Goal: Answer question/provide support: Share knowledge or assist other users

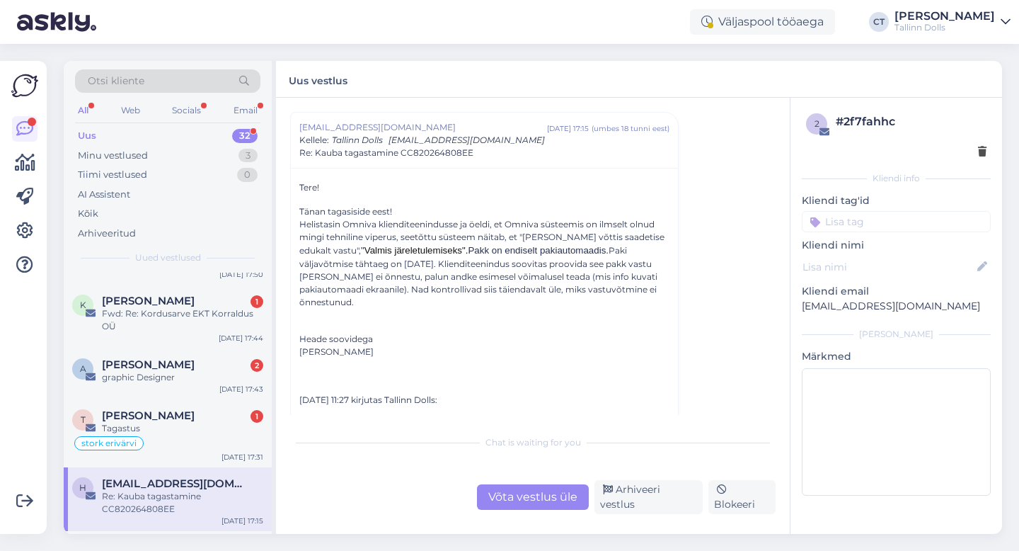
scroll to position [1527, 0]
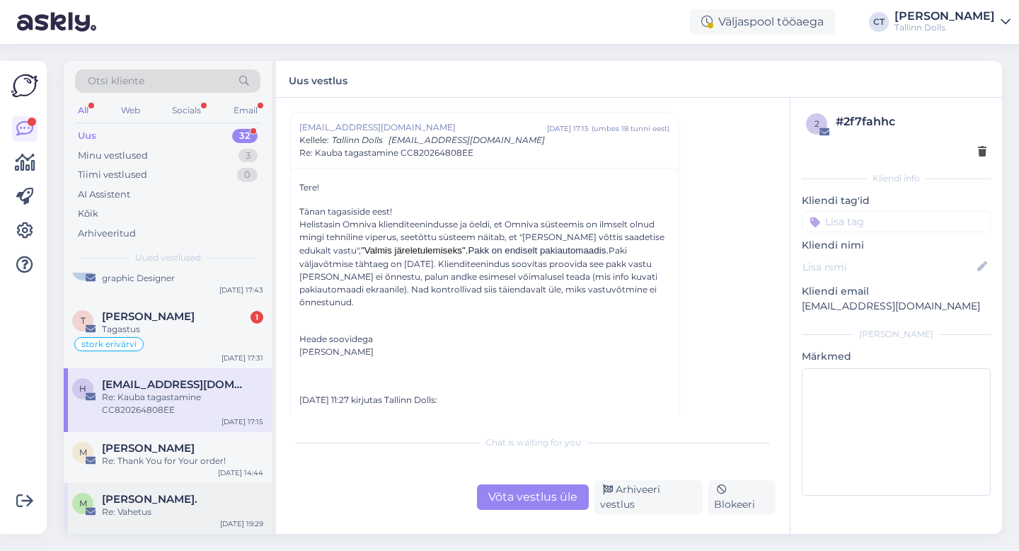
click at [170, 509] on div "Re: Vahetus" at bounding box center [182, 511] width 161 height 13
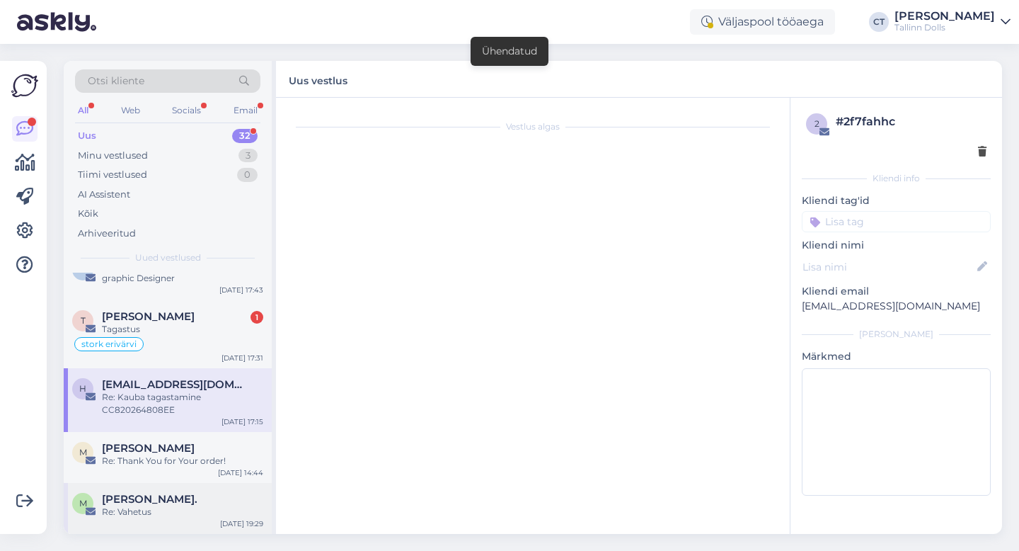
click at [247, 498] on div "[PERSON_NAME]." at bounding box center [182, 499] width 161 height 13
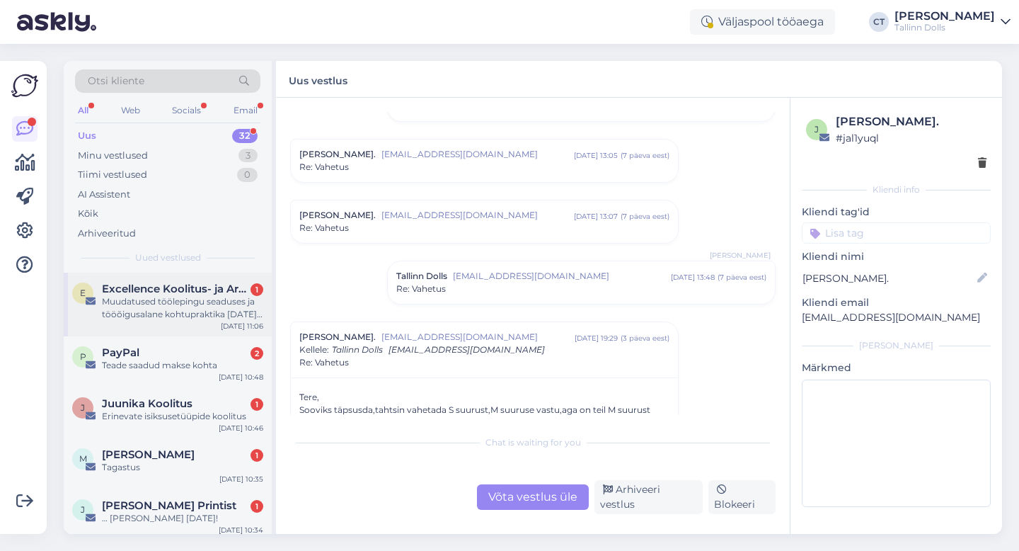
click at [163, 309] on div "Muudatused töölepingu seaduses ja tööõigusalane kohtupraktika [DATE]–[DATE] ([D…" at bounding box center [182, 307] width 161 height 25
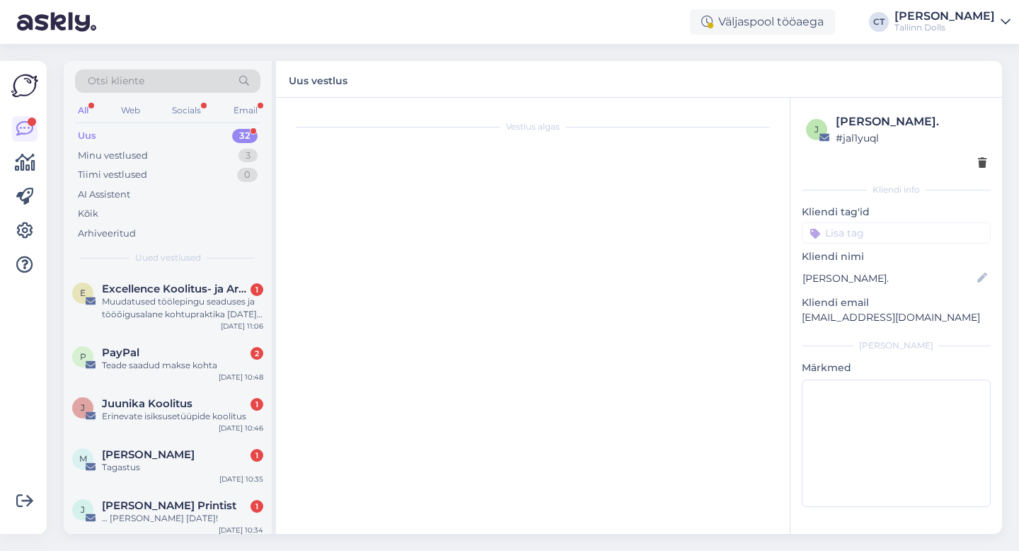
scroll to position [316, 0]
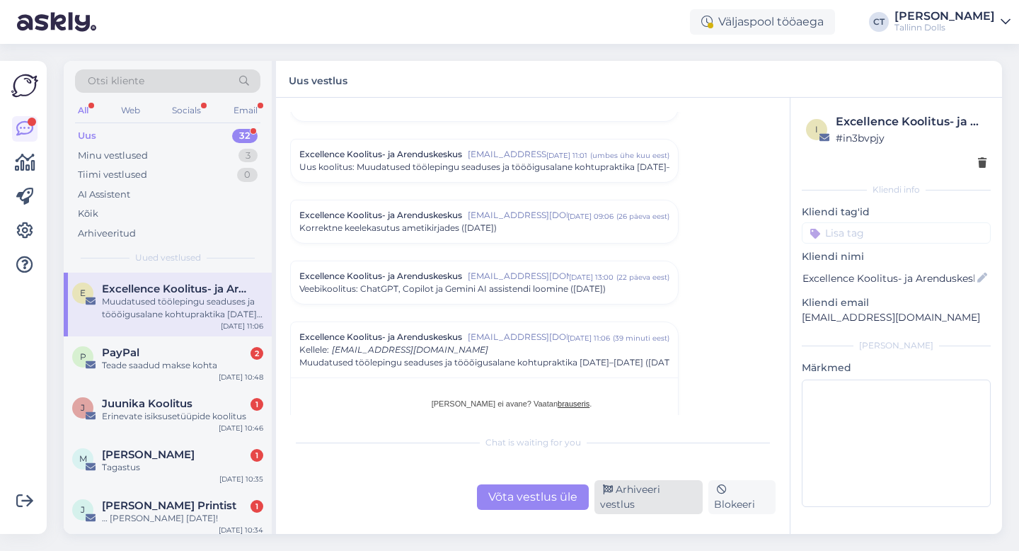
click at [674, 502] on div "Arhiveeri vestlus" at bounding box center [649, 497] width 108 height 34
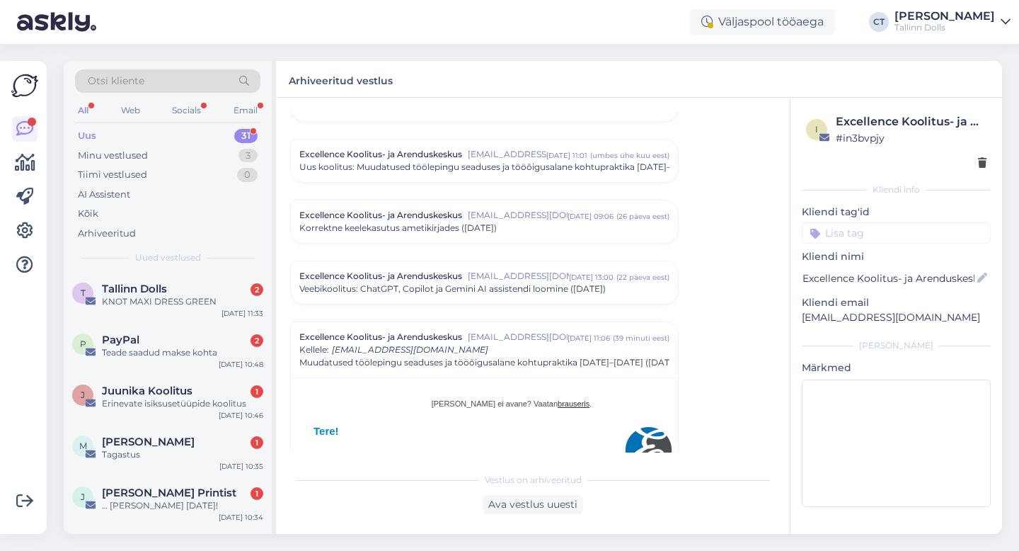
scroll to position [525, 0]
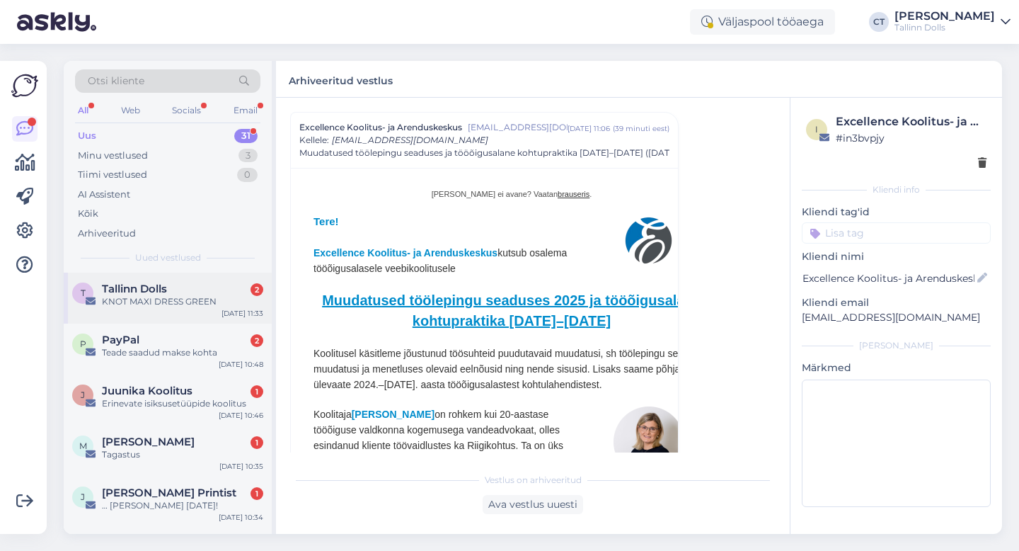
click at [187, 303] on div "KNOT MAXI DRESS GREEN" at bounding box center [182, 301] width 161 height 13
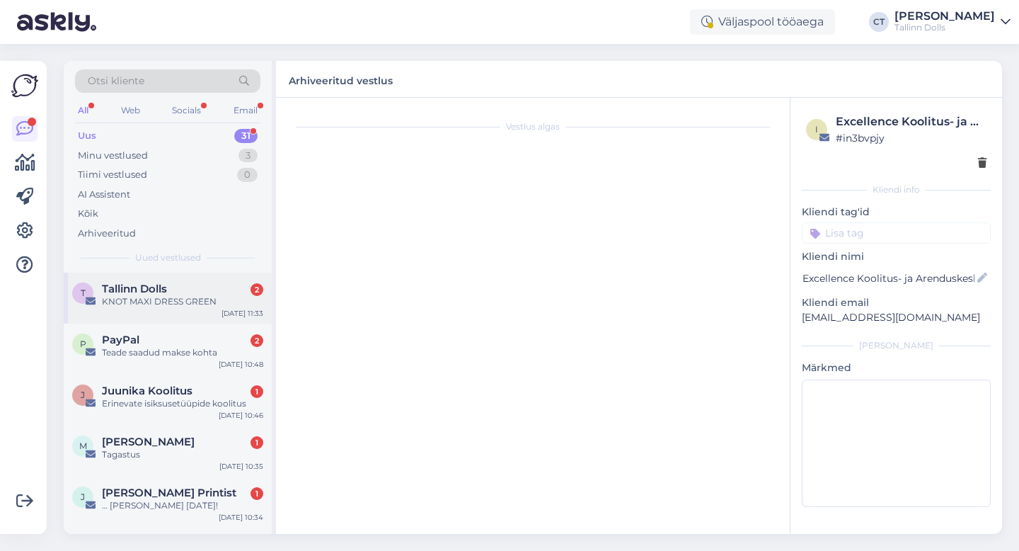
scroll to position [0, 0]
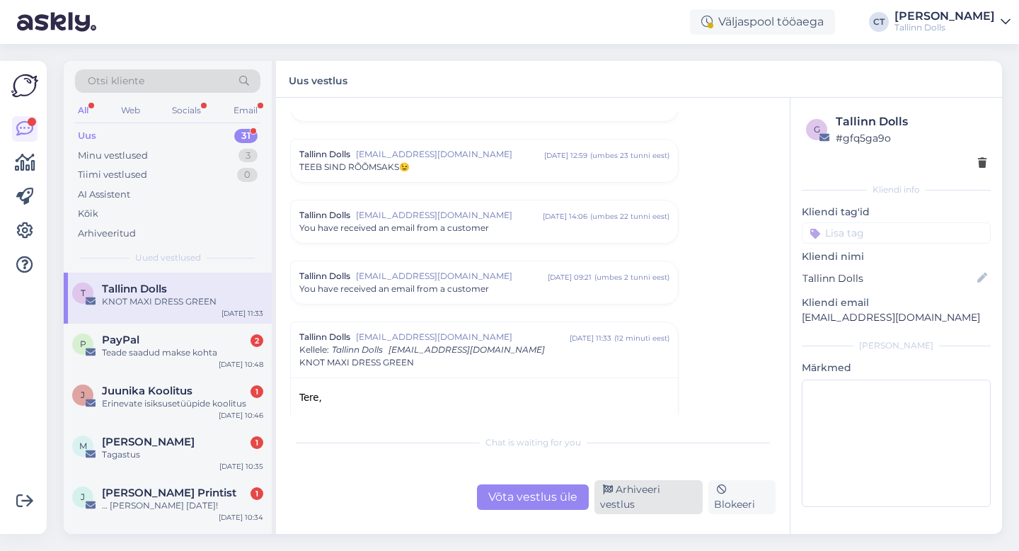
click at [646, 506] on div "Arhiveeri vestlus" at bounding box center [649, 497] width 108 height 34
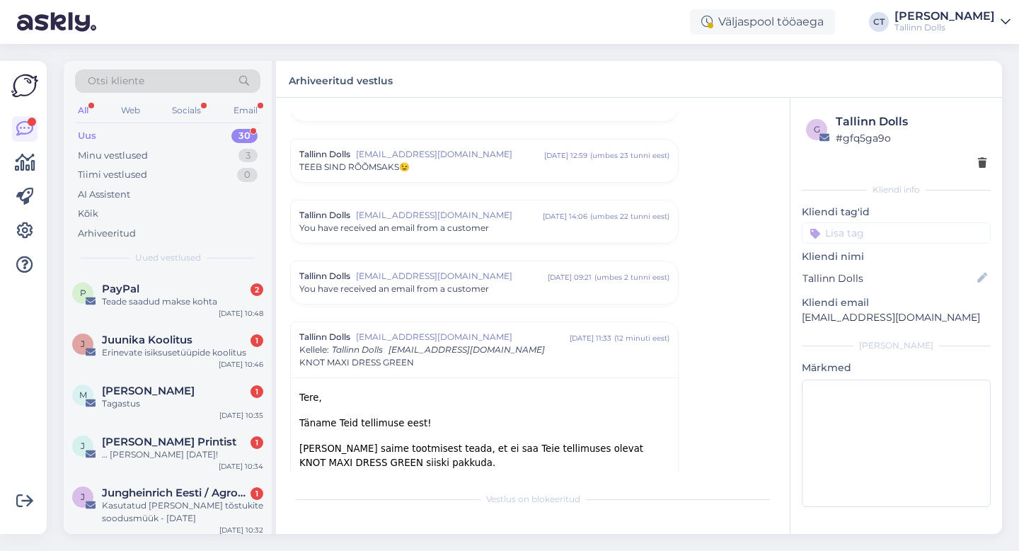
scroll to position [6112, 0]
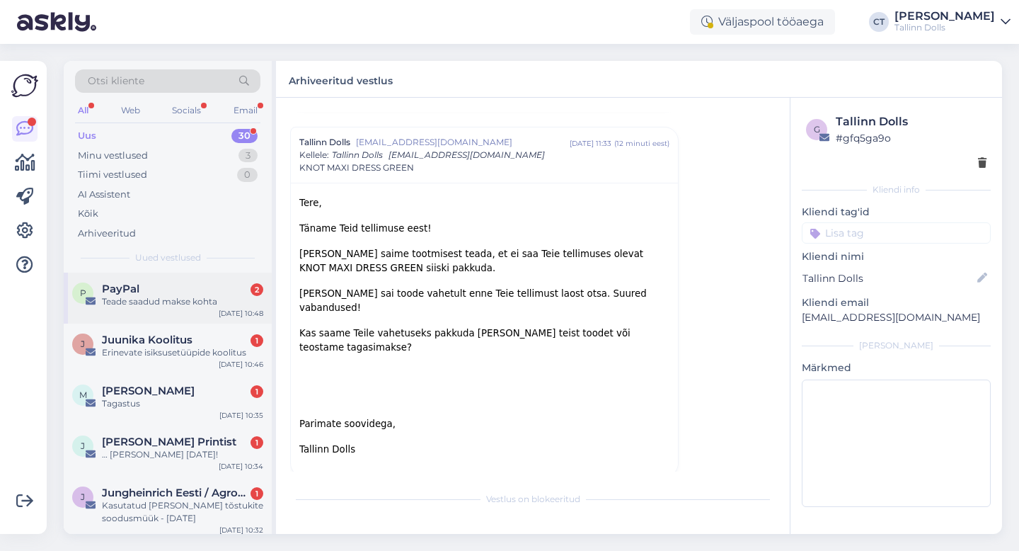
click at [166, 302] on div "Teade saadud makse kohta" at bounding box center [182, 301] width 161 height 13
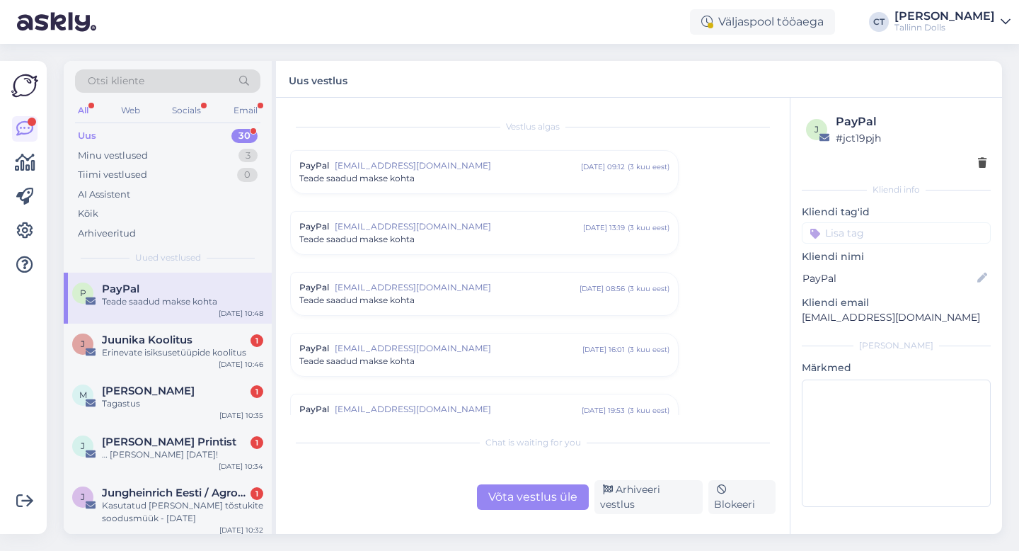
scroll to position [5856, 0]
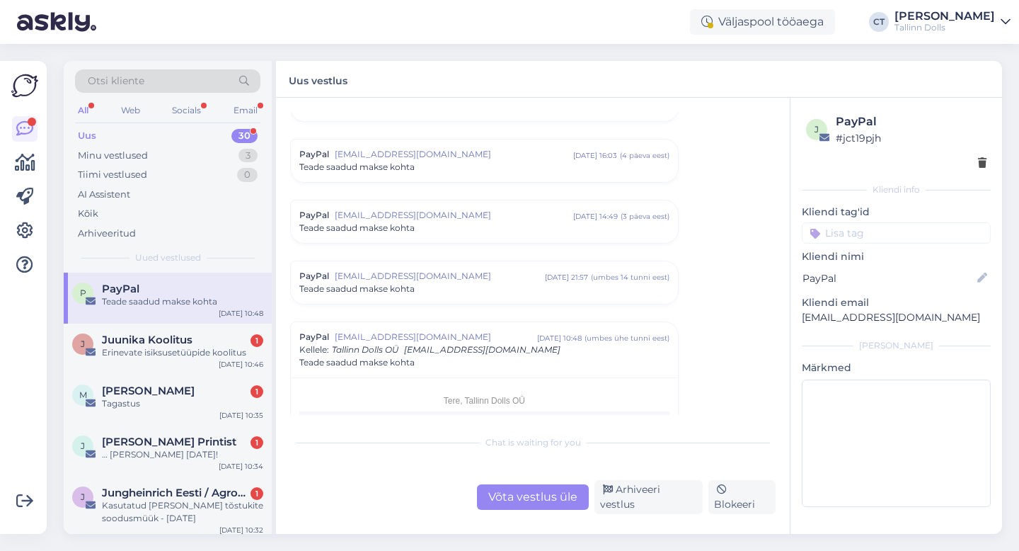
click at [667, 511] on div "Võta vestlus üle Arhiveeri vestlus Blokeeri" at bounding box center [533, 497] width 486 height 34
click at [667, 508] on div "Arhiveeri vestlus" at bounding box center [649, 497] width 108 height 34
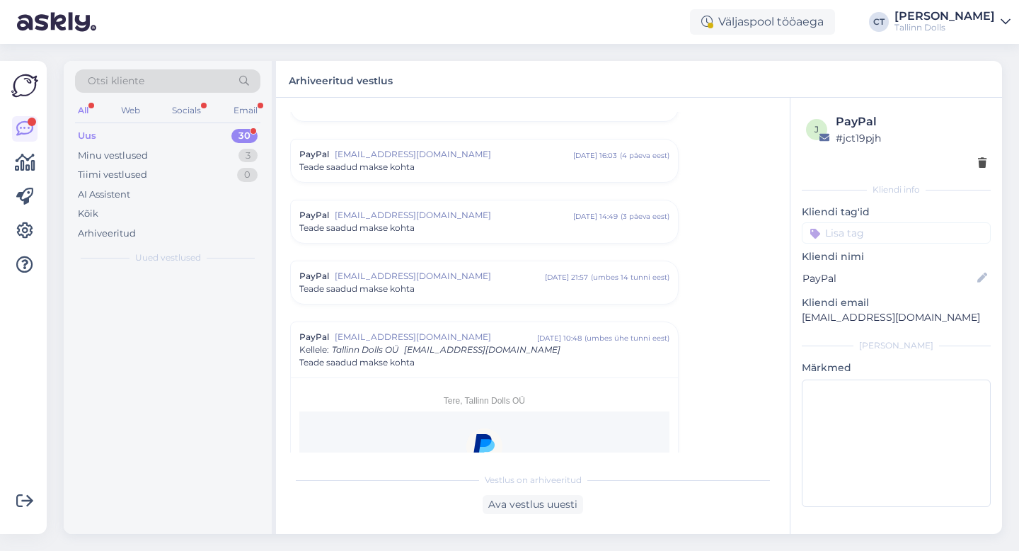
scroll to position [6066, 0]
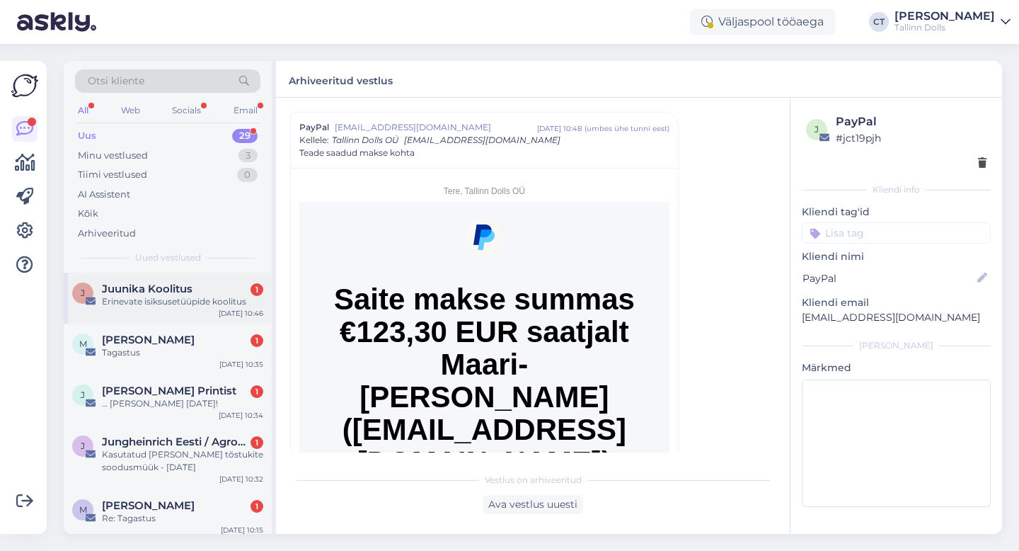
click at [212, 298] on div "Erinevate isiksusetüüpide koolitus" at bounding box center [182, 301] width 161 height 13
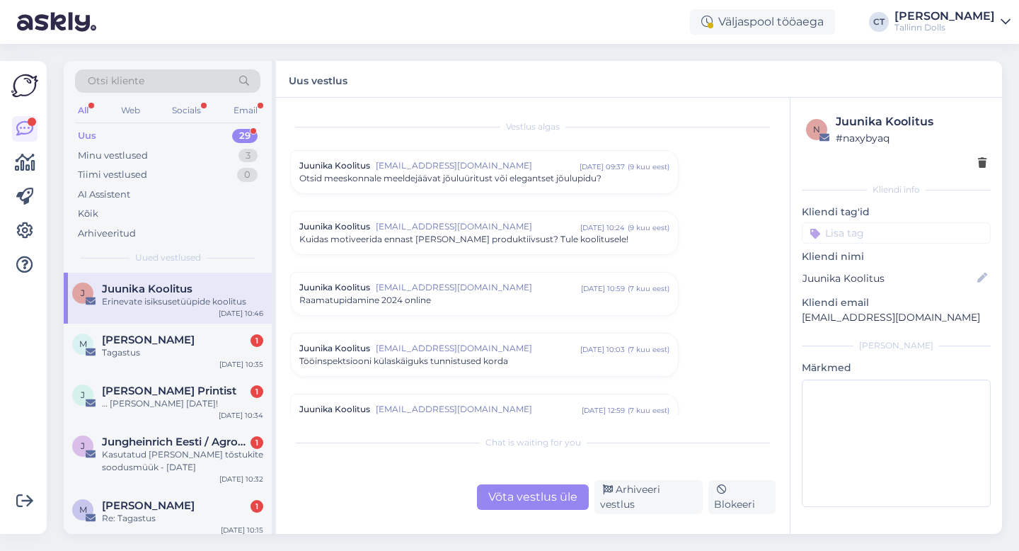
scroll to position [620, 0]
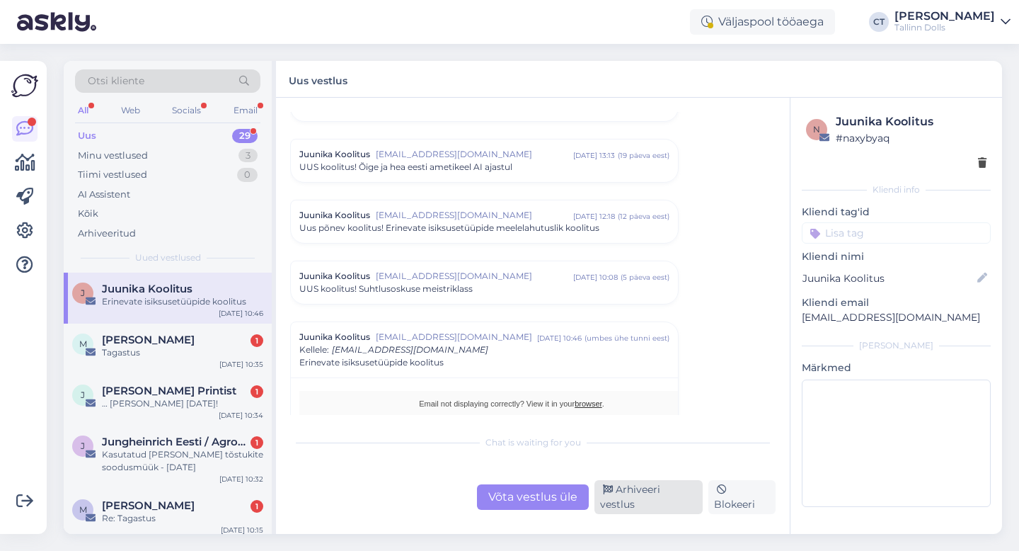
click at [651, 503] on div "Arhiveeri vestlus" at bounding box center [649, 497] width 108 height 34
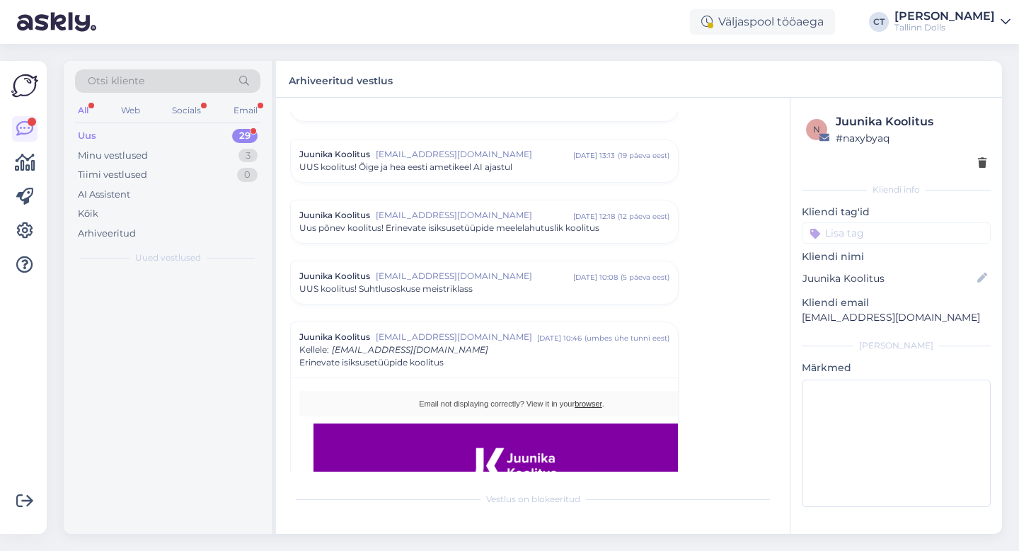
scroll to position [830, 0]
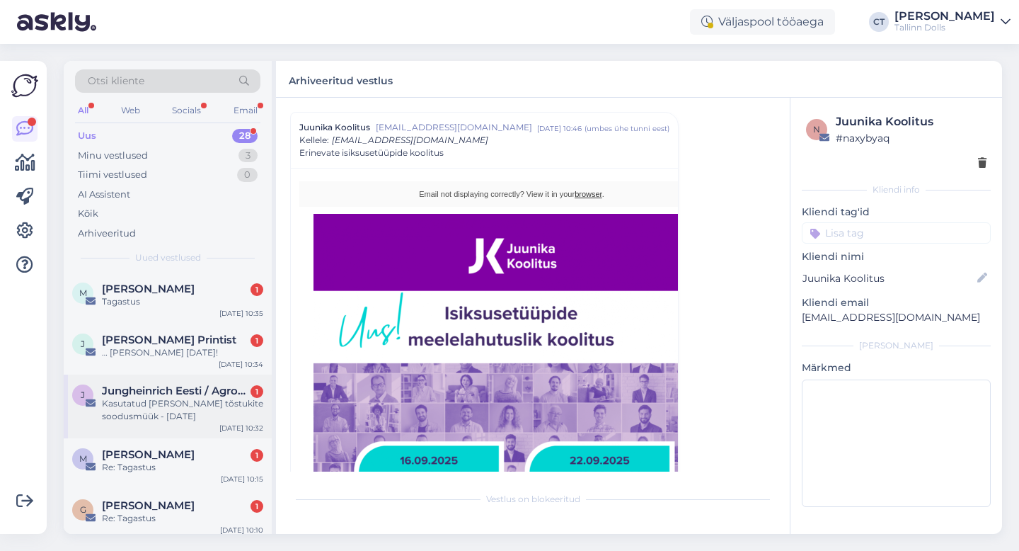
click at [200, 413] on div "Kasutatud [PERSON_NAME] tõstukite soodusmüük - [DATE]" at bounding box center [182, 409] width 161 height 25
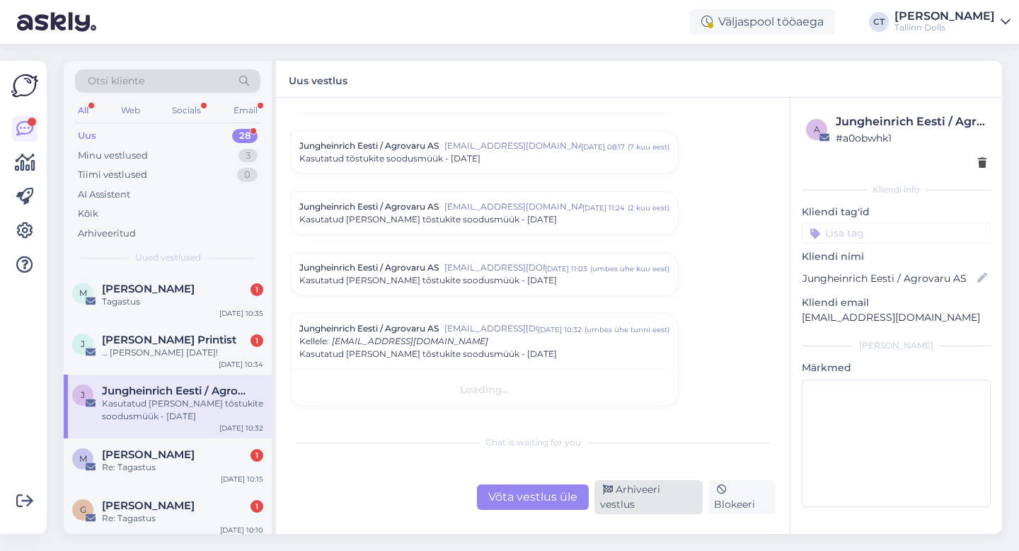
scroll to position [72, 0]
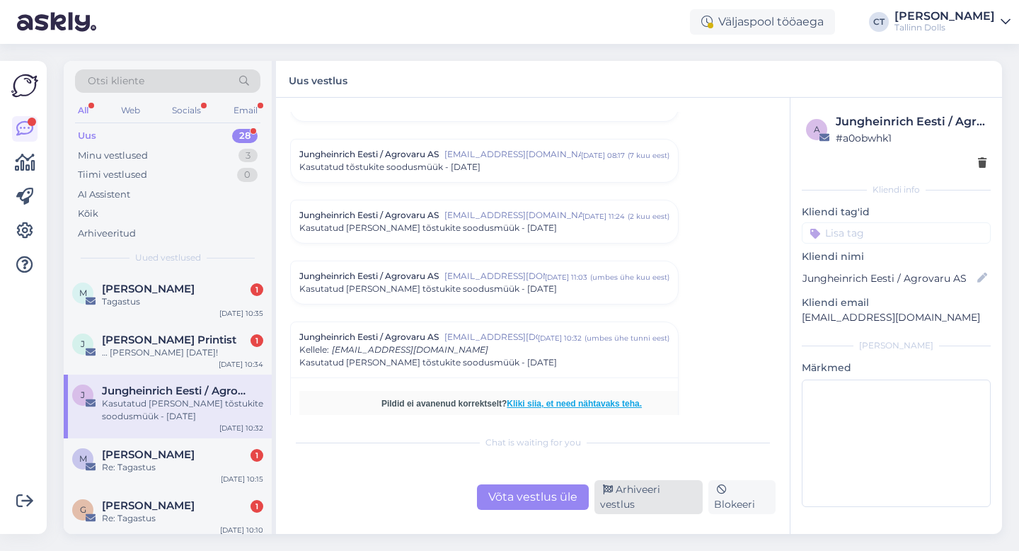
click at [646, 500] on div "Arhiveeri vestlus" at bounding box center [649, 497] width 108 height 34
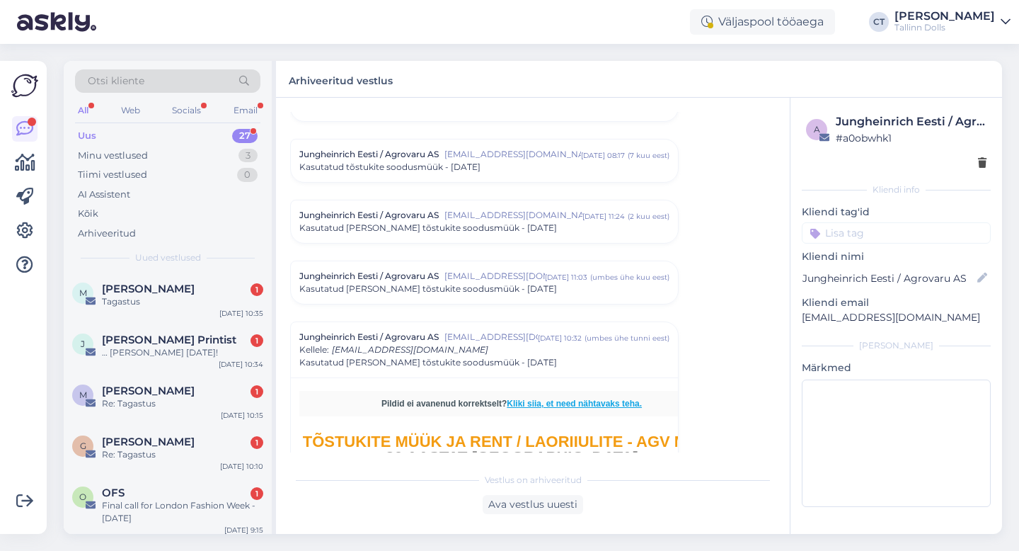
click at [96, 131] on div "Uus 27" at bounding box center [167, 136] width 185 height 20
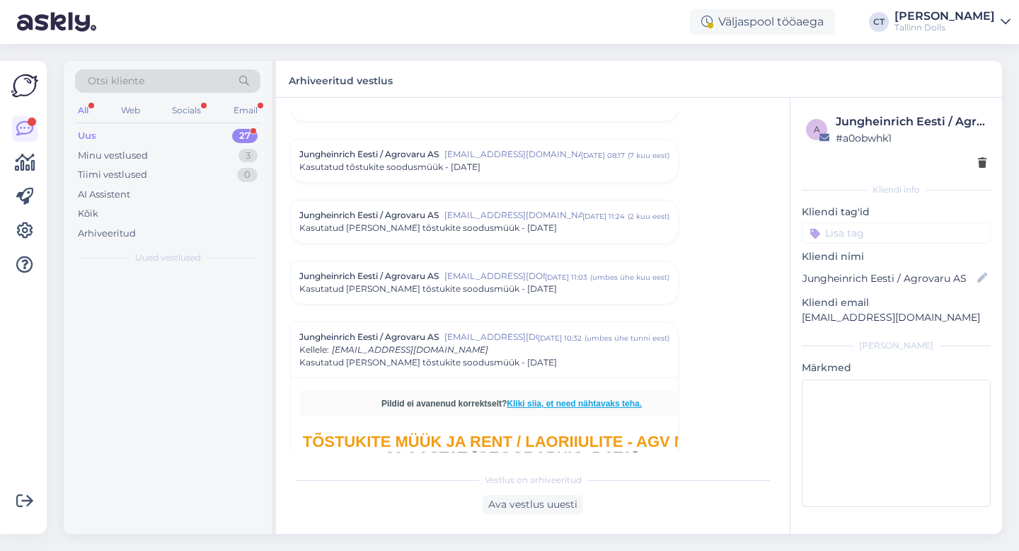
scroll to position [282, 0]
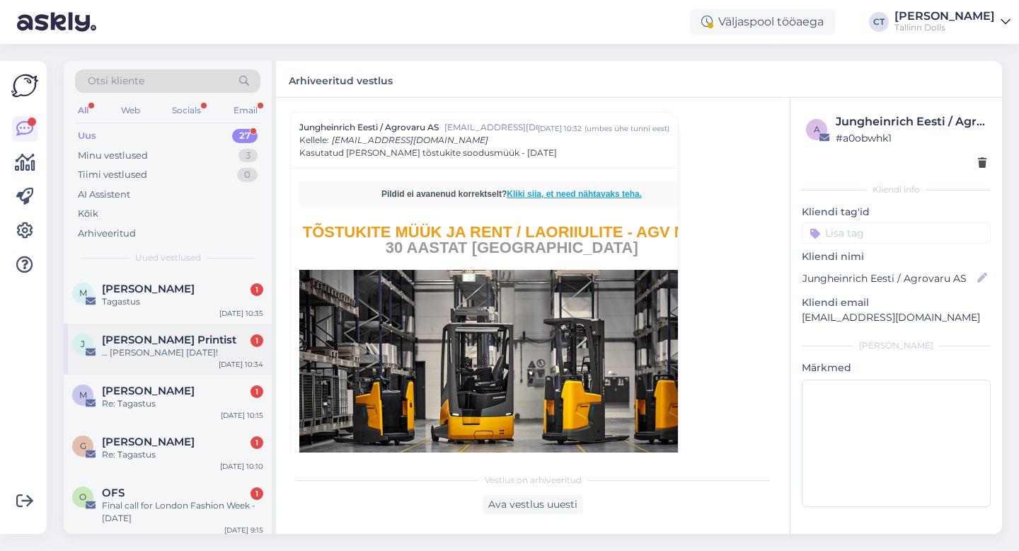
click at [152, 344] on span "[PERSON_NAME] Printist" at bounding box center [169, 339] width 135 height 13
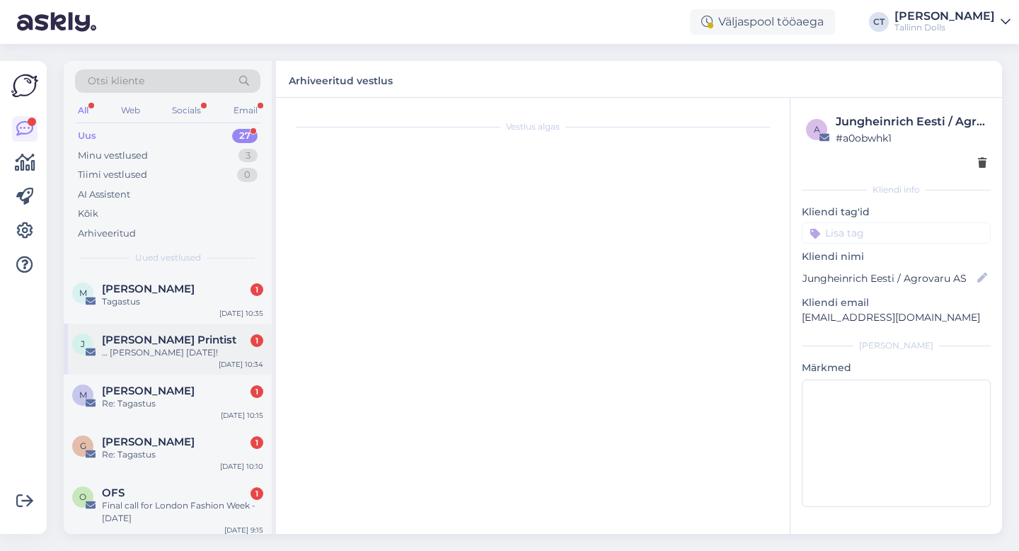
scroll to position [0, 0]
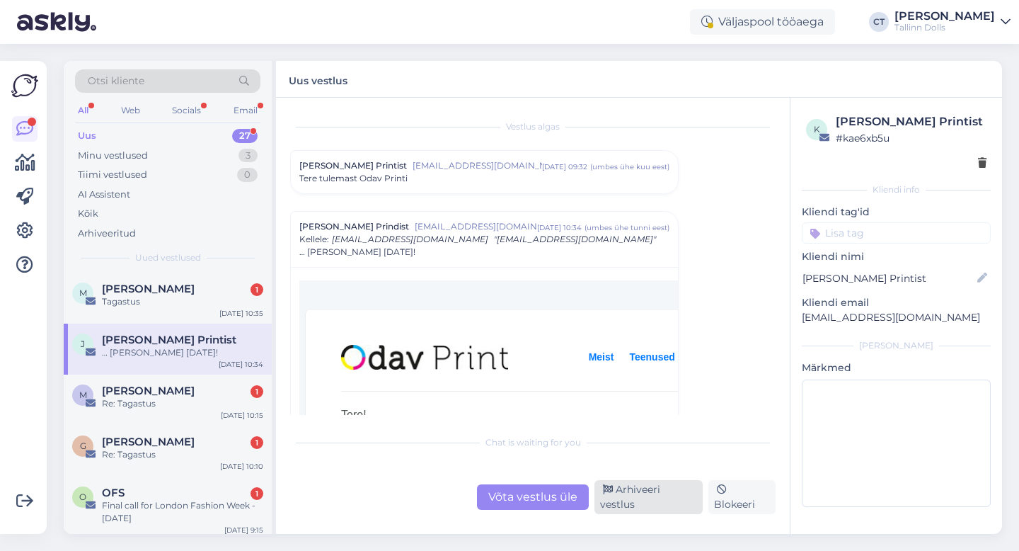
click at [672, 498] on div "Arhiveeri vestlus" at bounding box center [649, 497] width 108 height 34
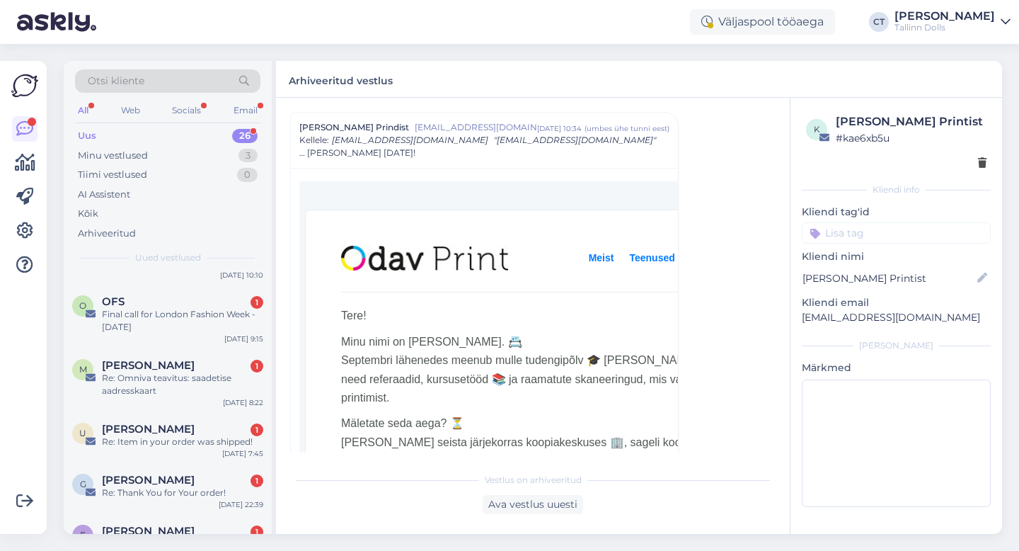
scroll to position [142, 0]
click at [208, 301] on div "OFS 1" at bounding box center [182, 300] width 161 height 13
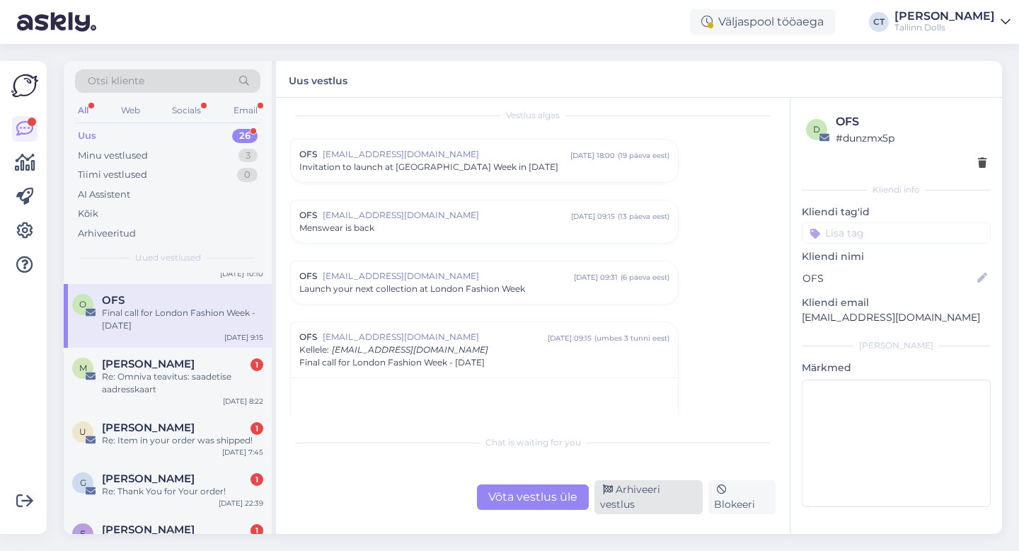
click at [661, 501] on div "Arhiveeri vestlus" at bounding box center [649, 497] width 108 height 34
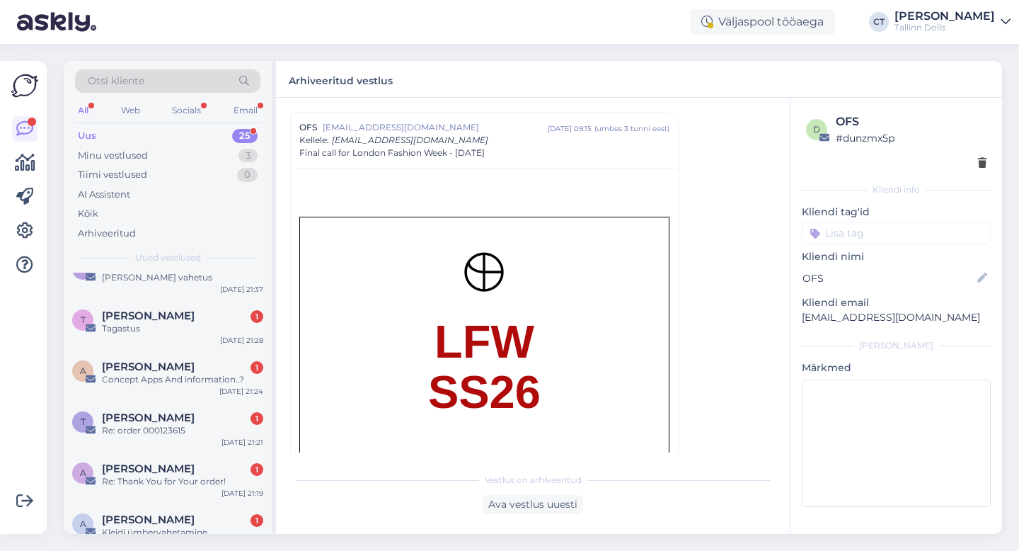
scroll to position [339, 0]
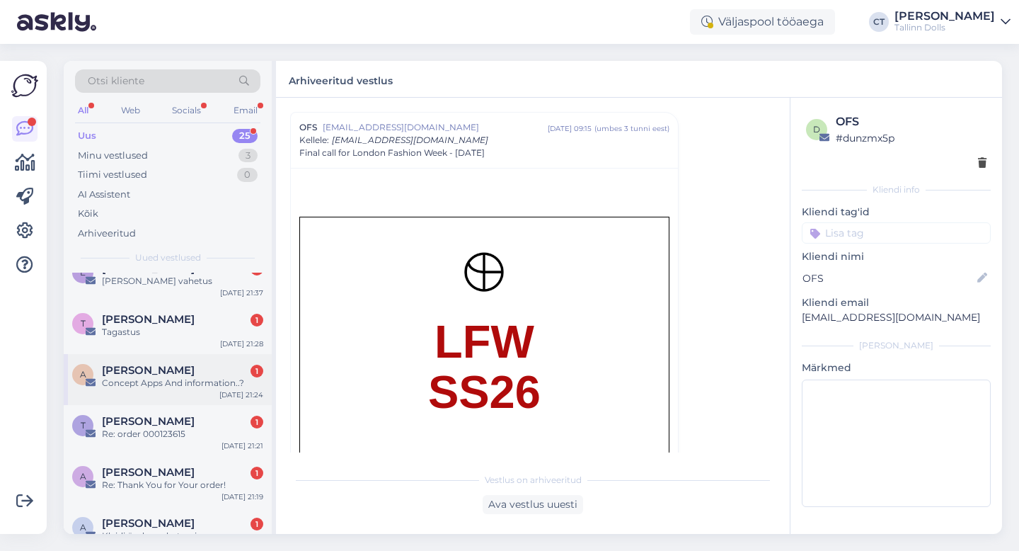
click at [196, 377] on div "Concept Apps And information..?" at bounding box center [182, 383] width 161 height 13
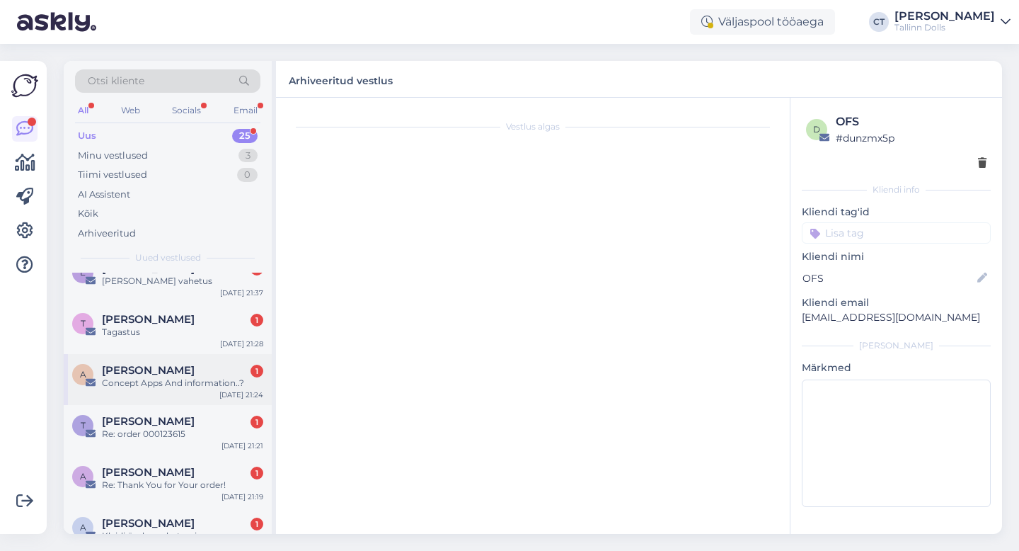
scroll to position [0, 0]
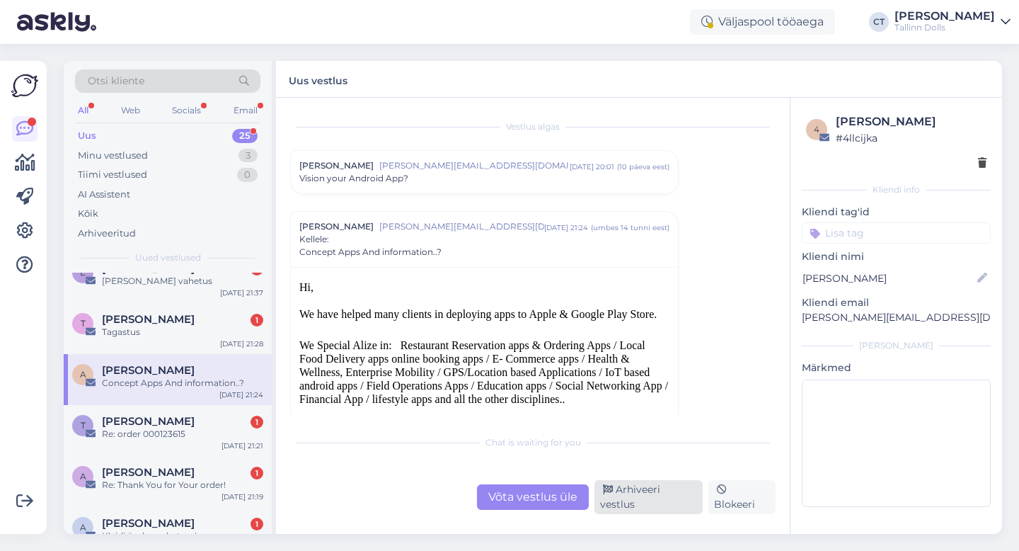
click at [637, 499] on div "Arhiveeri vestlus" at bounding box center [649, 497] width 108 height 34
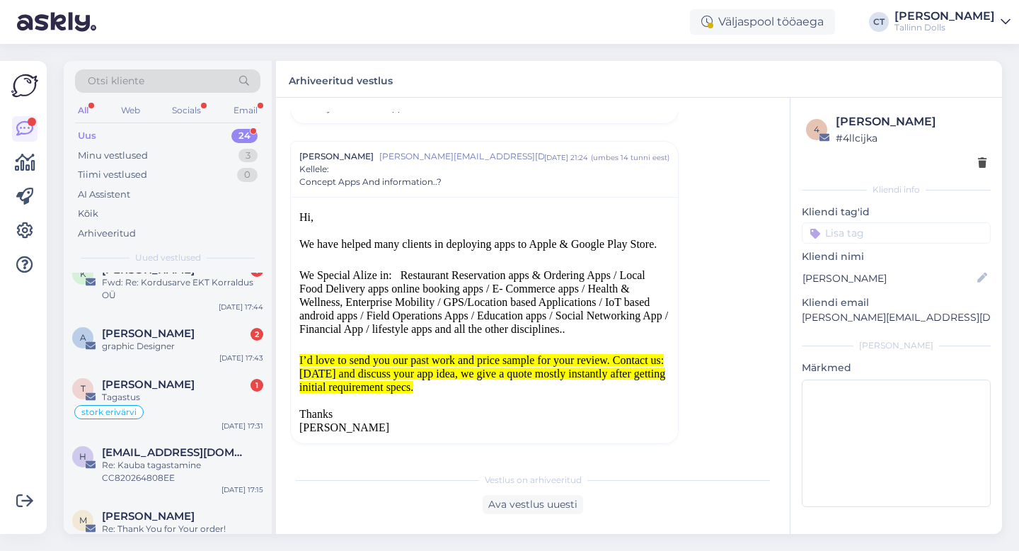
scroll to position [1001, 0]
click at [200, 329] on div "[PERSON_NAME] 2" at bounding box center [182, 332] width 161 height 13
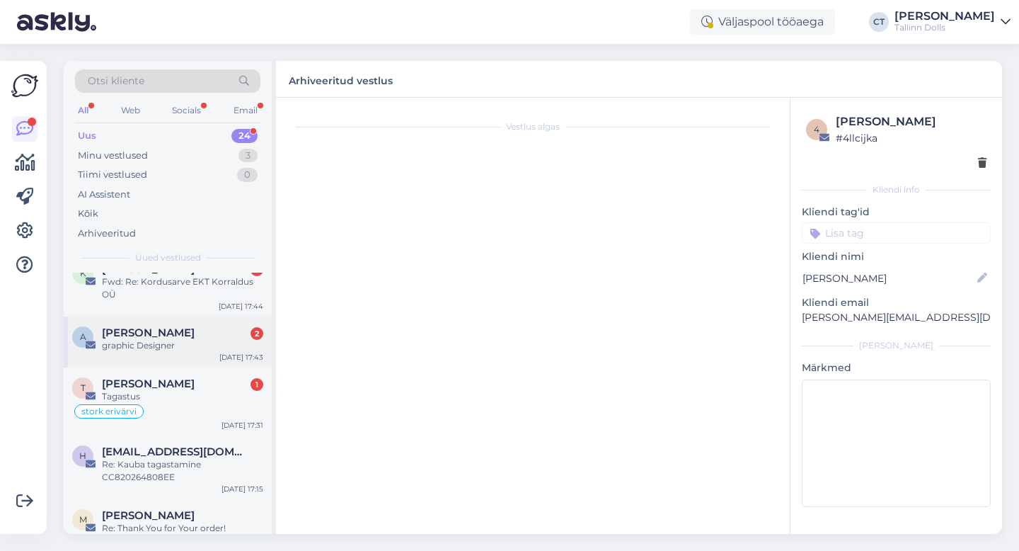
scroll to position [0, 0]
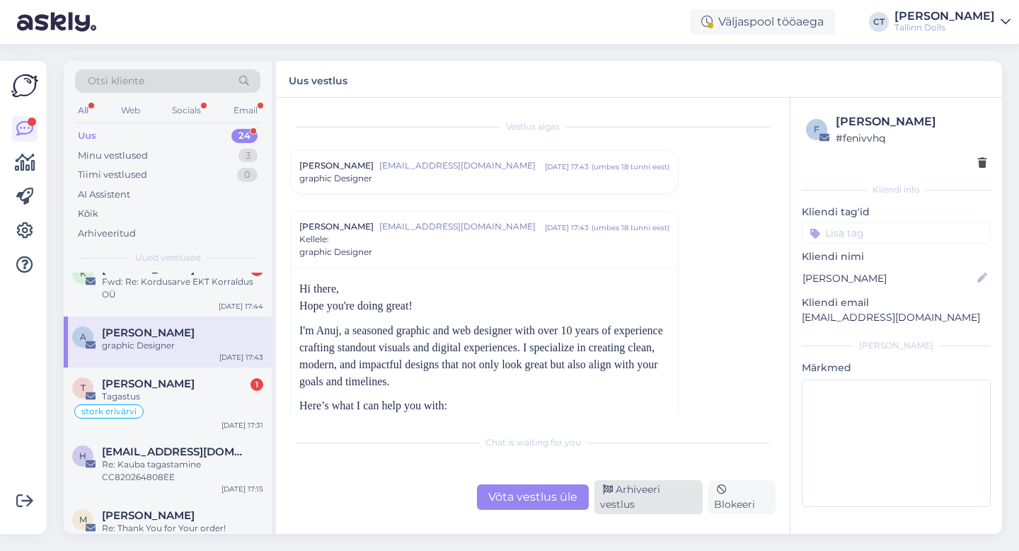
click at [668, 496] on div "Arhiveeri vestlus" at bounding box center [649, 497] width 108 height 34
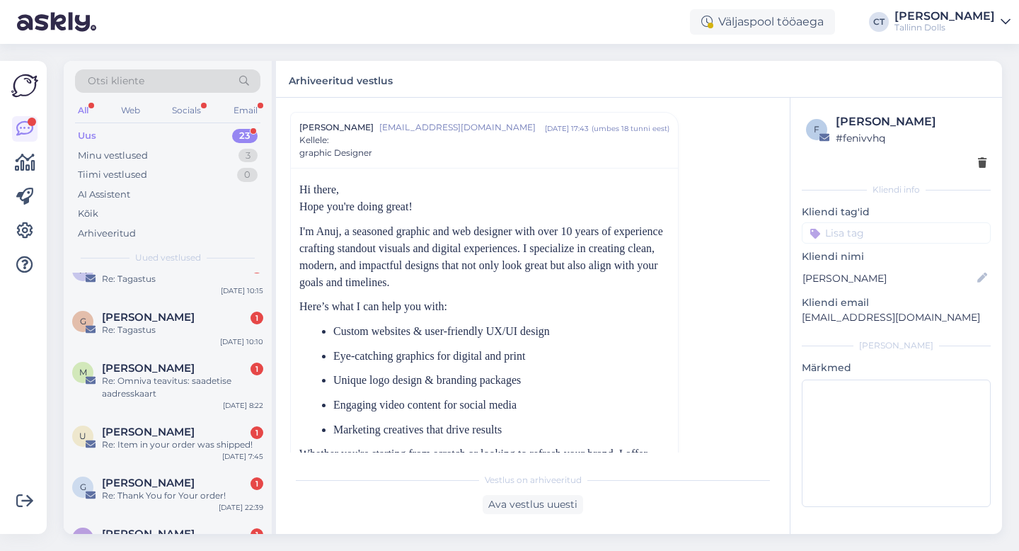
click at [125, 131] on div "Uus 23" at bounding box center [167, 136] width 185 height 20
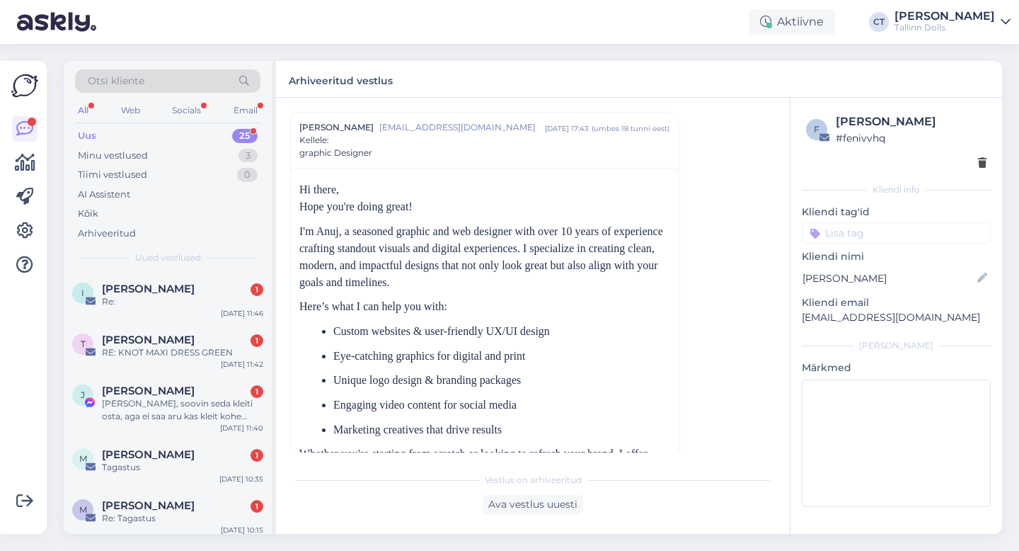
click at [139, 133] on div "Uus 25" at bounding box center [167, 136] width 185 height 20
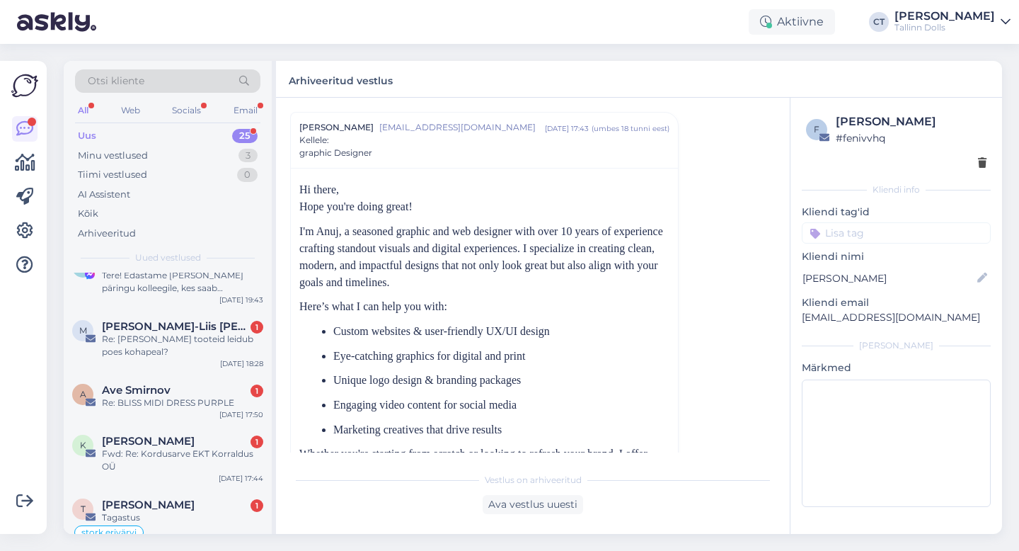
scroll to position [1119, 0]
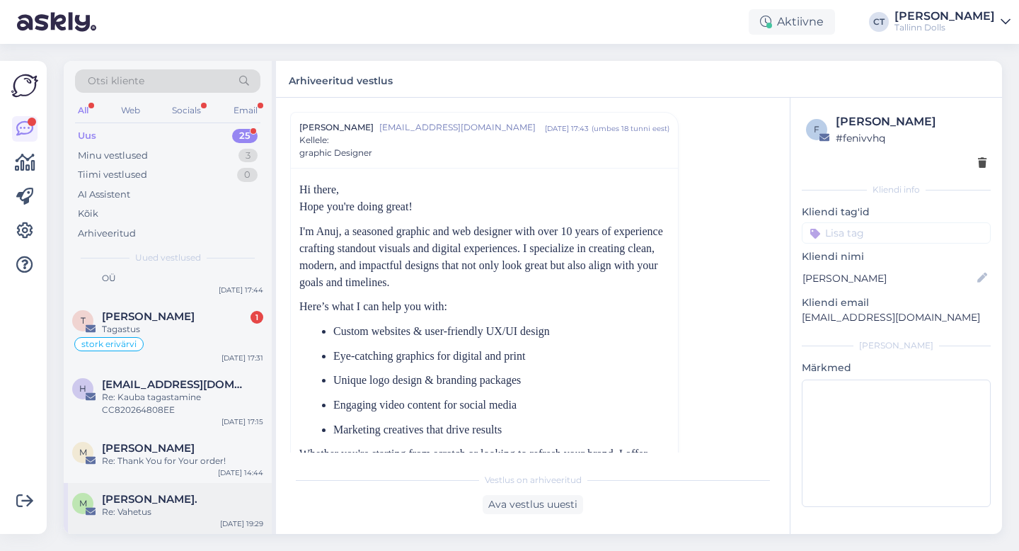
click at [159, 503] on span "[PERSON_NAME]." at bounding box center [150, 499] width 96 height 13
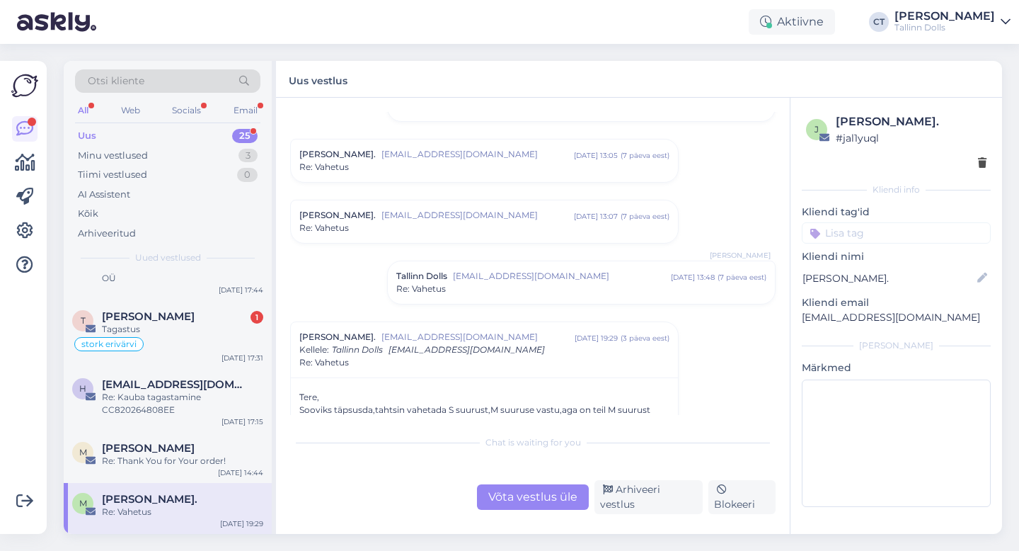
click at [528, 501] on div "Võta vestlus üle" at bounding box center [533, 496] width 112 height 25
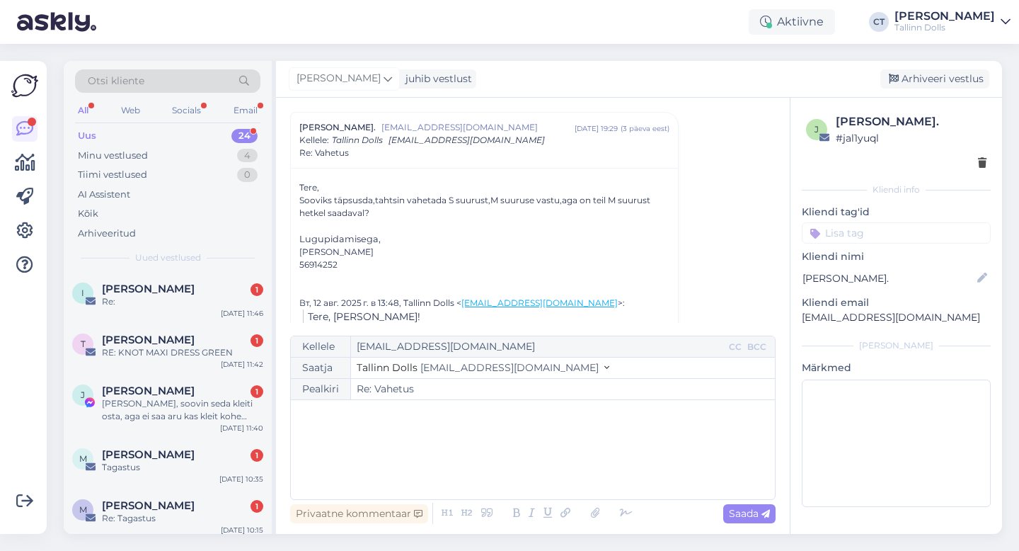
click at [545, 471] on div "﻿" at bounding box center [533, 449] width 470 height 85
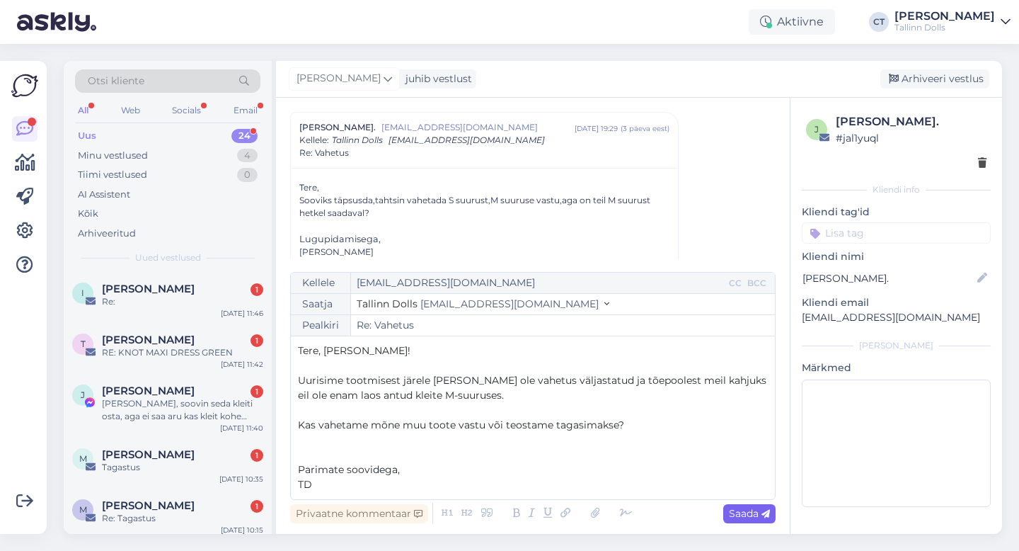
click at [737, 513] on span "Saada" at bounding box center [749, 513] width 41 height 13
type input "Re: Re: Vahetus"
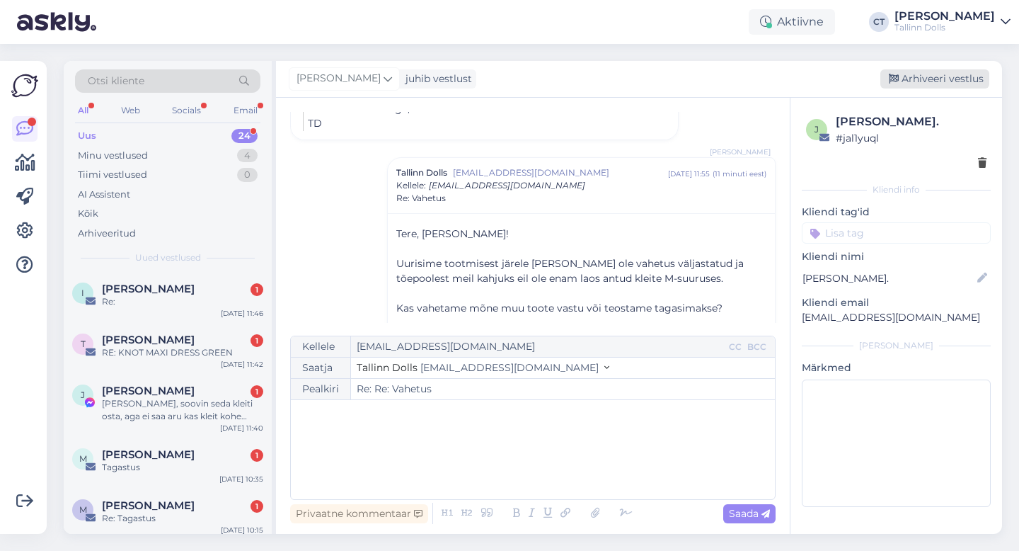
click at [964, 77] on div "Arhiveeri vestlus" at bounding box center [935, 78] width 109 height 19
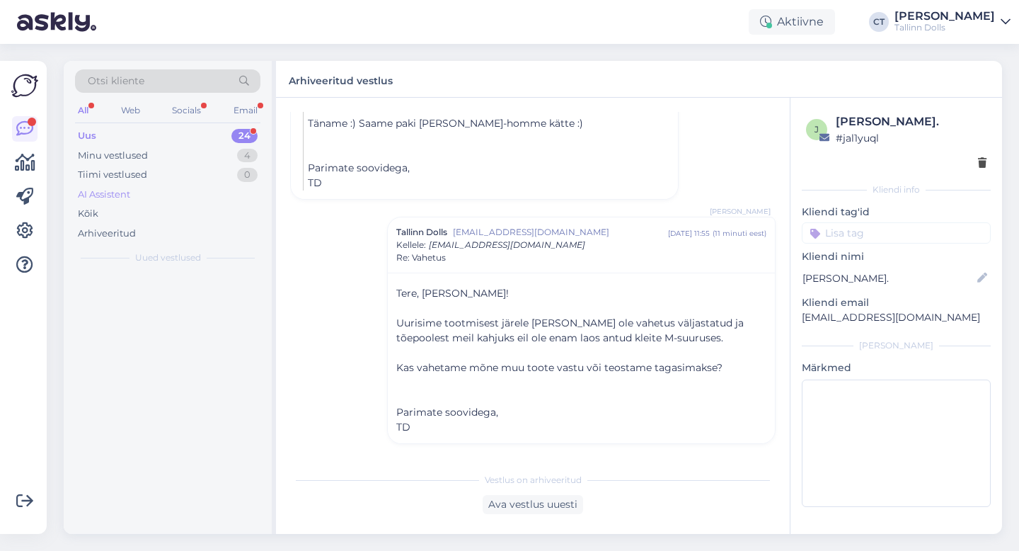
scroll to position [809, 0]
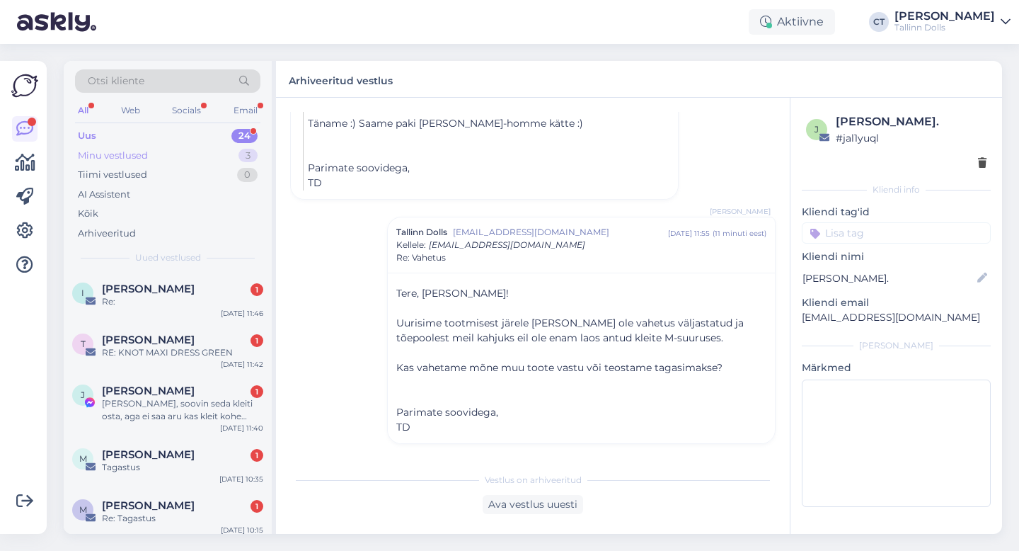
click at [155, 155] on div "Minu vestlused 3" at bounding box center [167, 156] width 185 height 20
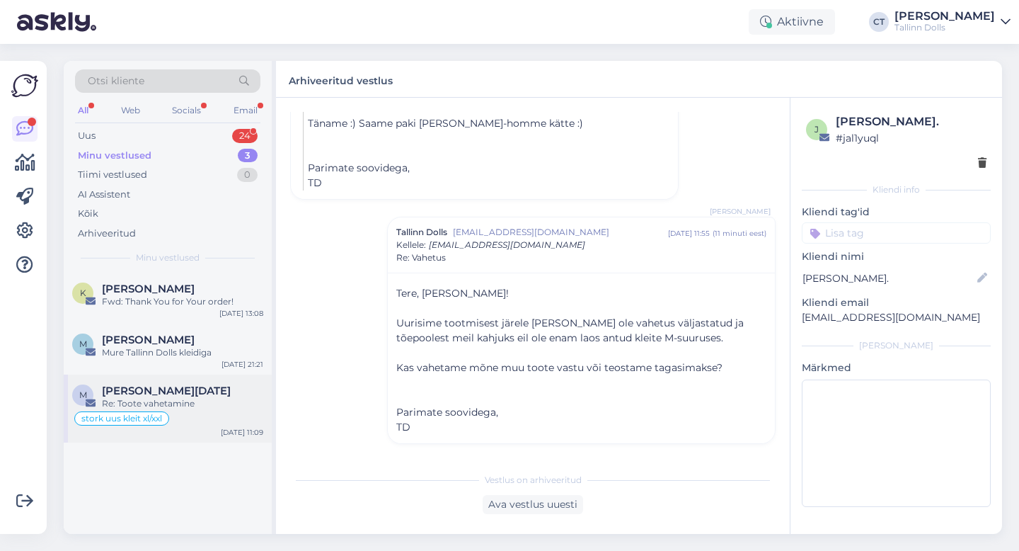
click at [181, 397] on div "Re: Toote vahetamine" at bounding box center [182, 403] width 161 height 13
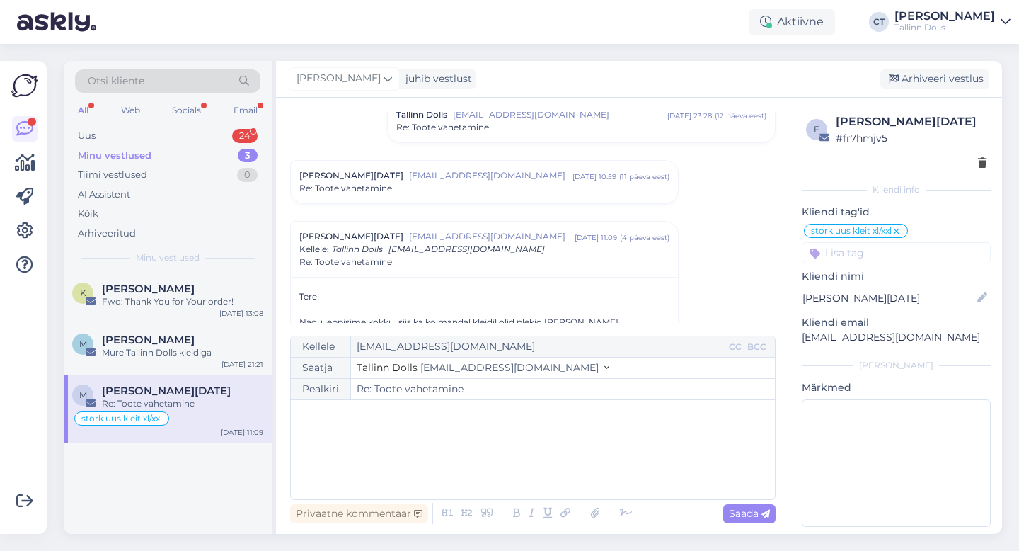
click at [536, 435] on div "﻿" at bounding box center [533, 449] width 470 height 85
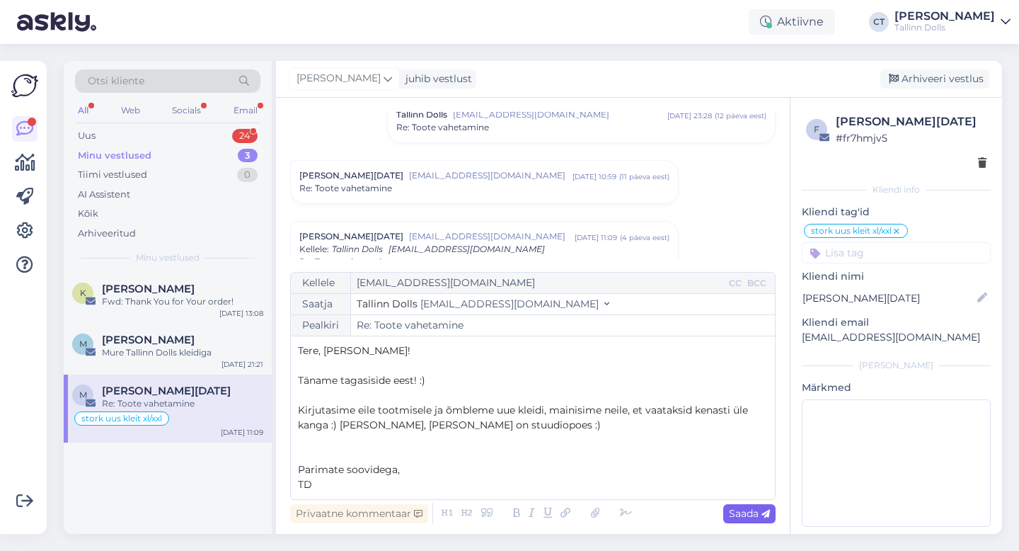
click at [744, 518] on span "Saada" at bounding box center [749, 513] width 41 height 13
type input "Re: Re: Toote vahetamine"
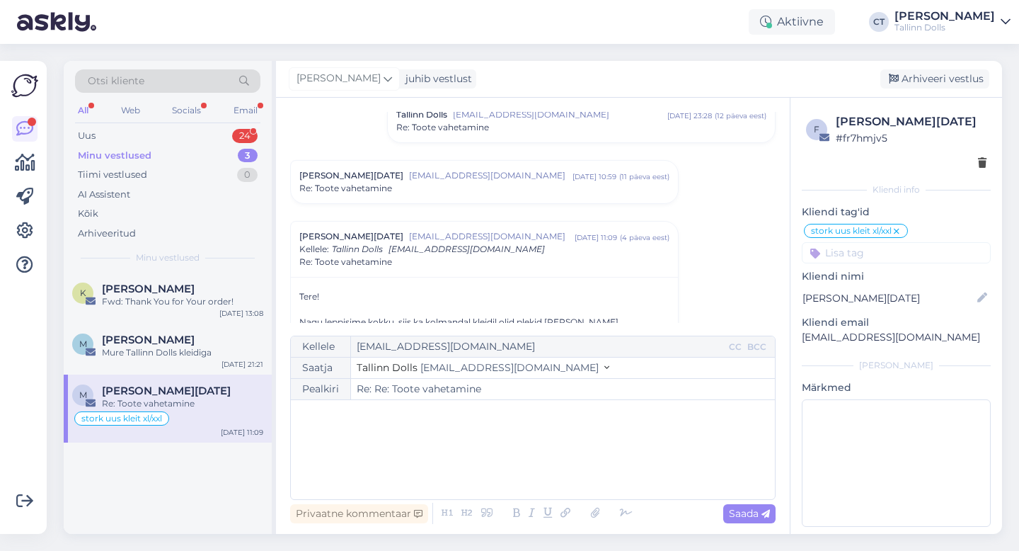
scroll to position [768, 0]
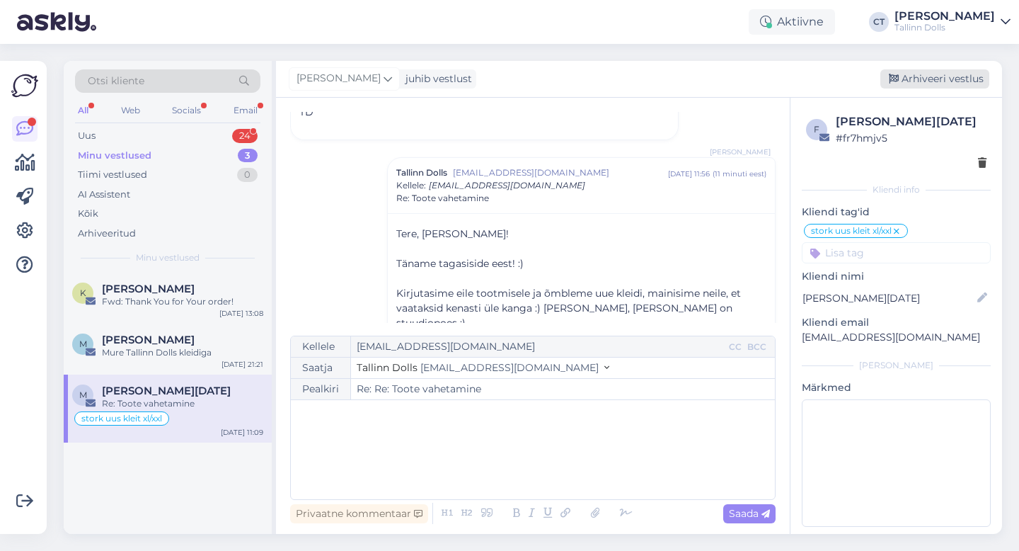
click at [946, 74] on div "Arhiveeri vestlus" at bounding box center [935, 78] width 109 height 19
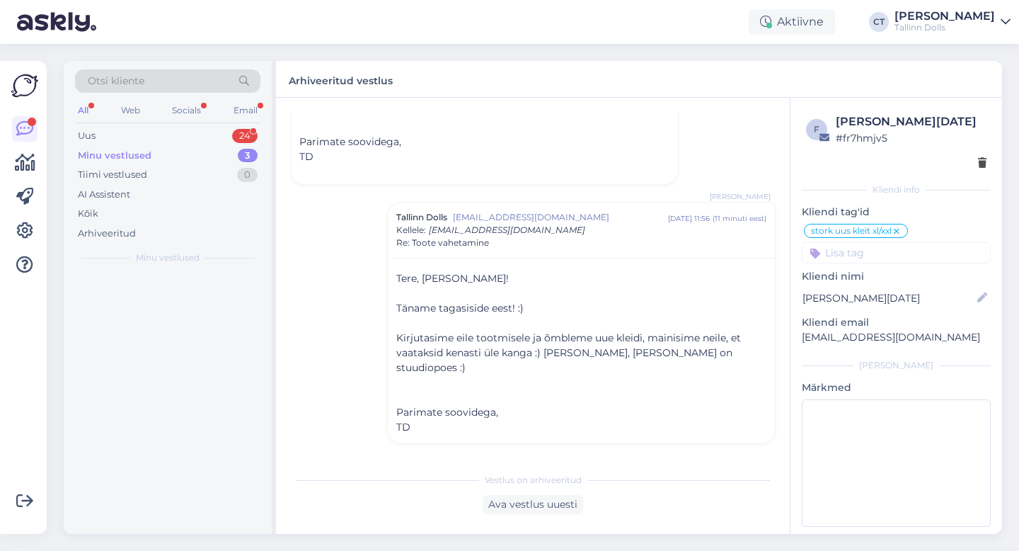
scroll to position [709, 0]
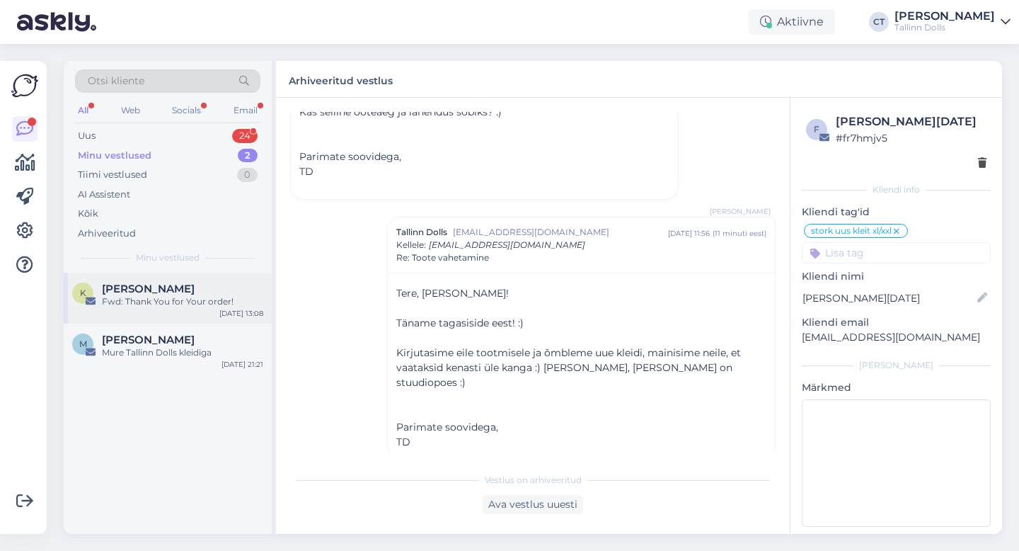
click at [188, 296] on div "Fwd: Thank You for Your order!" at bounding box center [182, 301] width 161 height 13
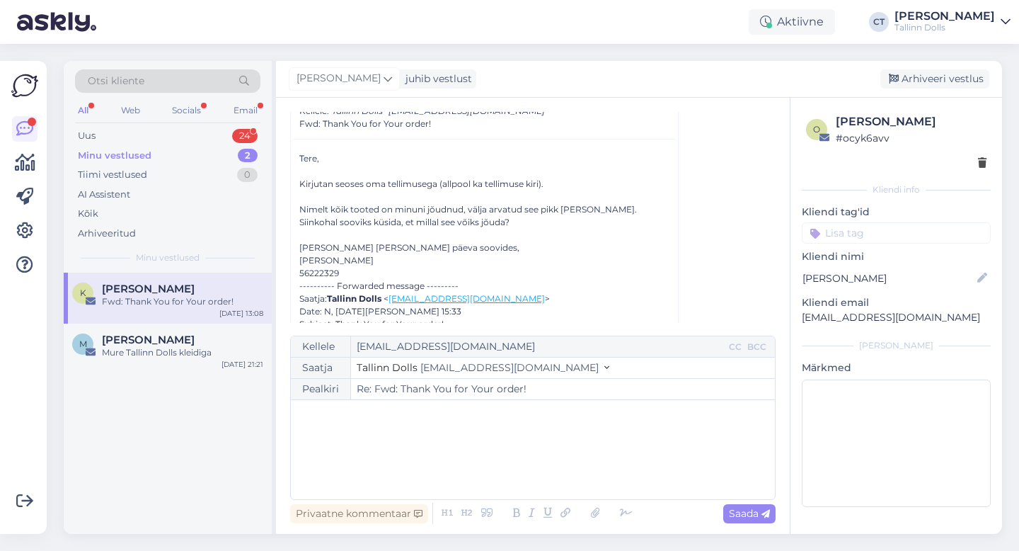
scroll to position [78, 0]
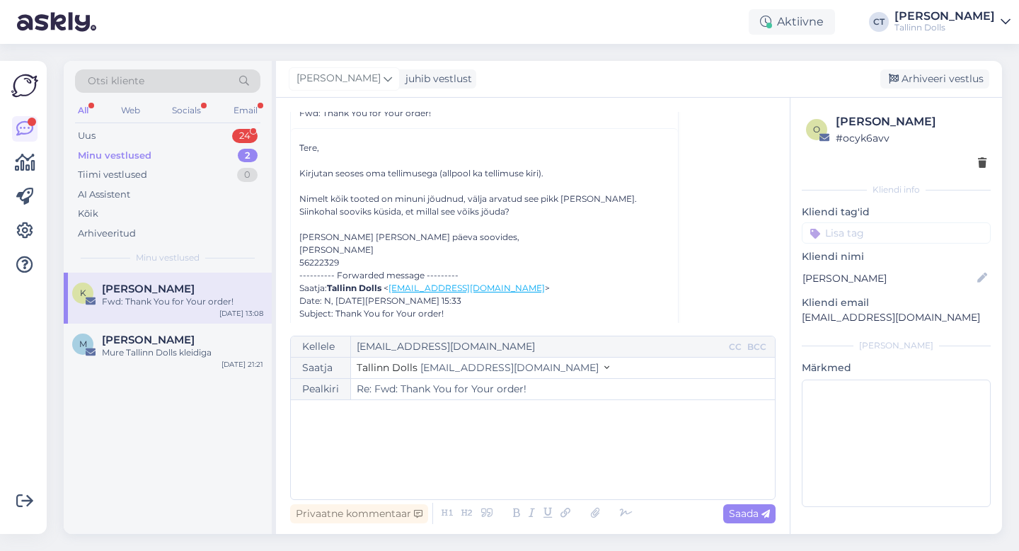
click at [508, 421] on p "﻿" at bounding box center [533, 414] width 470 height 15
click at [173, 353] on div "Mure Tallinn Dolls kleidiga" at bounding box center [182, 352] width 161 height 13
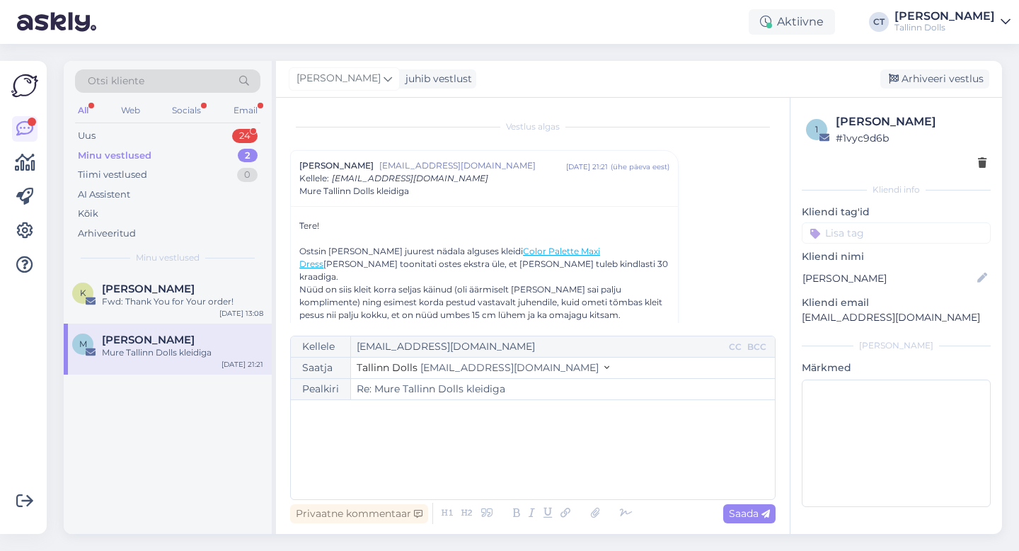
click at [450, 424] on div "﻿" at bounding box center [533, 449] width 470 height 85
click at [390, 462] on div "﻿" at bounding box center [533, 449] width 470 height 85
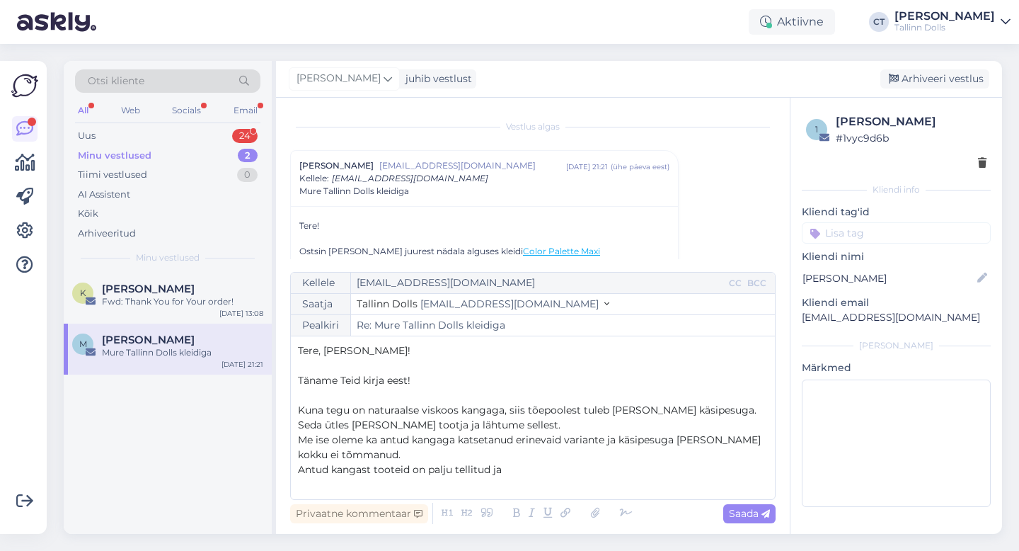
click at [459, 454] on p "Me ise oleme ka antud kangaga katsetanud erinevaid variante ja käsipesuga [PERS…" at bounding box center [533, 448] width 470 height 30
click at [515, 470] on p "Antud kangast tooteid on palju tellitud ja" at bounding box center [533, 469] width 470 height 15
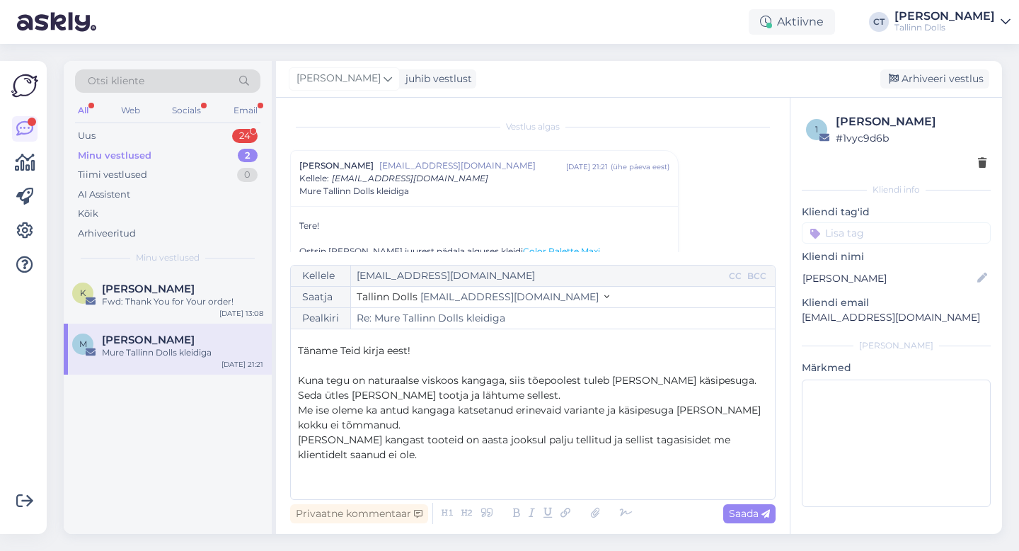
scroll to position [52, 0]
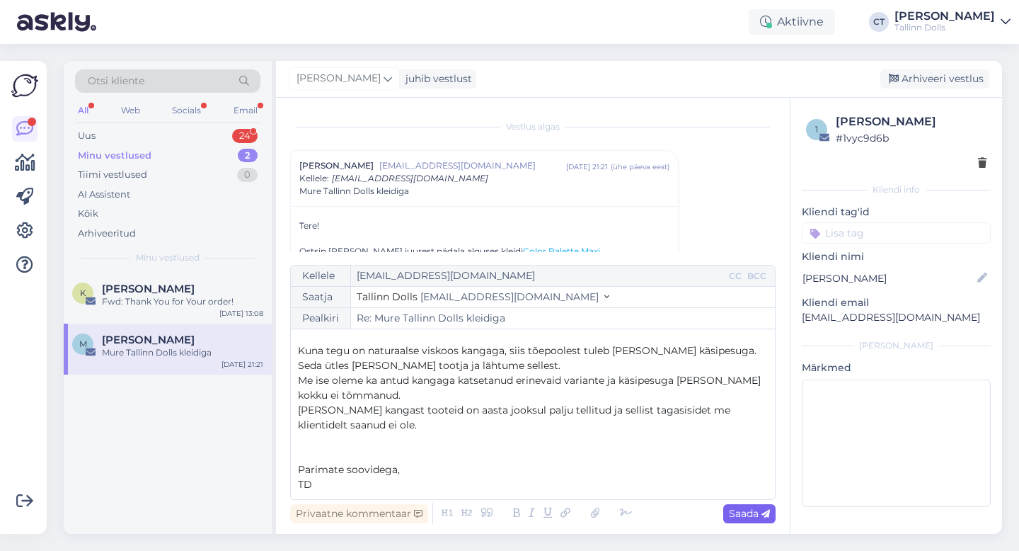
click at [758, 515] on span "Saada" at bounding box center [749, 513] width 41 height 13
type input "Re: Re: Mure Tallinn Dolls kleidiga"
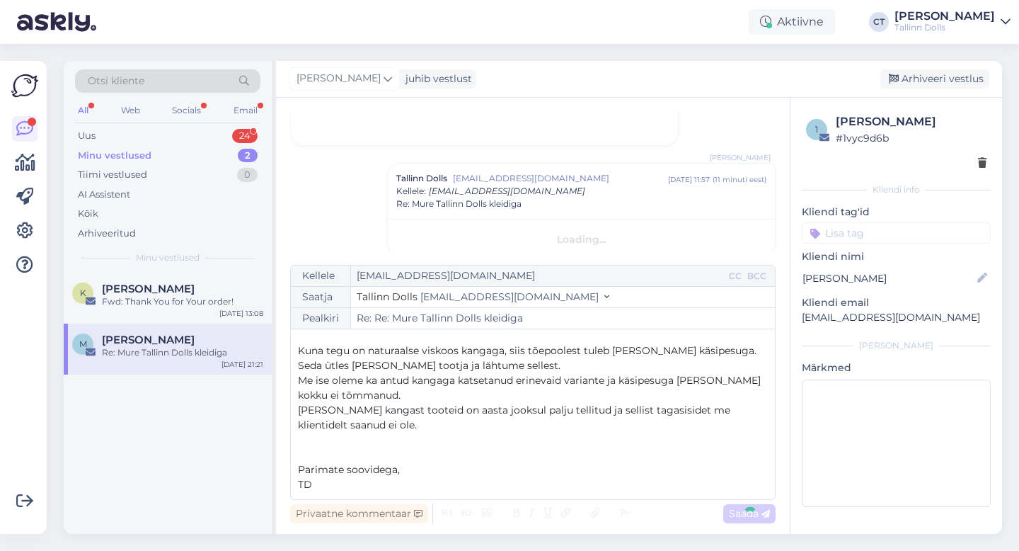
scroll to position [0, 0]
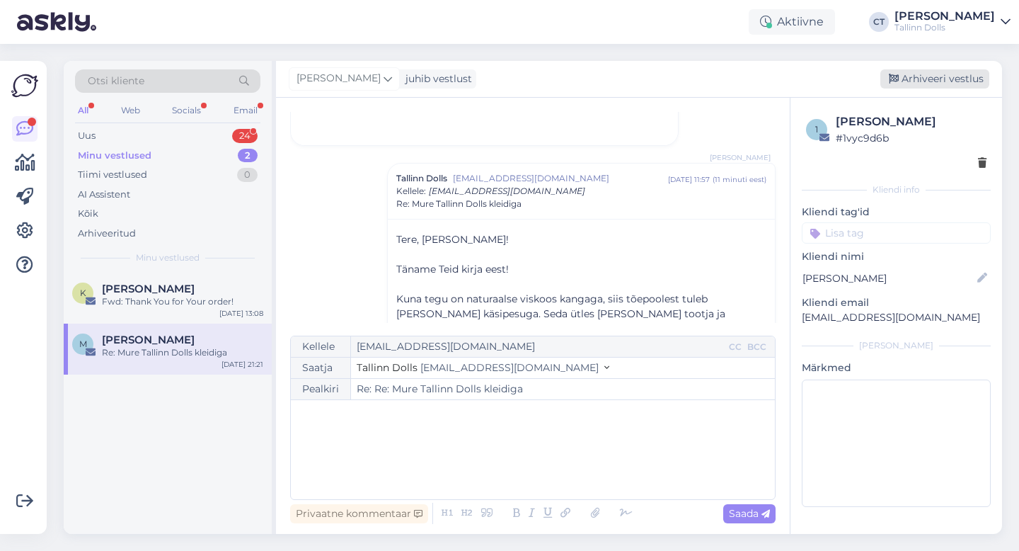
click at [950, 78] on div "Arhiveeri vestlus" at bounding box center [935, 78] width 109 height 19
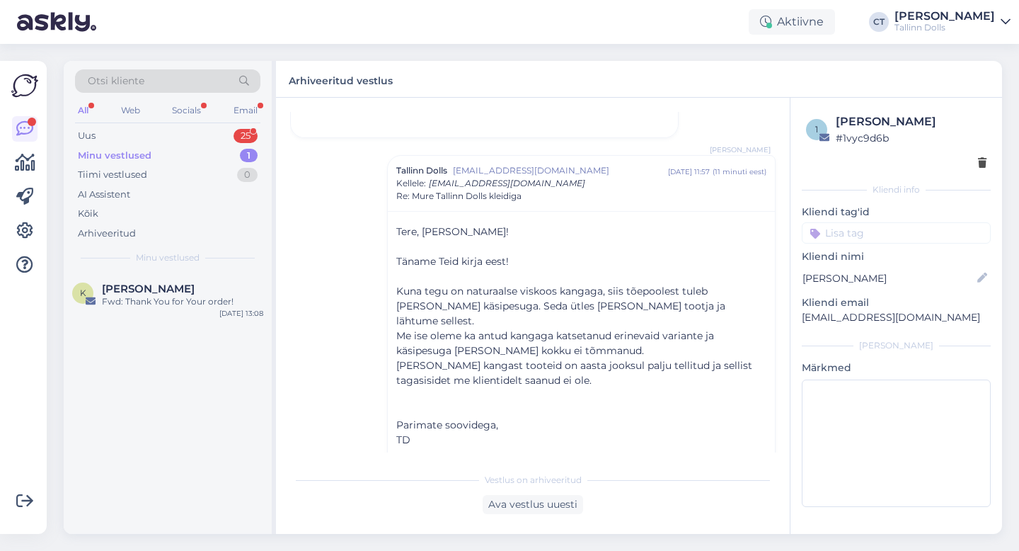
click at [144, 337] on div "K [PERSON_NAME] Fwd: Thank You for Your order! [DATE] 13:08" at bounding box center [168, 403] width 208 height 261
click at [163, 306] on div "Fwd: Thank You for Your order!" at bounding box center [182, 301] width 161 height 13
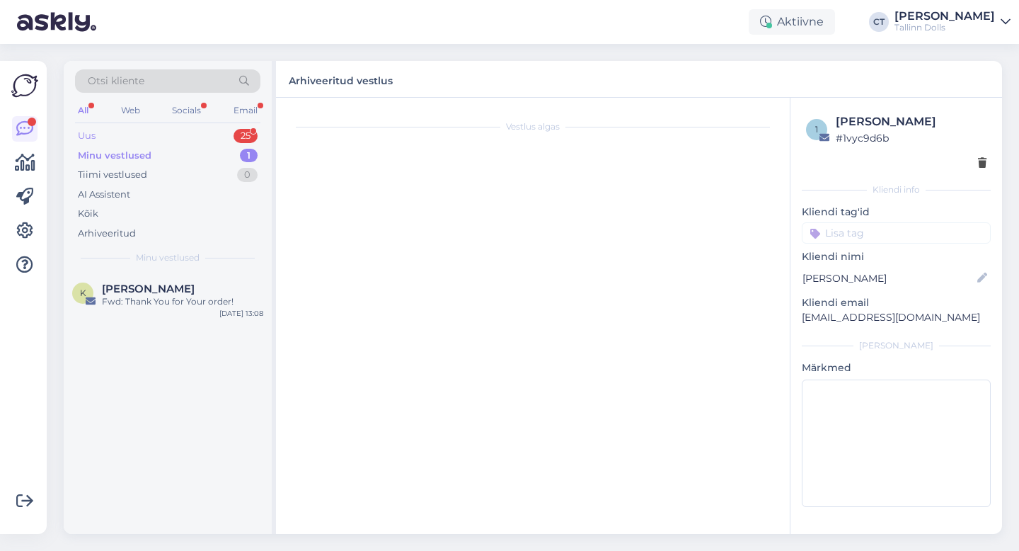
click at [138, 127] on div "Uus 25" at bounding box center [167, 136] width 185 height 20
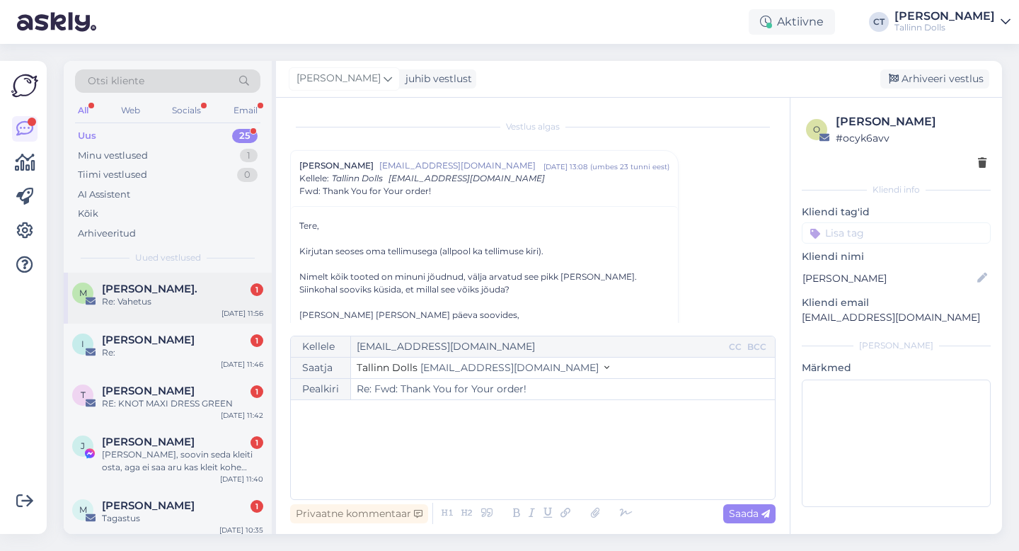
click at [192, 297] on div "Re: Vahetus" at bounding box center [182, 301] width 161 height 13
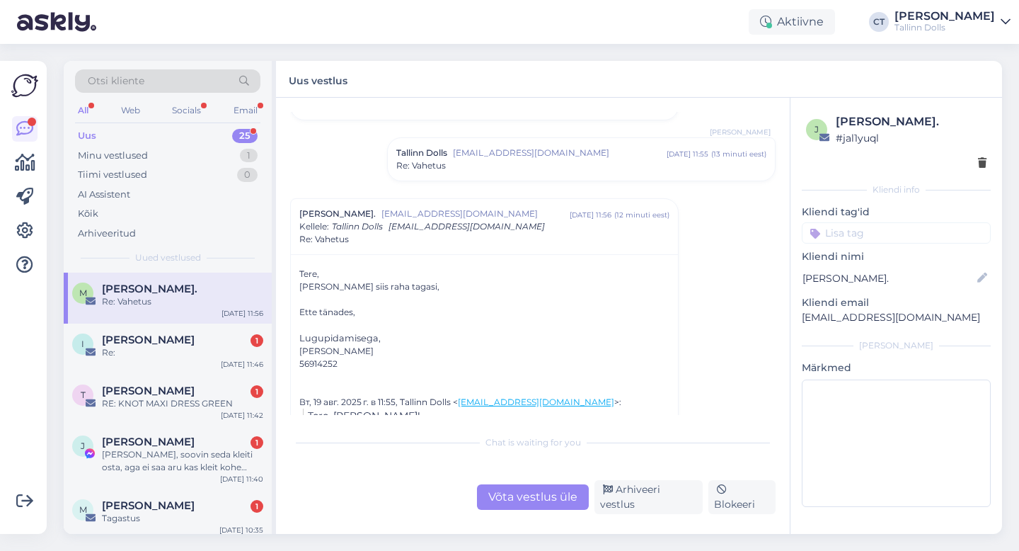
scroll to position [623, 0]
click at [550, 500] on div "Võta vestlus üle" at bounding box center [533, 496] width 112 height 25
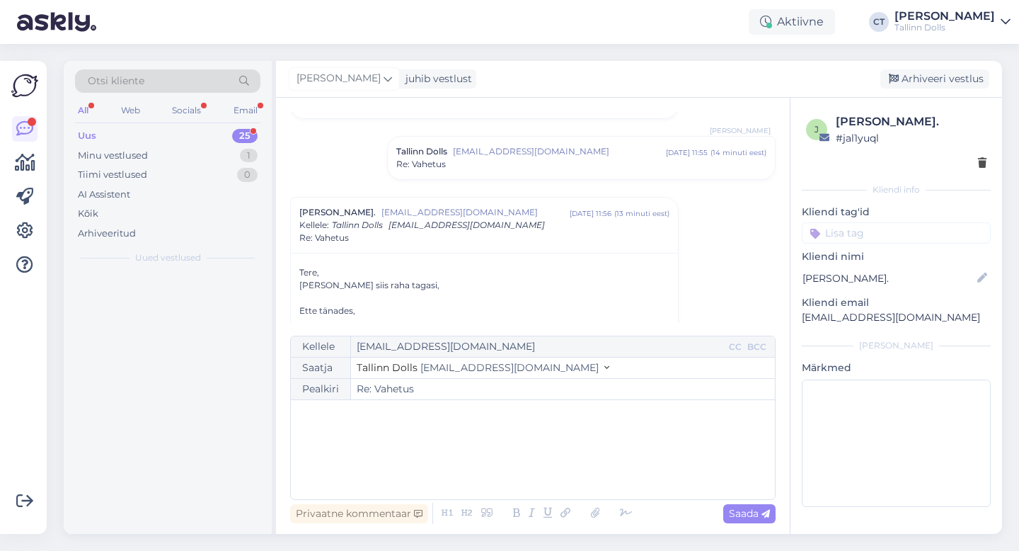
scroll to position [708, 0]
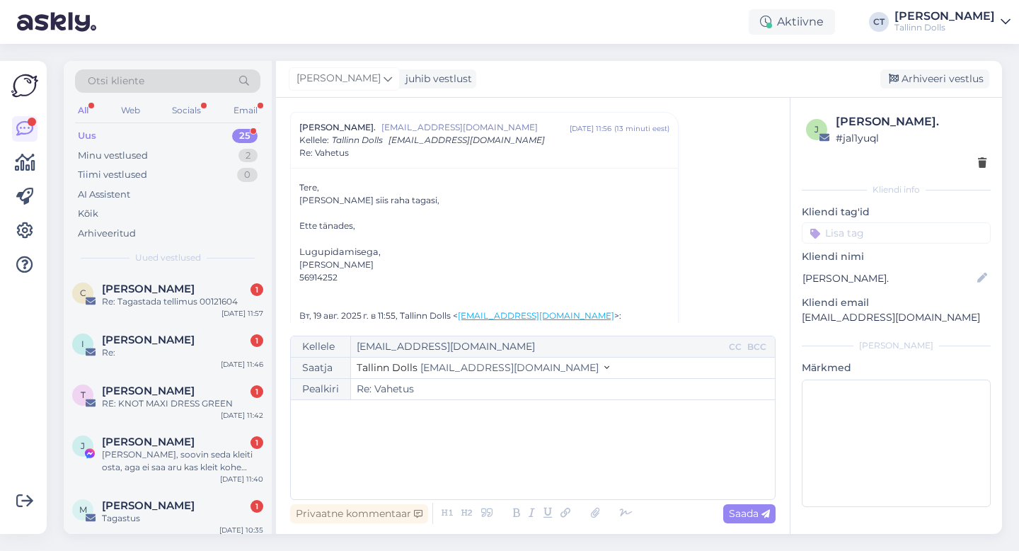
click at [577, 468] on div "﻿" at bounding box center [533, 449] width 470 height 85
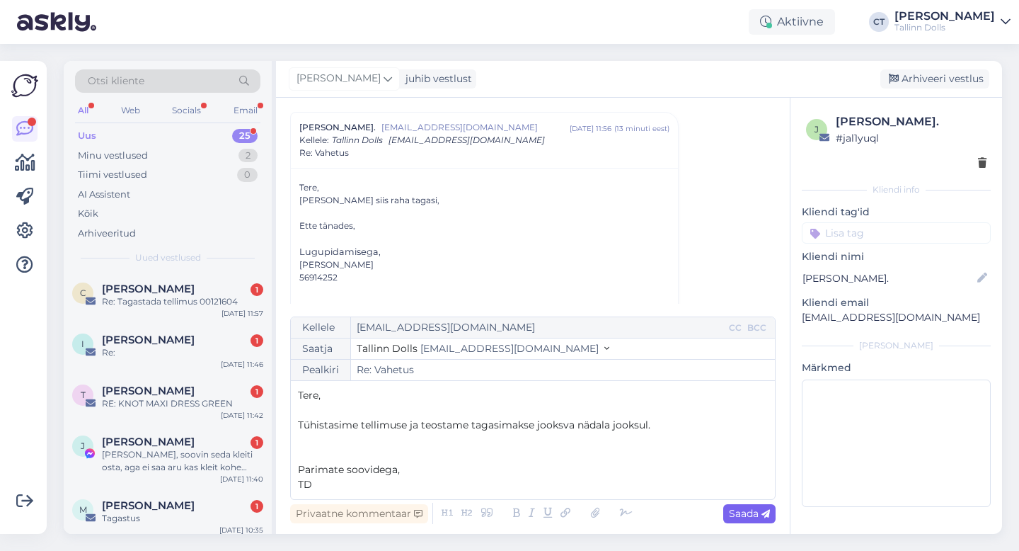
click at [738, 507] on span "Saada" at bounding box center [749, 513] width 41 height 13
type input "Re: Re: Vahetus"
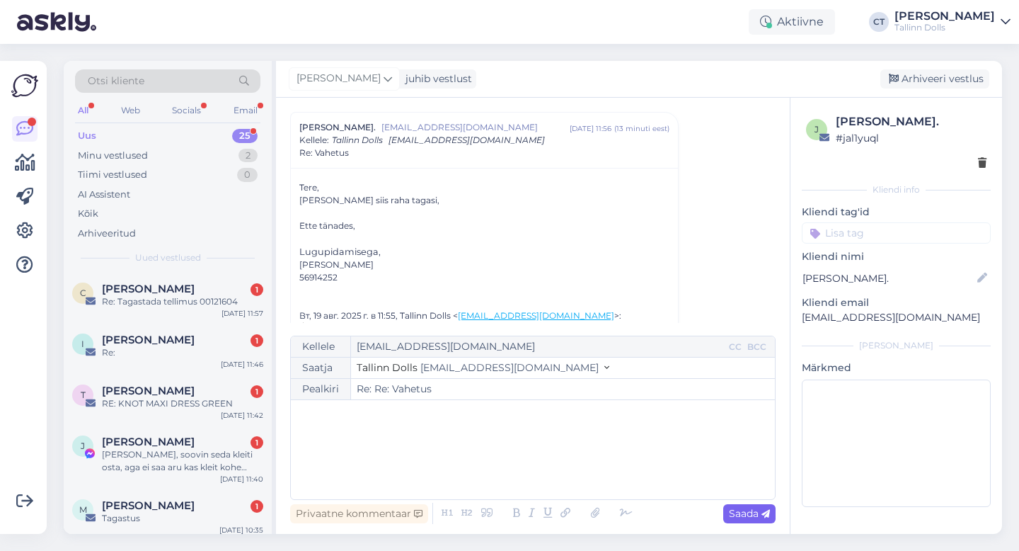
scroll to position [1003, 0]
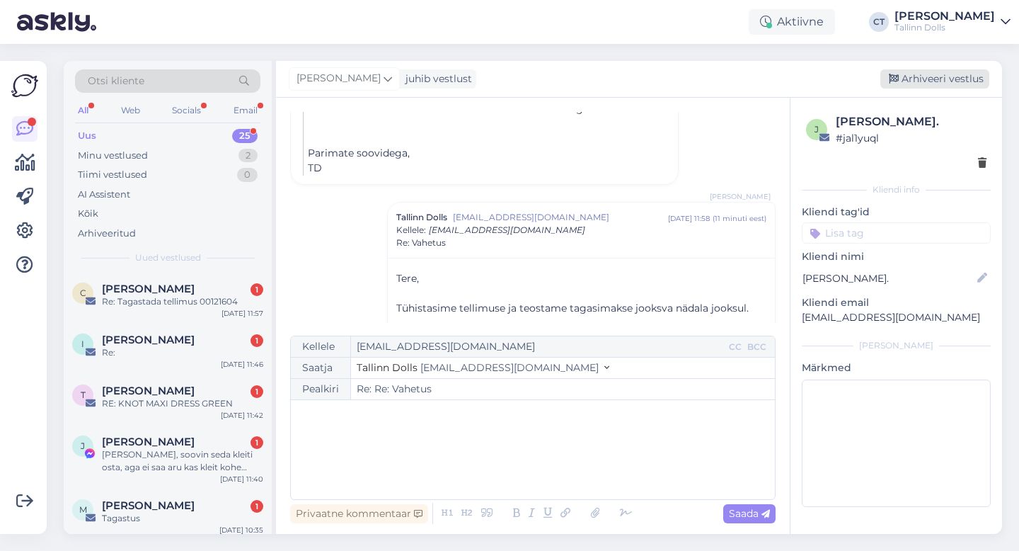
click at [949, 78] on div "Arhiveeri vestlus" at bounding box center [935, 78] width 109 height 19
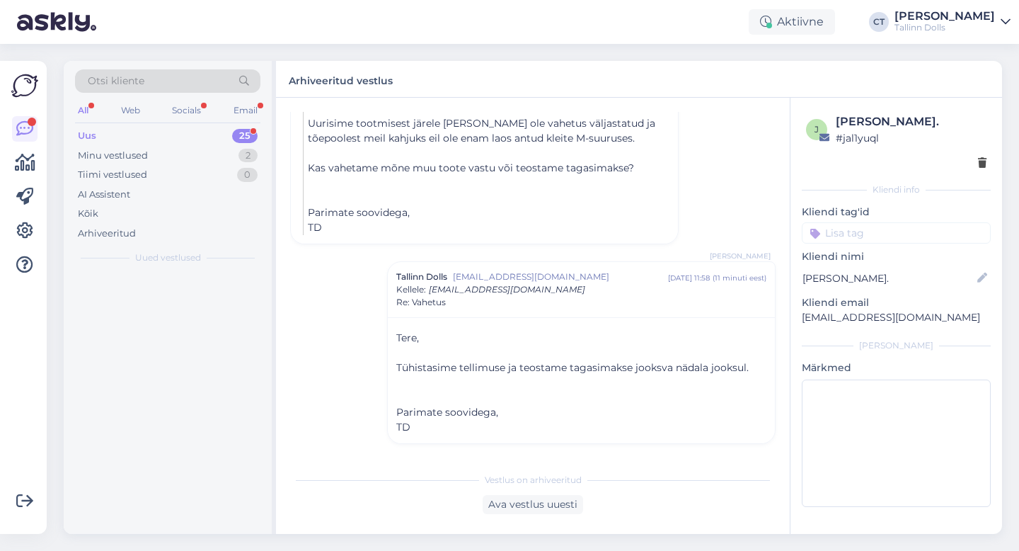
scroll to position [944, 0]
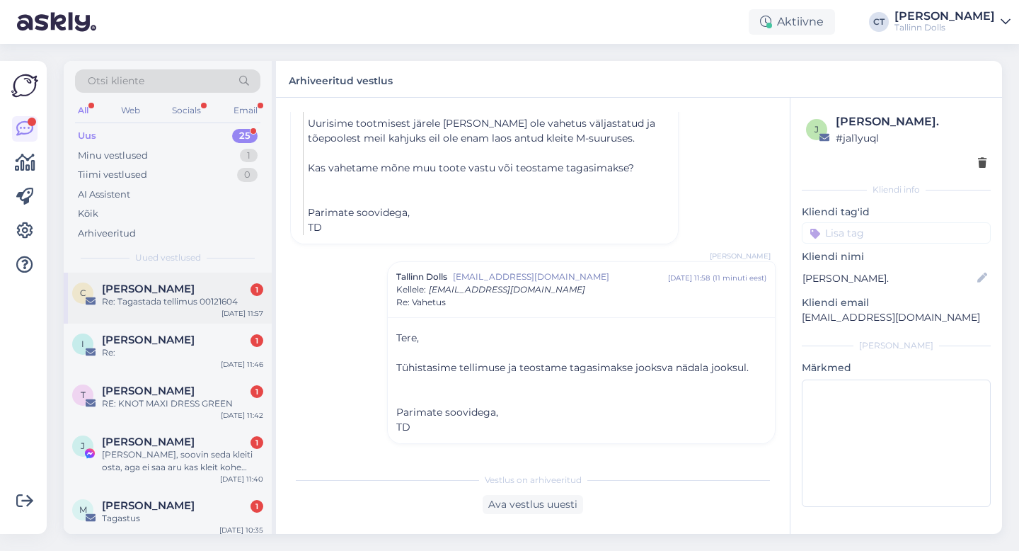
click at [183, 292] on div "[PERSON_NAME] 1" at bounding box center [182, 288] width 161 height 13
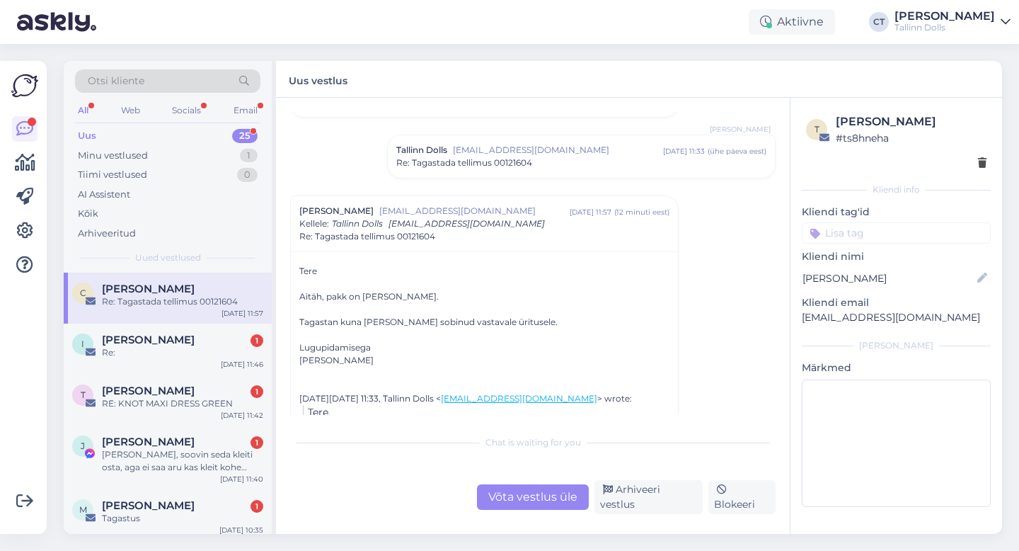
scroll to position [78, 0]
click at [542, 503] on div "Võta vestlus üle" at bounding box center [533, 496] width 112 height 25
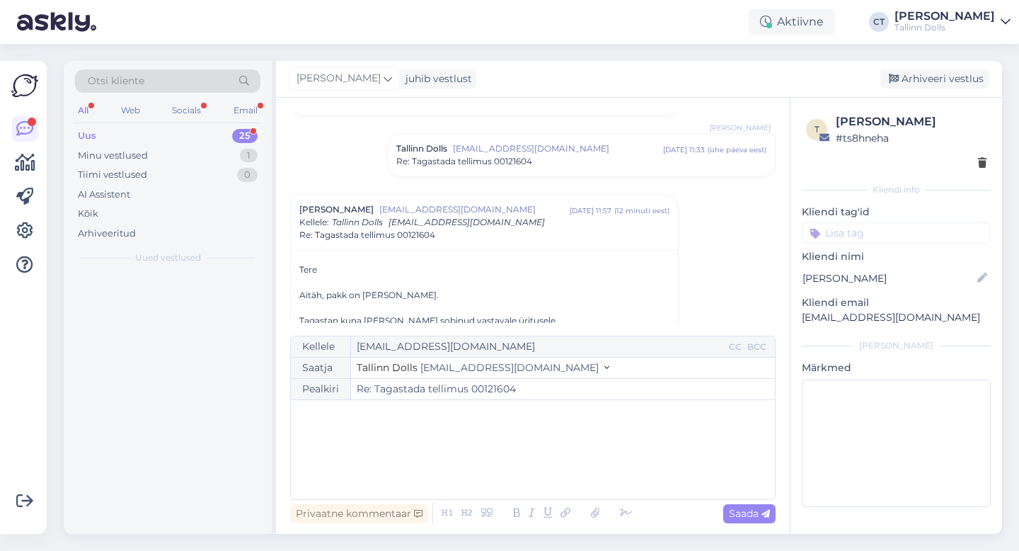
scroll to position [160, 0]
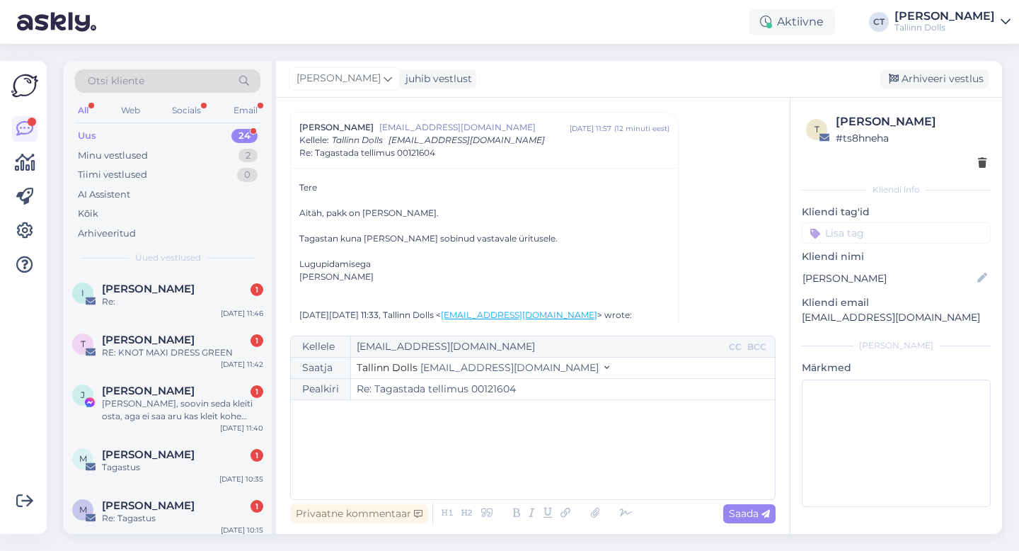
click at [544, 455] on div "﻿" at bounding box center [533, 449] width 470 height 85
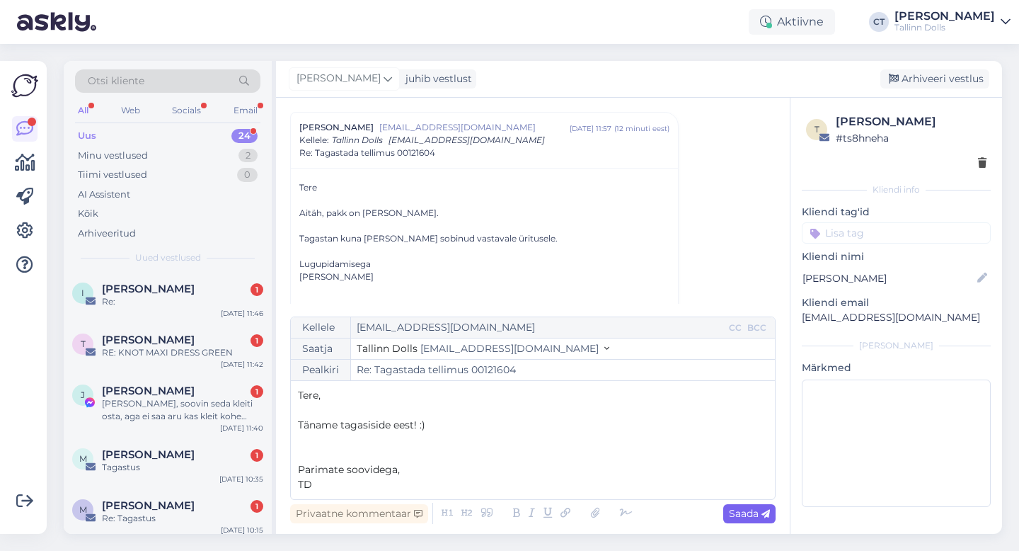
click at [745, 518] on span "Saada" at bounding box center [749, 513] width 41 height 13
type input "Re: Tagastada tellimus 00121604"
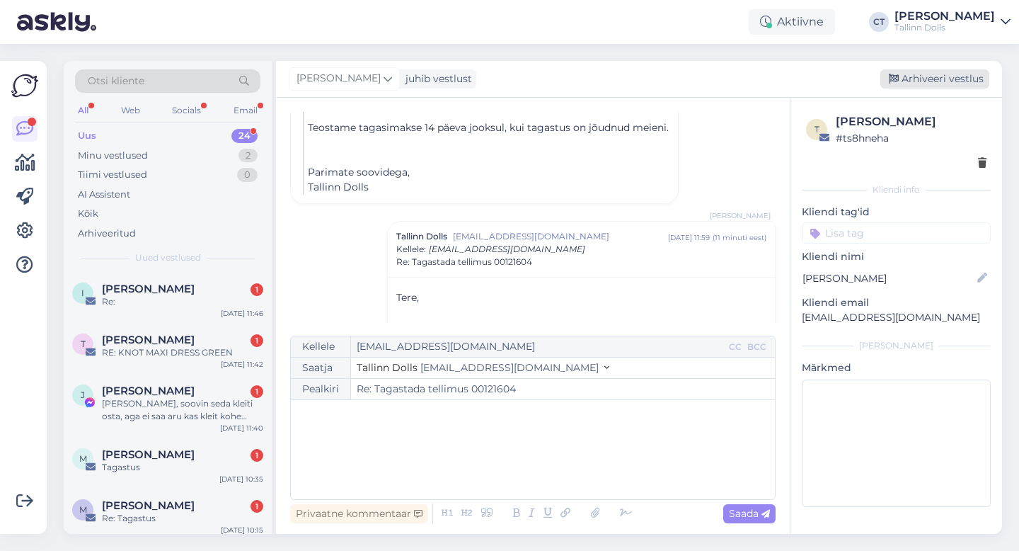
click at [937, 84] on div "Arhiveeri vestlus" at bounding box center [935, 78] width 109 height 19
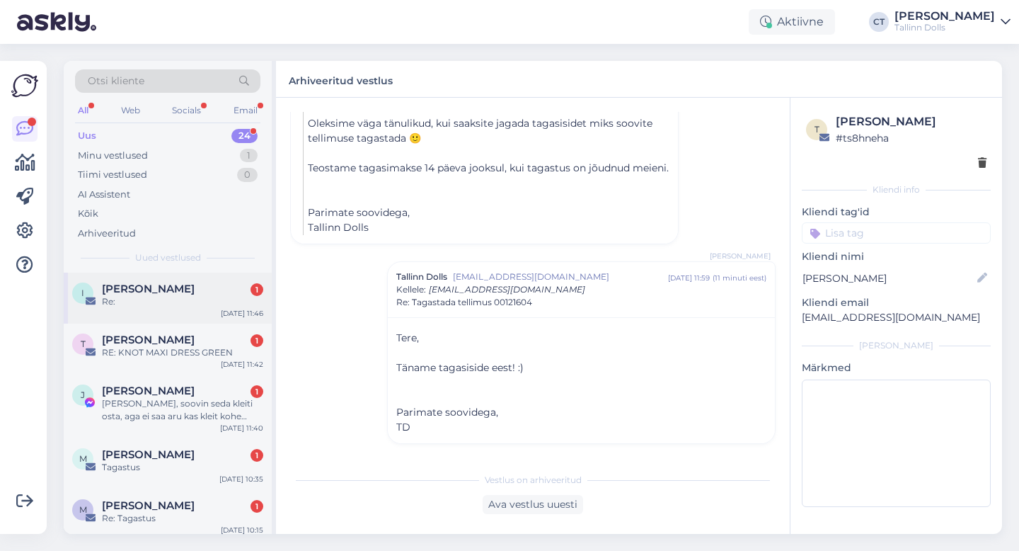
click at [166, 315] on div "I [PERSON_NAME] 1 Re: [DATE] 11:46" at bounding box center [168, 298] width 208 height 51
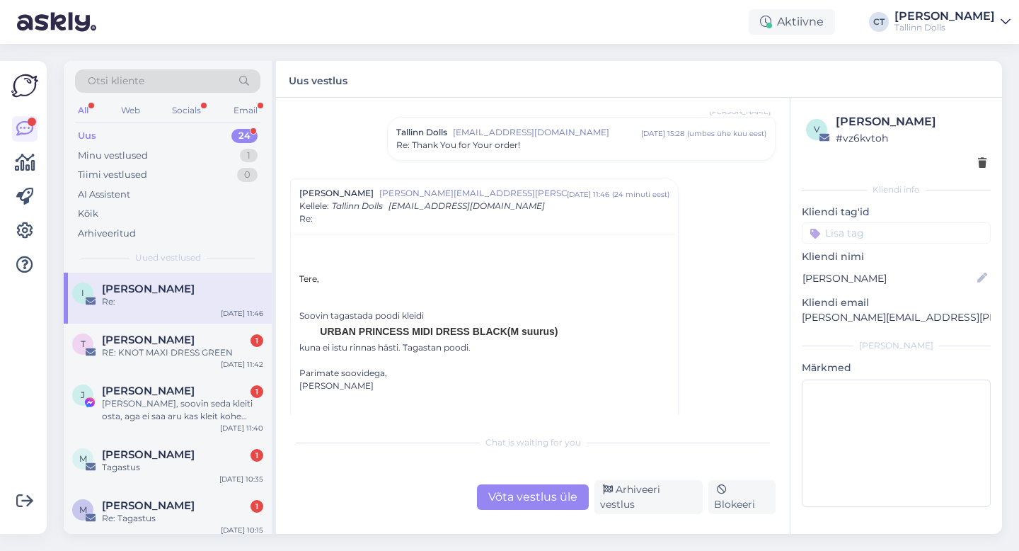
scroll to position [220, 0]
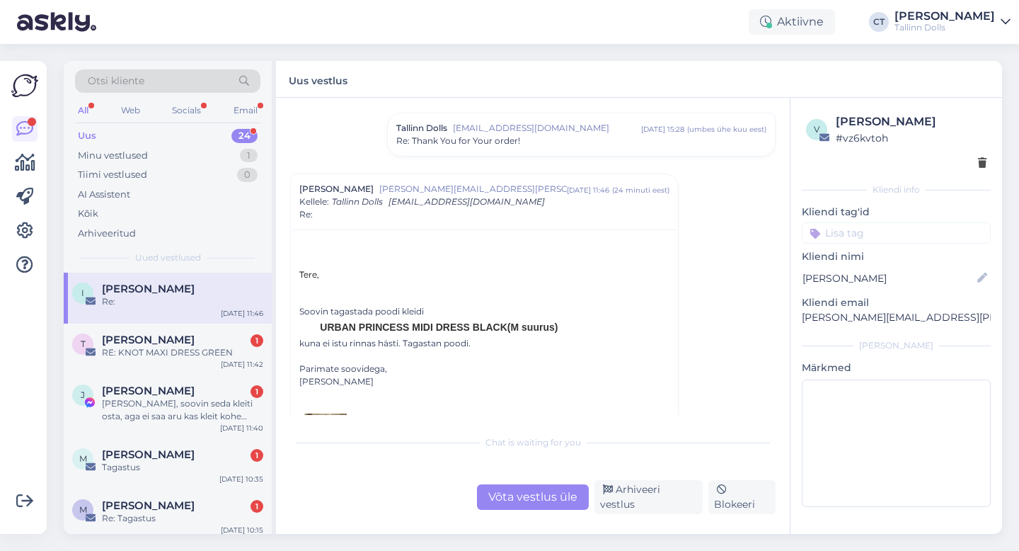
click at [516, 498] on div "Võta vestlus üle" at bounding box center [533, 496] width 112 height 25
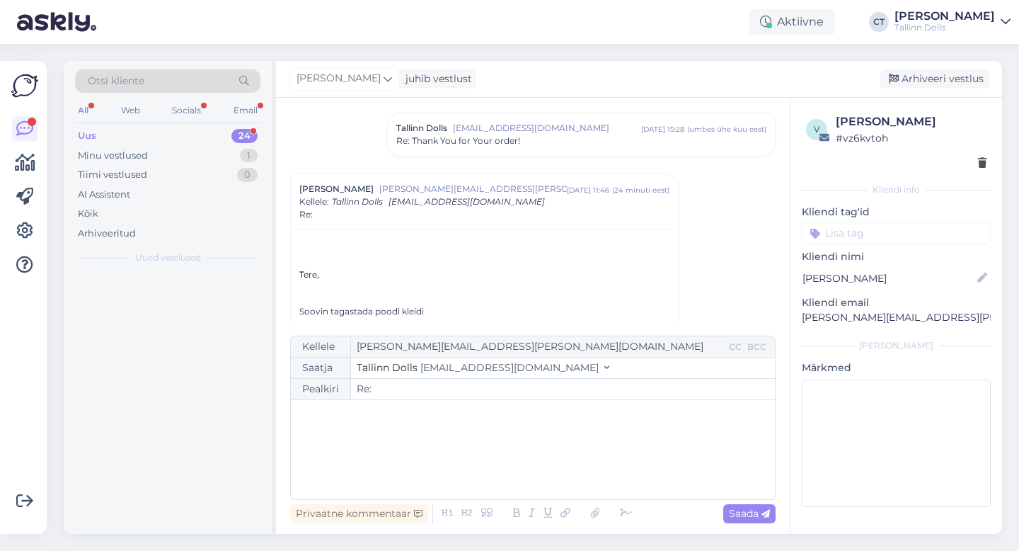
scroll to position [282, 0]
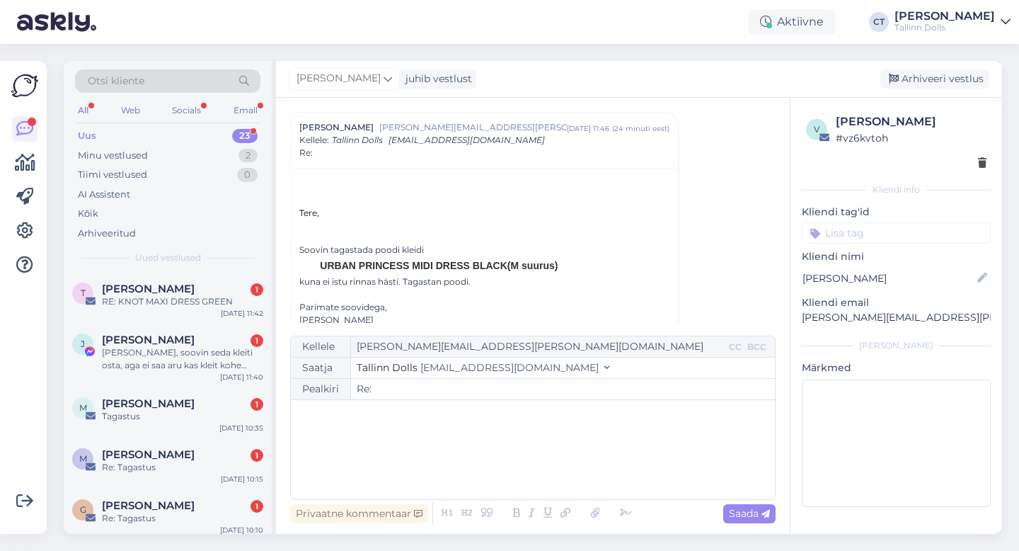
click at [516, 458] on div "﻿" at bounding box center [533, 449] width 470 height 85
click at [397, 454] on div "﻿" at bounding box center [533, 449] width 470 height 85
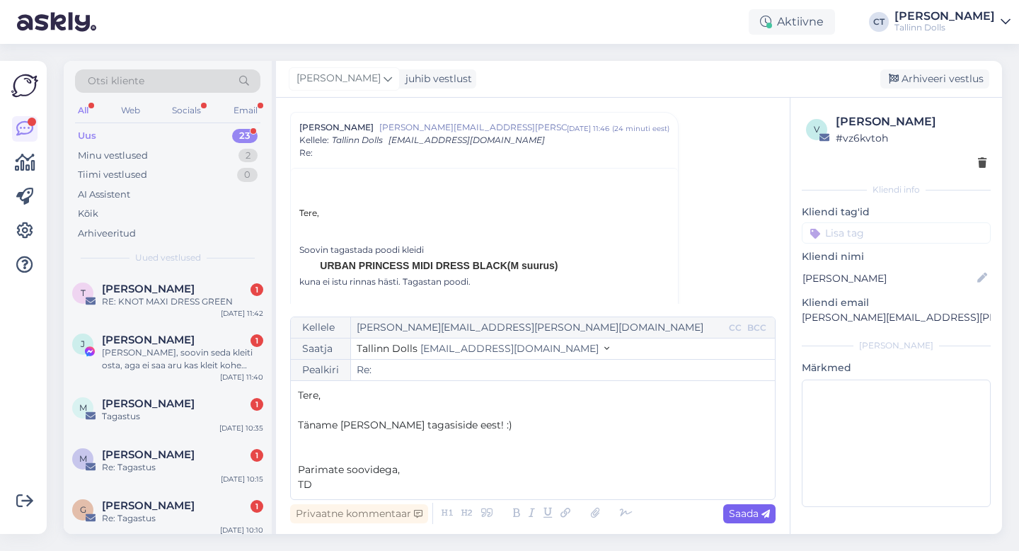
click at [746, 510] on span "Saada" at bounding box center [749, 513] width 41 height 13
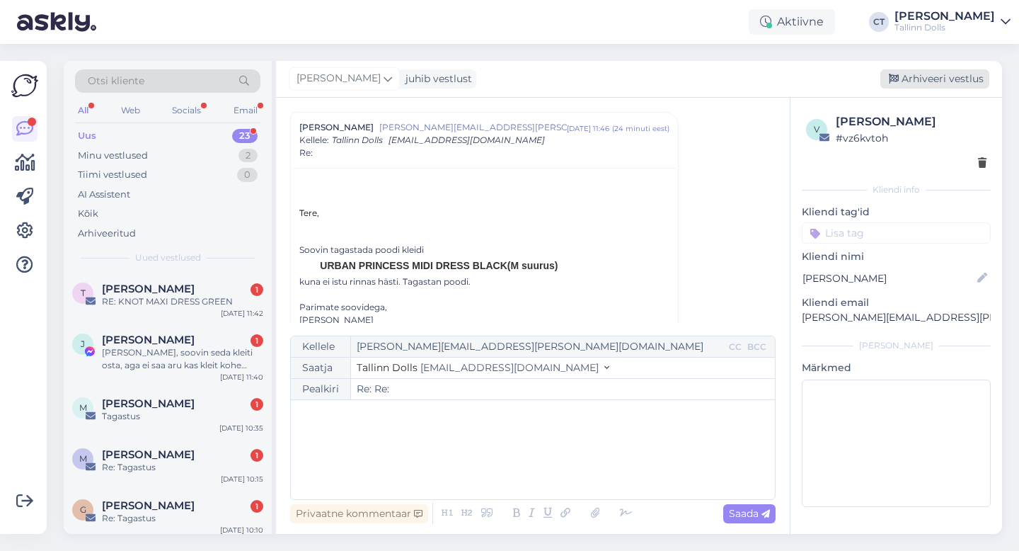
type input "Re: Re:"
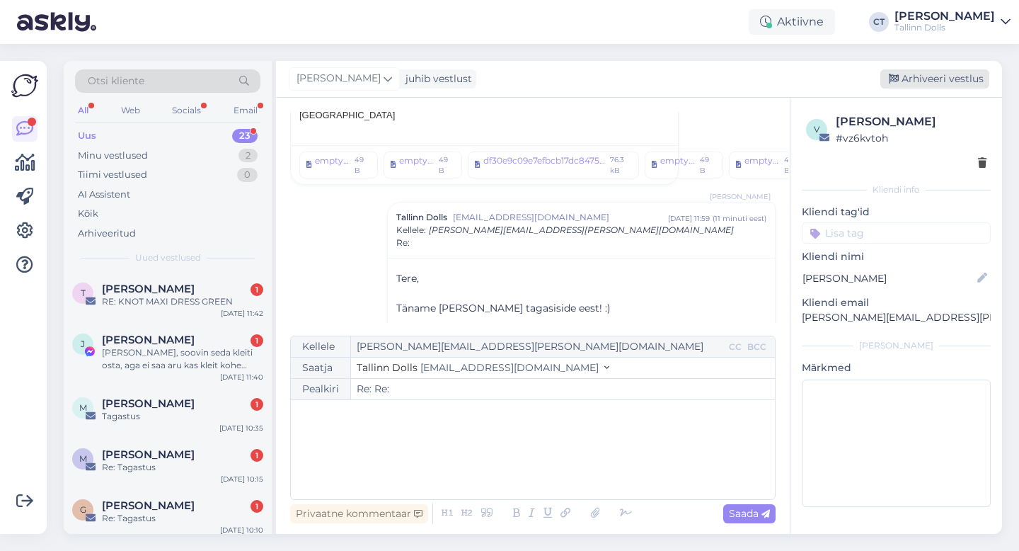
click at [967, 79] on div "Arhiveeri vestlus" at bounding box center [935, 78] width 109 height 19
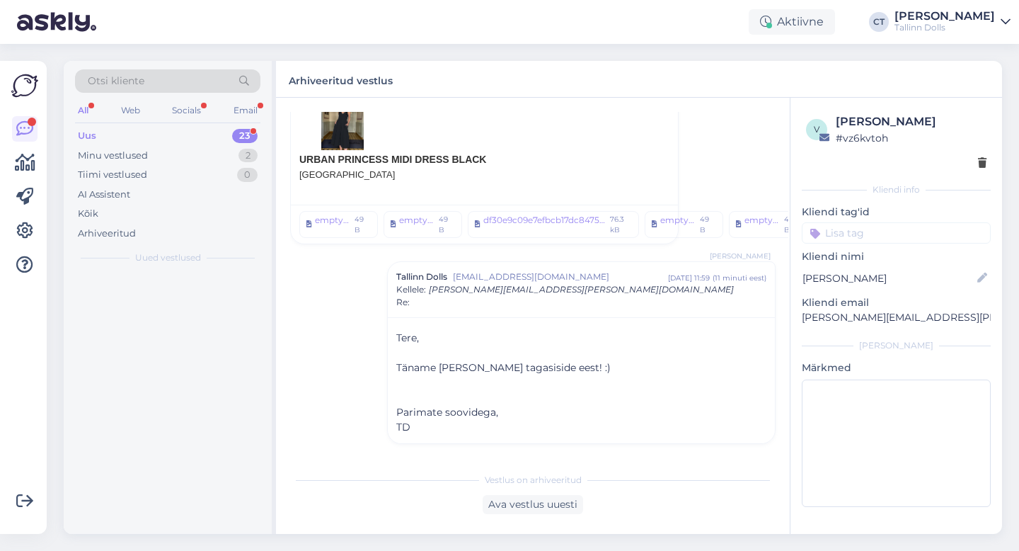
scroll to position [614, 0]
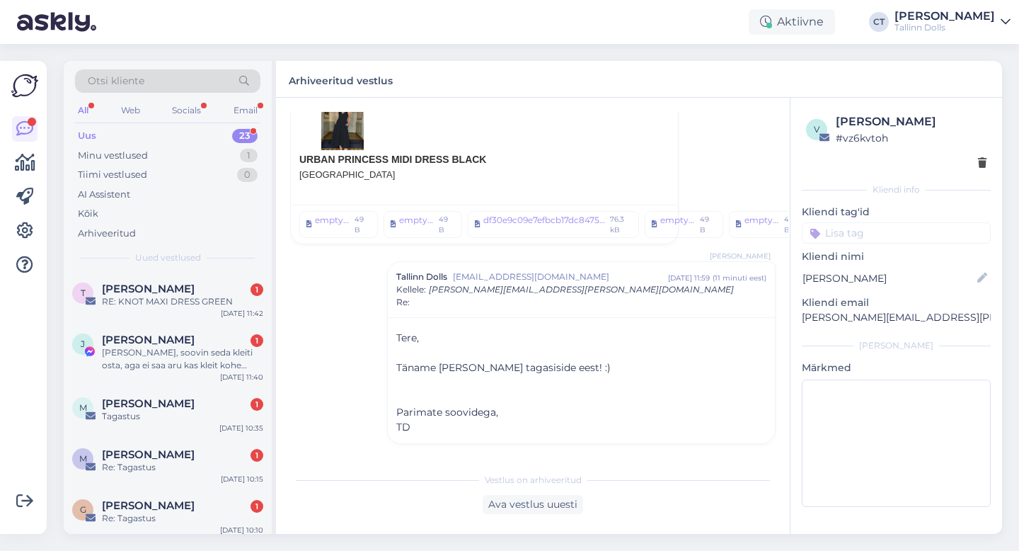
click at [183, 299] on div "RE: KNOT MAXI DRESS GREEN" at bounding box center [182, 301] width 161 height 13
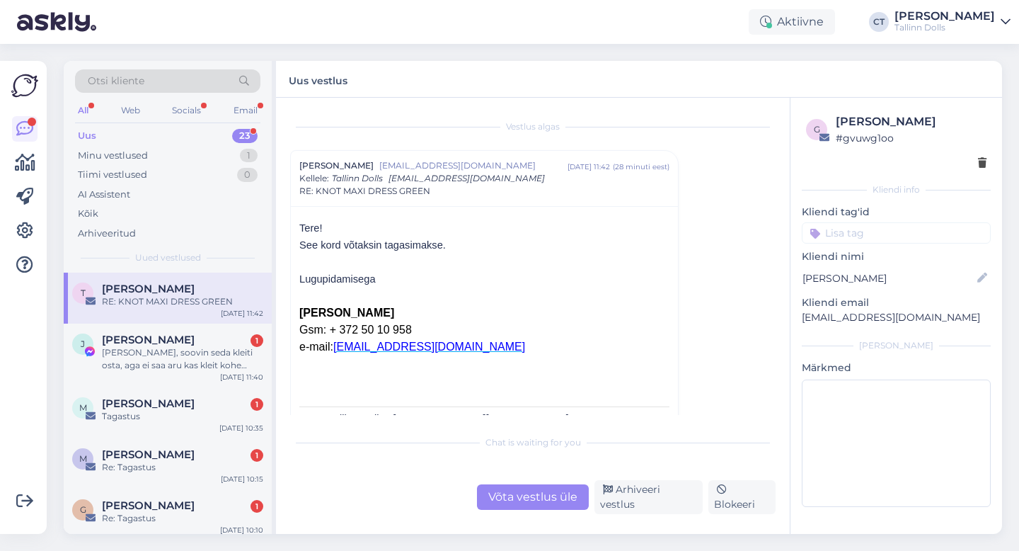
scroll to position [19, 0]
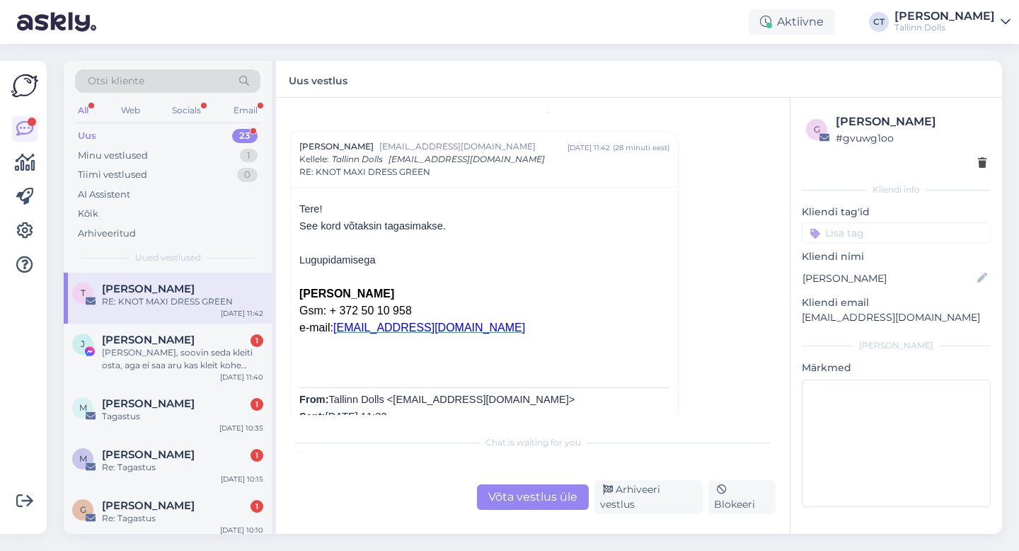
click at [522, 495] on div "Võta vestlus üle" at bounding box center [533, 496] width 112 height 25
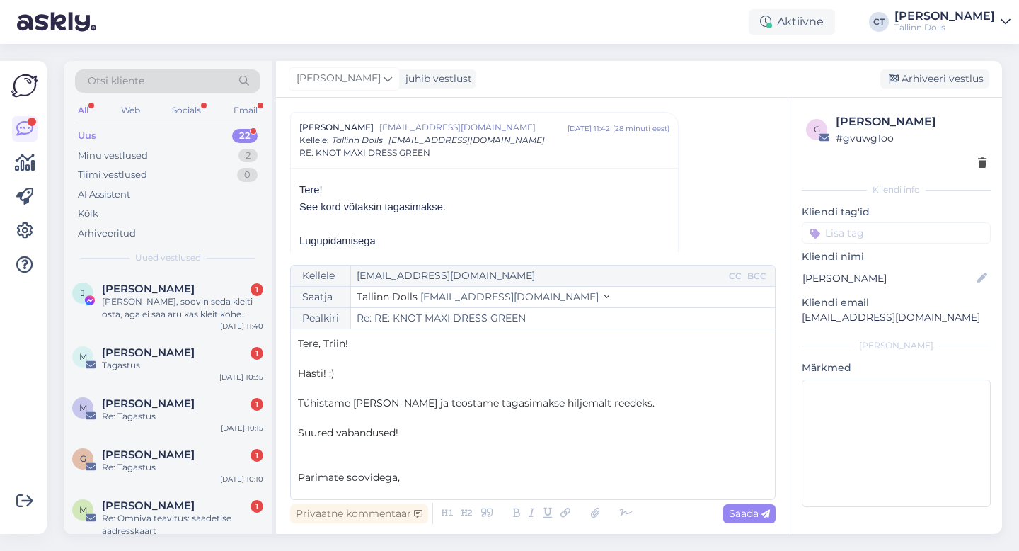
scroll to position [8, 0]
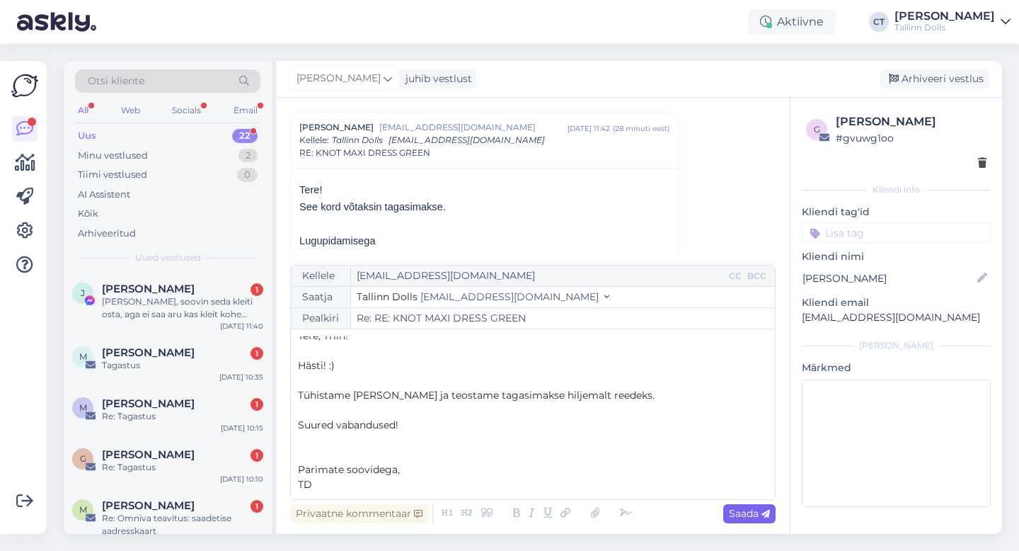
click at [732, 520] on div "Saada" at bounding box center [750, 513] width 52 height 19
type input "Re: RE: KNOT MAXI DRESS GREEN"
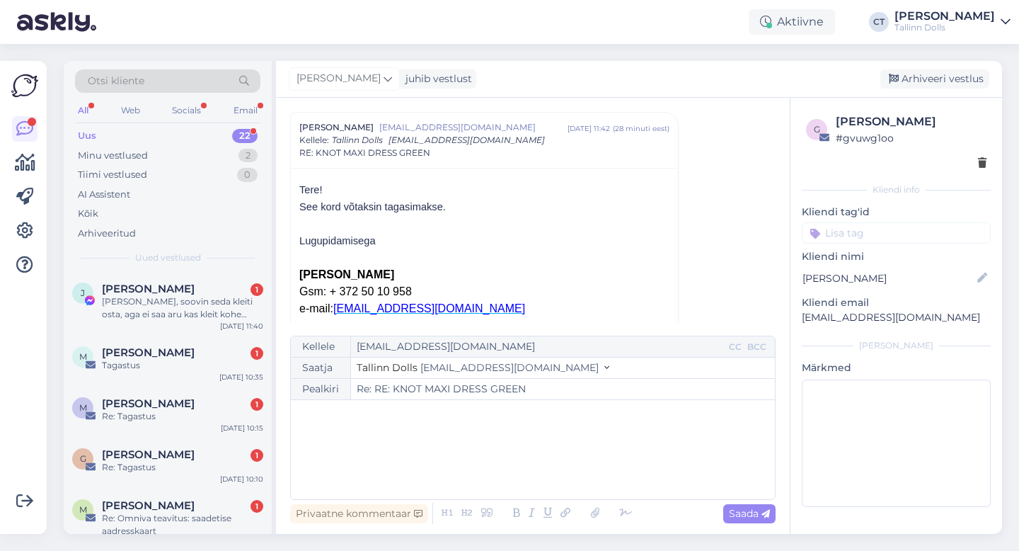
scroll to position [0, 0]
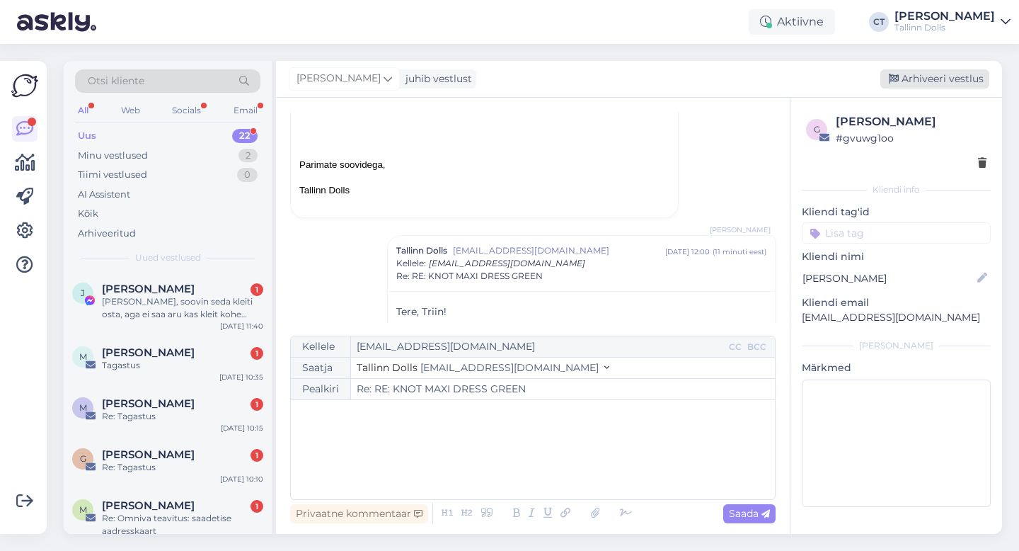
click at [922, 81] on div "Arhiveeri vestlus" at bounding box center [935, 78] width 109 height 19
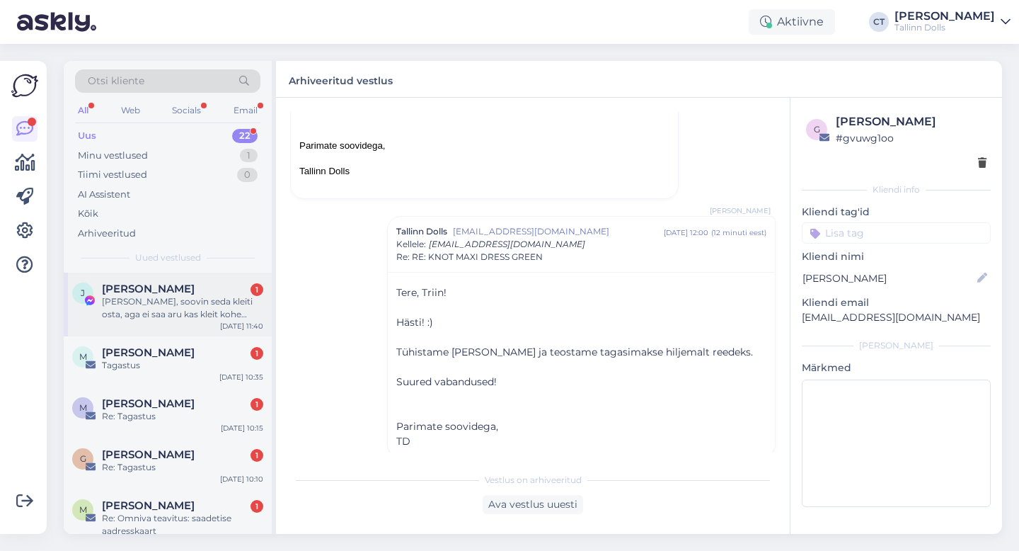
click at [181, 292] on div "[PERSON_NAME] 1" at bounding box center [182, 288] width 161 height 13
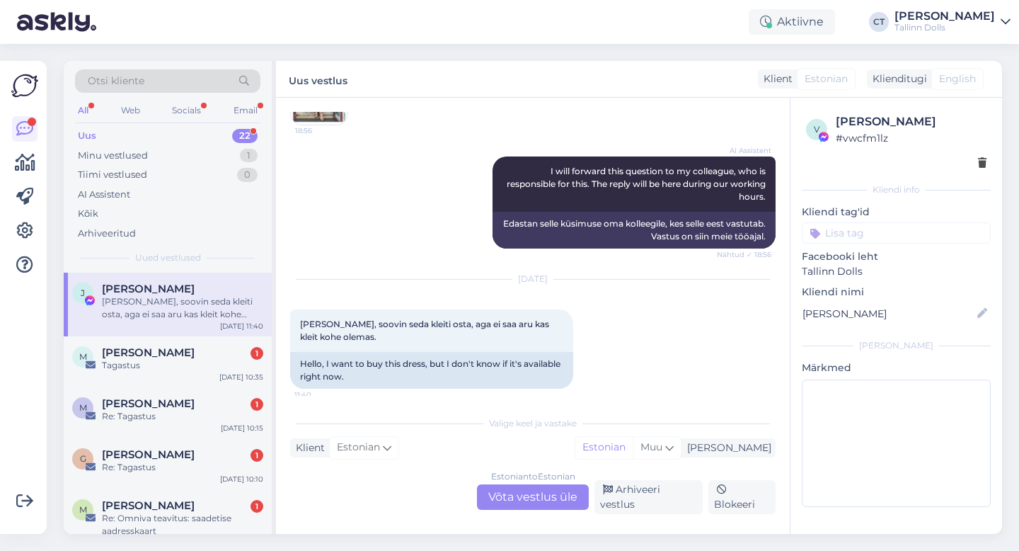
scroll to position [0, 0]
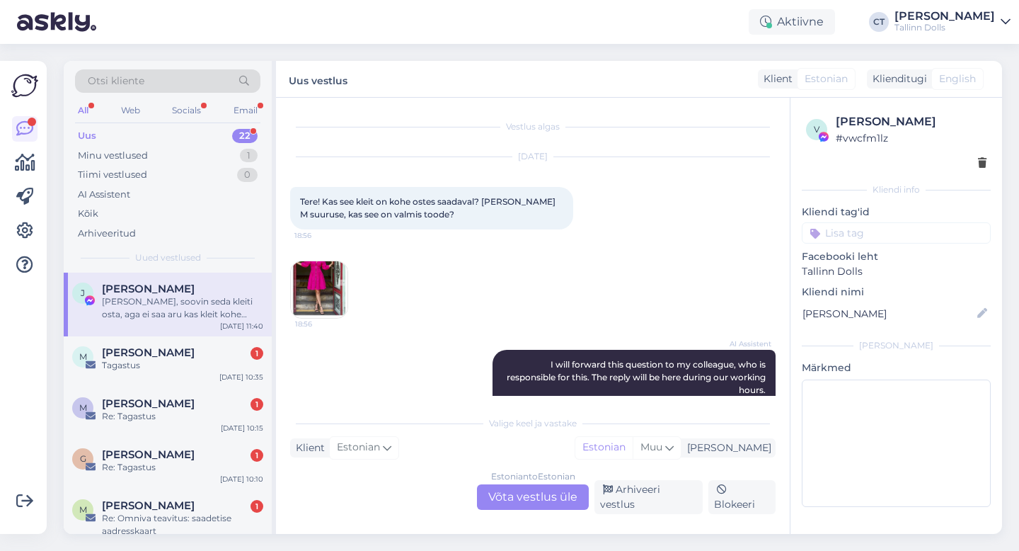
click at [548, 499] on div "Estonian to Estonian Võta vestlus üle" at bounding box center [533, 496] width 112 height 25
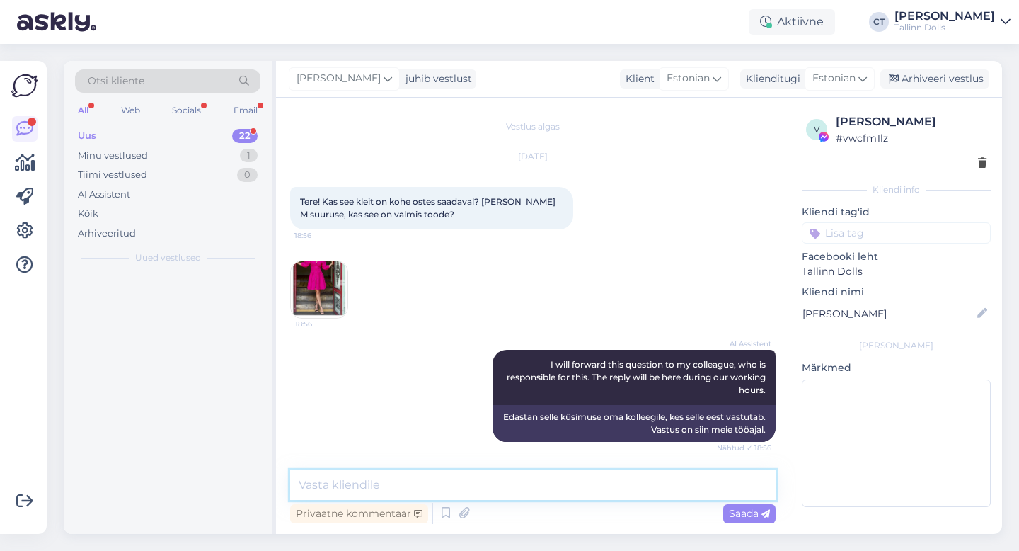
click at [560, 473] on textarea at bounding box center [533, 485] width 486 height 30
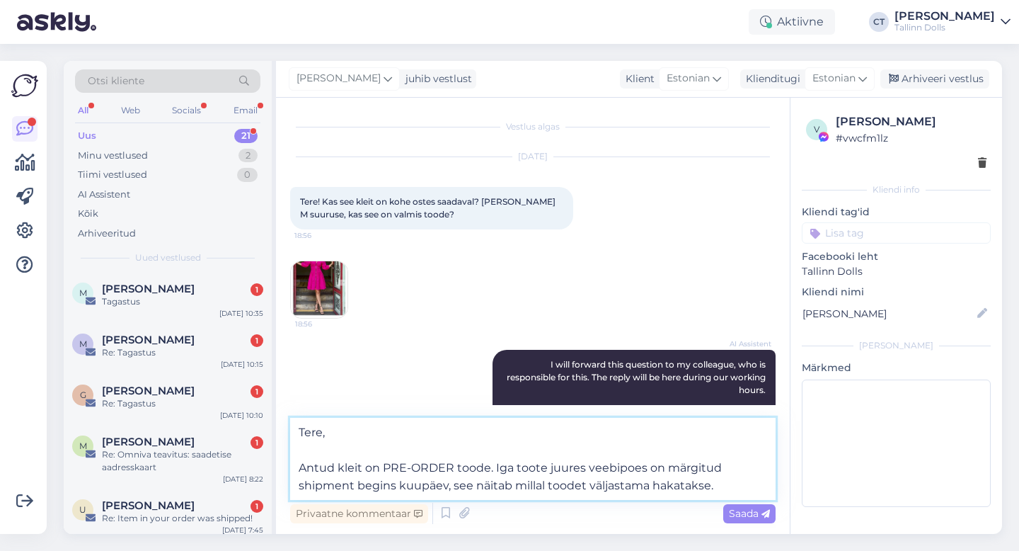
type textarea "Tere, Antud kleit on PRE-ORDER toode. Iga toote juures veebipoes on märgitud sh…"
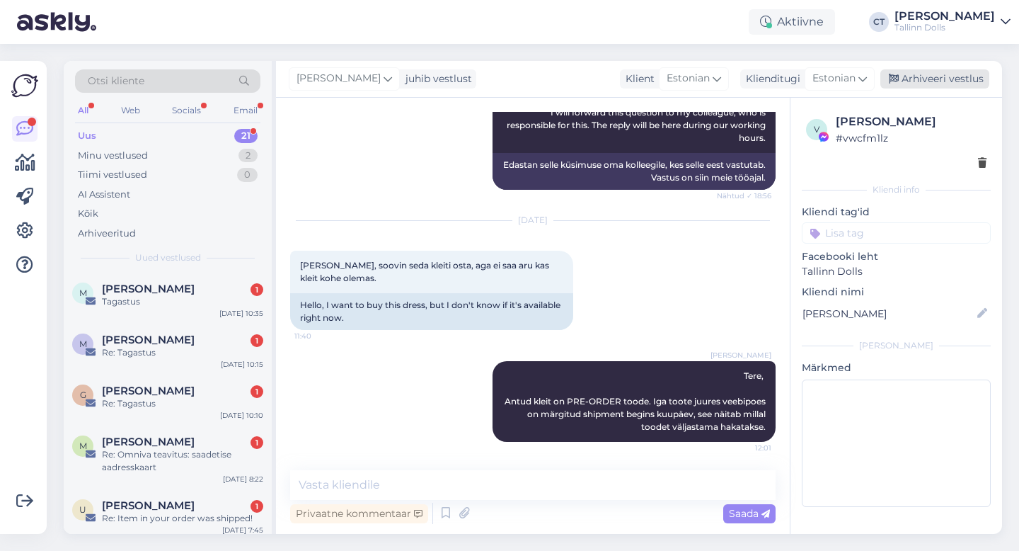
click at [927, 76] on div "Arhiveeri vestlus" at bounding box center [935, 78] width 109 height 19
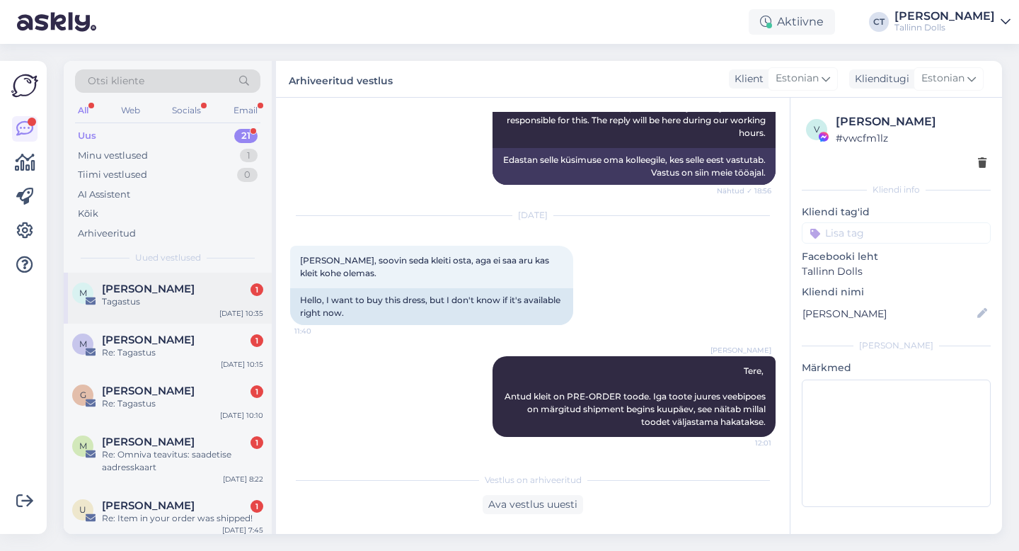
click at [159, 280] on div "m merike udrik 1 Tagastus [DATE] 10:35" at bounding box center [168, 298] width 208 height 51
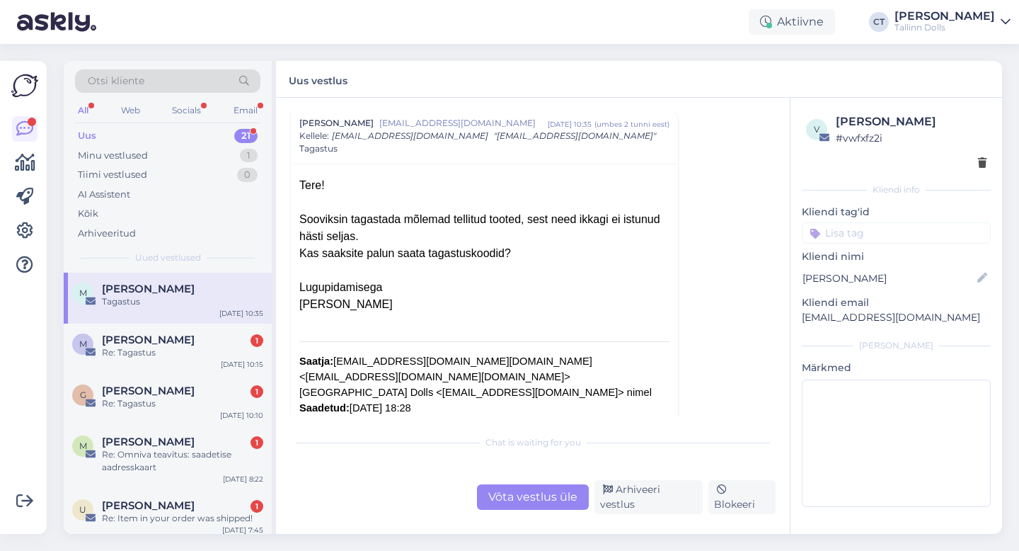
scroll to position [51, 0]
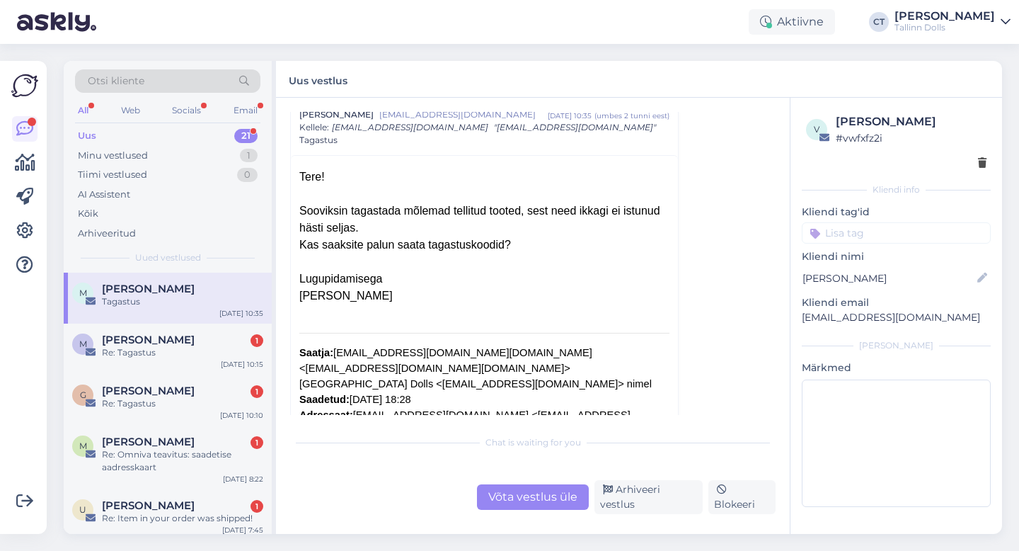
click at [551, 501] on div "Võta vestlus üle" at bounding box center [533, 496] width 112 height 25
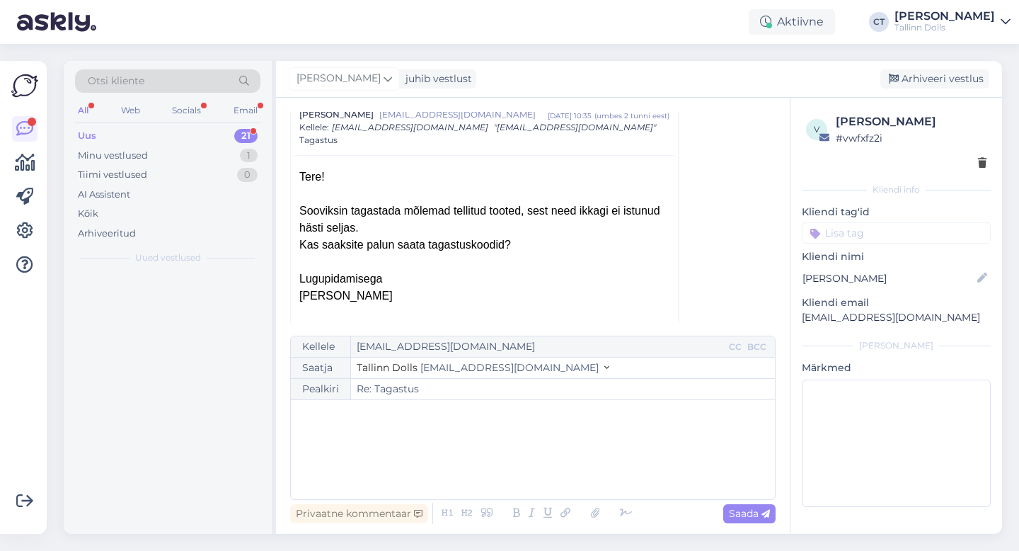
scroll to position [38, 0]
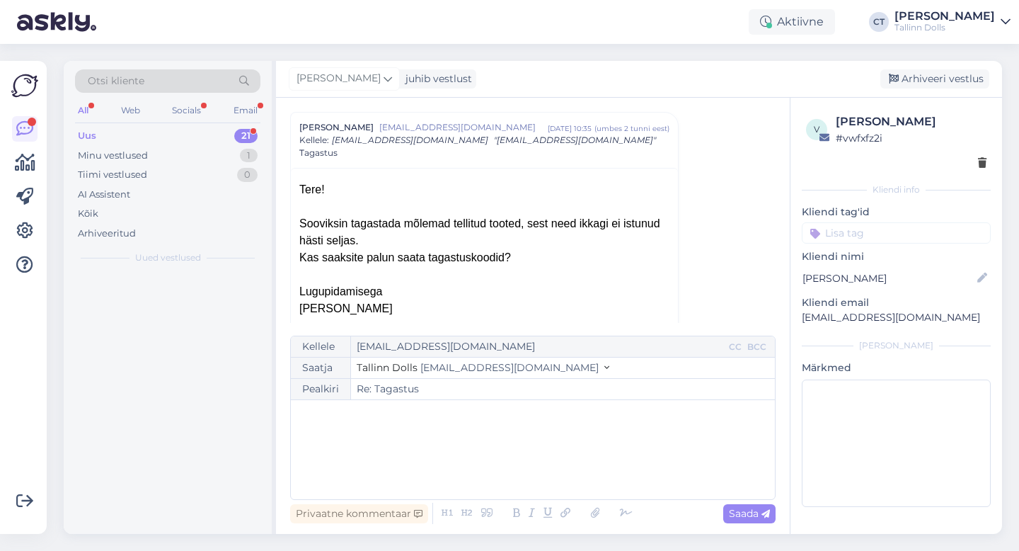
click at [567, 474] on div "﻿" at bounding box center [533, 449] width 470 height 85
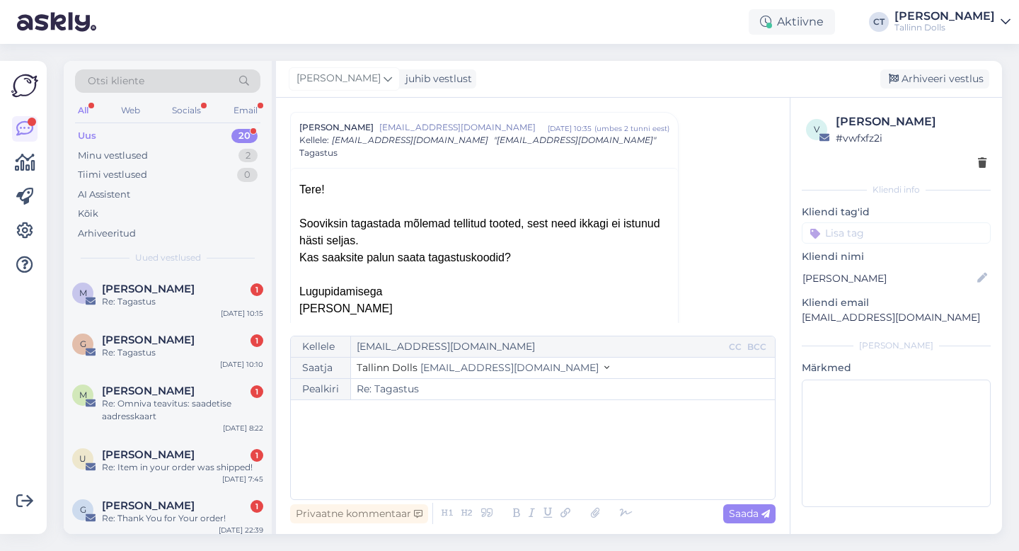
click at [442, 433] on div "﻿" at bounding box center [533, 449] width 470 height 85
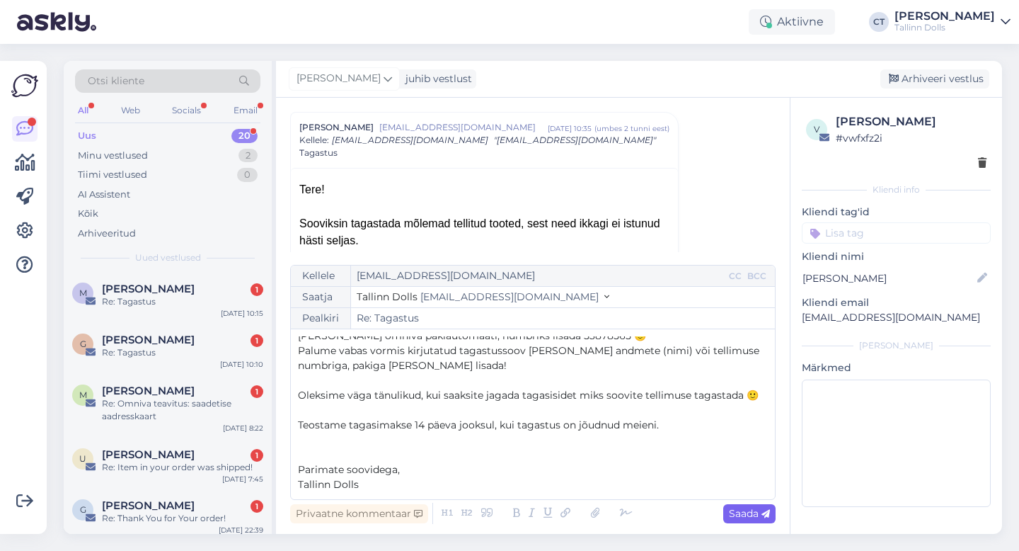
click at [736, 509] on span "Saada" at bounding box center [749, 513] width 41 height 13
type input "Re: Tagastus"
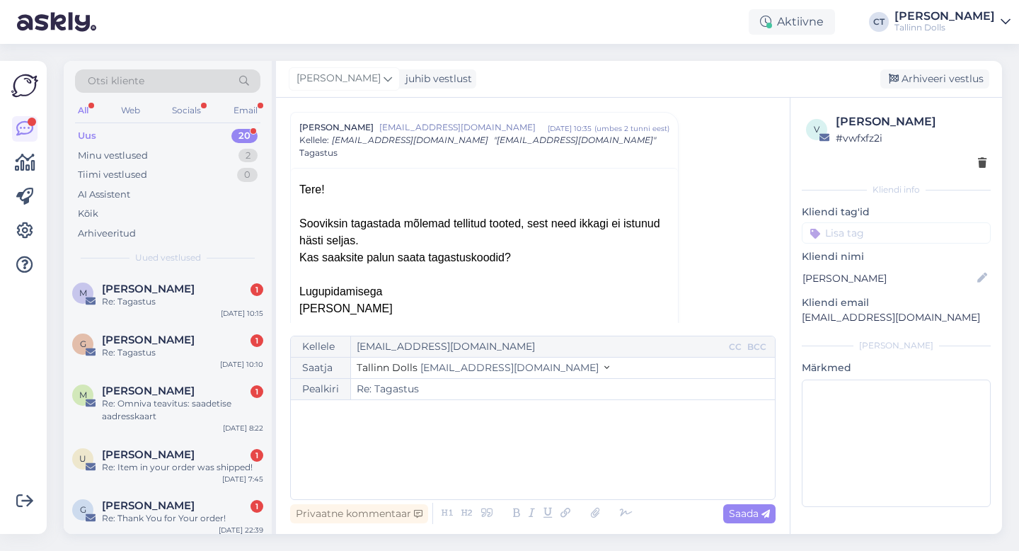
scroll to position [1041, 0]
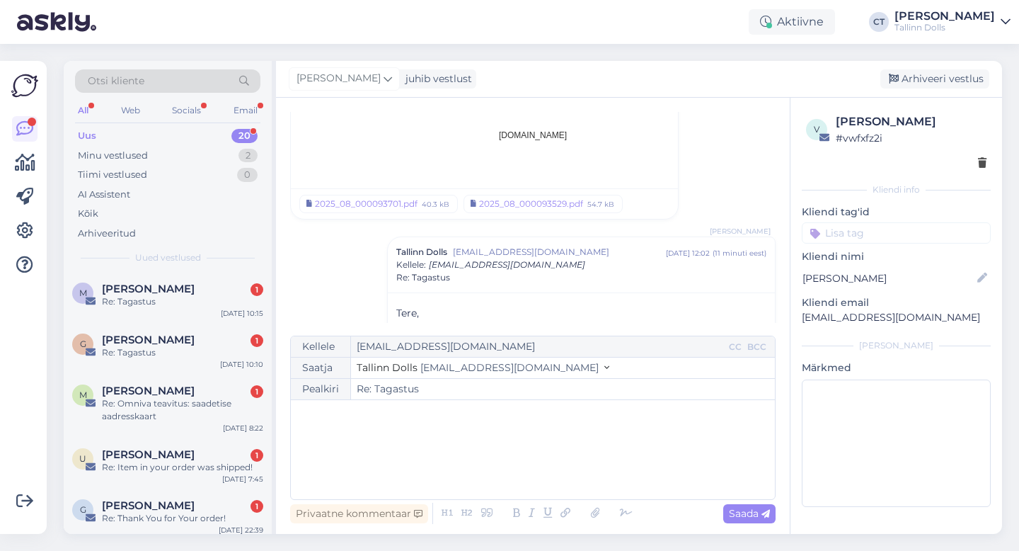
click at [939, 91] on div "[PERSON_NAME] juhib vestlust [GEOGRAPHIC_DATA] vestlus" at bounding box center [639, 79] width 726 height 37
click at [940, 83] on div "Arhiveeri vestlus" at bounding box center [935, 78] width 109 height 19
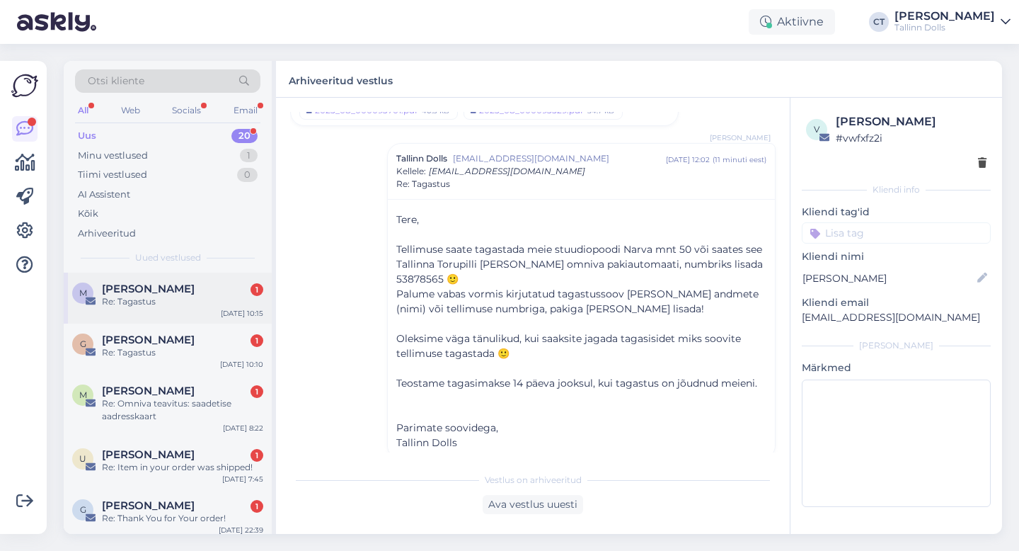
click at [214, 297] on div "Re: Tagastus" at bounding box center [182, 301] width 161 height 13
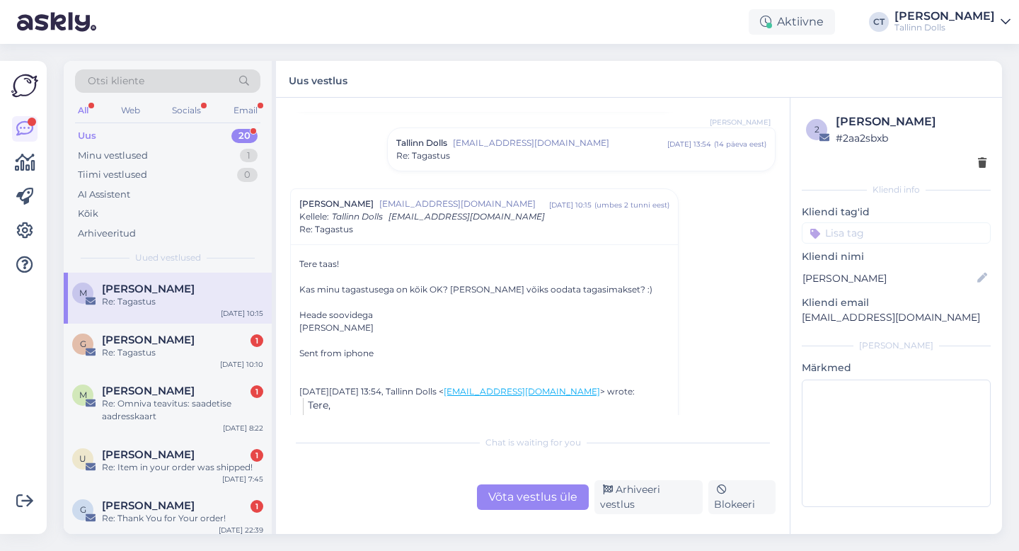
scroll to position [330, 0]
click at [145, 346] on div "Re: Tagastus" at bounding box center [182, 352] width 161 height 13
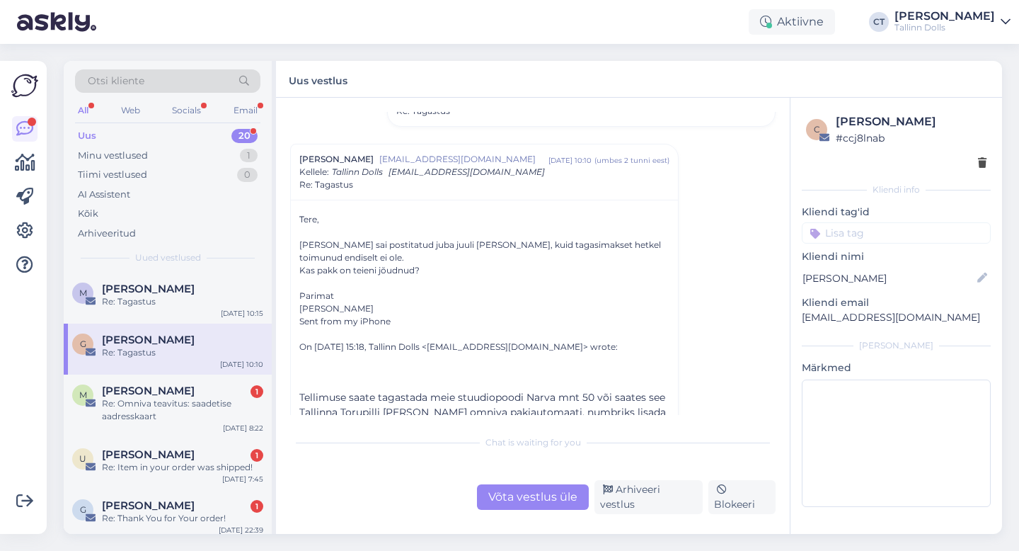
scroll to position [129, 0]
click at [168, 401] on div "Re: Omniva teavitus: saadetise aadresskaart" at bounding box center [182, 409] width 161 height 25
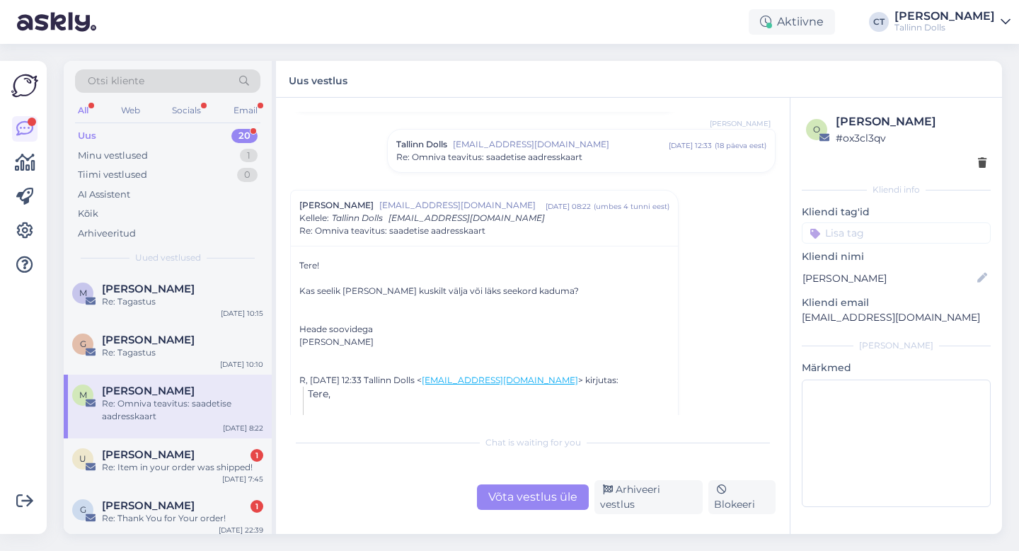
scroll to position [694, 0]
click at [547, 155] on span "Re: Omniva teavitus: saadetise aadresskaart" at bounding box center [489, 154] width 186 height 13
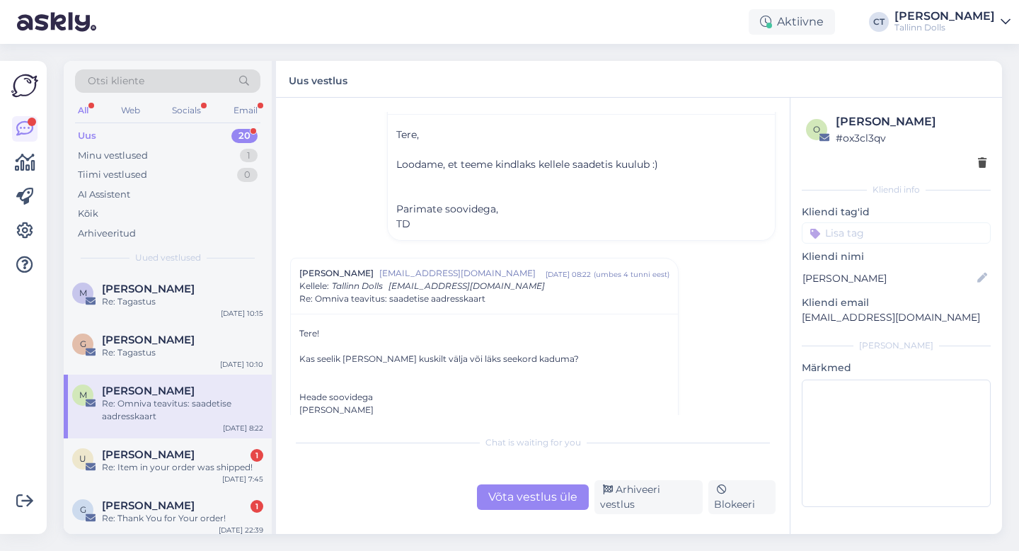
scroll to position [792, 0]
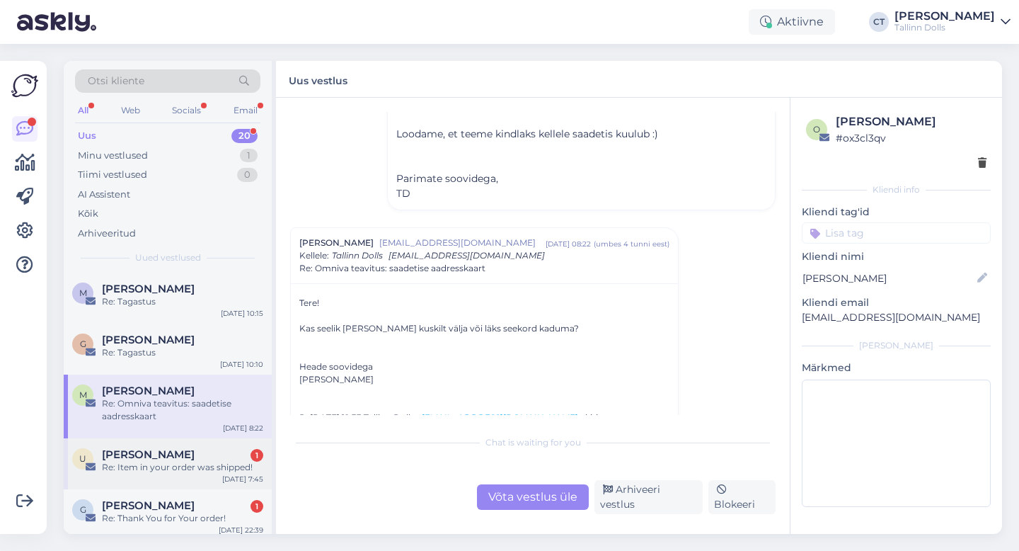
click at [204, 462] on div "Re: Item in your order was shipped!" at bounding box center [182, 467] width 161 height 13
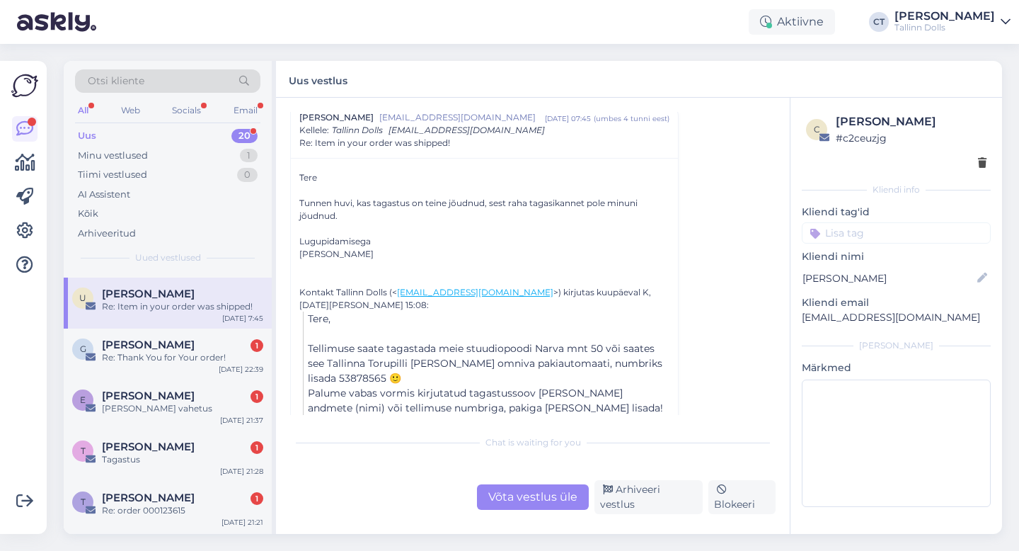
scroll to position [215, 0]
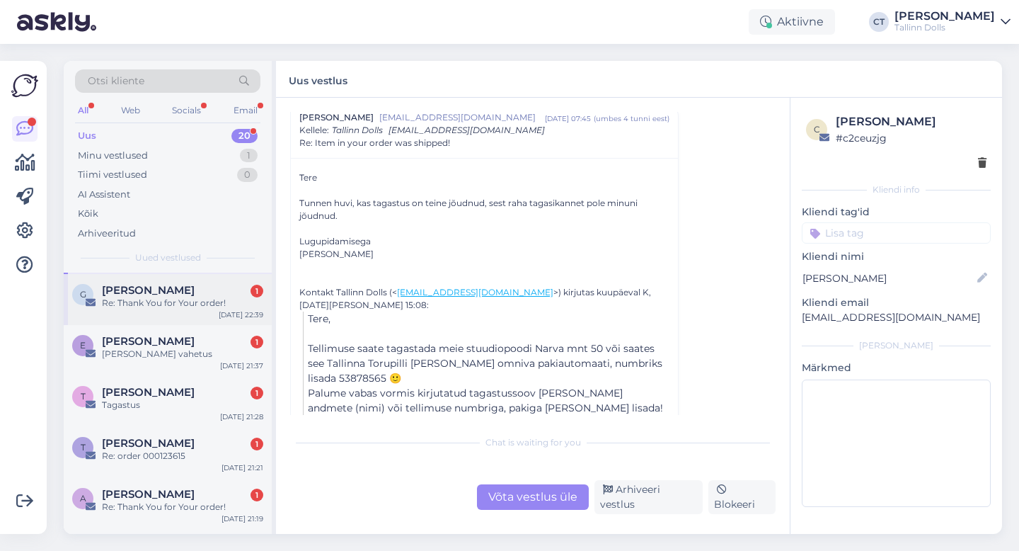
click at [198, 309] on div "Re: Thank You for Your order!" at bounding box center [182, 303] width 161 height 13
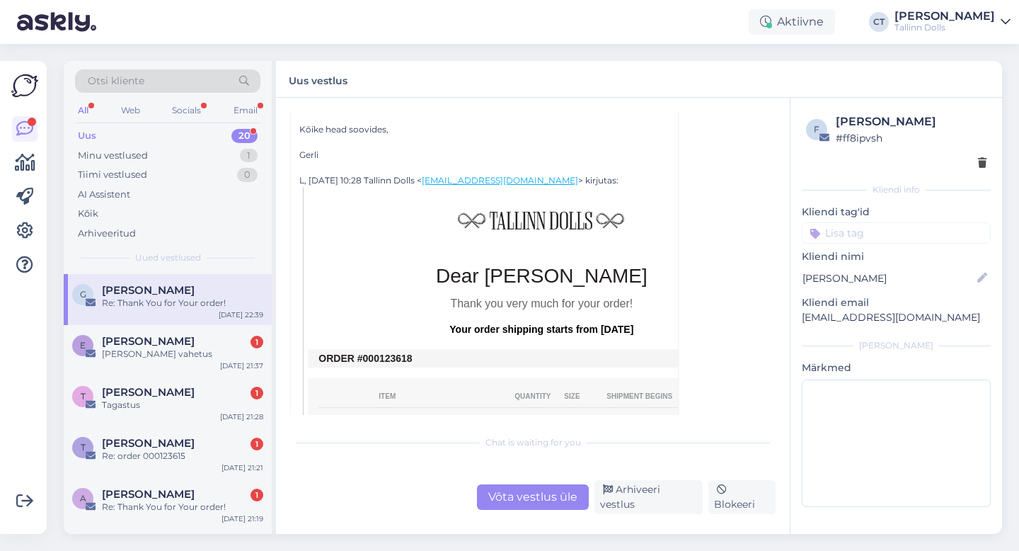
scroll to position [166, 0]
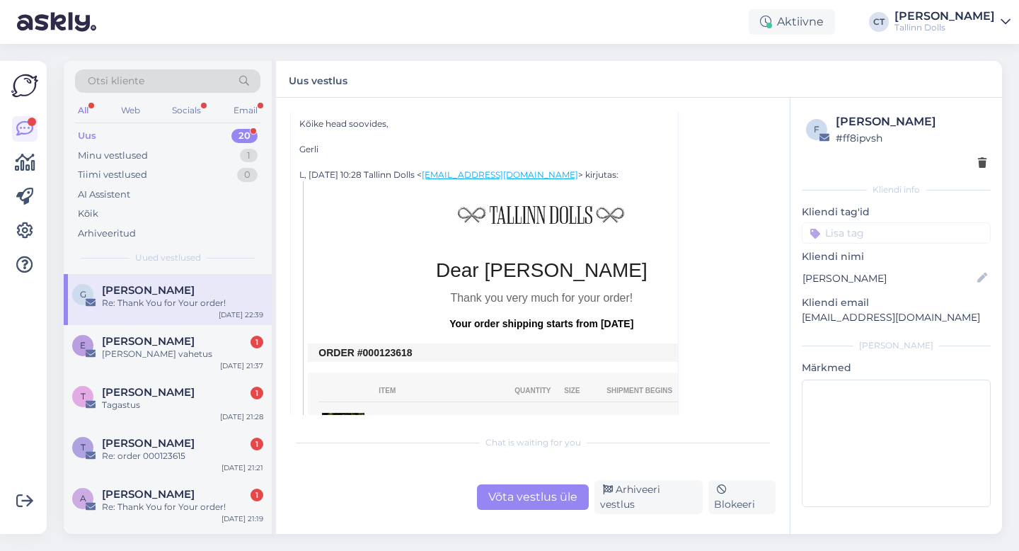
click at [520, 505] on div "Võta vestlus üle" at bounding box center [533, 496] width 112 height 25
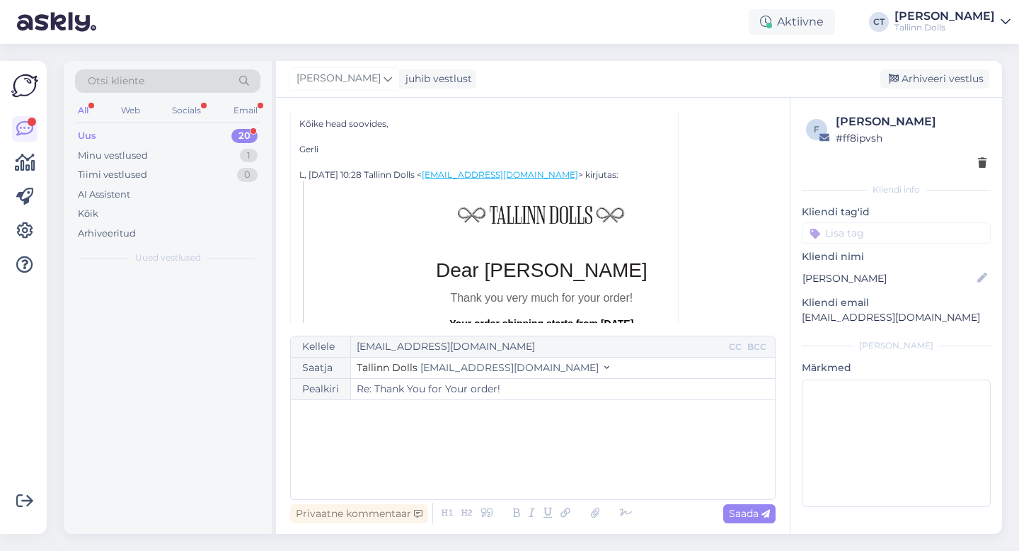
scroll to position [0, 0]
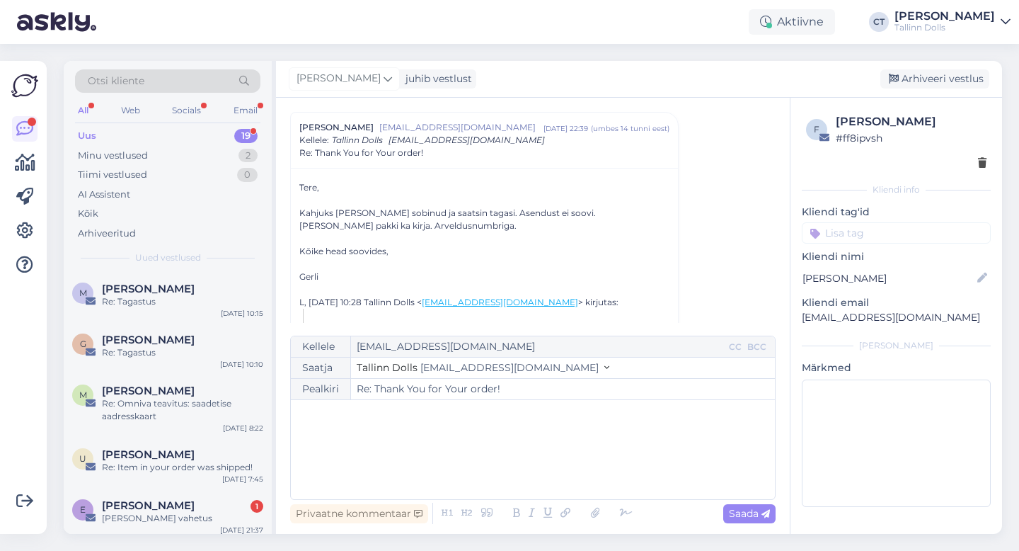
click at [535, 476] on div "﻿" at bounding box center [533, 449] width 470 height 85
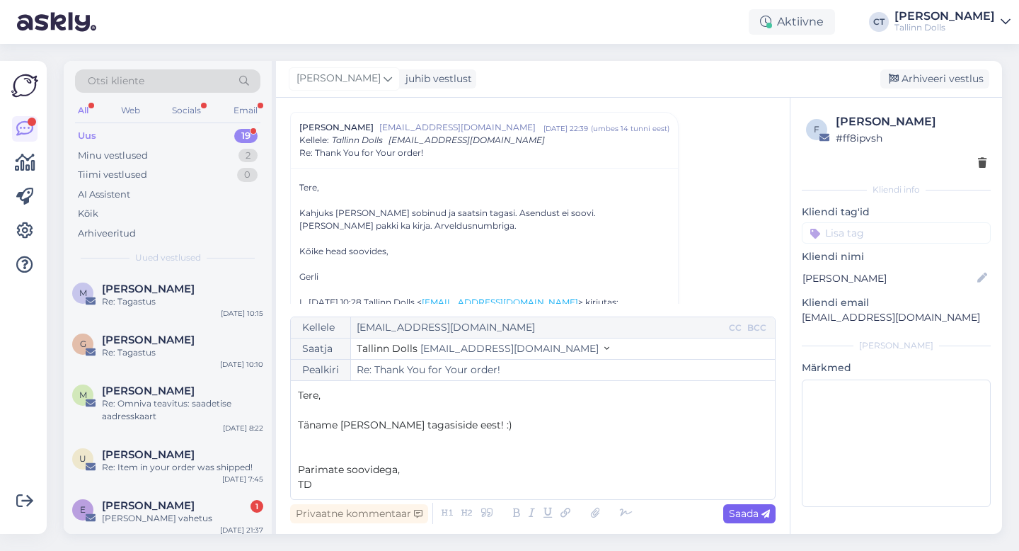
click at [763, 516] on icon at bounding box center [766, 514] width 8 height 8
type input "Re: Re: Thank You for Your order!"
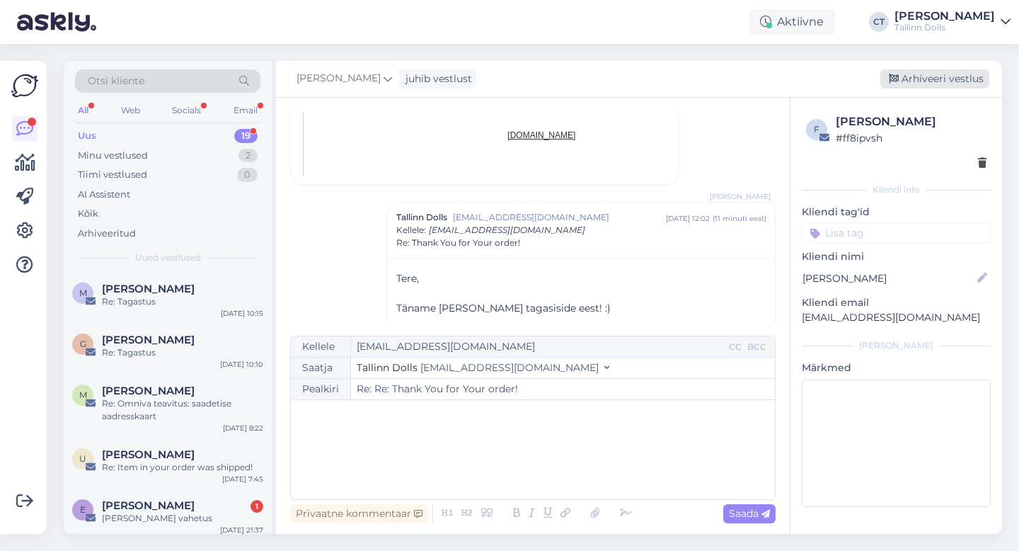
click at [925, 87] on div "Arhiveeri vestlus" at bounding box center [935, 78] width 109 height 19
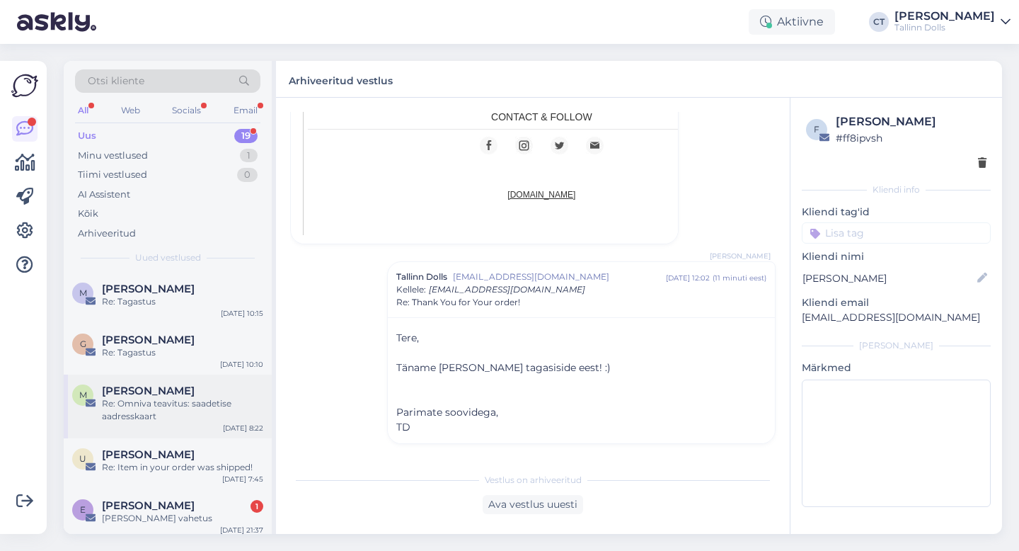
scroll to position [69, 0]
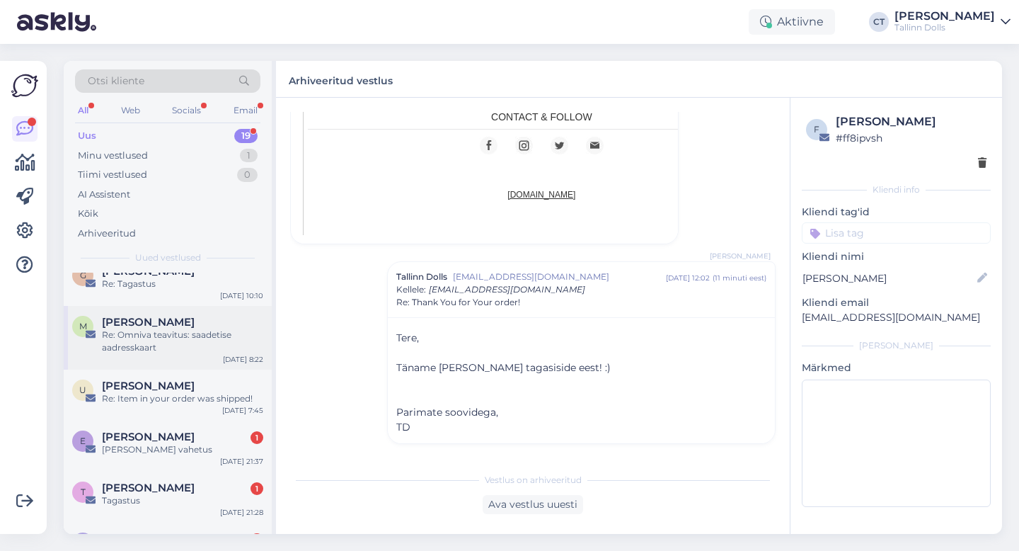
click at [166, 435] on span "[PERSON_NAME]" at bounding box center [148, 436] width 93 height 13
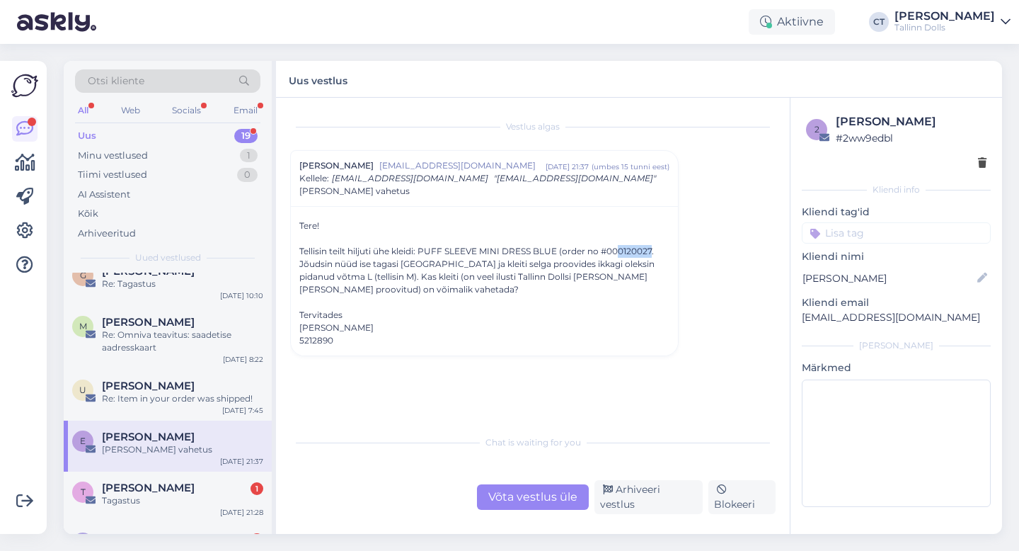
drag, startPoint x: 620, startPoint y: 248, endPoint x: 654, endPoint y: 248, distance: 34.0
click at [654, 248] on div "Tellisin teilt hiljuti ühe kleidi: PUFF SLEEVE MINI DRESS BLUE (order no #00012…" at bounding box center [484, 270] width 370 height 51
copy div "0120027"
click at [544, 490] on div "Võta vestlus üle" at bounding box center [533, 496] width 112 height 25
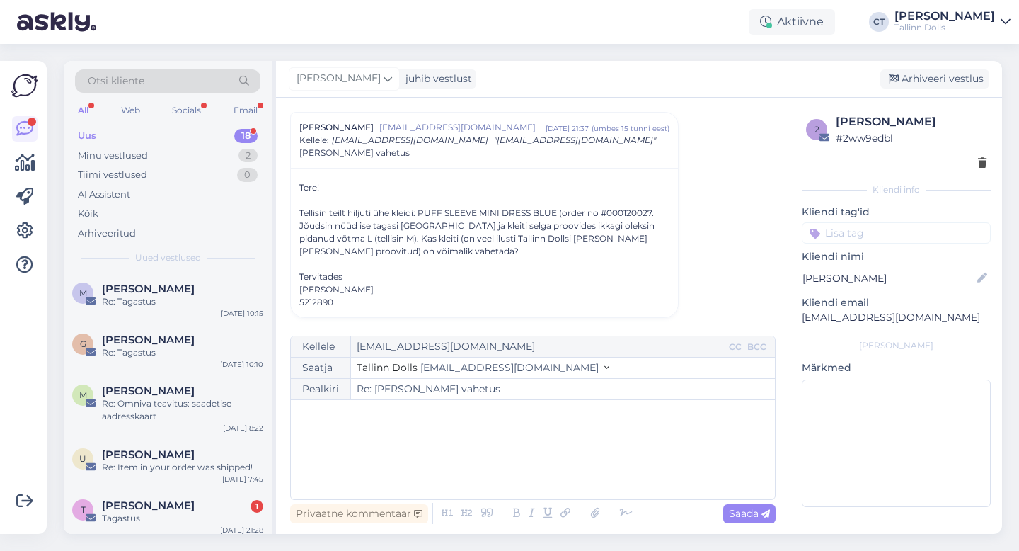
click at [556, 479] on div "﻿" at bounding box center [533, 449] width 470 height 85
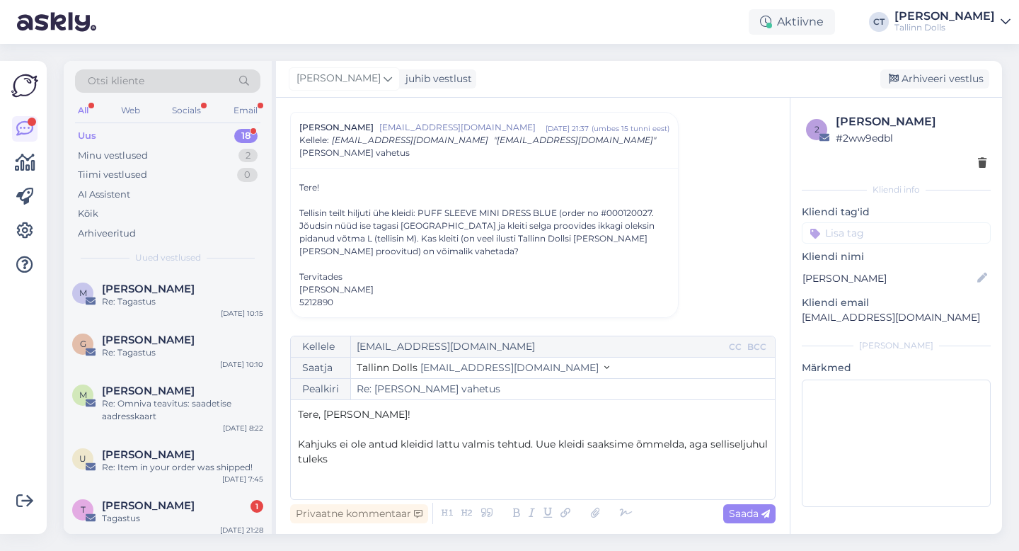
drag, startPoint x: 393, startPoint y: 460, endPoint x: 303, endPoint y: 459, distance: 89.9
click at [303, 459] on p "Kahjuks ei ole antud kleidid lattu valmis tehtud. Uue kleidi saaksime õmmelda, …" at bounding box center [533, 452] width 470 height 30
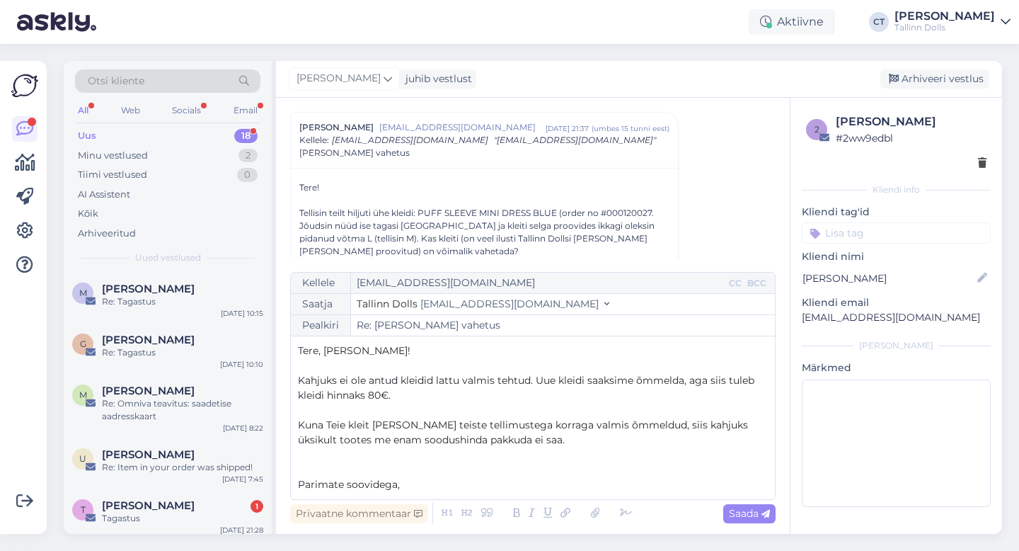
scroll to position [8, 0]
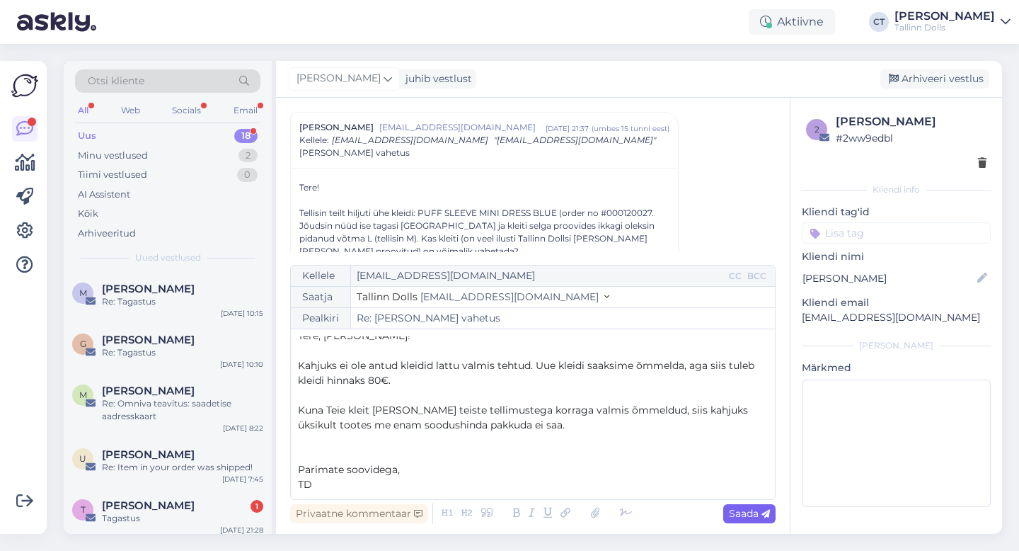
click at [741, 508] on span "Saada" at bounding box center [749, 513] width 41 height 13
type input "Re: Re: [PERSON_NAME] vahetus"
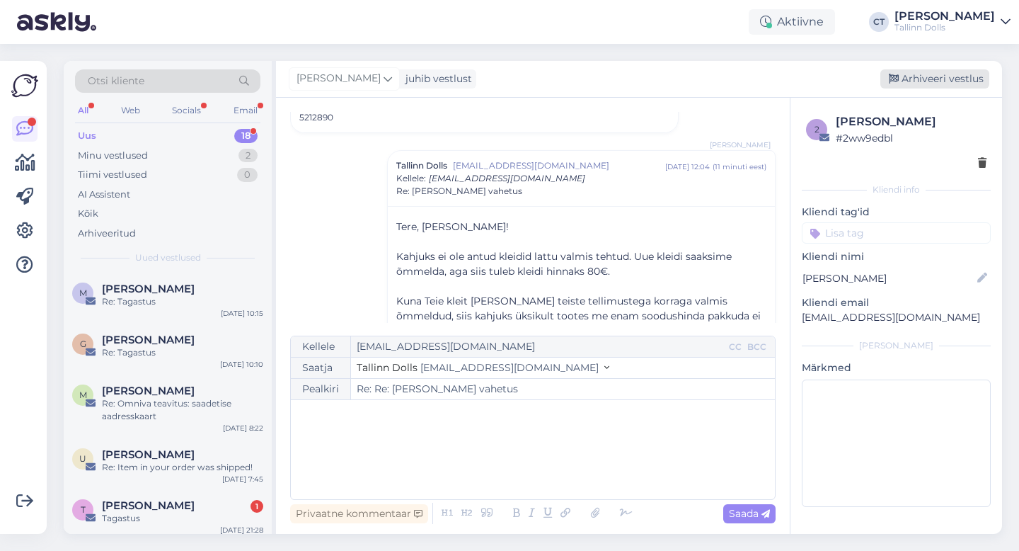
scroll to position [0, 0]
click at [928, 81] on div "Arhiveeri vestlus" at bounding box center [935, 78] width 109 height 19
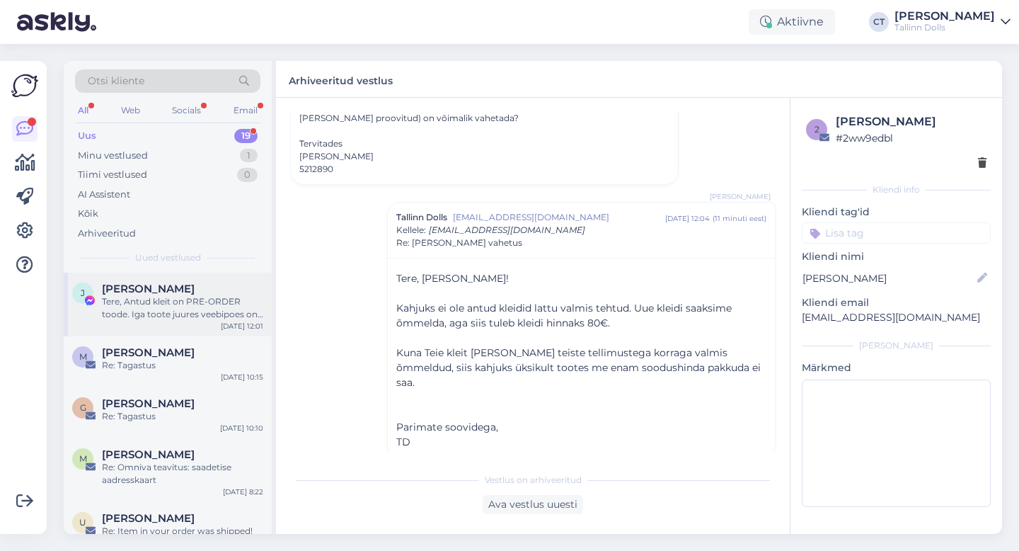
click at [193, 314] on div "Tere, Antud kleit on PRE-ORDER toode. Iga toote juures veebipoes on märgitud sh…" at bounding box center [182, 307] width 161 height 25
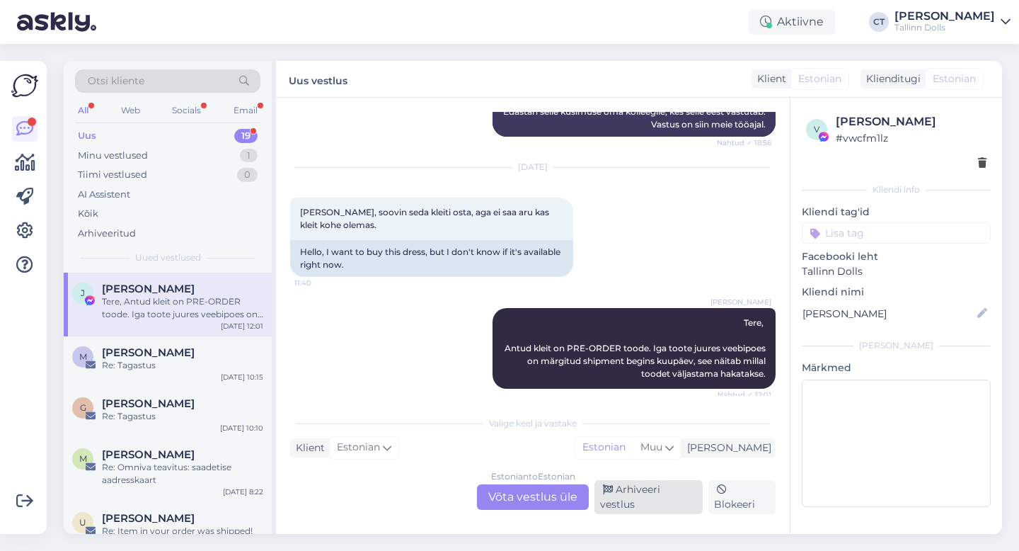
click at [675, 498] on div "Arhiveeri vestlus" at bounding box center [649, 497] width 108 height 34
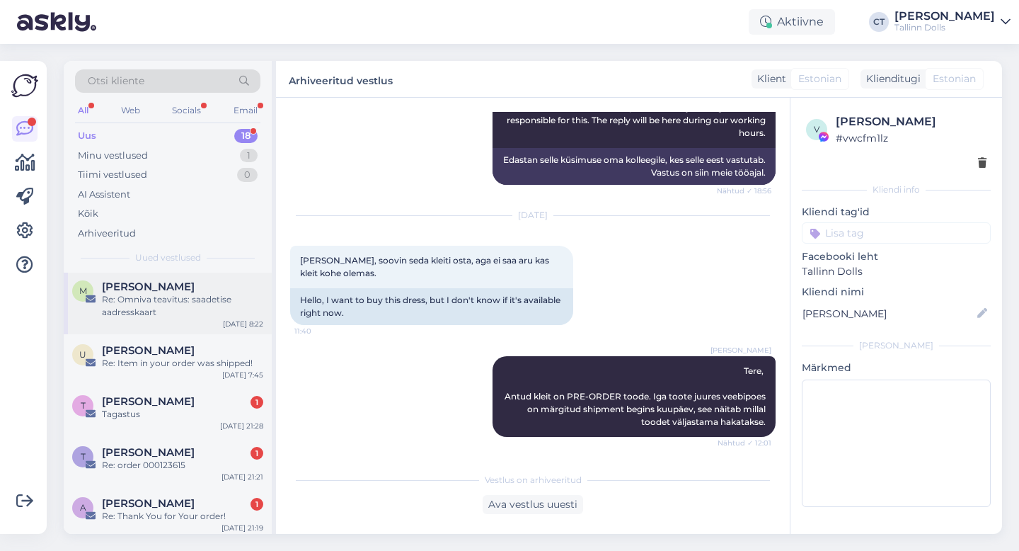
scroll to position [105, 0]
click at [162, 416] on div "Tagastus" at bounding box center [182, 413] width 161 height 13
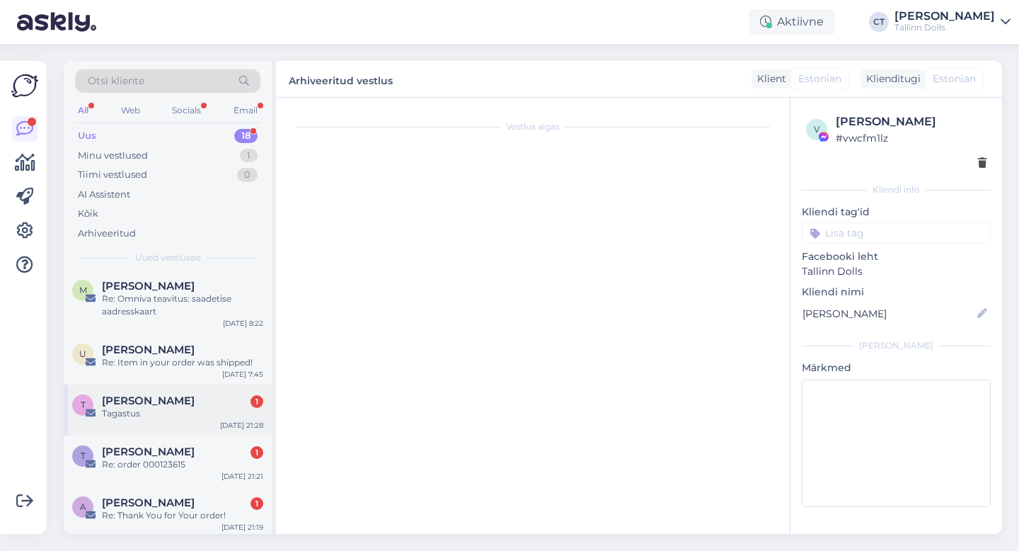
scroll to position [0, 0]
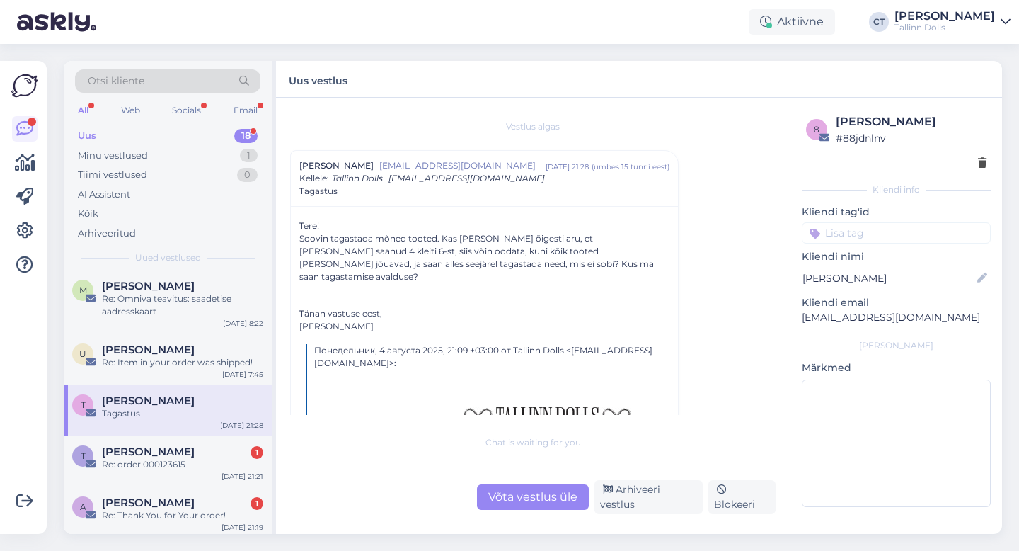
click at [520, 505] on div "Võta vestlus üle" at bounding box center [533, 496] width 112 height 25
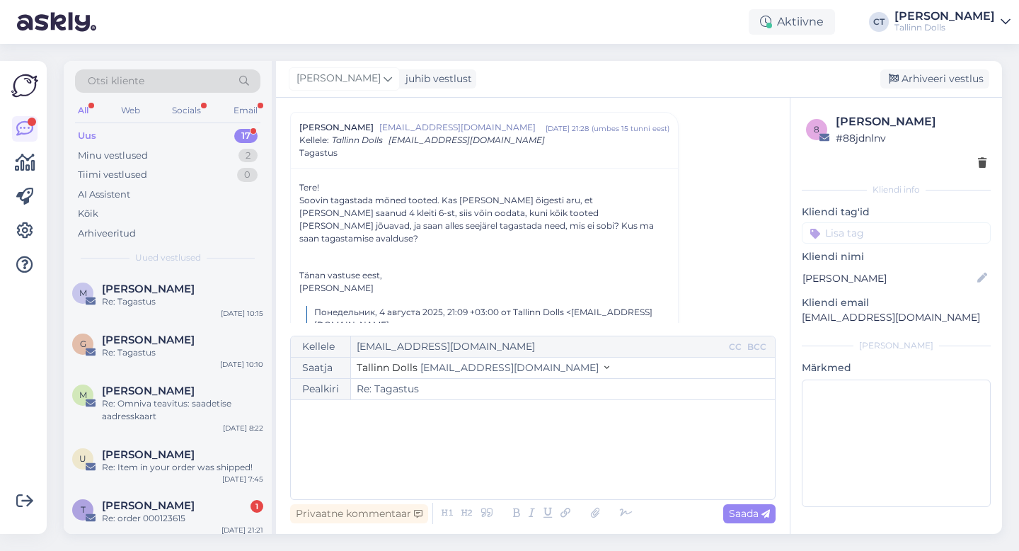
click at [535, 464] on div "﻿" at bounding box center [533, 449] width 470 height 85
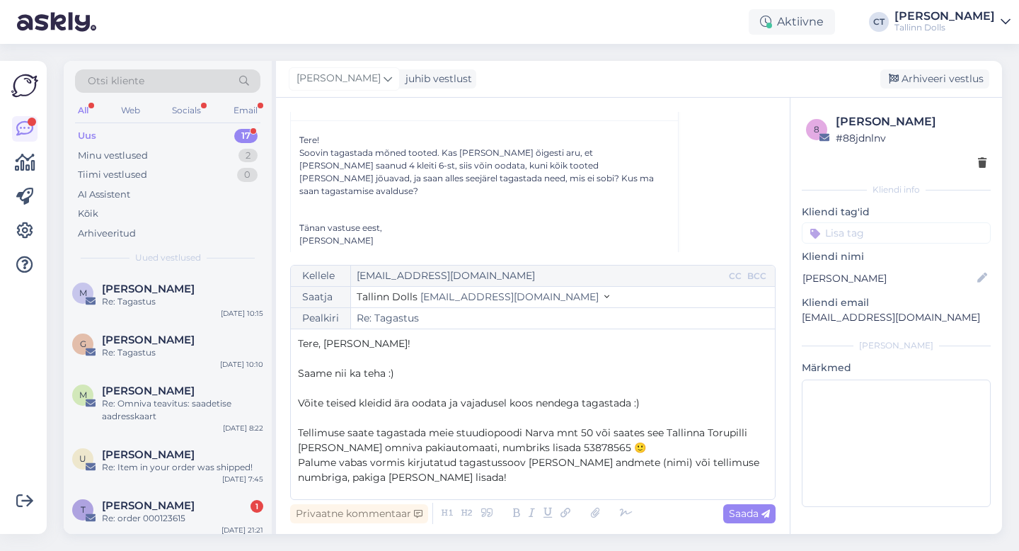
scroll to position [112, 0]
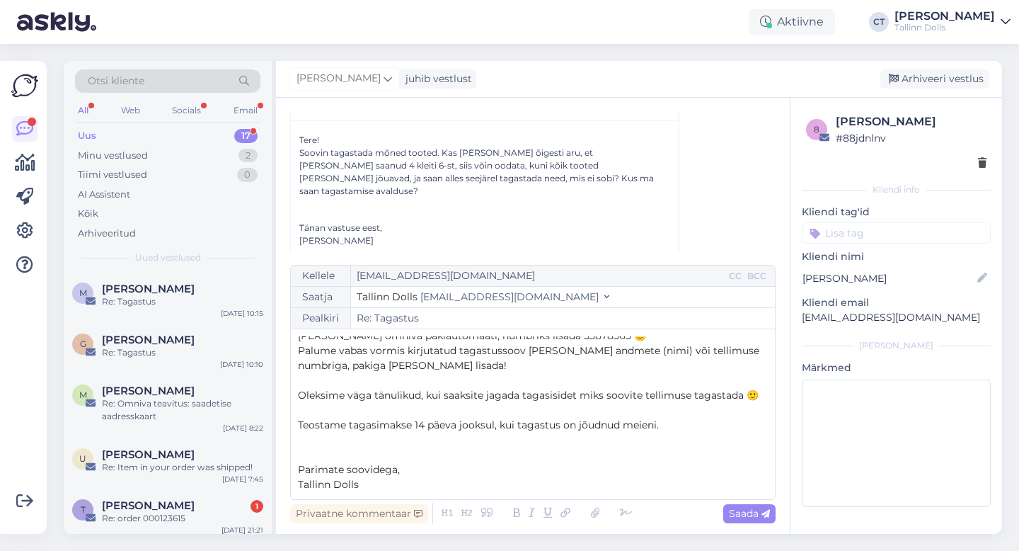
click at [749, 525] on div "Privaatne kommentaar Saada" at bounding box center [533, 513] width 486 height 27
click at [754, 516] on span "Saada" at bounding box center [749, 513] width 41 height 13
type input "Re: Re: Tagastus"
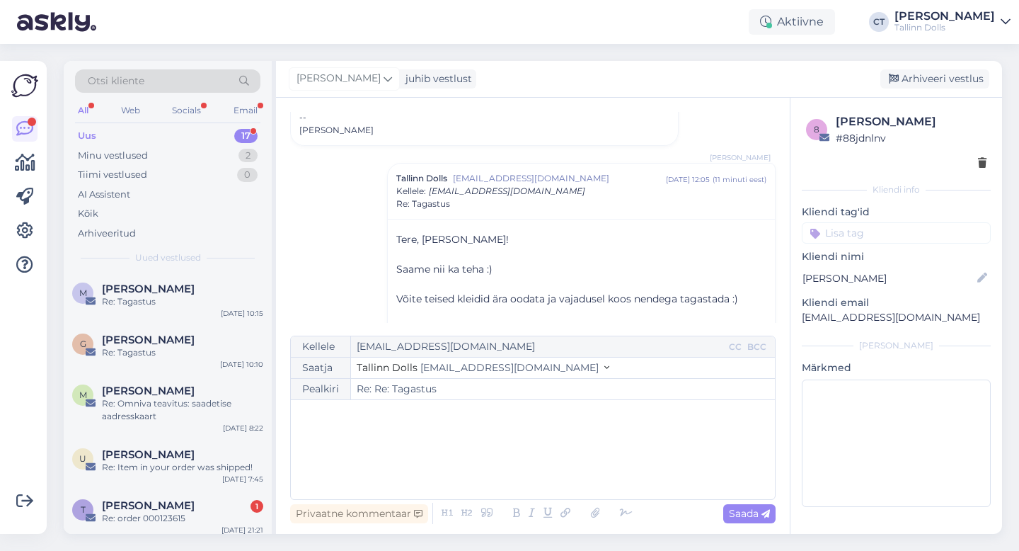
click at [949, 67] on div "[PERSON_NAME] juhib vestlust [GEOGRAPHIC_DATA] vestlus" at bounding box center [639, 79] width 726 height 37
click at [949, 76] on div "Arhiveeri vestlus" at bounding box center [935, 78] width 109 height 19
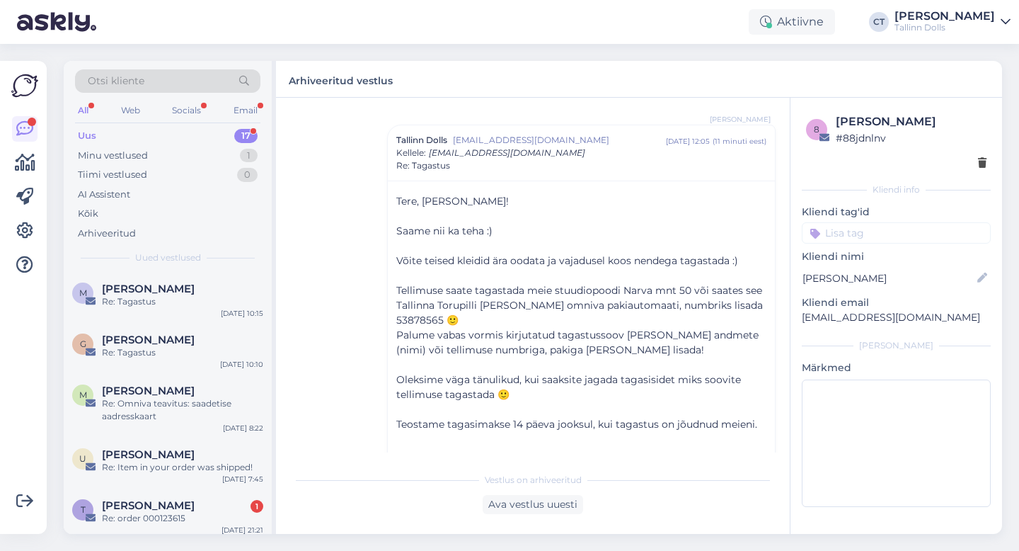
scroll to position [78, 0]
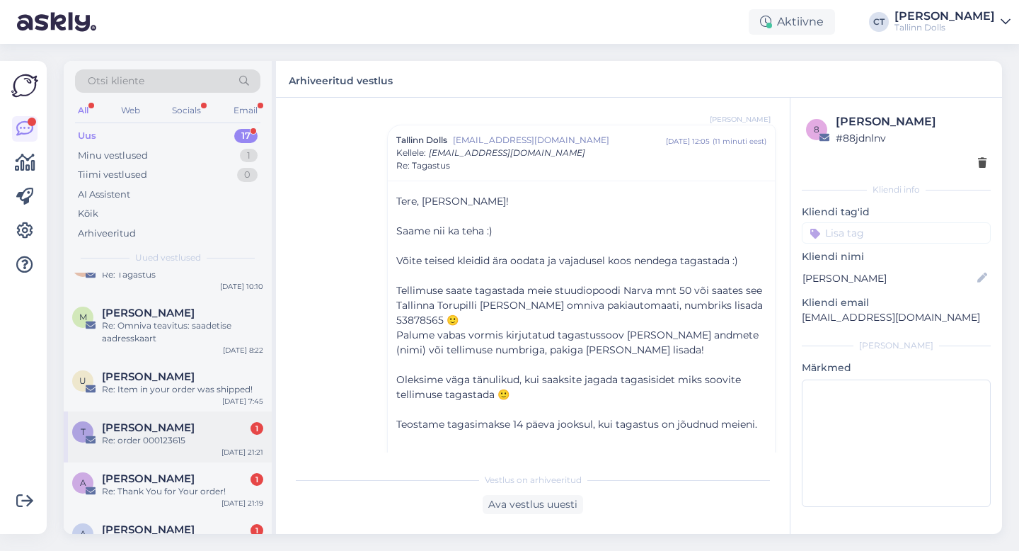
click at [208, 449] on div "T [PERSON_NAME] 1 Re: order 000123615 [DATE] 21:21" at bounding box center [168, 436] width 208 height 51
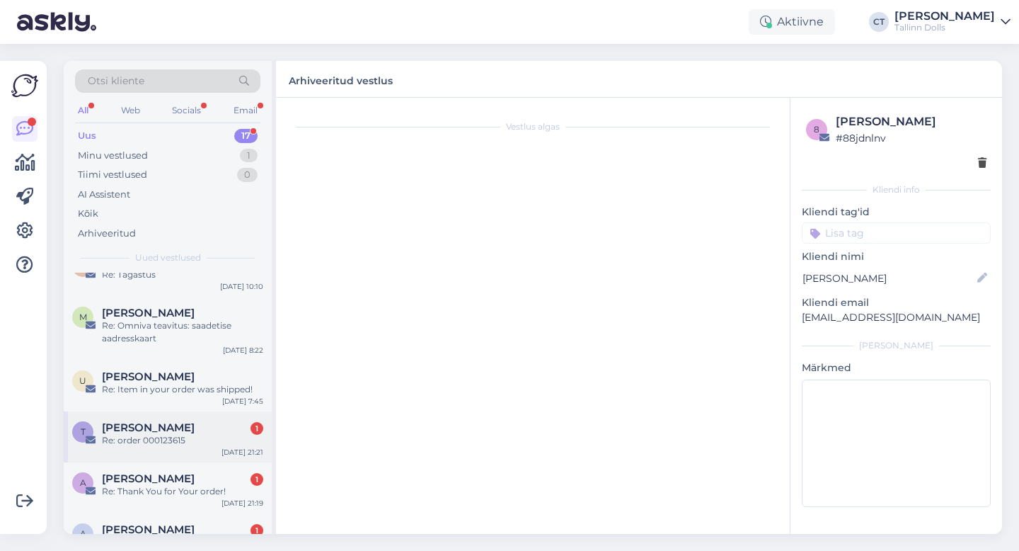
scroll to position [0, 0]
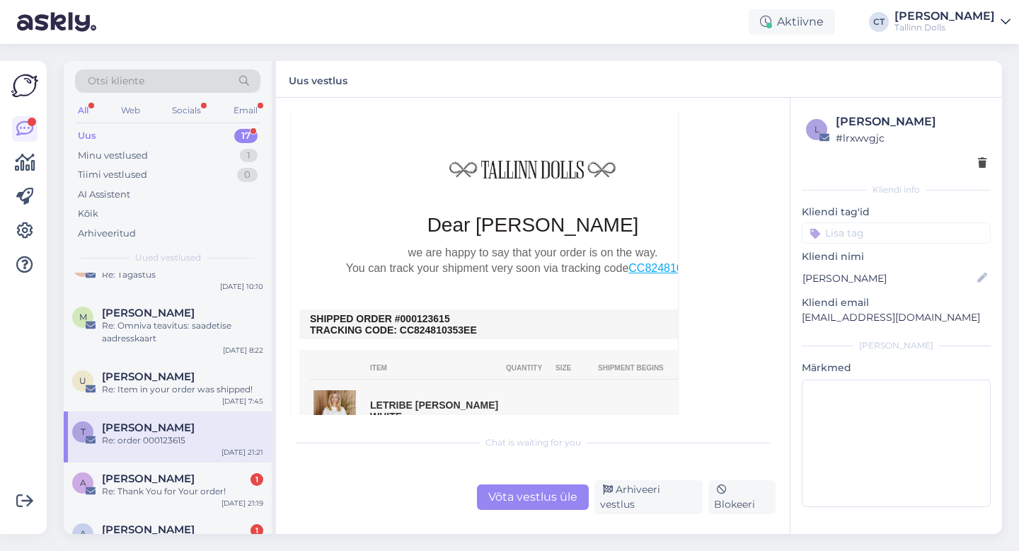
click at [517, 497] on div "Võta vestlus üle" at bounding box center [533, 496] width 112 height 25
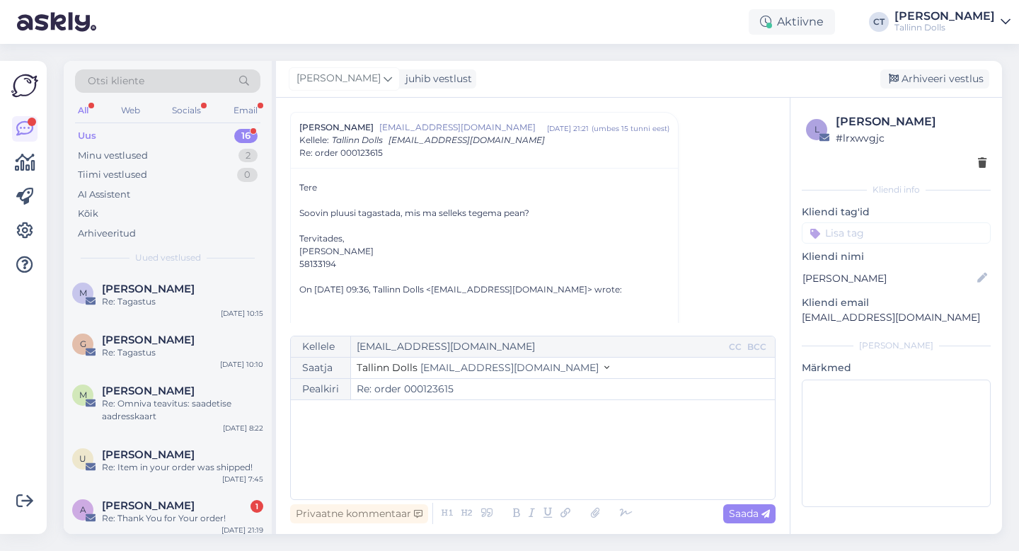
click at [518, 462] on div "﻿" at bounding box center [533, 449] width 470 height 85
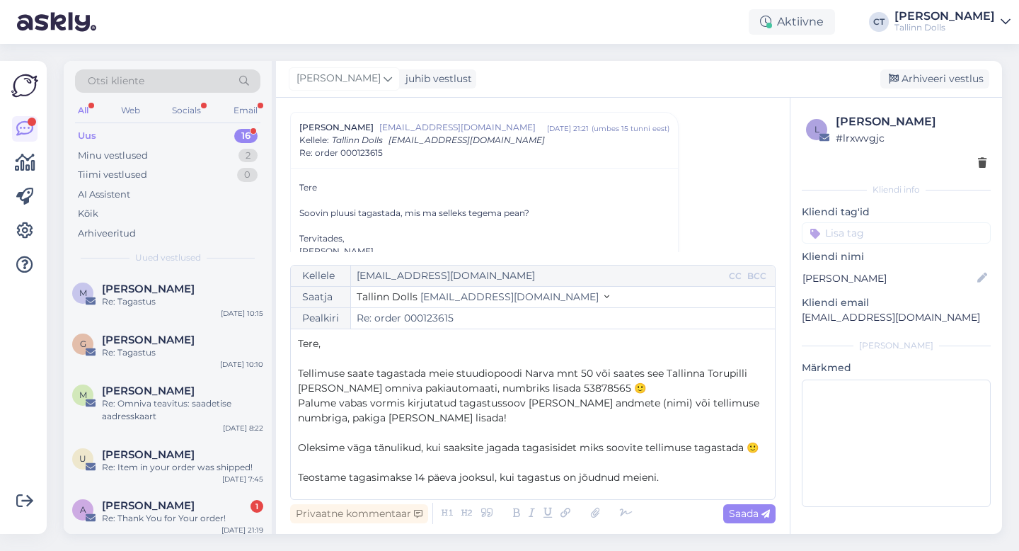
scroll to position [52, 0]
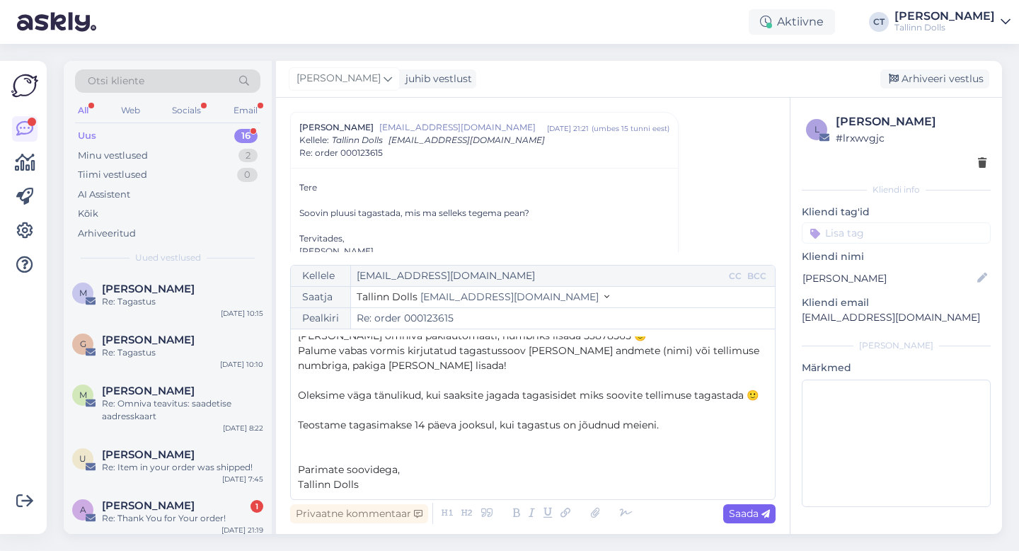
click at [763, 510] on icon at bounding box center [766, 514] width 8 height 8
type input "Re: Re: order 000123615"
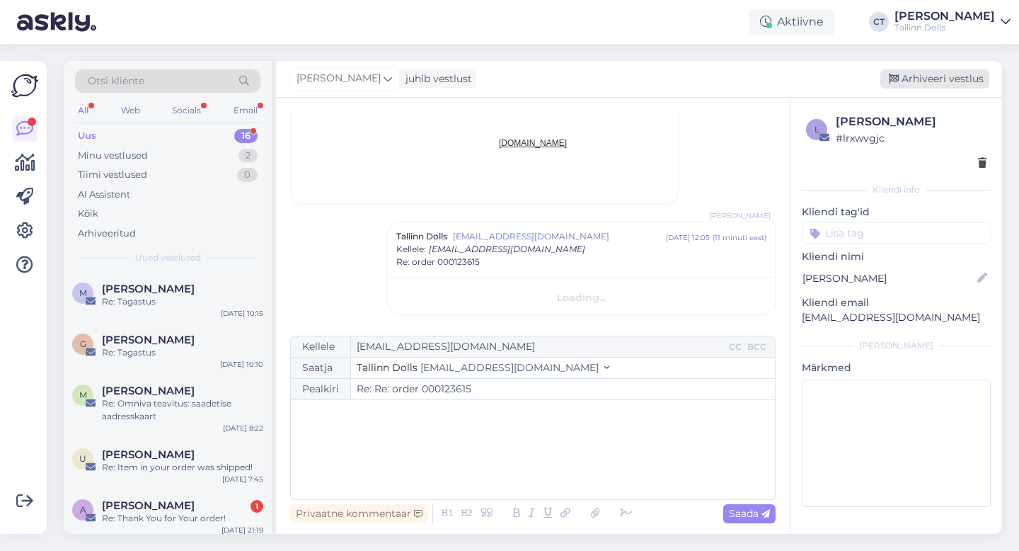
scroll to position [0, 0]
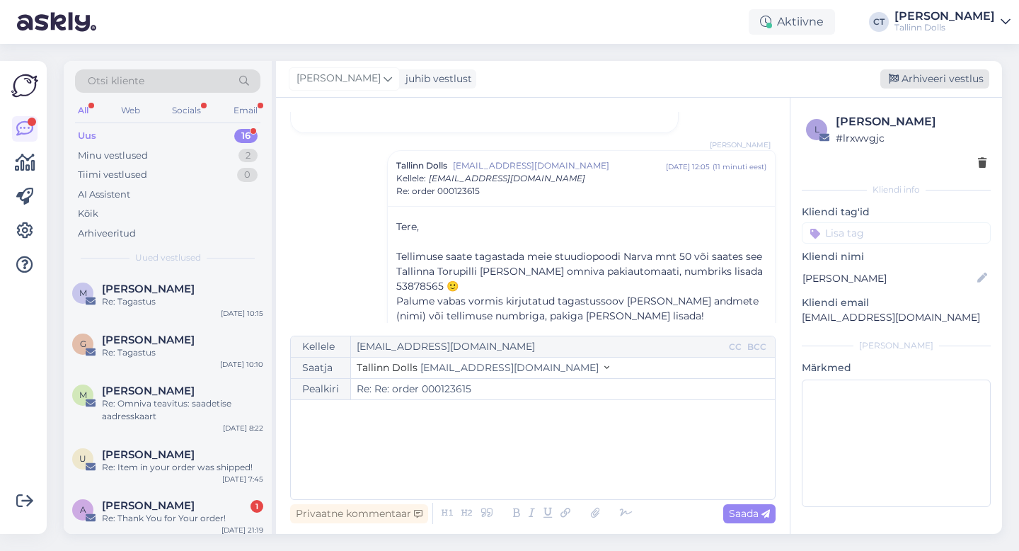
click at [927, 81] on div "Arhiveeri vestlus" at bounding box center [935, 78] width 109 height 19
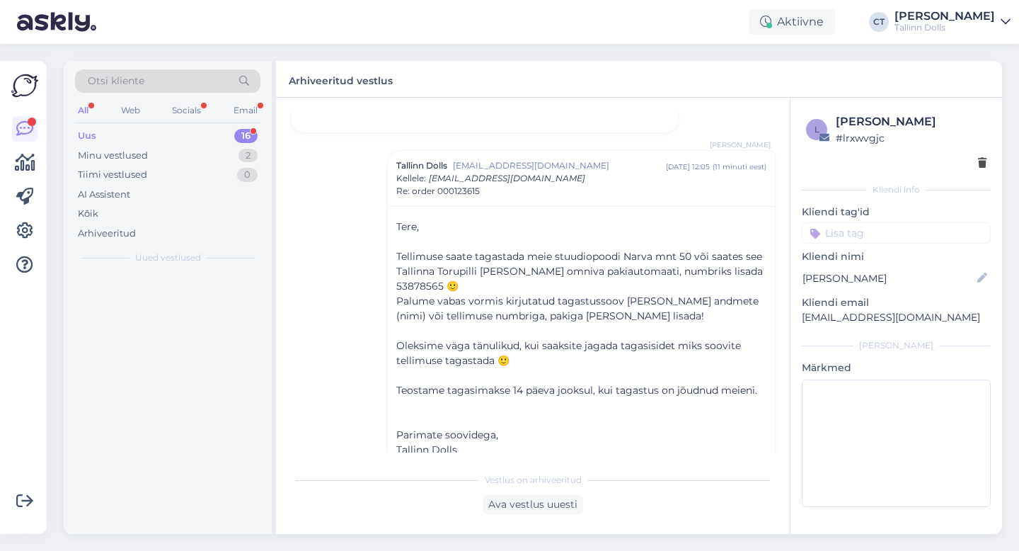
scroll to position [976, 0]
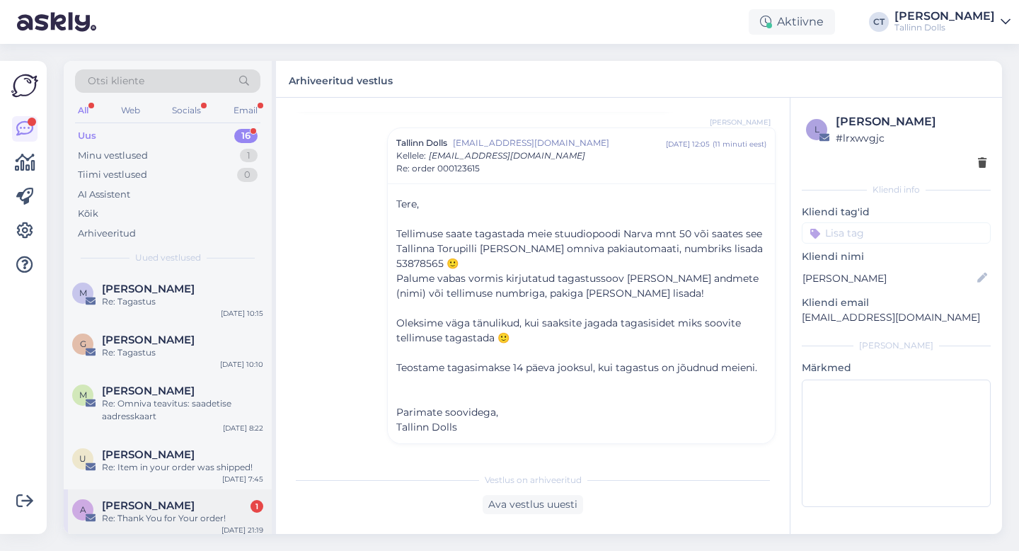
click at [184, 493] on div "A Alla Dozorova 1 Re: Thank You for Your order! [DATE] 21:19" at bounding box center [168, 514] width 208 height 51
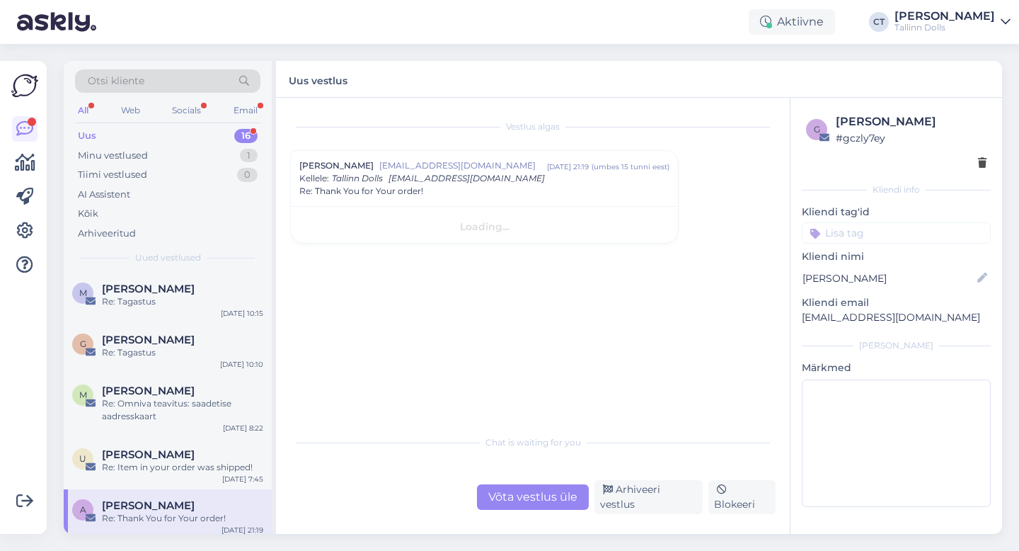
scroll to position [0, 0]
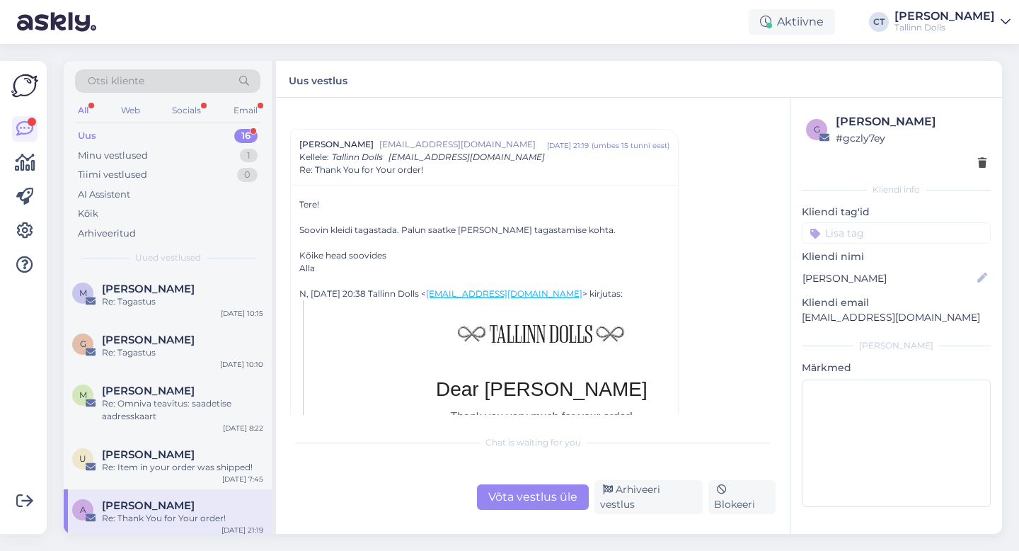
click at [537, 493] on div "Võta vestlus üle" at bounding box center [533, 496] width 112 height 25
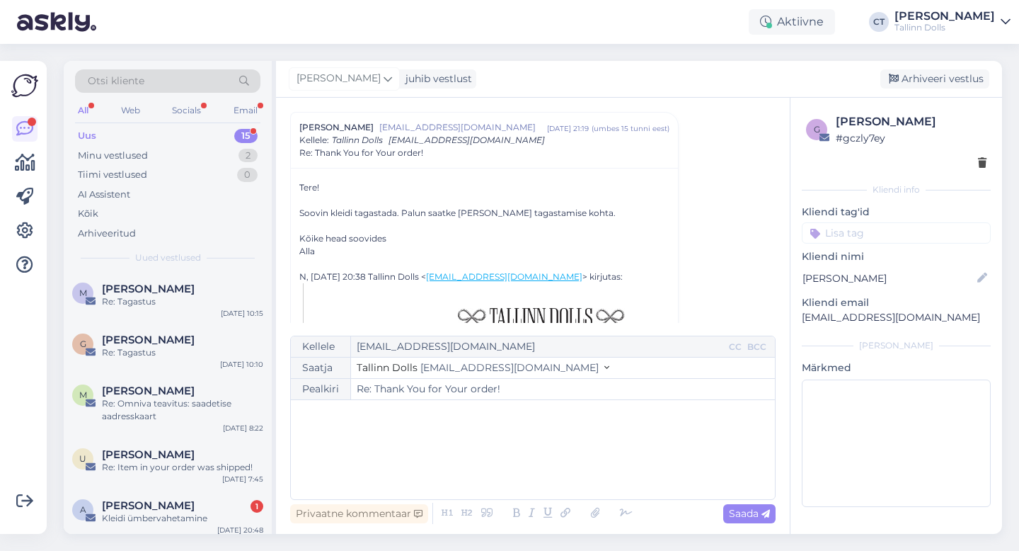
click at [559, 467] on div "﻿" at bounding box center [533, 449] width 470 height 85
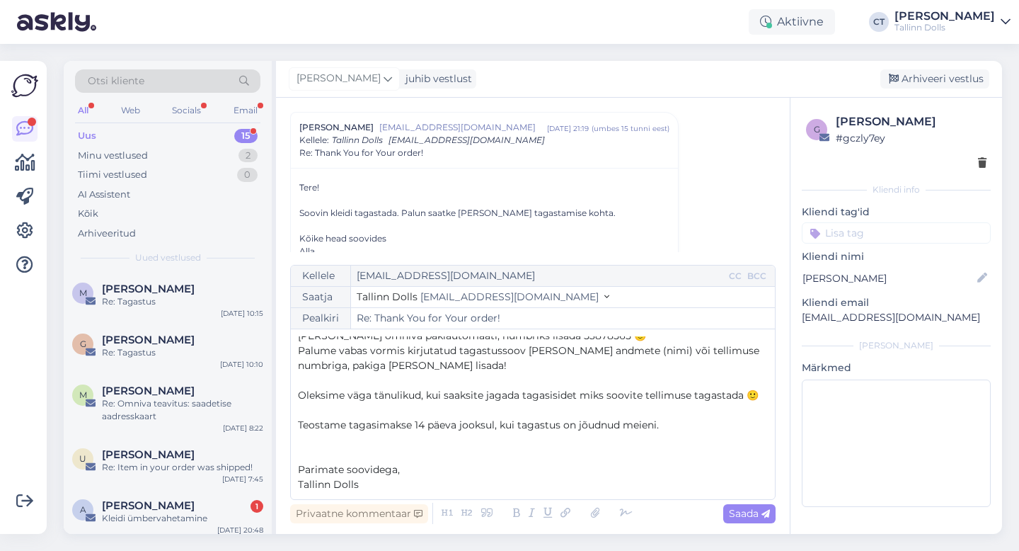
scroll to position [0, 0]
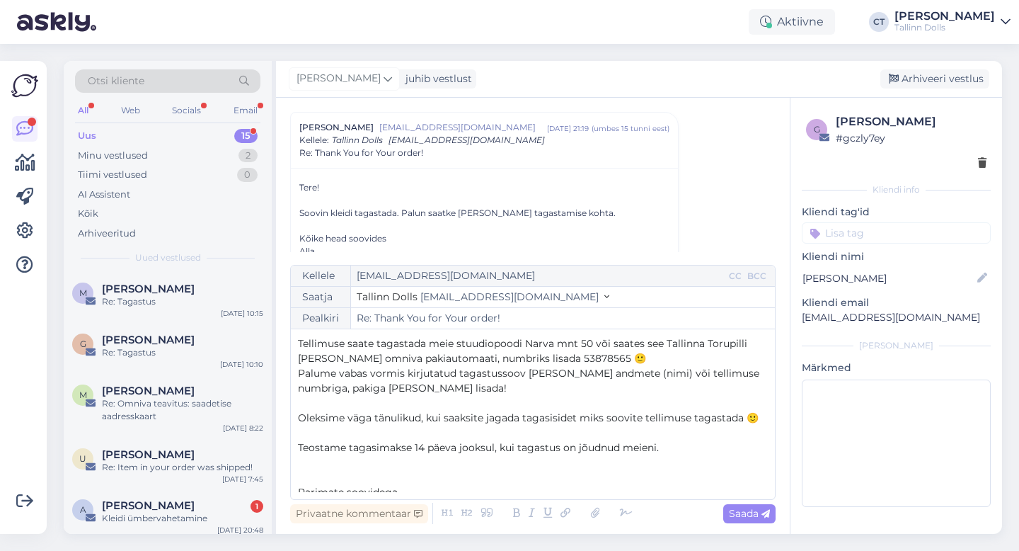
click at [300, 345] on span "Tellimuse saate tagastada meie stuudiopoodi Narva mnt 50 või saates see Tallinn…" at bounding box center [524, 351] width 452 height 28
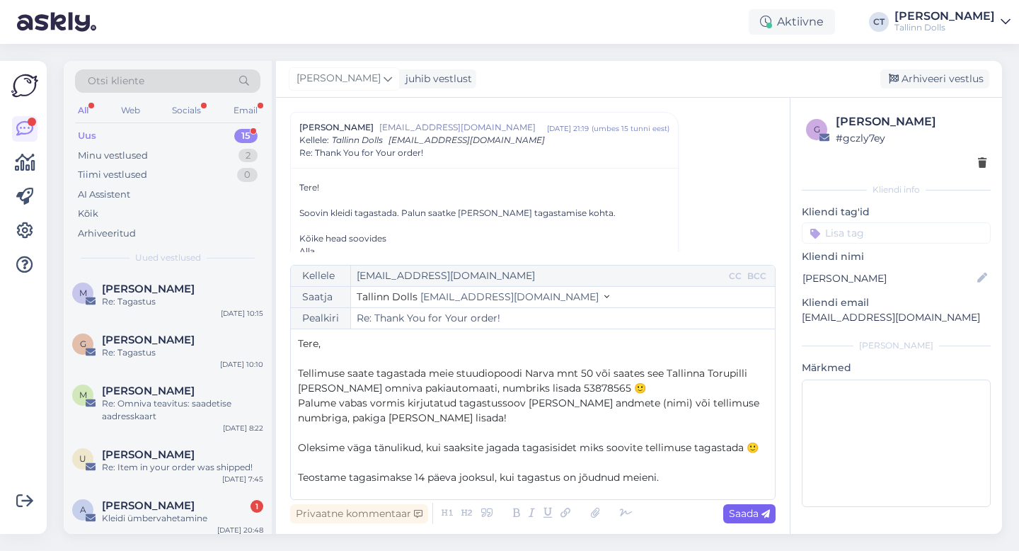
click at [752, 515] on span "Saada" at bounding box center [749, 513] width 41 height 13
type input "Re: Re: Thank You for Your order!"
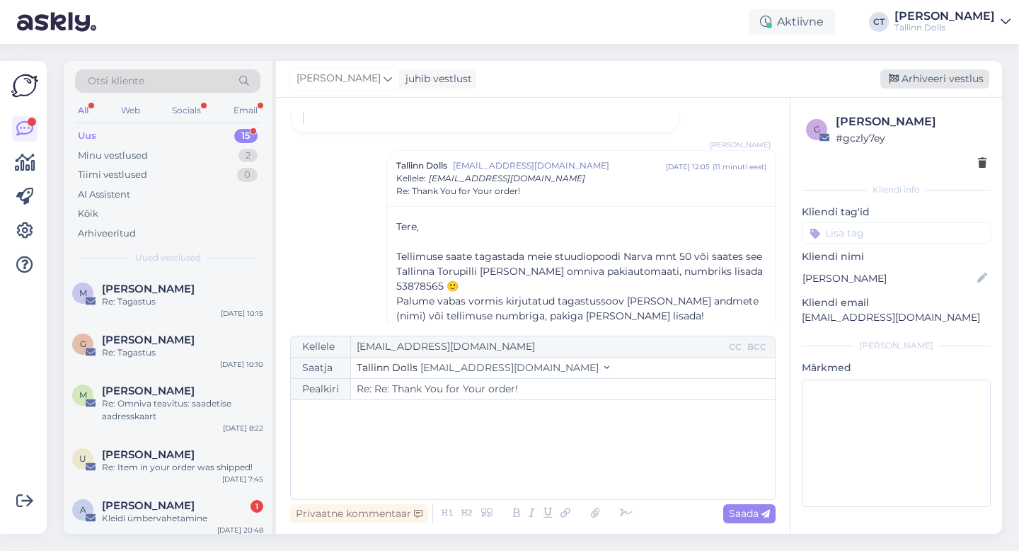
click at [925, 86] on div "Arhiveeri vestlus" at bounding box center [935, 78] width 109 height 19
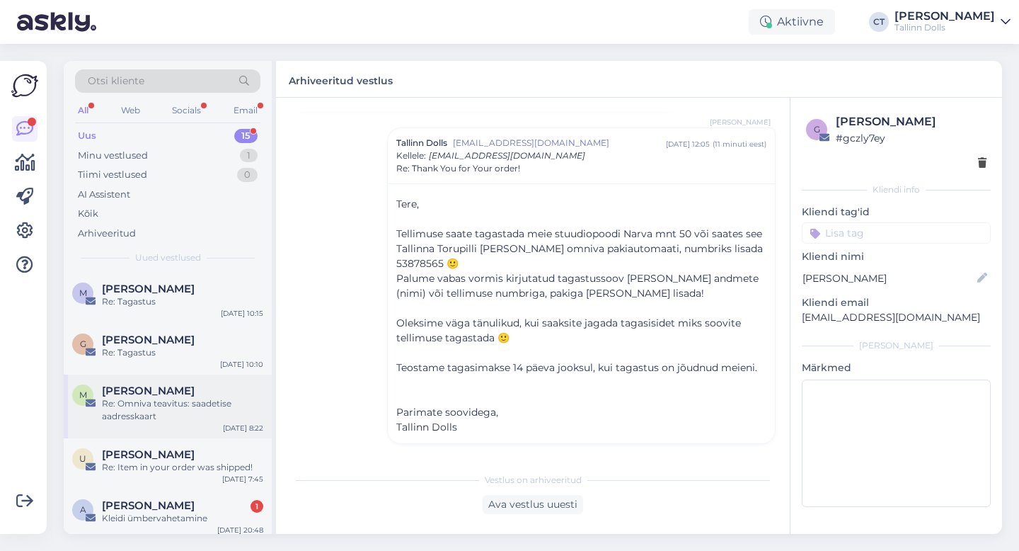
scroll to position [41, 0]
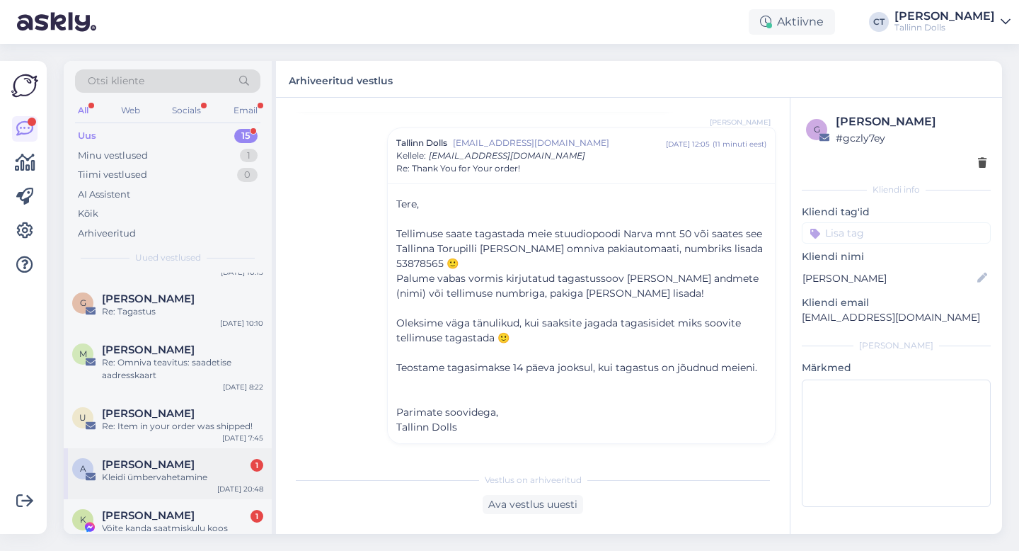
click at [219, 467] on div "[PERSON_NAME] 1" at bounding box center [182, 464] width 161 height 13
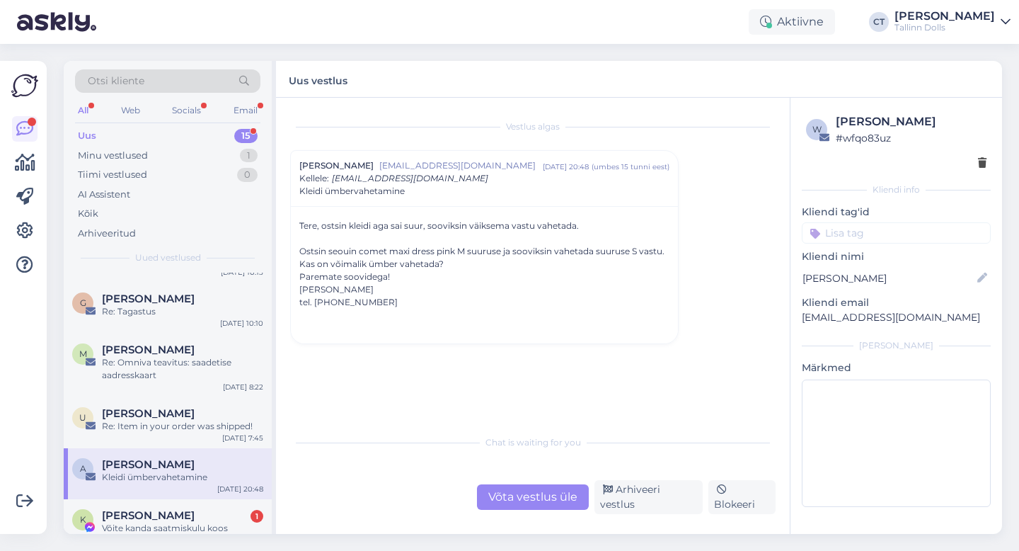
click at [531, 510] on div "Võta vestlus üle" at bounding box center [533, 496] width 112 height 25
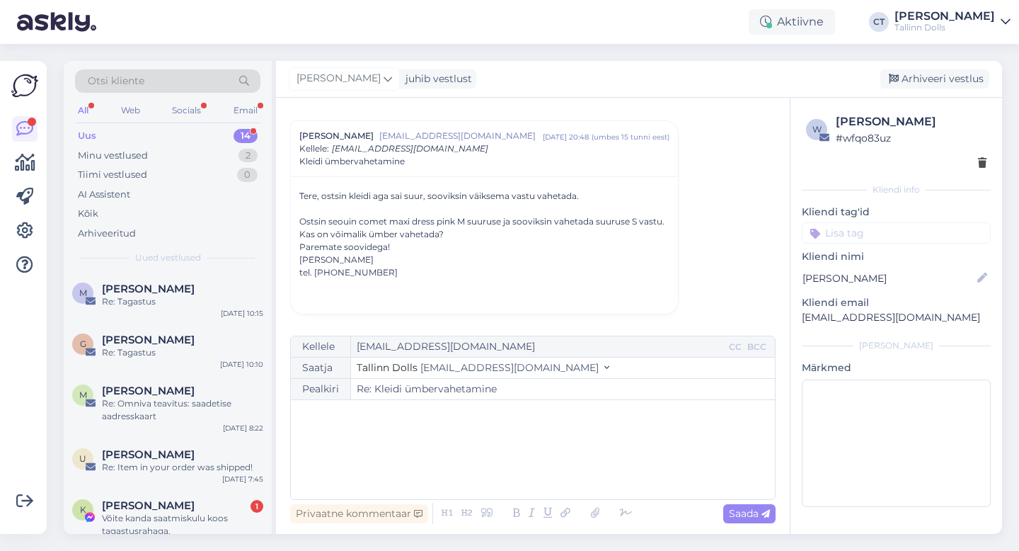
click at [538, 467] on div "﻿" at bounding box center [533, 449] width 470 height 85
click at [367, 481] on div "﻿" at bounding box center [533, 449] width 470 height 85
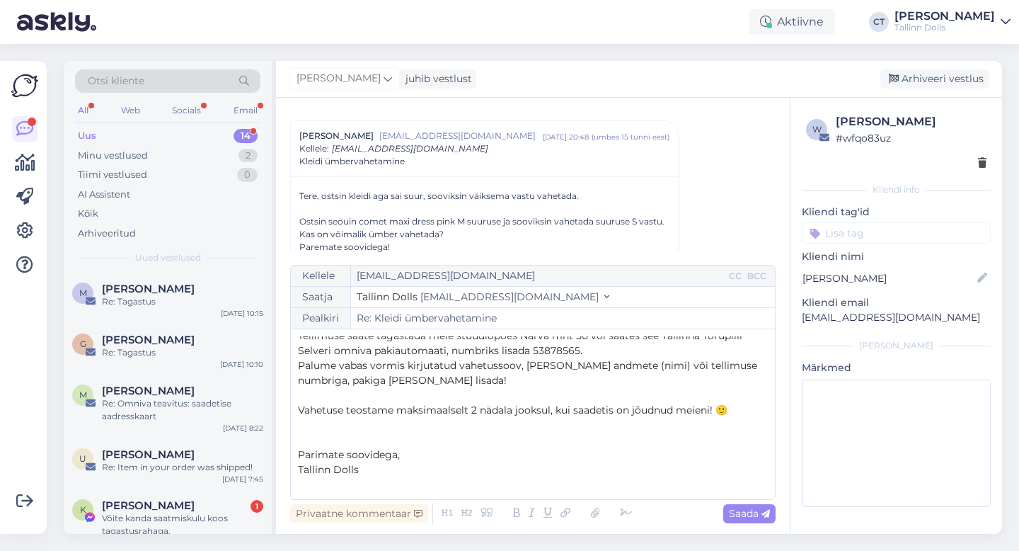
click at [721, 493] on div "Kellele [EMAIL_ADDRESS][DOMAIN_NAME] CC BCC Saatja Tallinn Dolls [EMAIL_ADDRESS…" at bounding box center [533, 382] width 486 height 235
click at [745, 510] on span "Saada" at bounding box center [749, 513] width 41 height 13
type input "Re: Re: Kleidi ümbervahetamine"
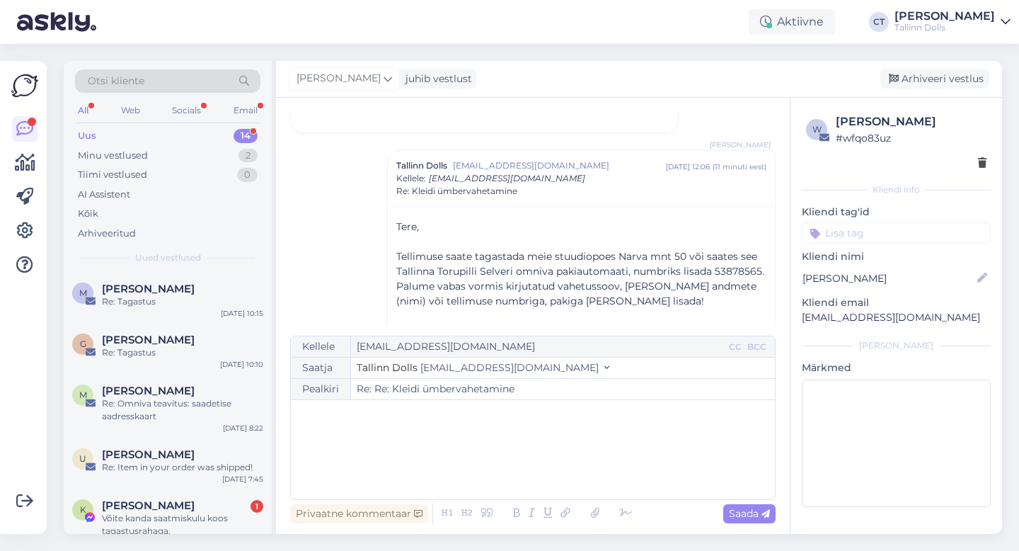
scroll to position [0, 0]
click at [932, 76] on div "Arhiveeri vestlus" at bounding box center [935, 78] width 109 height 19
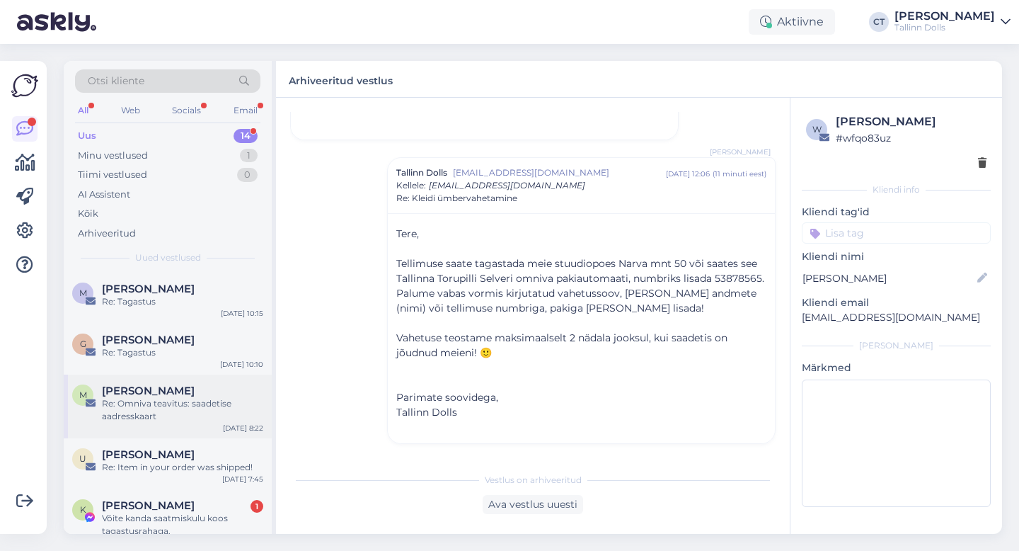
scroll to position [86, 0]
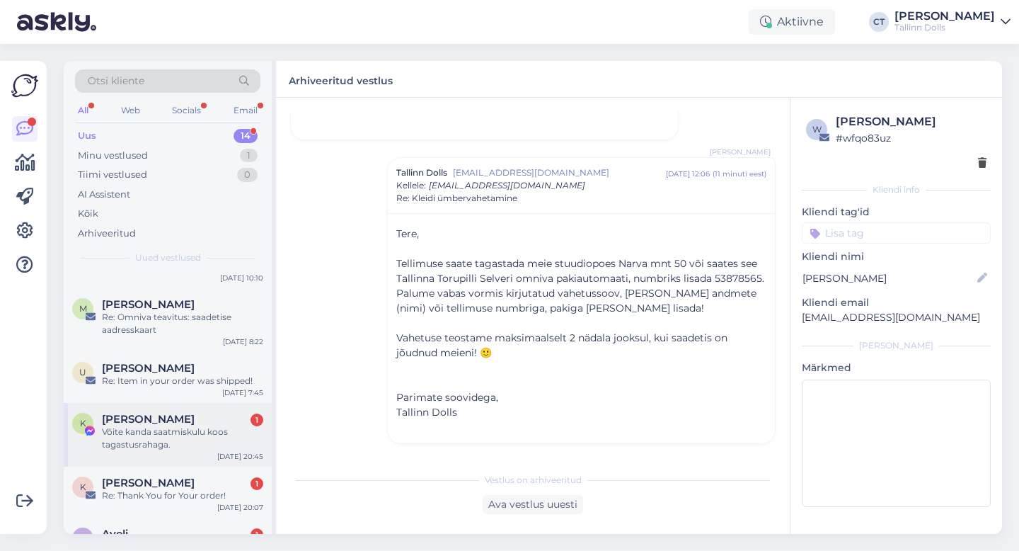
click at [161, 440] on div "Võite kanda saatmiskulu koos tagastusrahaga." at bounding box center [182, 437] width 161 height 25
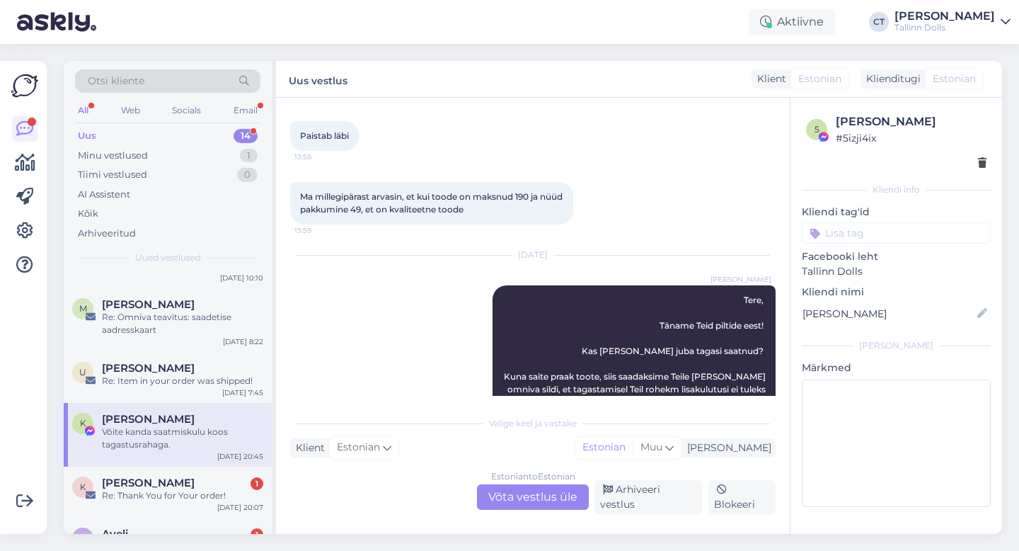
scroll to position [2323, 0]
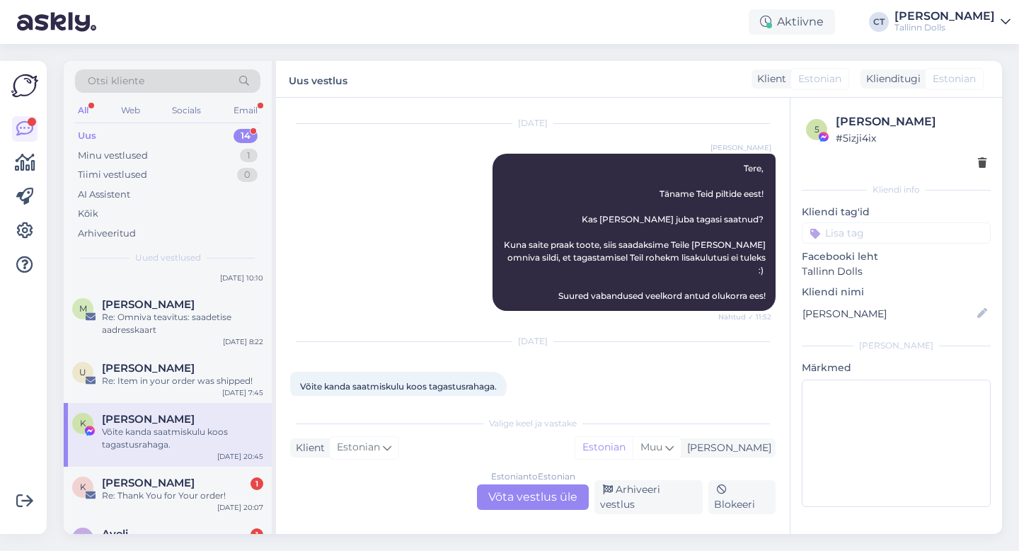
click at [543, 489] on div "Estonian to Estonian Võta vestlus üle" at bounding box center [533, 496] width 112 height 25
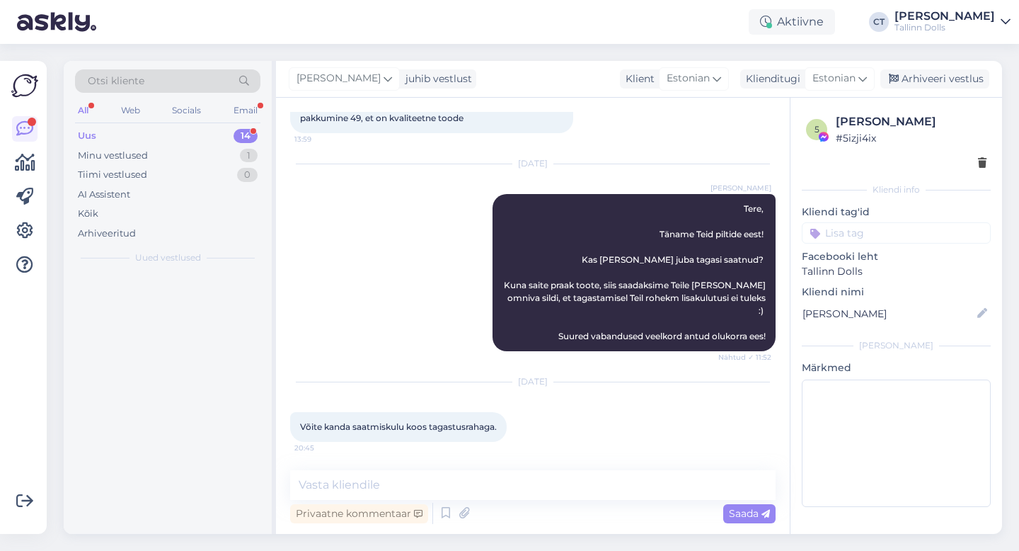
scroll to position [2270, 0]
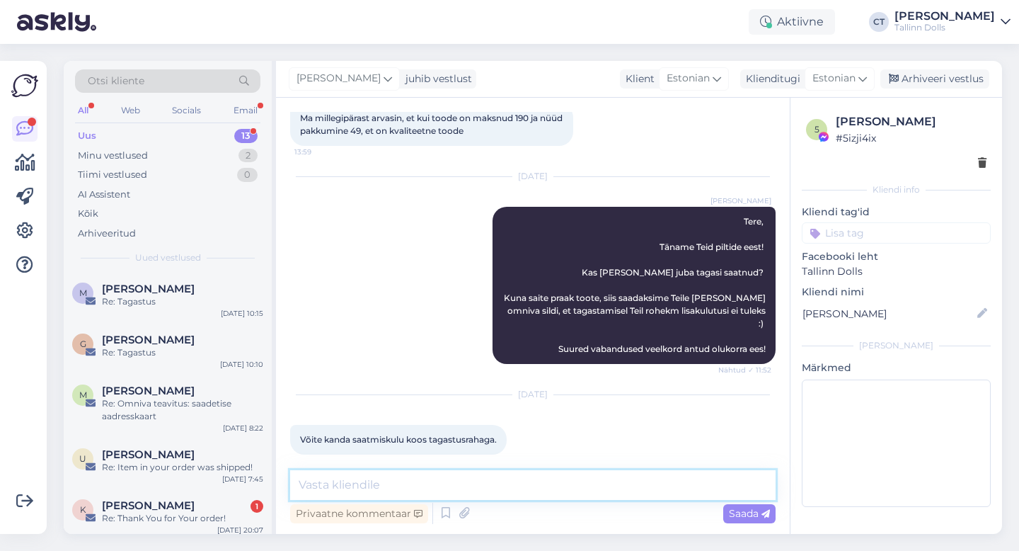
click at [560, 483] on textarea at bounding box center [533, 485] width 486 height 30
type textarea "Tere, kas saate meile saata väljavõttest või kviitungist pildi? :)"
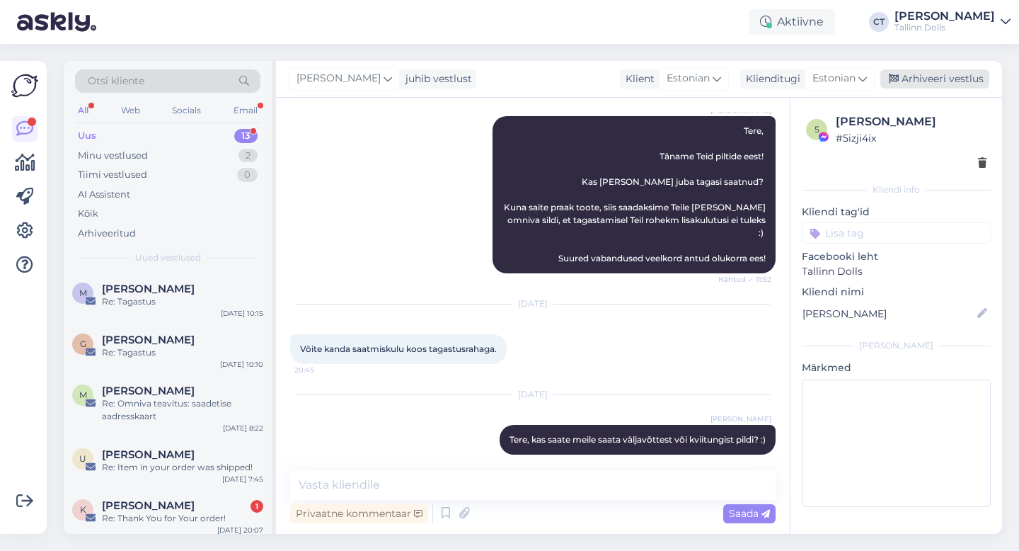
click at [936, 70] on div "Arhiveeri vestlus" at bounding box center [935, 78] width 109 height 19
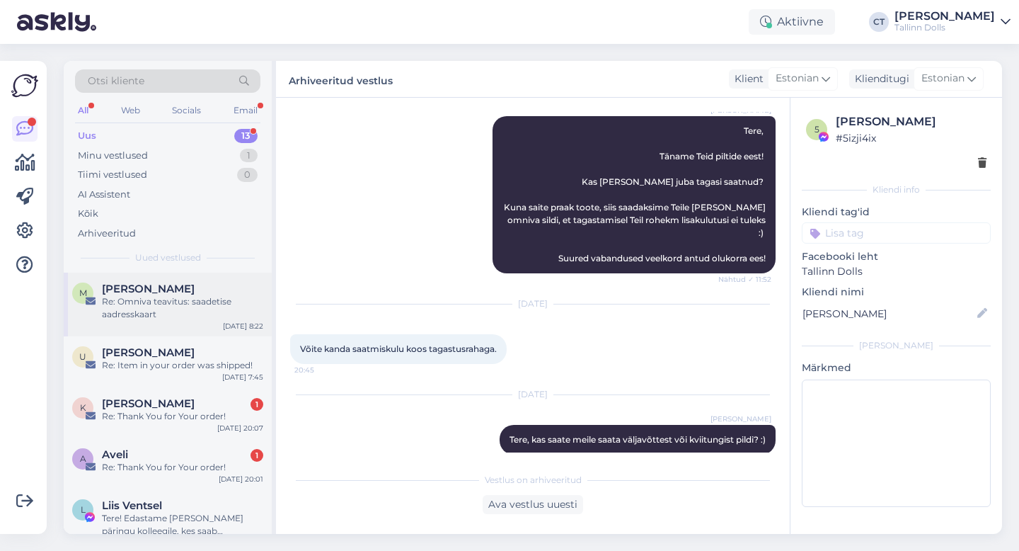
scroll to position [125, 0]
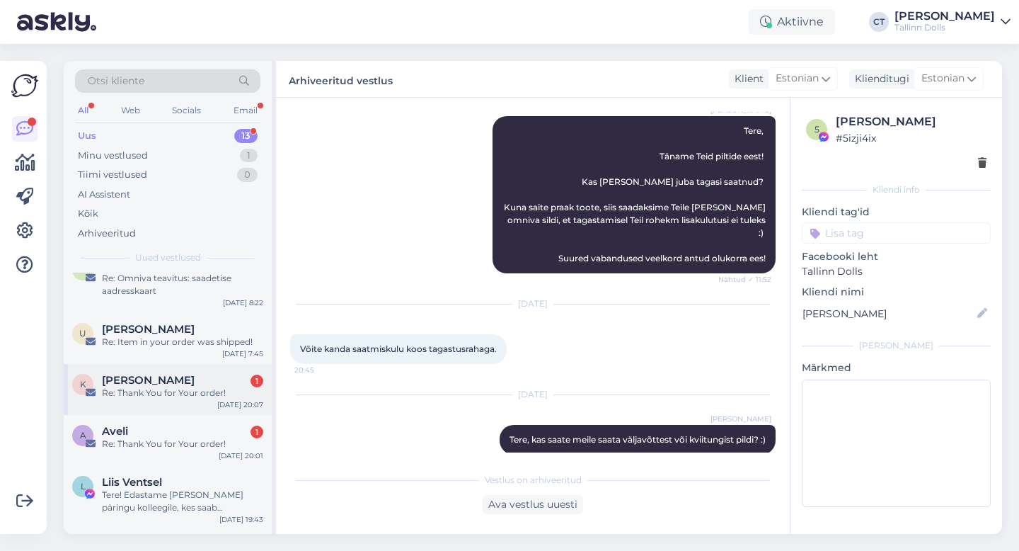
click at [183, 392] on div "Re: Thank You for Your order!" at bounding box center [182, 393] width 161 height 13
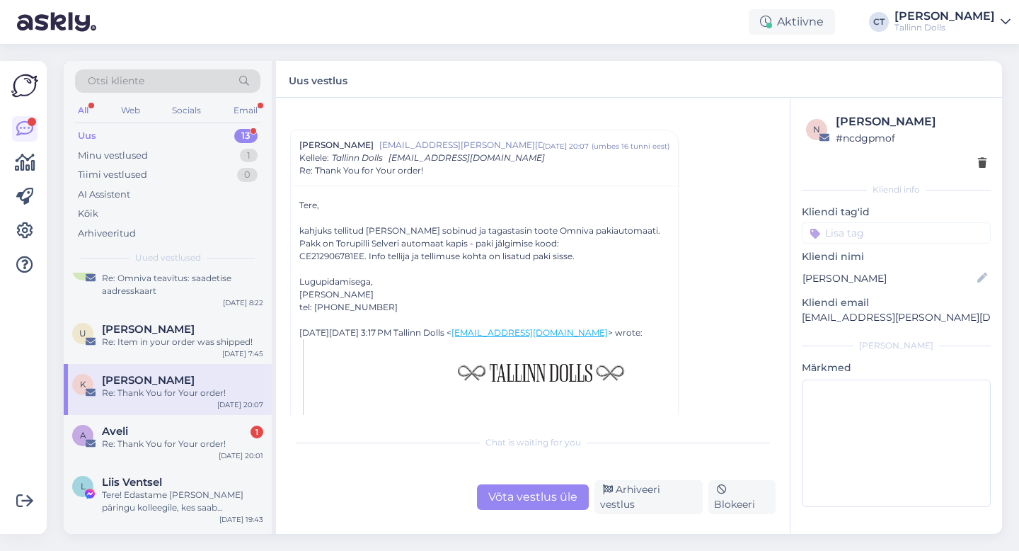
scroll to position [22, 0]
click at [541, 496] on div "Võta vestlus üle" at bounding box center [533, 496] width 112 height 25
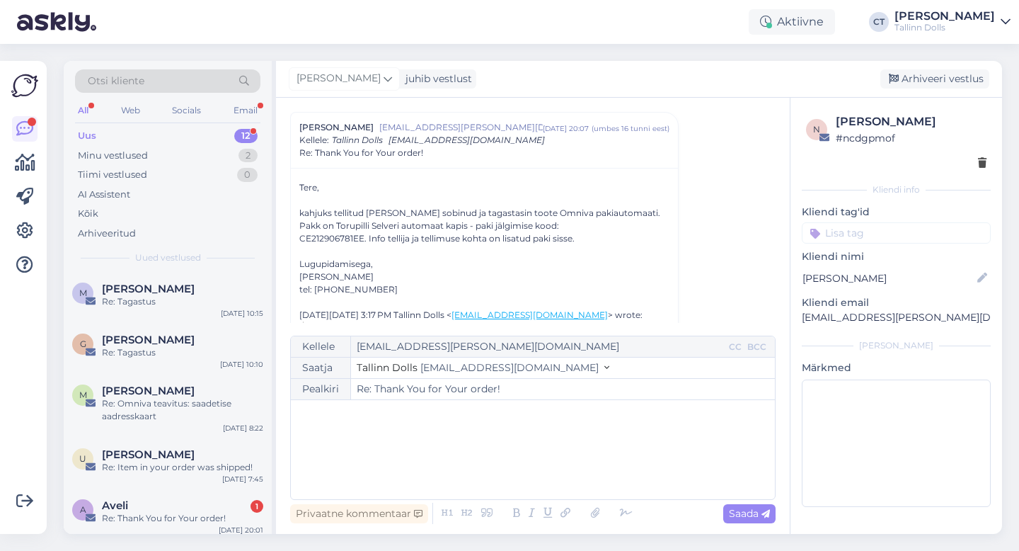
click at [542, 482] on div "﻿" at bounding box center [533, 449] width 470 height 85
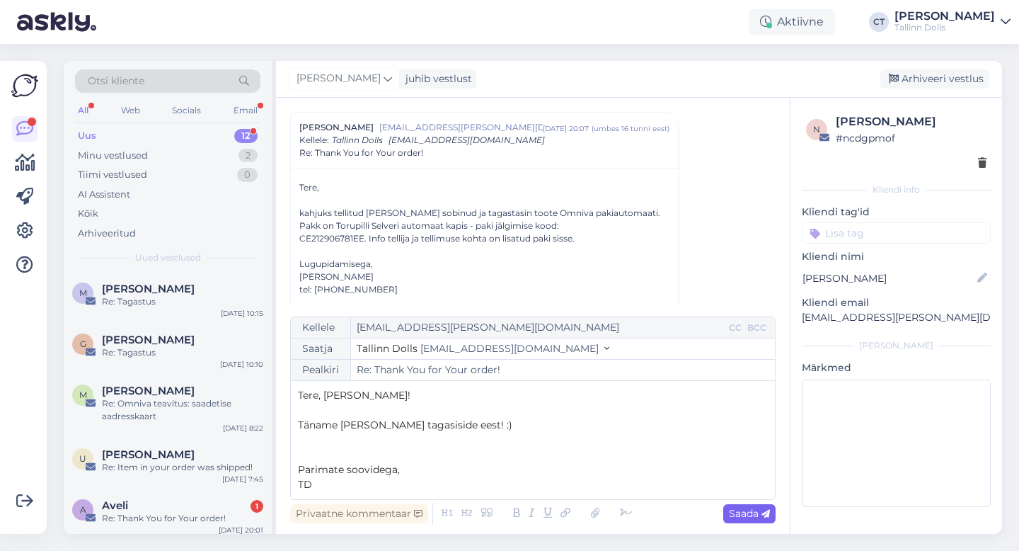
click at [762, 510] on icon at bounding box center [766, 514] width 8 height 8
type input "Re: Re: Thank You for Your order!"
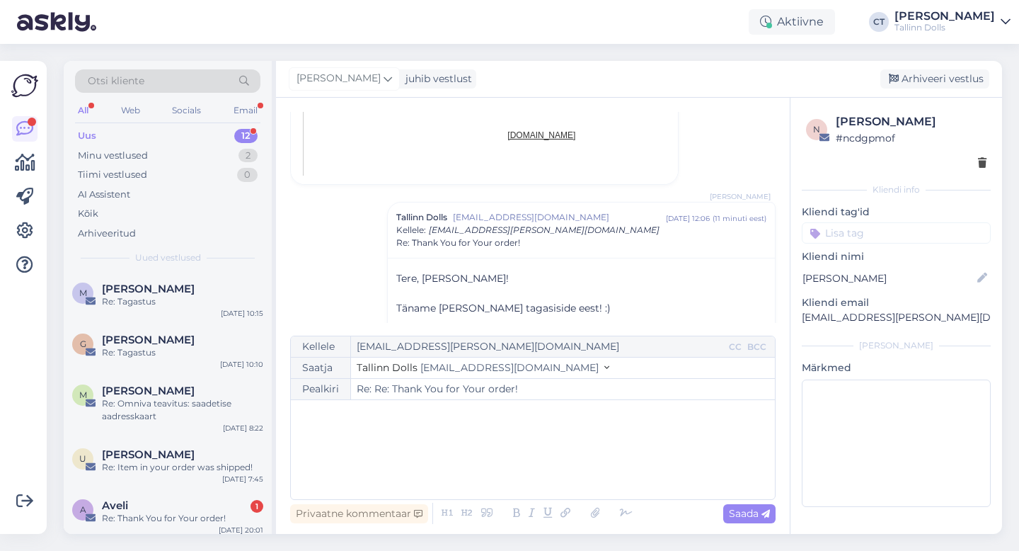
scroll to position [857, 0]
click at [956, 65] on div "[PERSON_NAME] juhib vestlust [GEOGRAPHIC_DATA] vestlus" at bounding box center [639, 79] width 726 height 37
click at [956, 79] on div "Arhiveeri vestlus" at bounding box center [935, 78] width 109 height 19
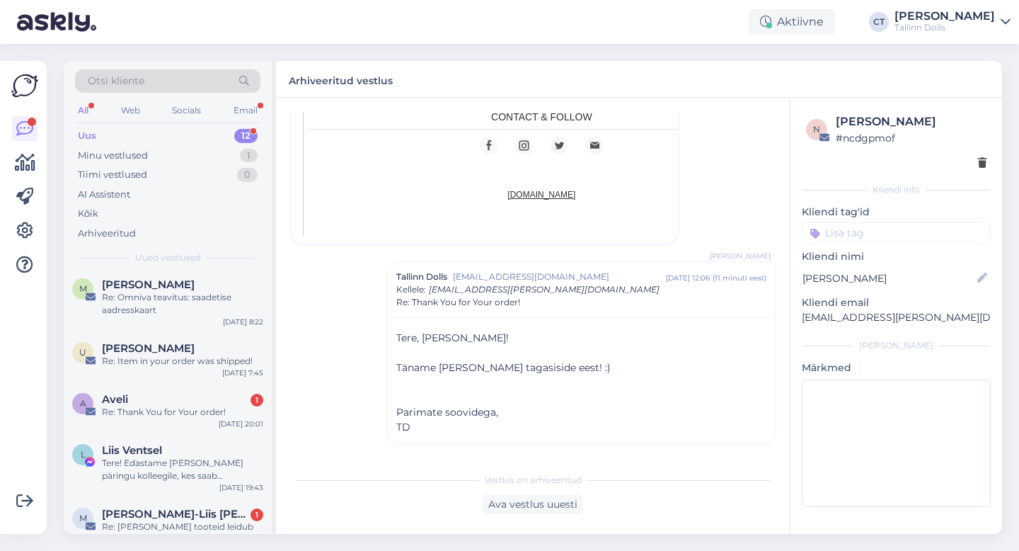
scroll to position [108, 0]
click at [192, 418] on div "A Aveli 1 Re: Thank You for Your order! [DATE] 20:01" at bounding box center [168, 407] width 208 height 51
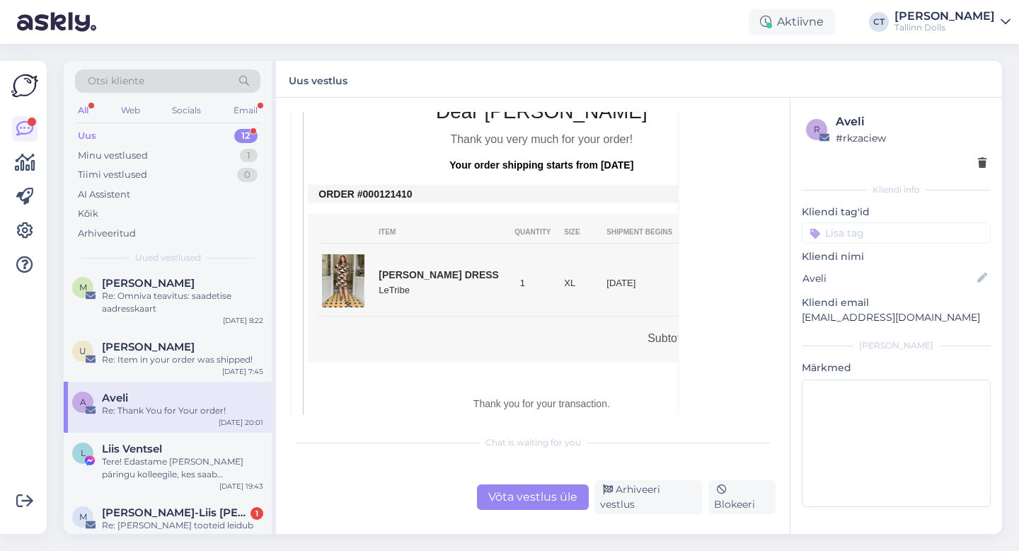
scroll to position [320, 0]
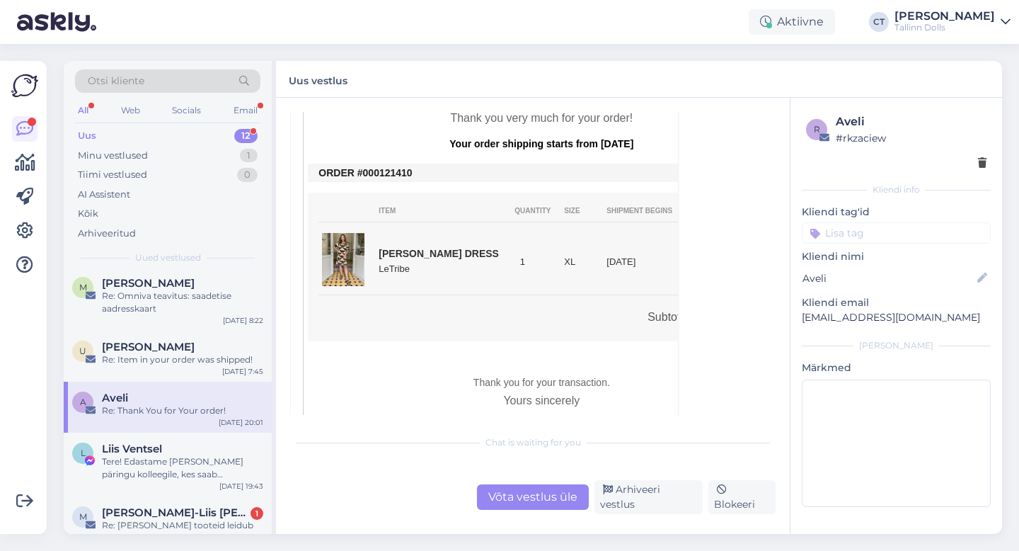
click at [542, 506] on div "Võta vestlus üle" at bounding box center [533, 496] width 112 height 25
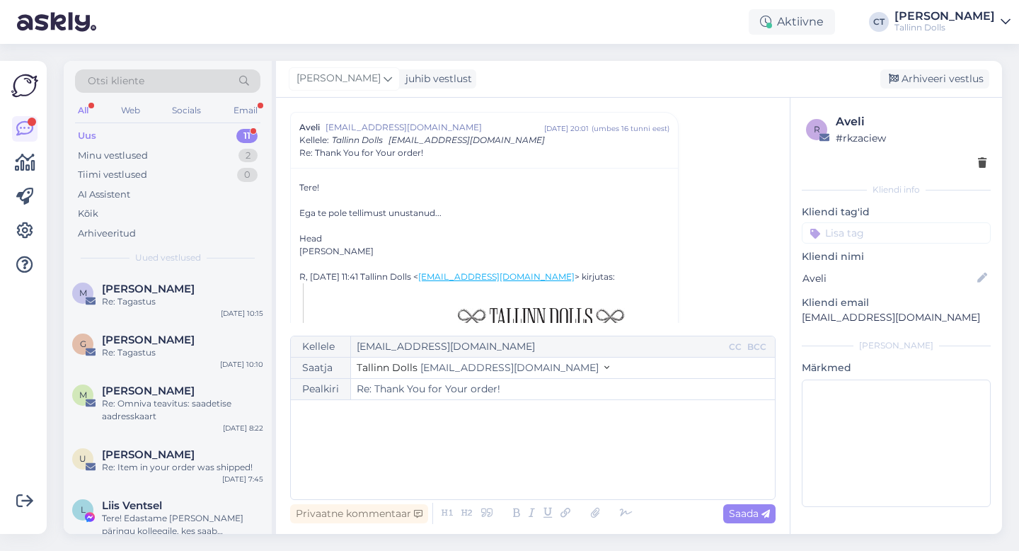
click at [555, 475] on div "﻿" at bounding box center [533, 449] width 470 height 85
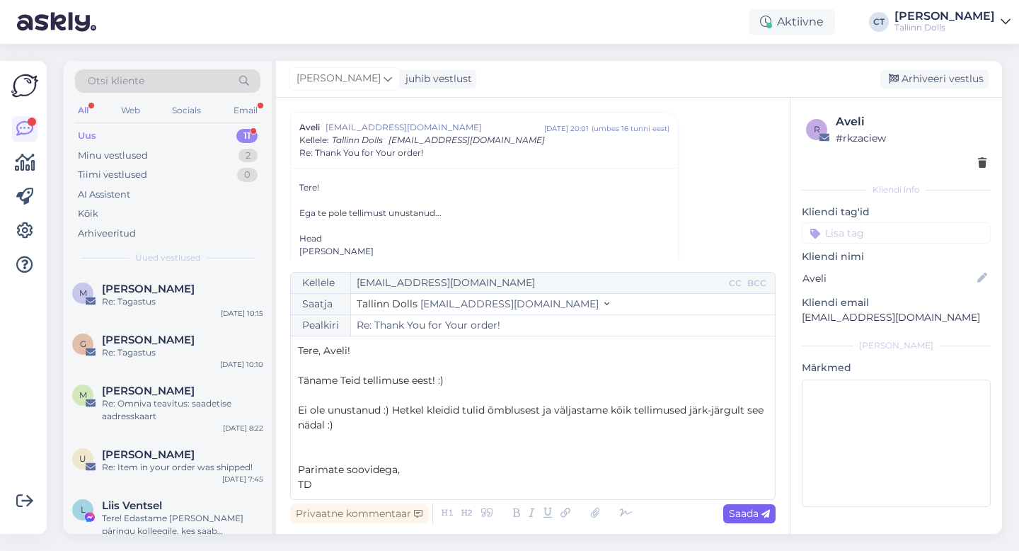
click at [752, 511] on span "Saada" at bounding box center [749, 513] width 41 height 13
type input "Re: Re: Thank You for Your order!"
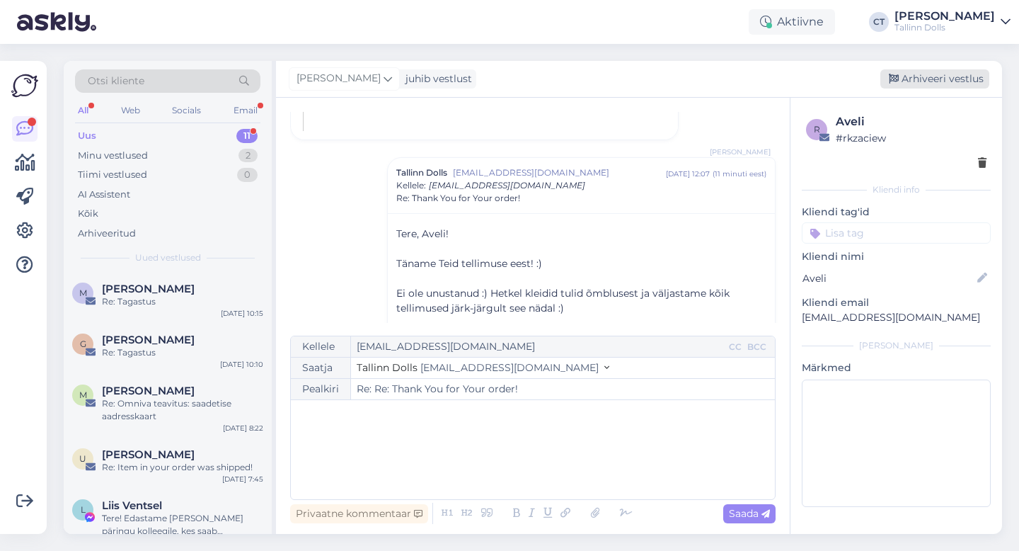
click at [943, 78] on div "Arhiveeri vestlus" at bounding box center [935, 78] width 109 height 19
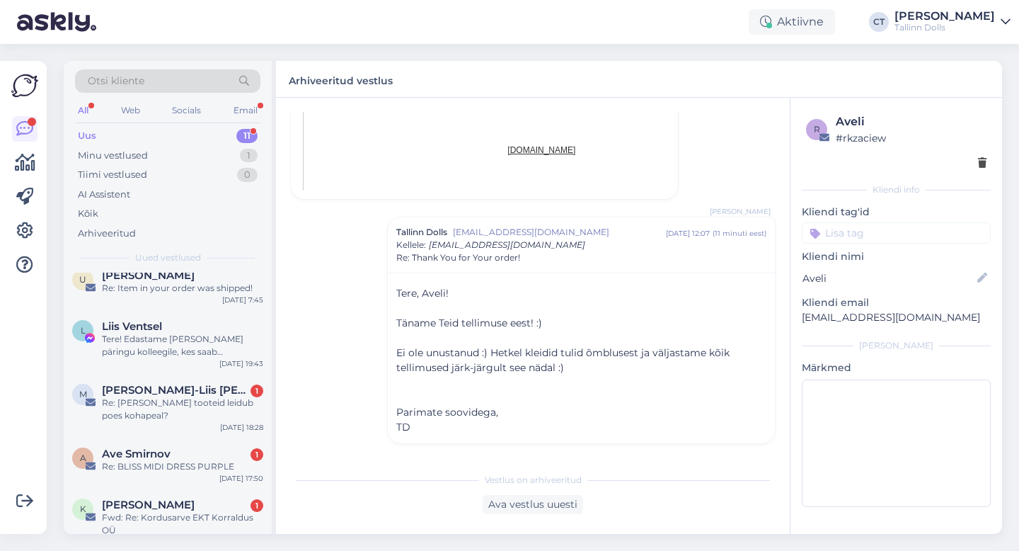
scroll to position [186, 0]
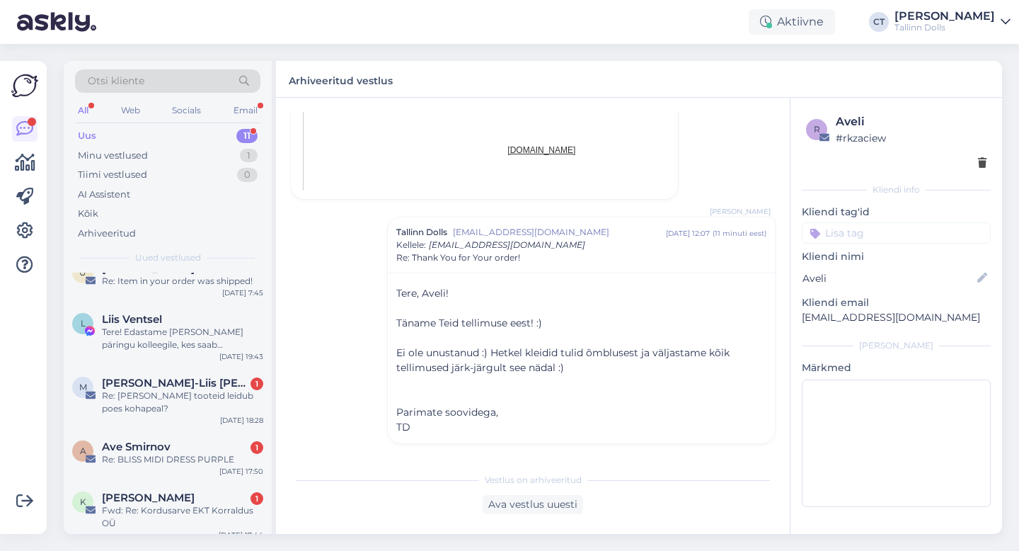
click at [166, 398] on div "Re: [PERSON_NAME] tooteid leidub poes kohapeal?" at bounding box center [182, 401] width 161 height 25
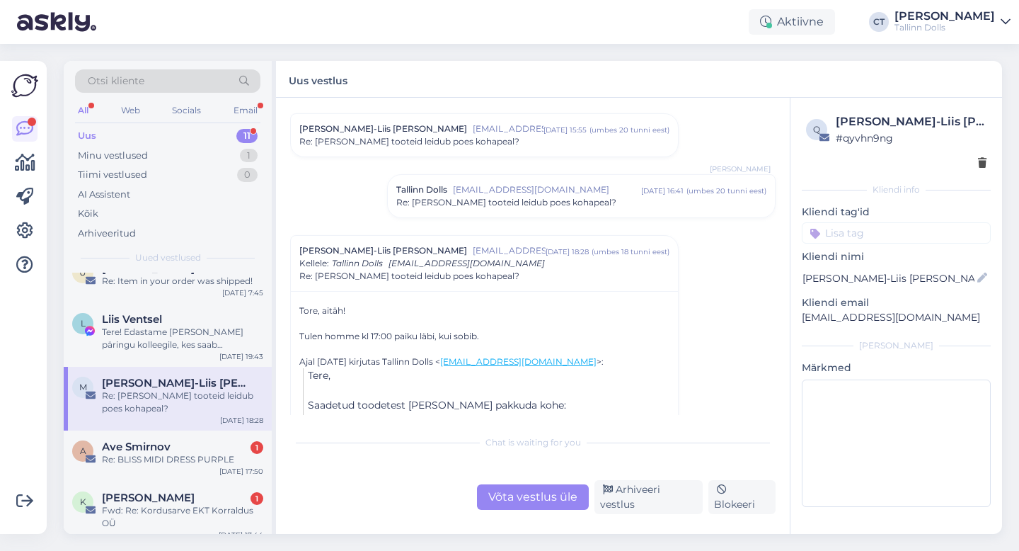
scroll to position [221, 0]
click at [522, 506] on div "Võta vestlus üle" at bounding box center [533, 496] width 112 height 25
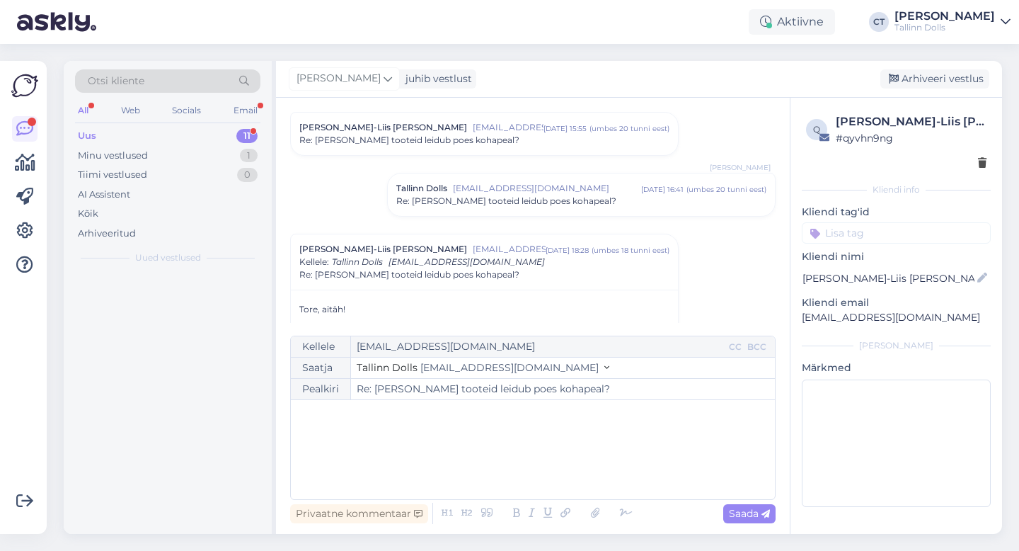
scroll to position [0, 0]
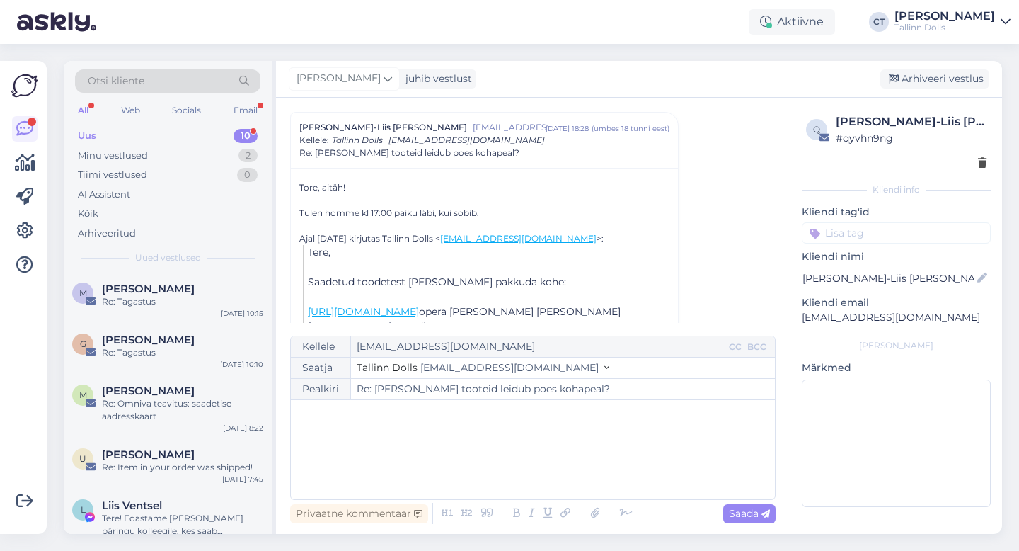
click at [555, 470] on div "﻿" at bounding box center [533, 449] width 470 height 85
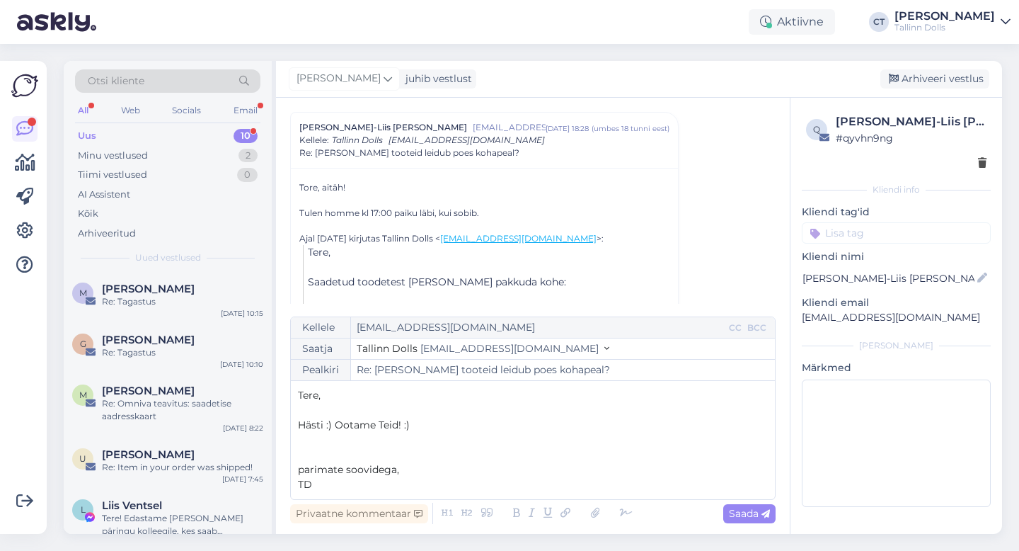
click at [302, 470] on span "parimate soovidega," at bounding box center [348, 469] width 101 height 13
click at [748, 510] on span "Saada" at bounding box center [749, 513] width 41 height 13
type input "Re: Re: Milliseid tooteid leidub poes kohapeal?"
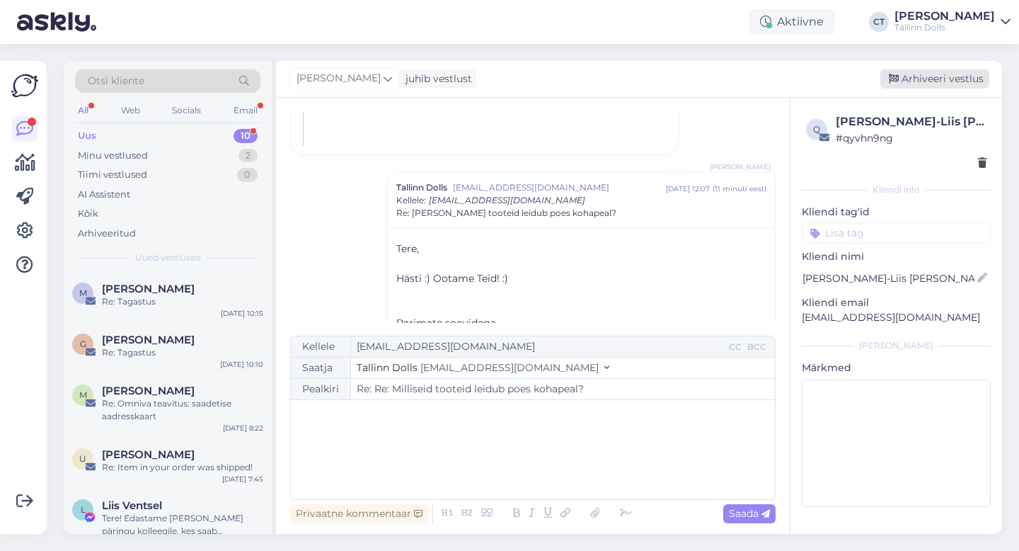
click at [981, 81] on div "Arhiveeri vestlus" at bounding box center [935, 78] width 109 height 19
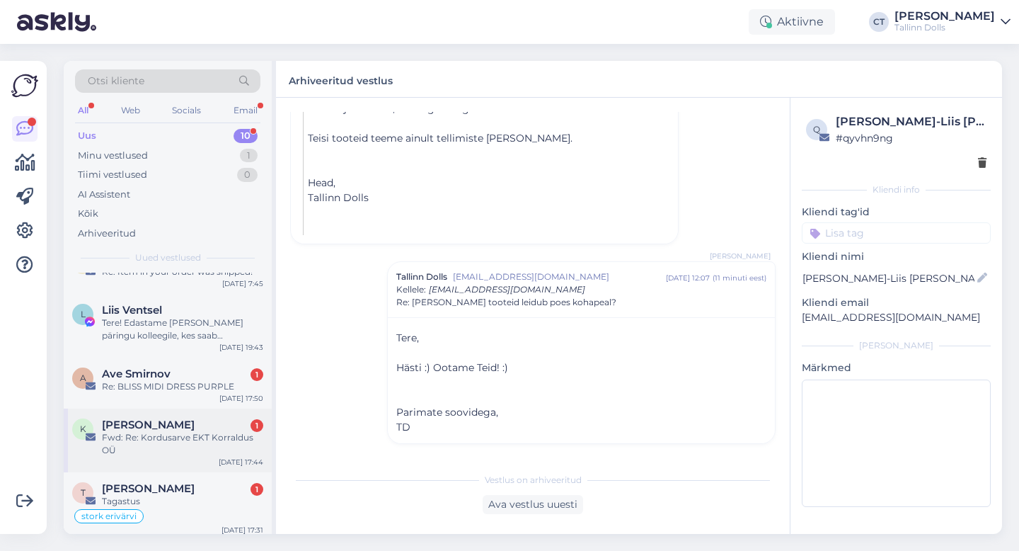
scroll to position [197, 0]
click at [188, 432] on div "Fwd: Re: Kordusarve EKT Korraldus OÜ" at bounding box center [182, 442] width 161 height 25
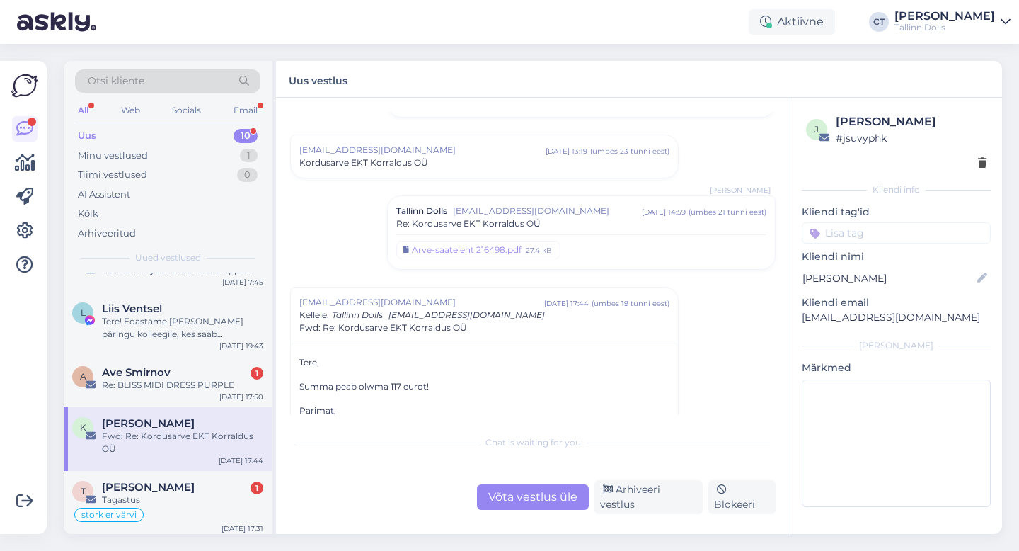
scroll to position [355, 0]
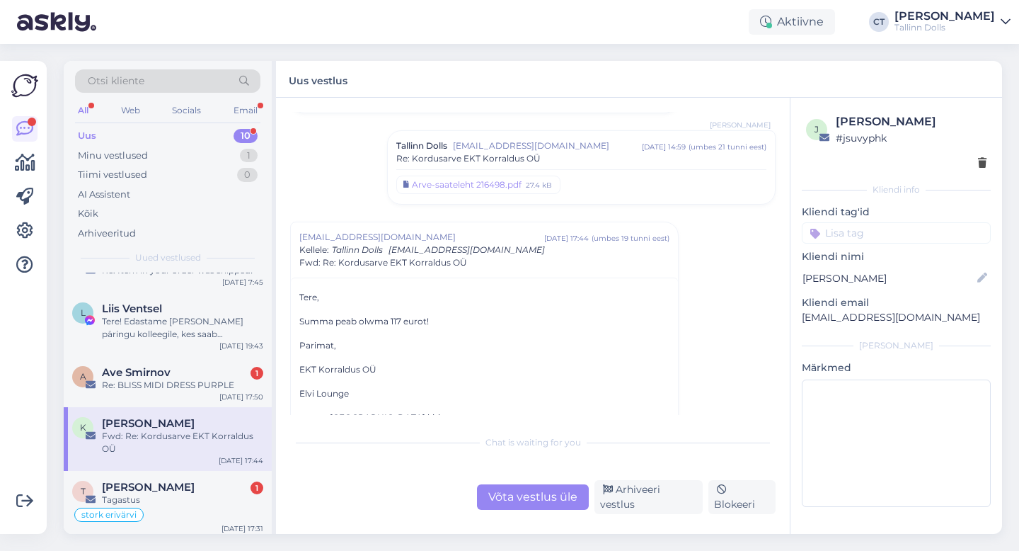
click at [549, 155] on div "Re: Kordusarve EKT Korraldus OÜ" at bounding box center [581, 158] width 370 height 13
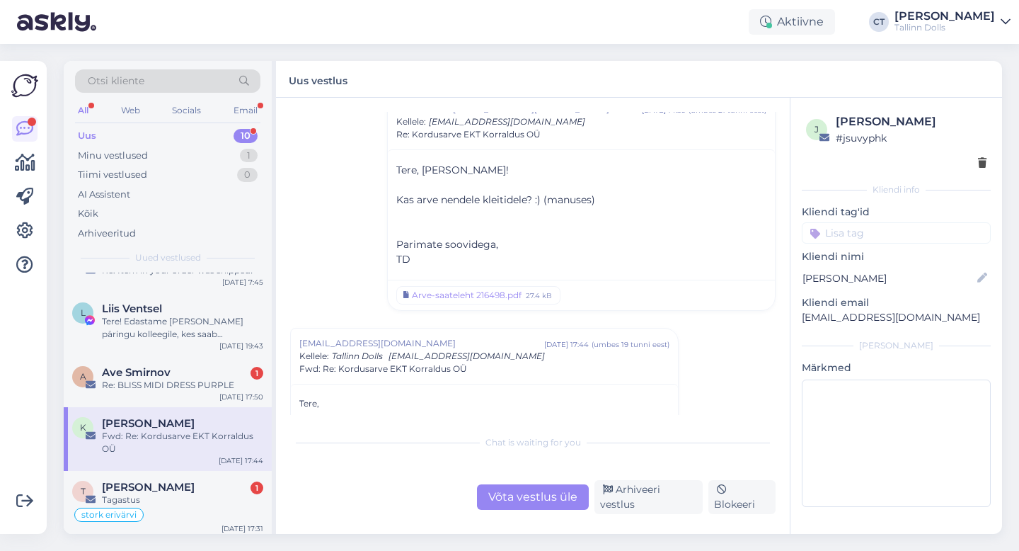
scroll to position [434, 0]
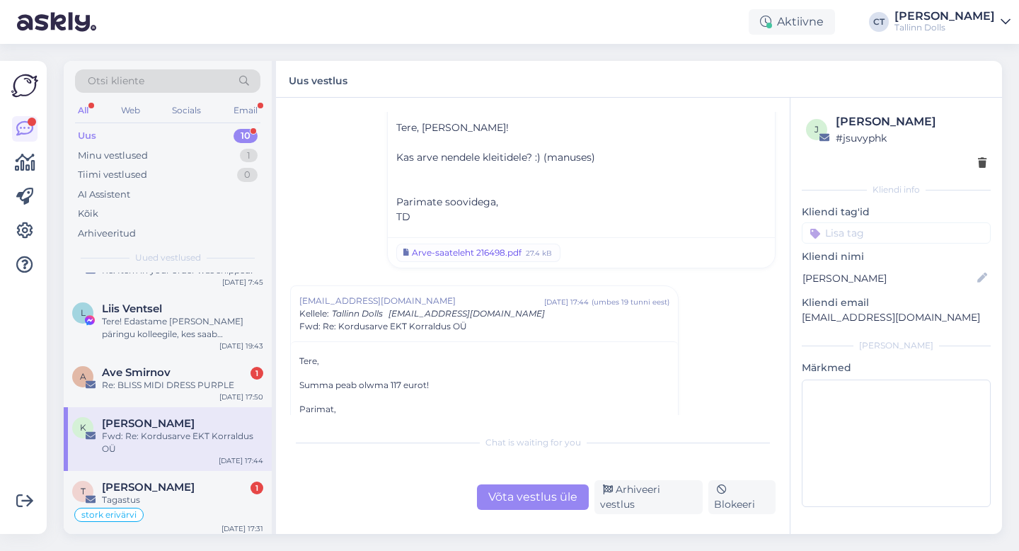
click at [476, 249] on div "Arve-saateleht 216498.pdf" at bounding box center [467, 252] width 110 height 13
click at [516, 495] on div "Võta vestlus üle" at bounding box center [533, 496] width 112 height 25
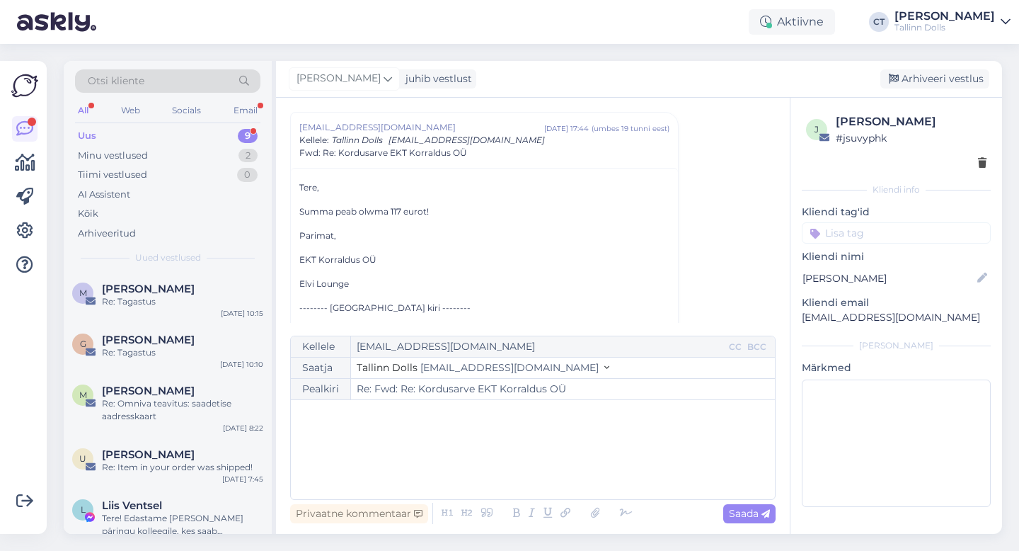
click at [539, 478] on div "﻿" at bounding box center [533, 449] width 470 height 85
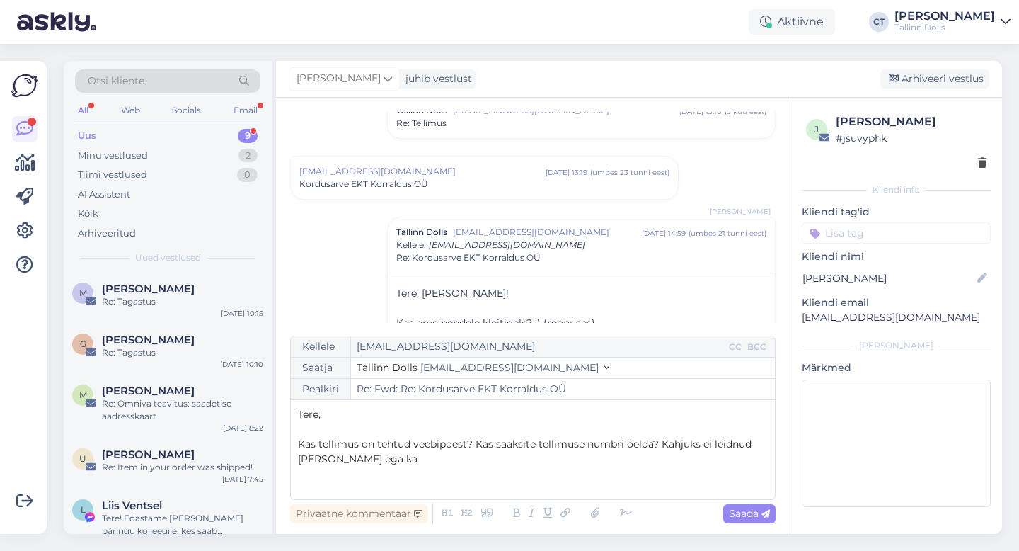
scroll to position [239, 0]
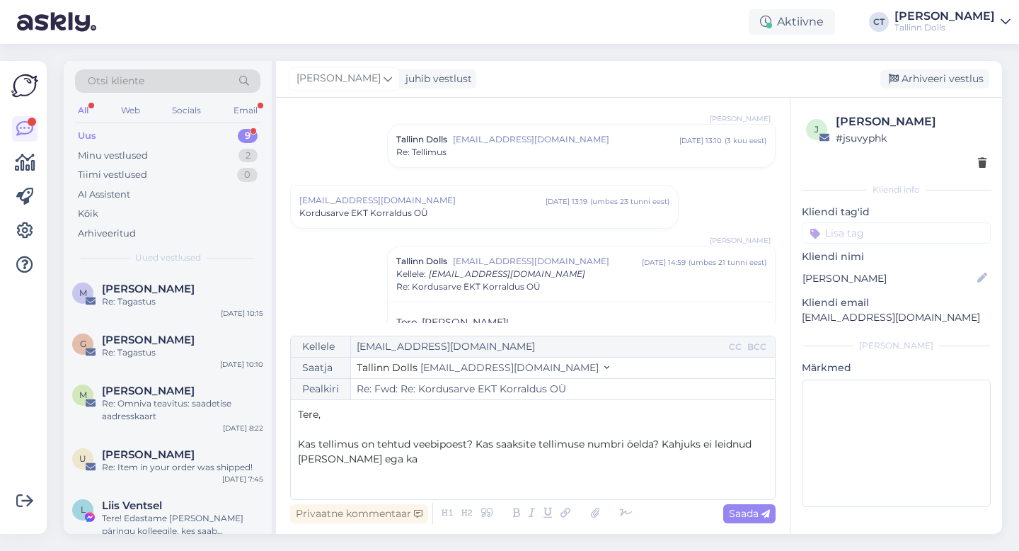
click at [554, 217] on div "Kordusarve EKT Korraldus OÜ" at bounding box center [484, 213] width 370 height 13
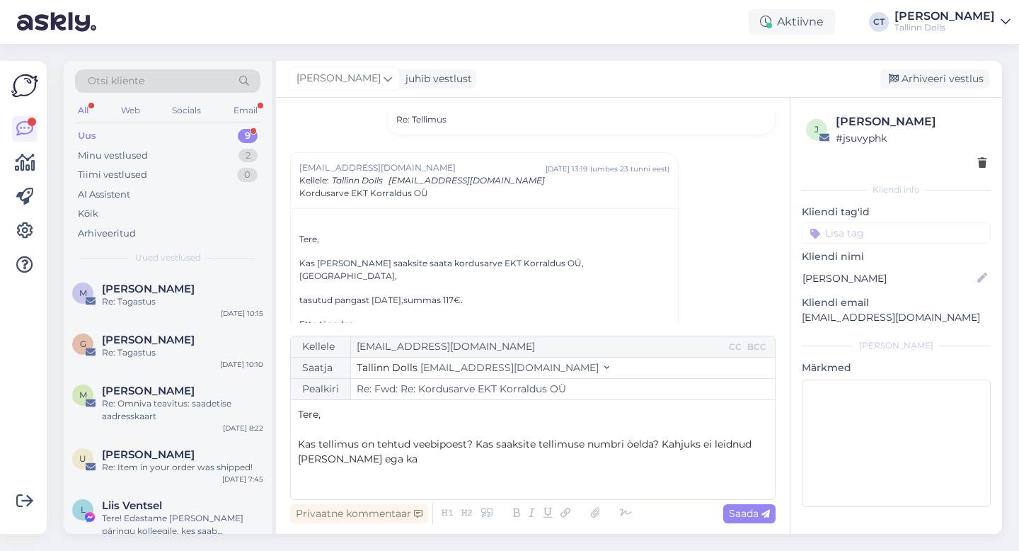
scroll to position [456, 0]
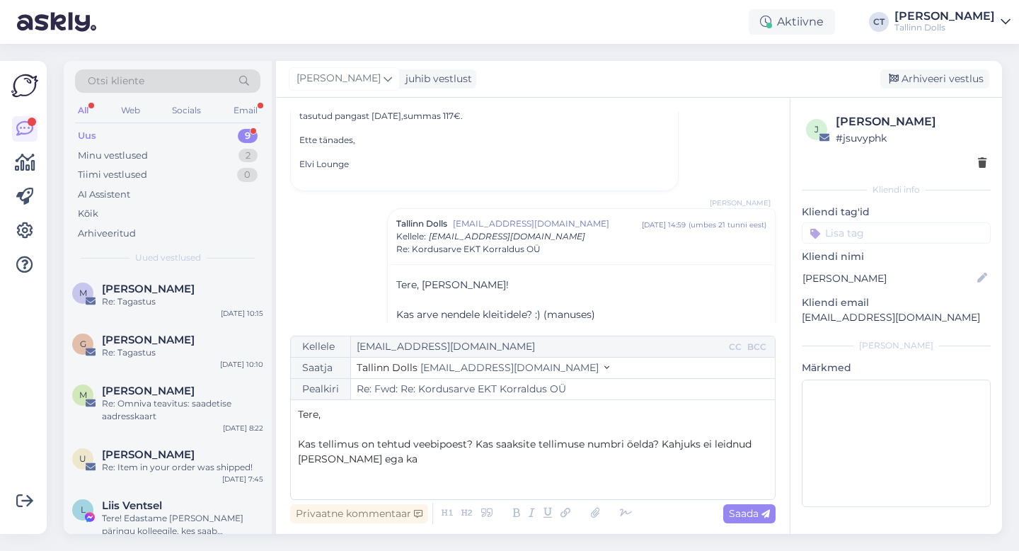
click at [433, 458] on p "Kas tellimus on tehtud veebipoest? Kas saaksite tellimuse numbri öelda? Kahjuks…" at bounding box center [533, 452] width 470 height 30
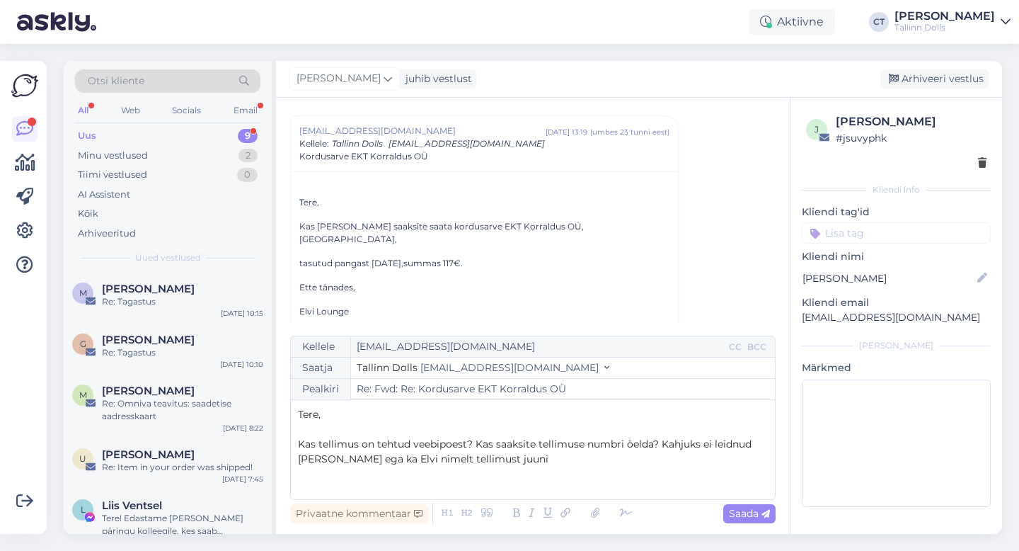
scroll to position [305, 0]
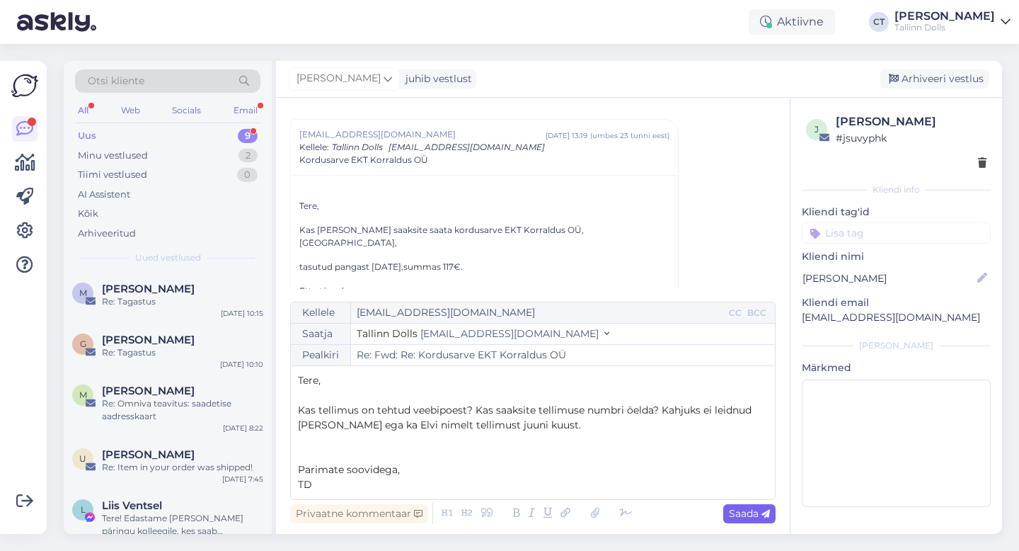
click at [733, 510] on span "Saada" at bounding box center [749, 513] width 41 height 13
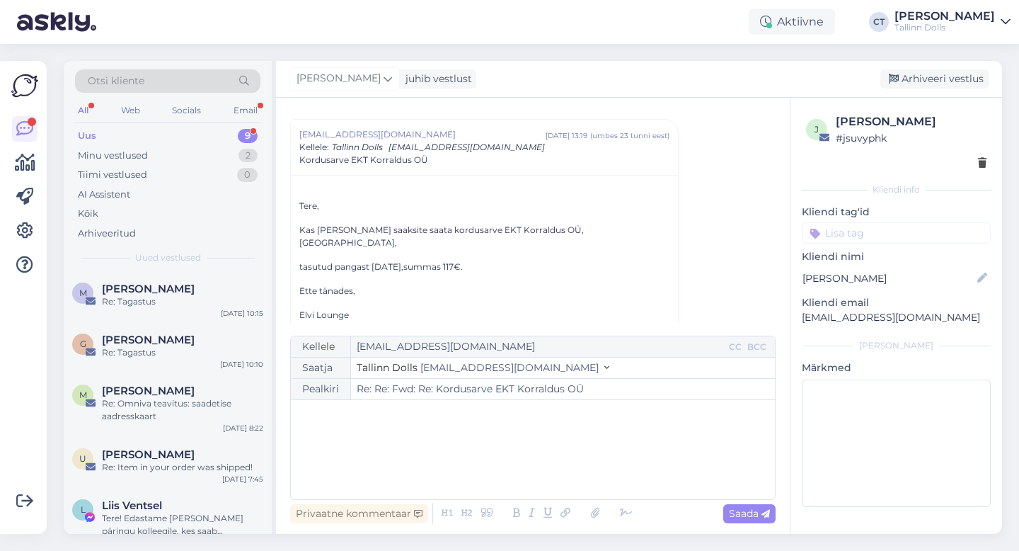
type input "Re: Fwd: Re: Kordusarve EKT Korraldus OÜ"
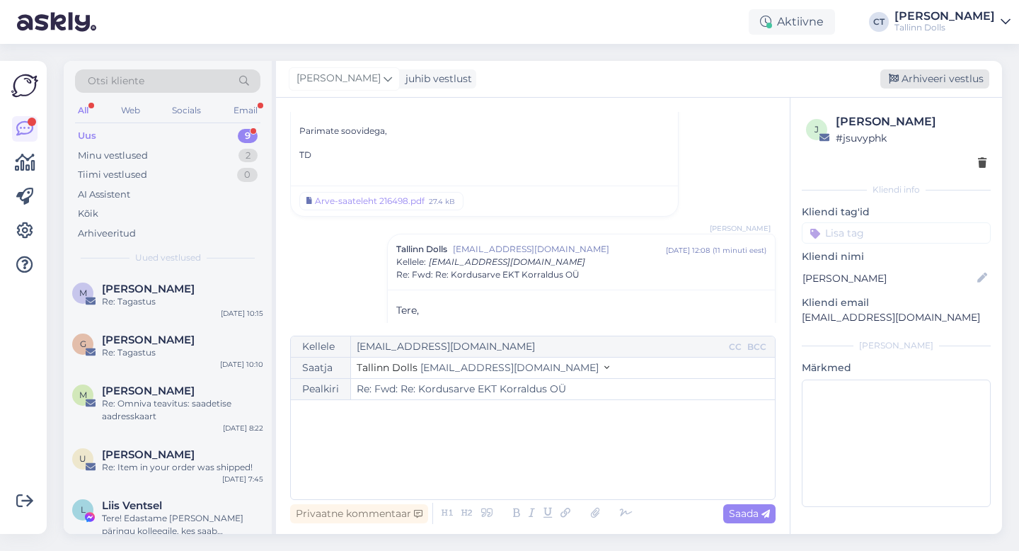
click at [930, 86] on div "Arhiveeri vestlus" at bounding box center [935, 78] width 109 height 19
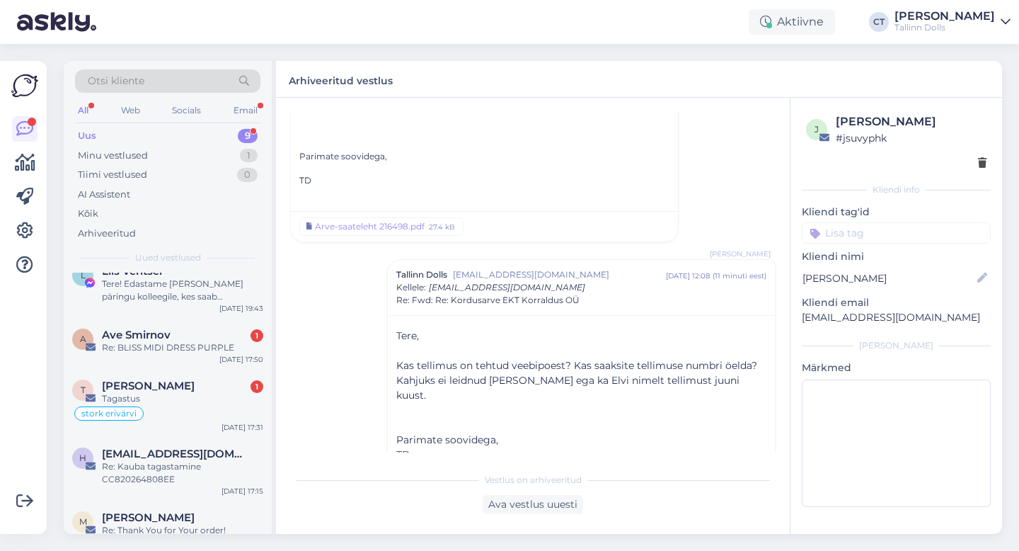
scroll to position [253, 0]
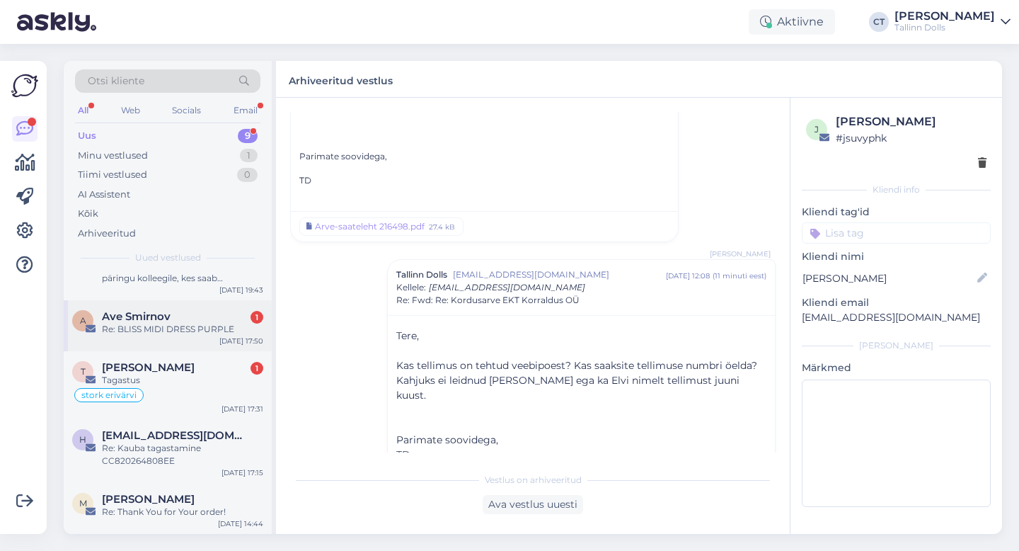
click at [190, 341] on div "A Ave Smirnov 1 Re: BLISS MIDI DRESS PURPLE [DATE] 17:50" at bounding box center [168, 325] width 208 height 51
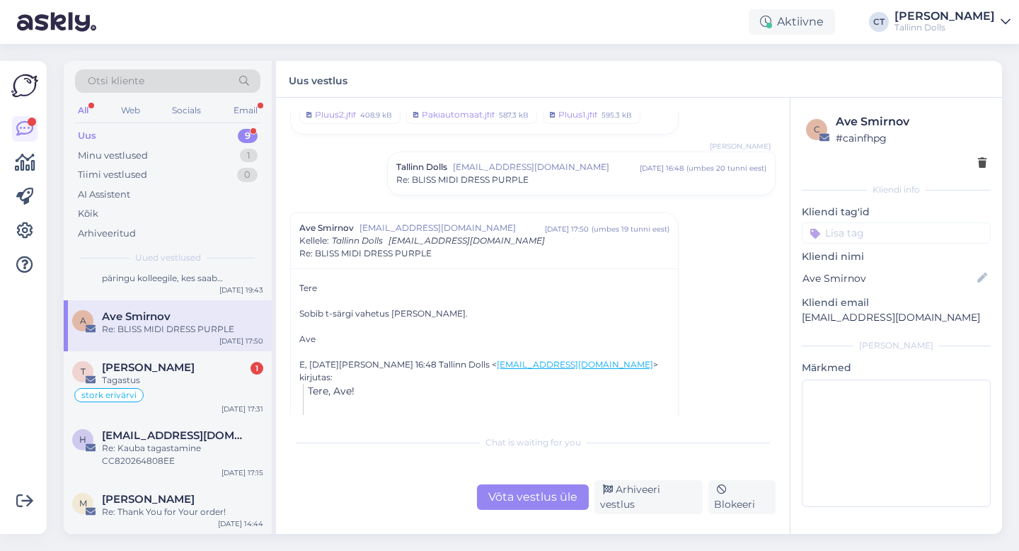
scroll to position [212, 0]
click at [566, 173] on div "Re: BLISS MIDI DRESS PURPLE" at bounding box center [581, 179] width 370 height 13
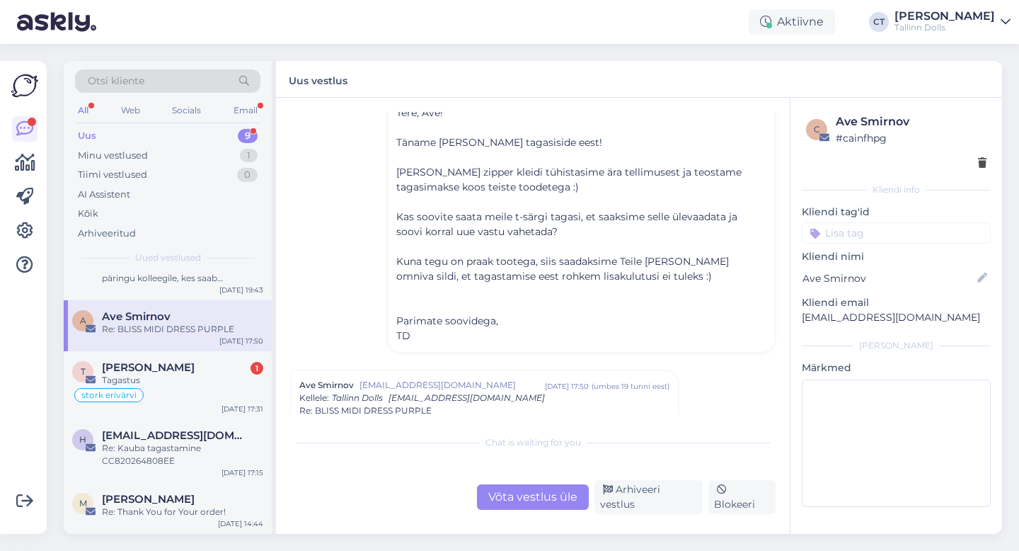
scroll to position [336, 0]
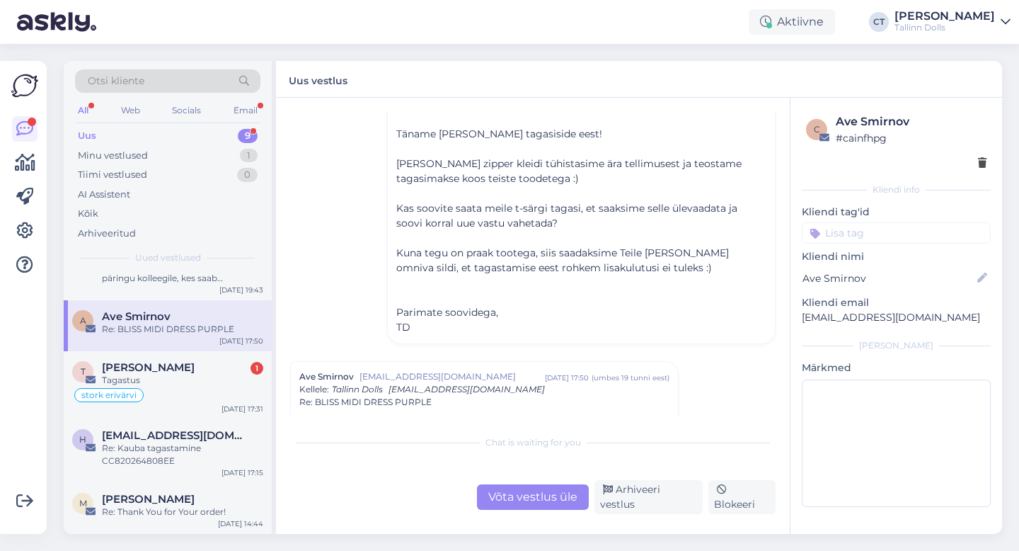
click at [547, 496] on div "Võta vestlus üle" at bounding box center [533, 496] width 112 height 25
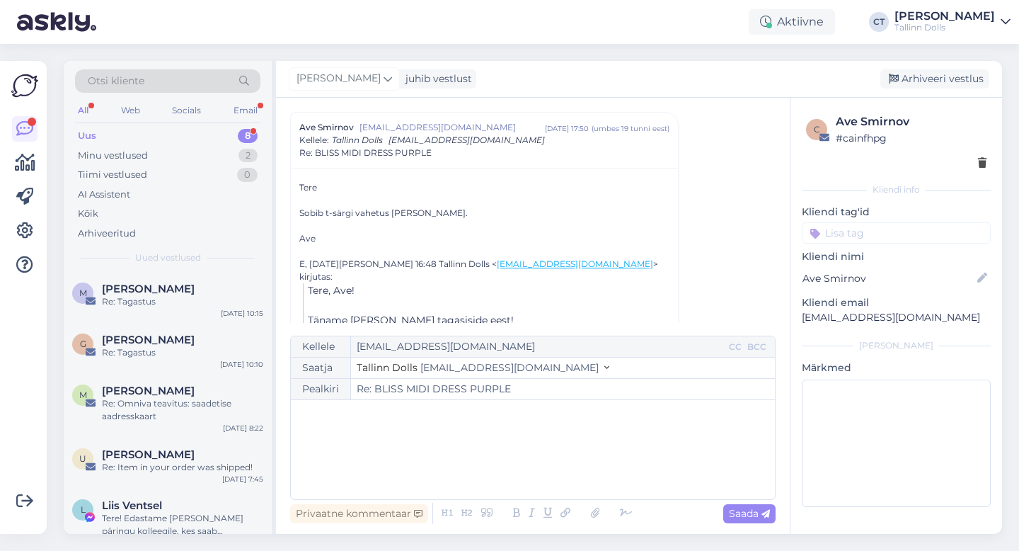
click at [569, 472] on div "﻿" at bounding box center [533, 449] width 470 height 85
drag, startPoint x: 938, startPoint y: 312, endPoint x: 799, endPoint y: 318, distance: 138.9
click at [799, 318] on div "c Ave Smirnov # cainfhpg Kliendi info Kliendi tag'id stork uus kleit xl/xxl [PE…" at bounding box center [897, 313] width 212 height 430
copy p "[EMAIL_ADDRESS][DOMAIN_NAME]"
click at [503, 432] on div "﻿" at bounding box center [533, 449] width 470 height 85
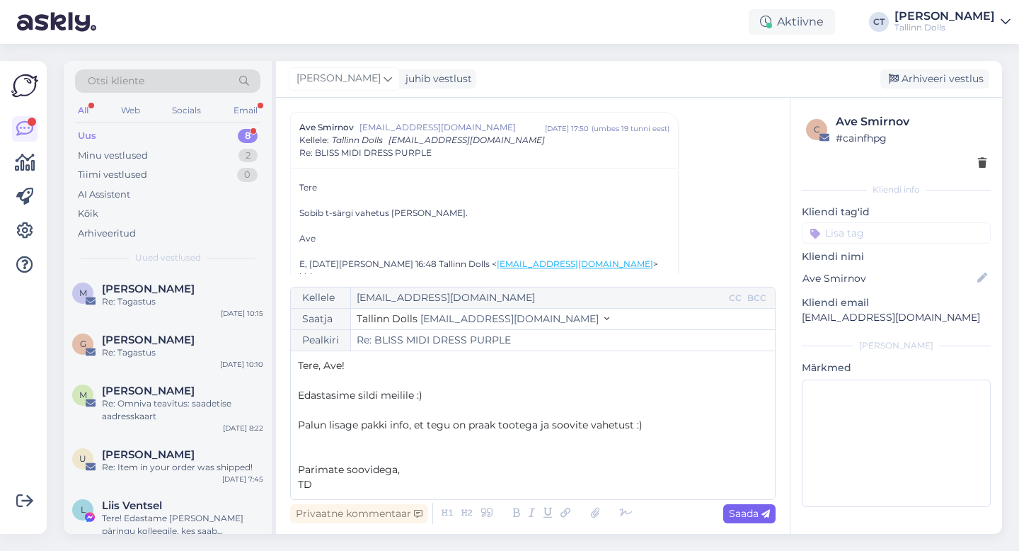
click at [755, 512] on span "Saada" at bounding box center [749, 513] width 41 height 13
type input "Re: BLISS MIDI DRESS PURPLE"
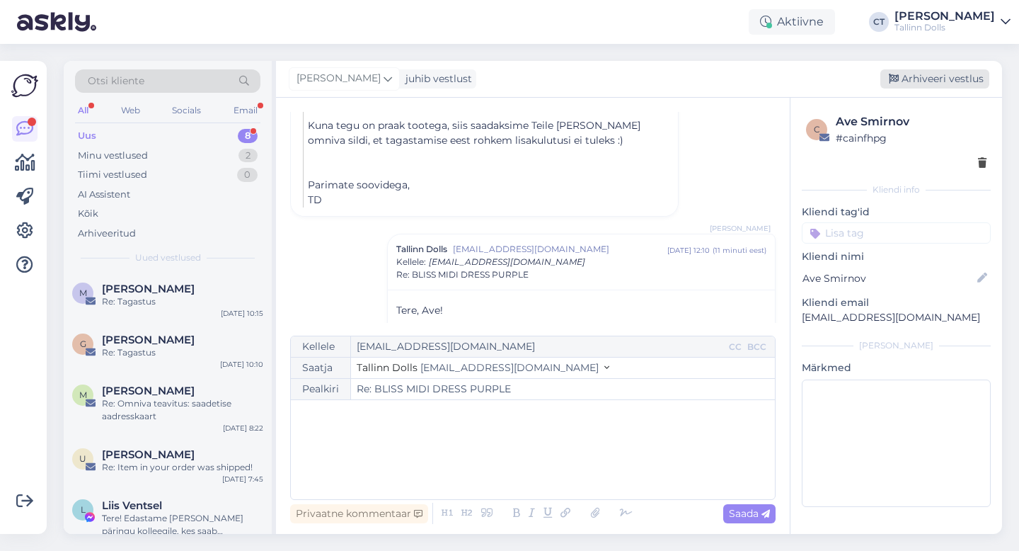
click at [959, 77] on div "Arhiveeri vestlus" at bounding box center [935, 78] width 109 height 19
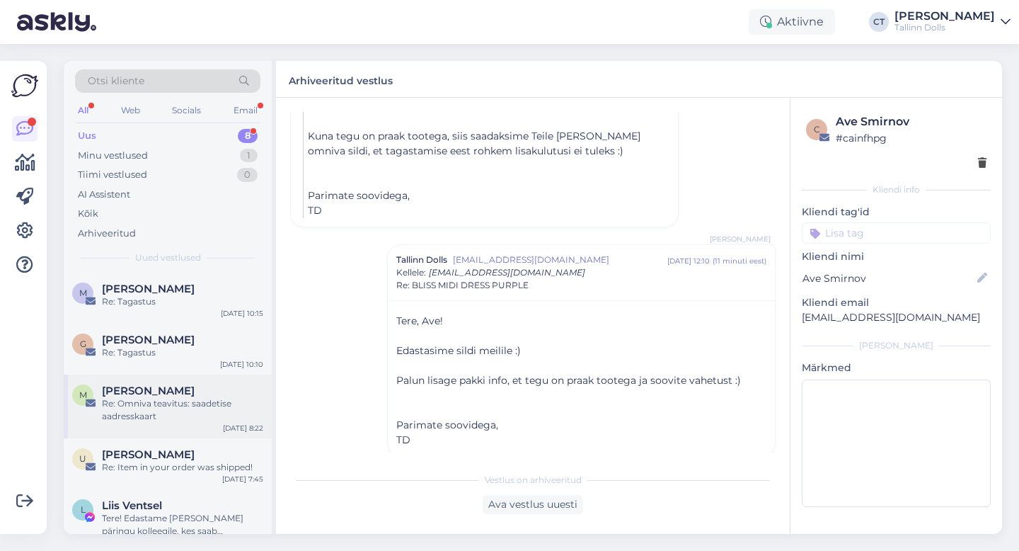
scroll to position [202, 0]
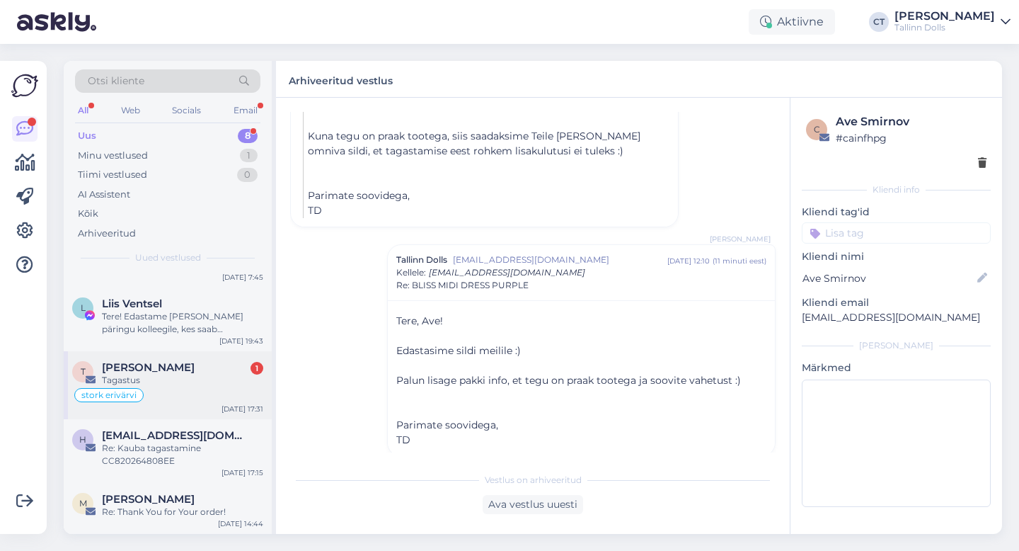
click at [185, 379] on div "Tagastus" at bounding box center [182, 380] width 161 height 13
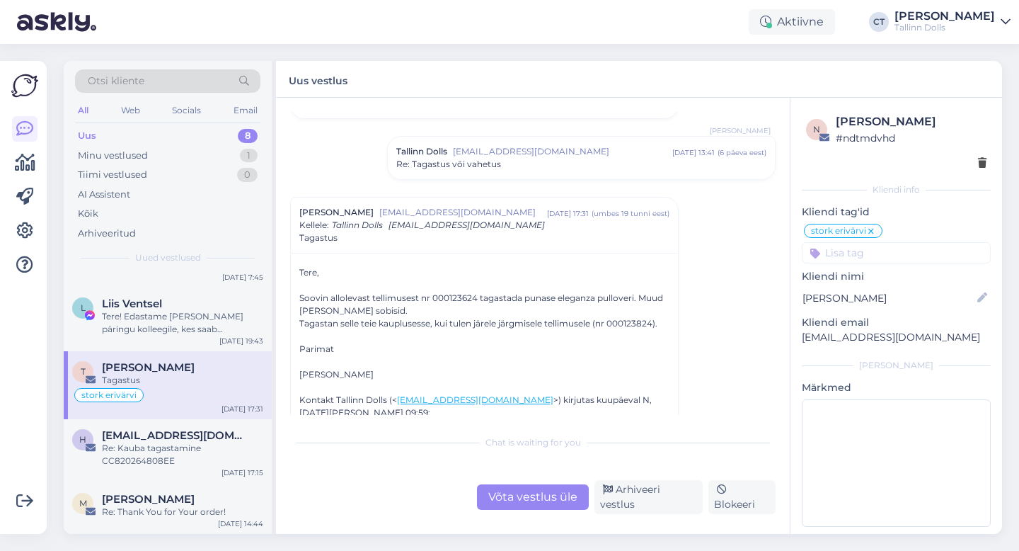
scroll to position [502, 0]
click at [553, 490] on div "Võta vestlus üle" at bounding box center [533, 496] width 112 height 25
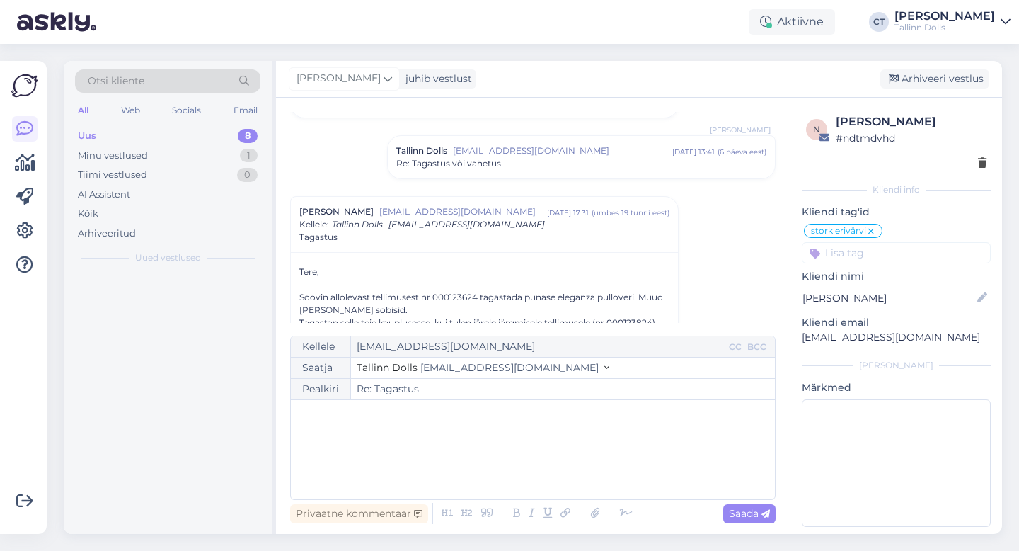
scroll to position [0, 0]
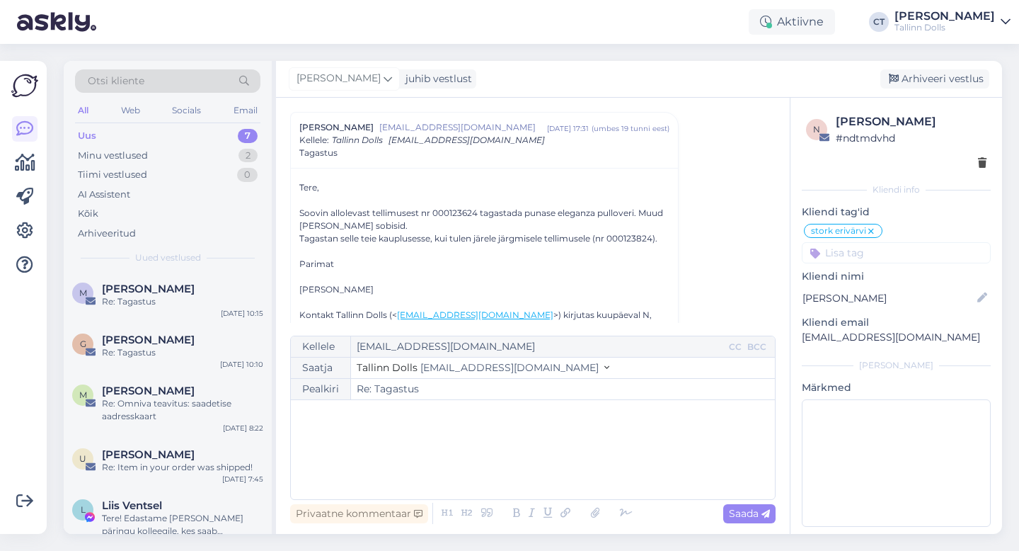
click at [548, 449] on div "﻿" at bounding box center [533, 449] width 470 height 85
click at [421, 452] on div "﻿" at bounding box center [533, 449] width 470 height 85
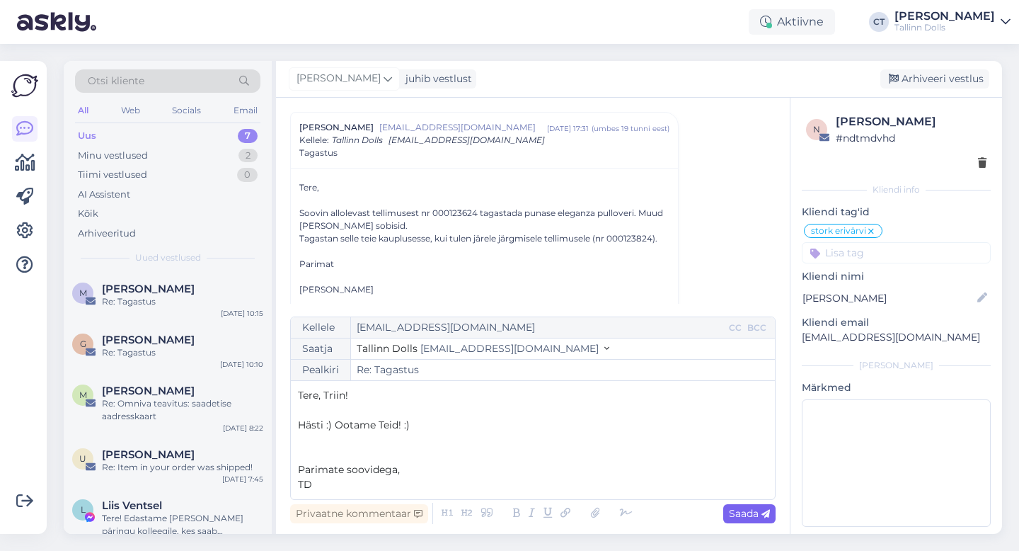
click at [738, 504] on div "Saada" at bounding box center [750, 513] width 52 height 19
type input "Re: Re: Tagastus"
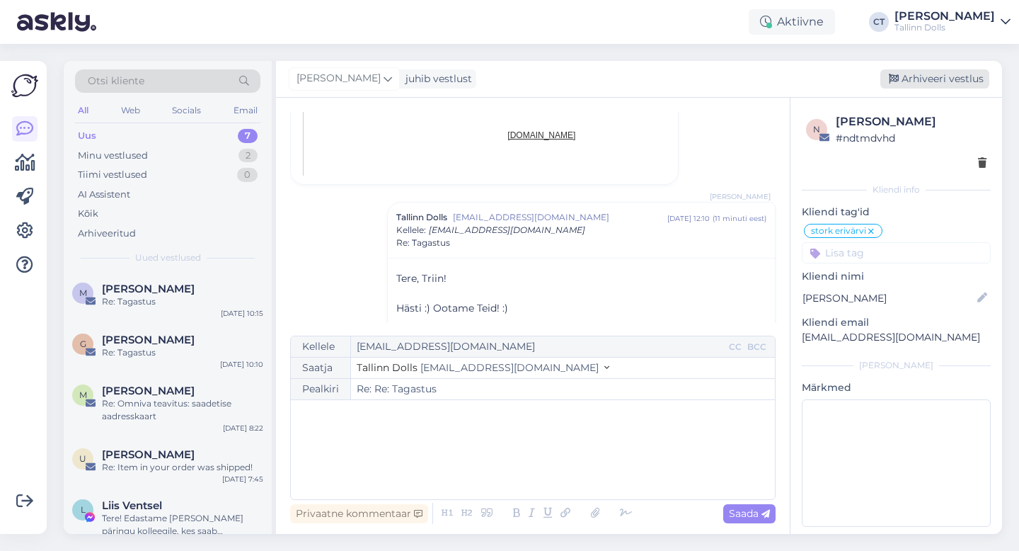
click at [953, 79] on div "Arhiveeri vestlus" at bounding box center [935, 78] width 109 height 19
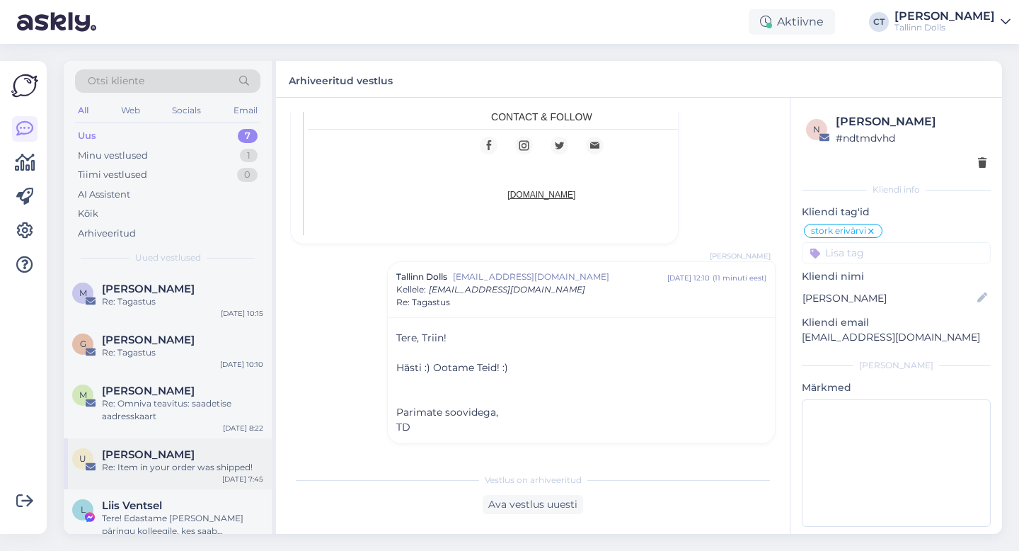
scroll to position [134, 0]
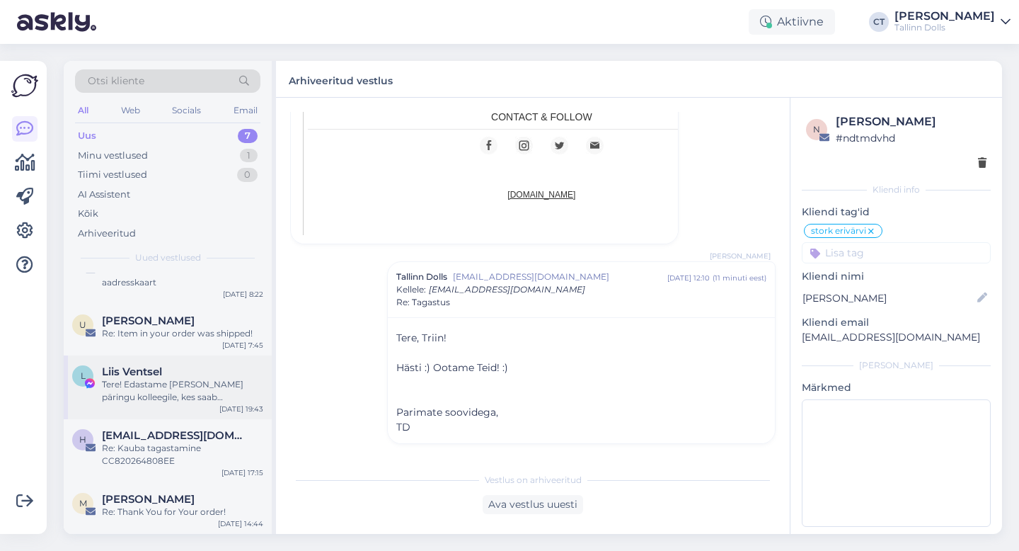
click at [187, 413] on div "L Liis Ventsel Tere! Edastame [PERSON_NAME] päringu kolleegile, kes saab täpsus…" at bounding box center [168, 387] width 208 height 64
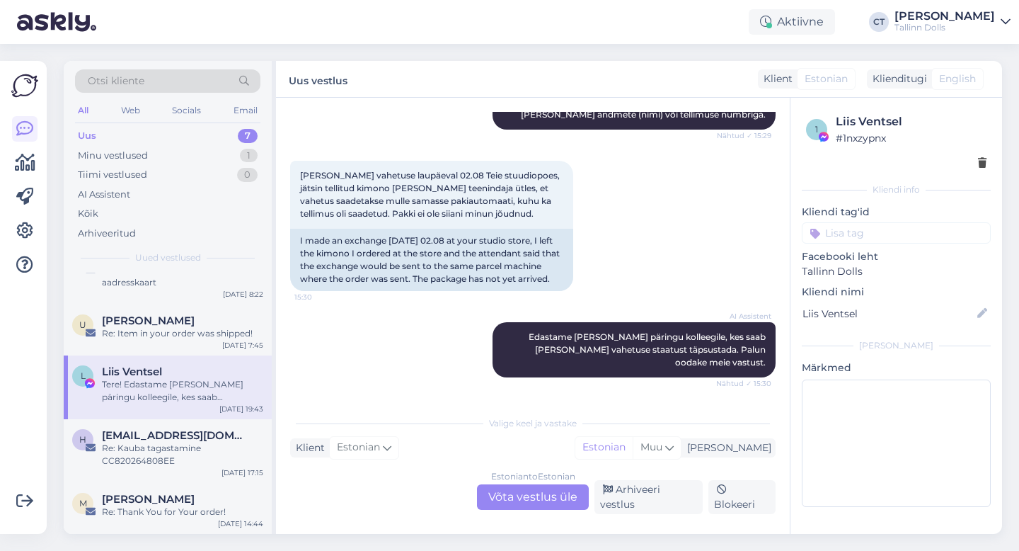
scroll to position [142, 0]
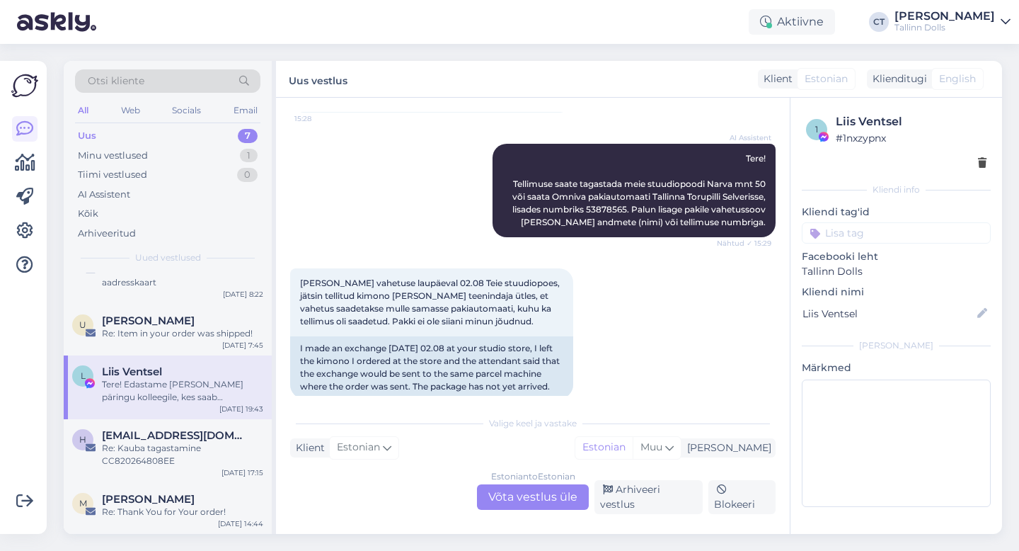
click at [524, 503] on div "Estonian to Estonian Võta vestlus üle" at bounding box center [533, 496] width 112 height 25
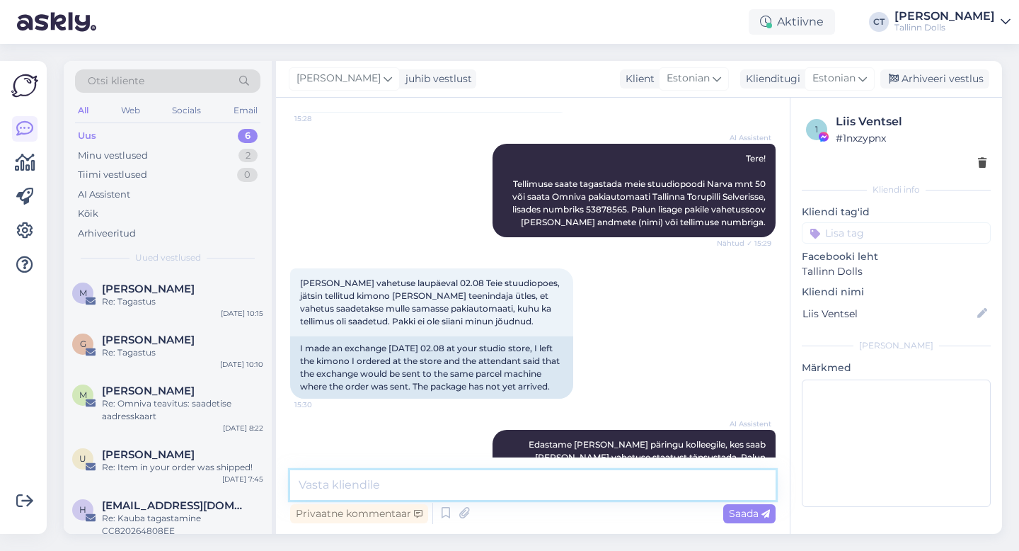
click at [547, 488] on textarea at bounding box center [533, 485] width 486 height 30
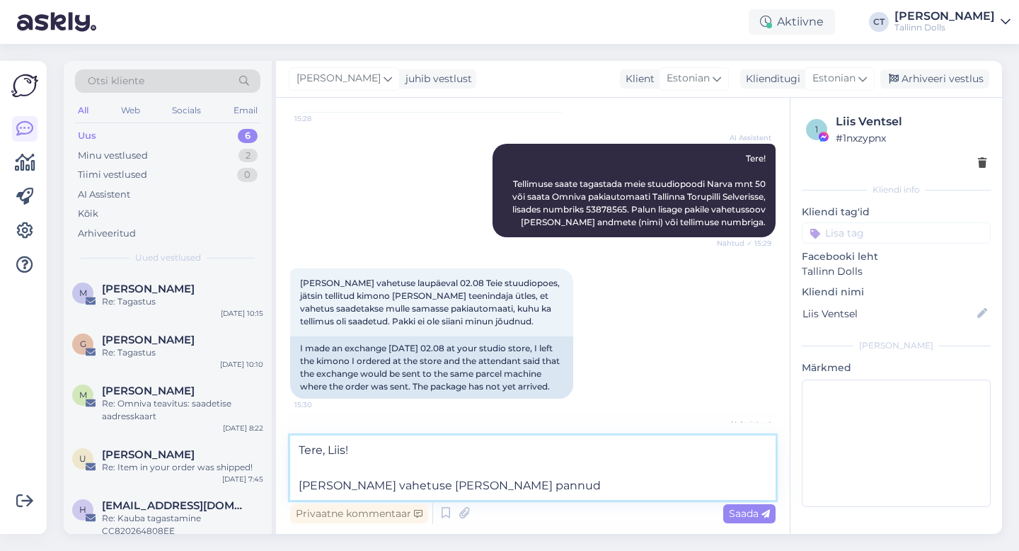
paste textarea "CC827160419EE"
click at [493, 488] on textarea "Tere, Liis! Oleme vahetuse [PERSON_NAME] pannud CC827160419EE" at bounding box center [533, 467] width 486 height 64
click at [722, 487] on textarea "Tere, Liis! [PERSON_NAME] vahetuse [PERSON_NAME] pannud. Jälgimiskood on CC8271…" at bounding box center [533, 467] width 486 height 64
type textarea "Tere, Liis! [PERSON_NAME] vahetuse [PERSON_NAME] pannud. Jälgimiskood on CC8271…"
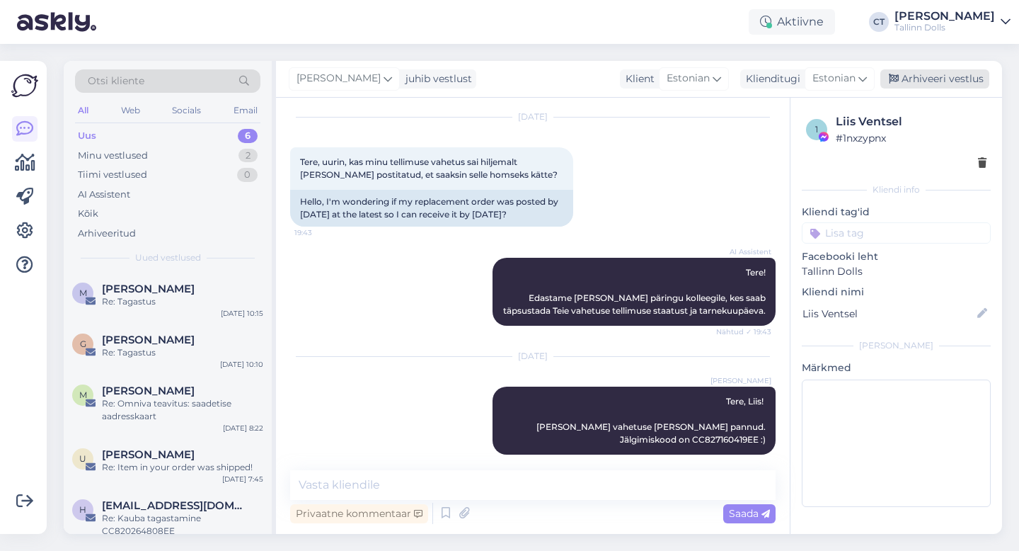
click at [947, 81] on div "Arhiveeri vestlus" at bounding box center [935, 78] width 109 height 19
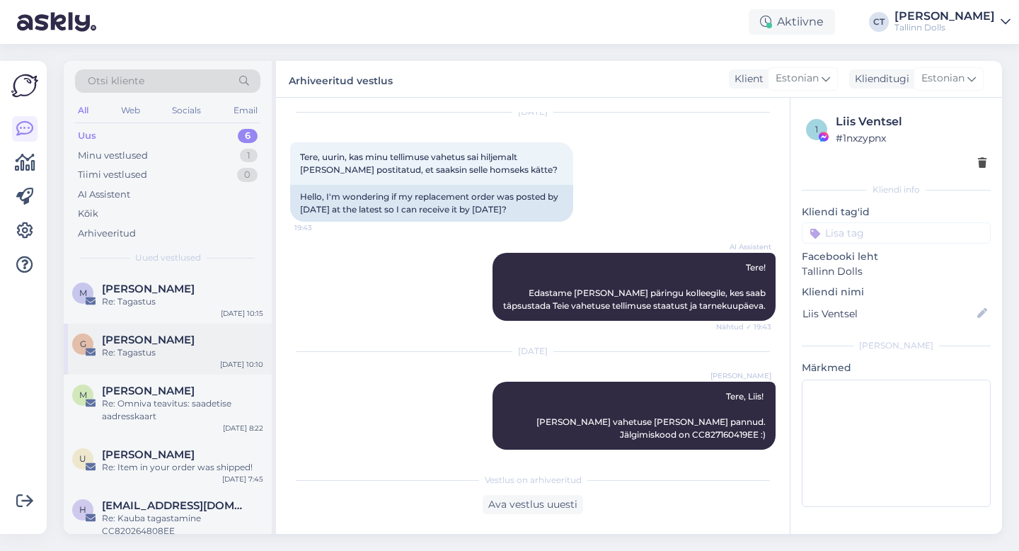
scroll to position [70, 0]
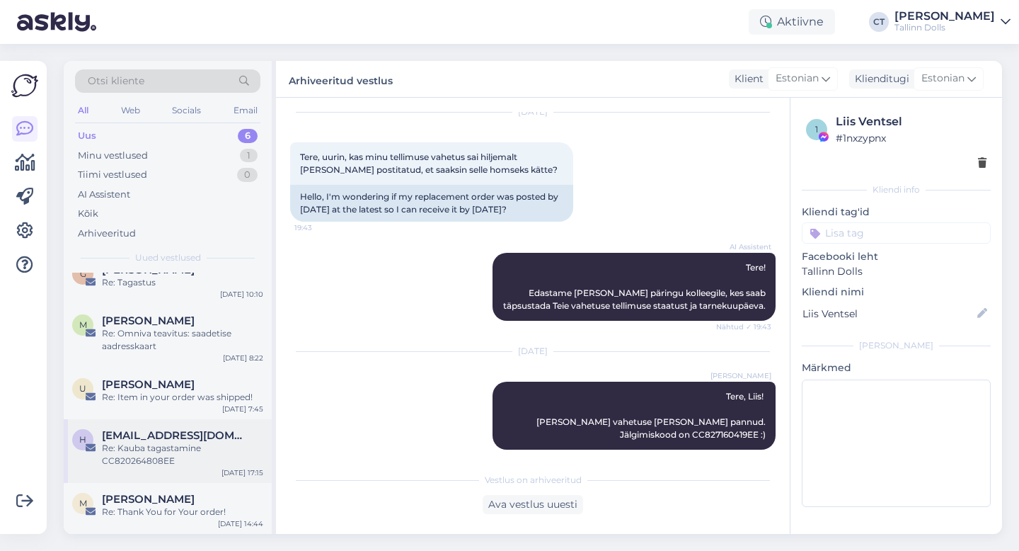
click at [185, 440] on span "[EMAIL_ADDRESS][DOMAIN_NAME]" at bounding box center [175, 435] width 147 height 13
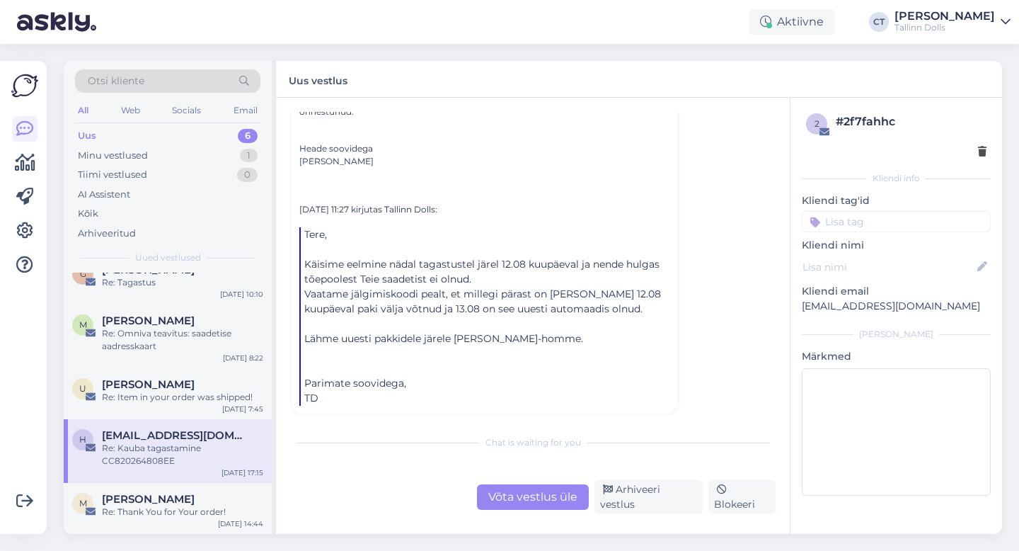
scroll to position [248, 0]
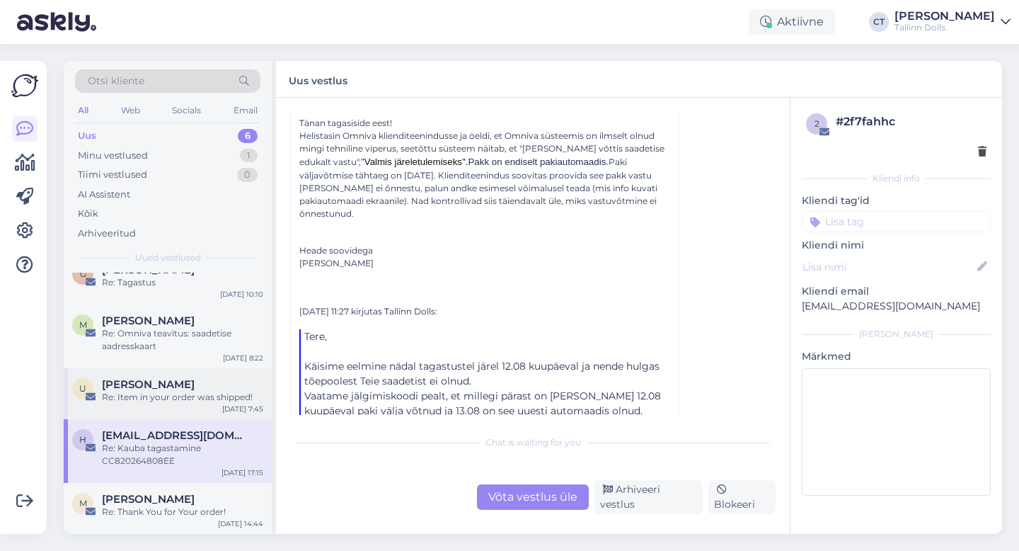
click at [183, 406] on div "U [PERSON_NAME] Re: Item in your order was shipped! [DATE] 7:45" at bounding box center [168, 393] width 208 height 51
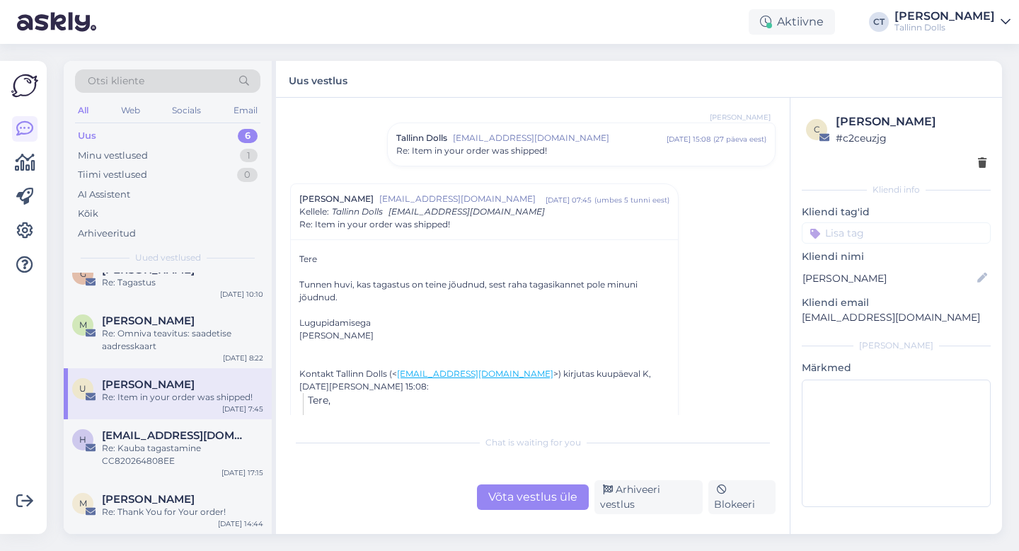
scroll to position [89, 0]
click at [492, 501] on div "Võta vestlus üle" at bounding box center [533, 496] width 112 height 25
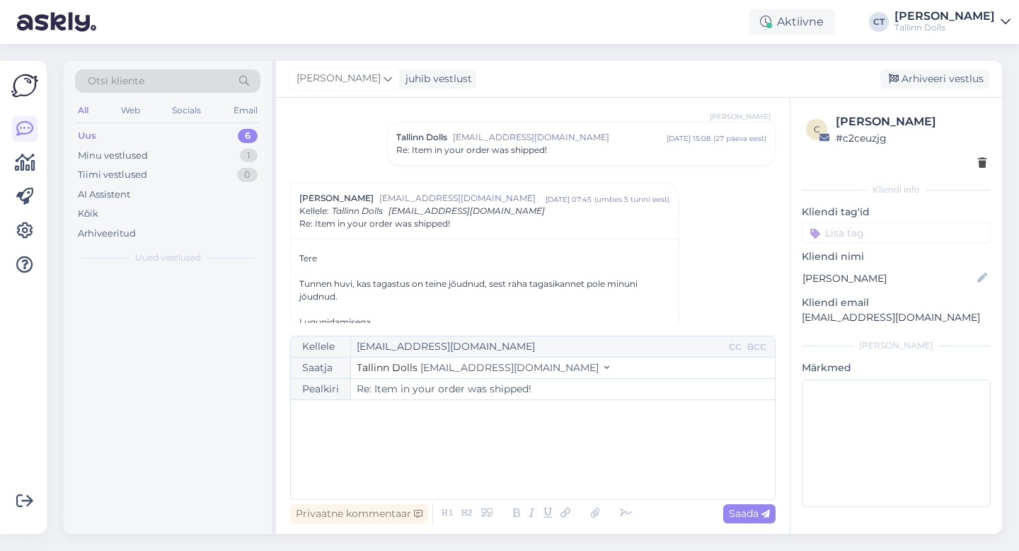
scroll to position [0, 0]
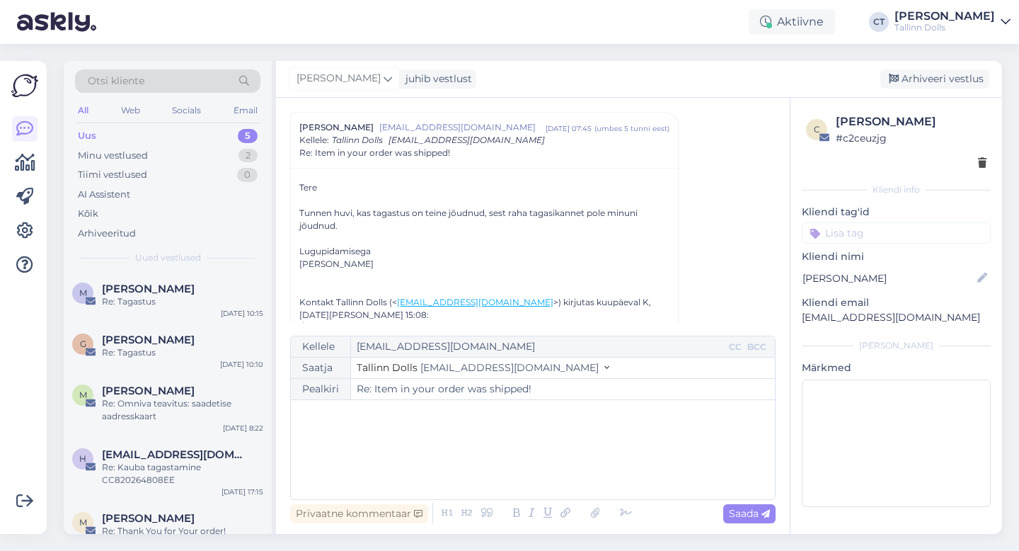
click at [522, 477] on div "﻿" at bounding box center [533, 449] width 470 height 85
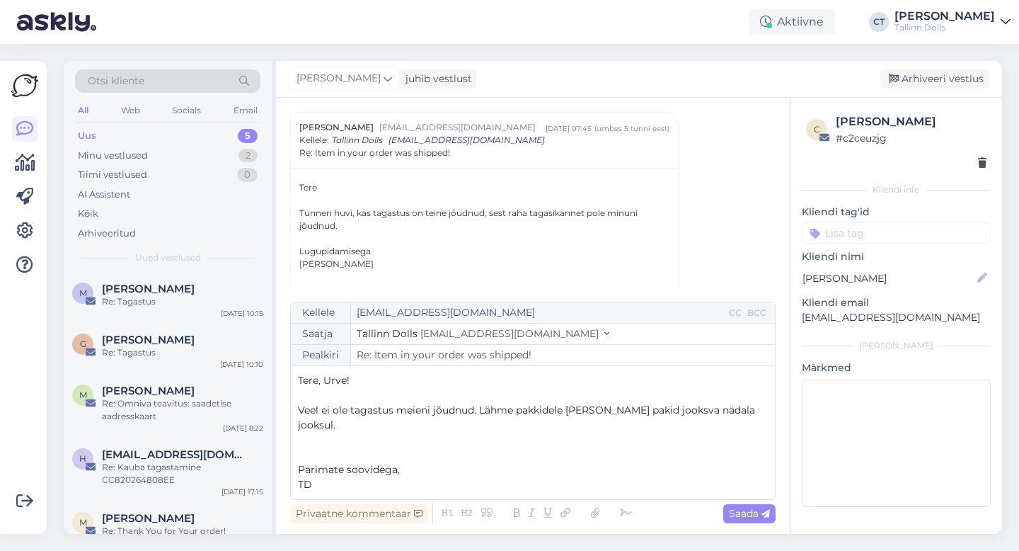
click at [761, 497] on div "Kellele [EMAIL_ADDRESS][DOMAIN_NAME] CC BCC Saatja Tallinn Dolls [EMAIL_ADDRESS…" at bounding box center [533, 401] width 486 height 198
click at [762, 513] on icon at bounding box center [766, 514] width 8 height 8
type input "Re: Re: Item in your order was shipped!"
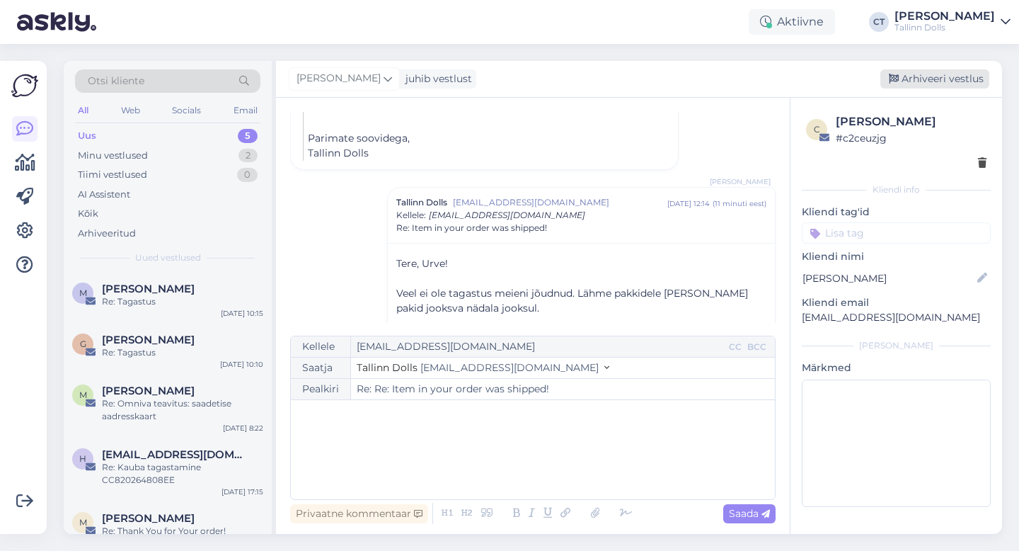
click at [932, 83] on div "Arhiveeri vestlus" at bounding box center [935, 78] width 109 height 19
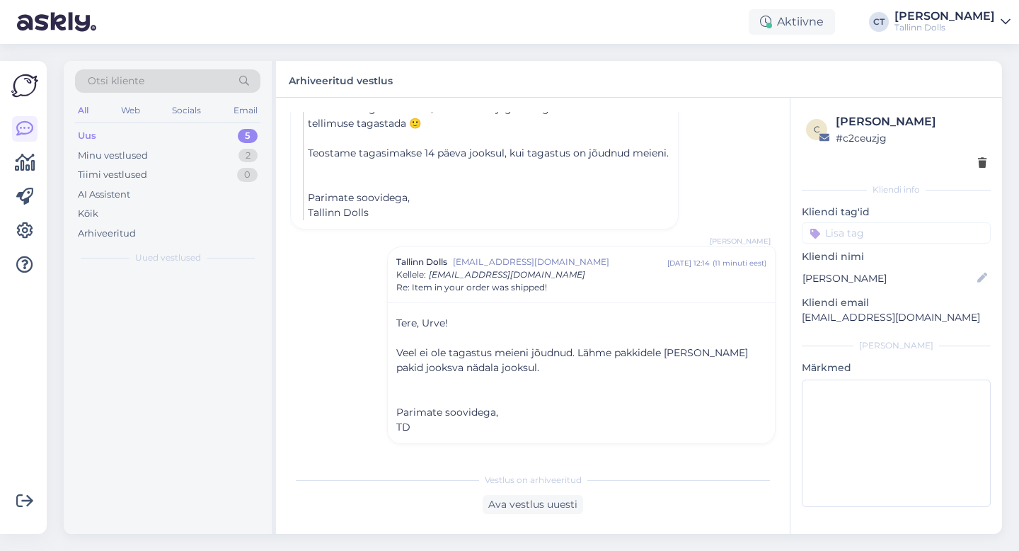
scroll to position [499, 0]
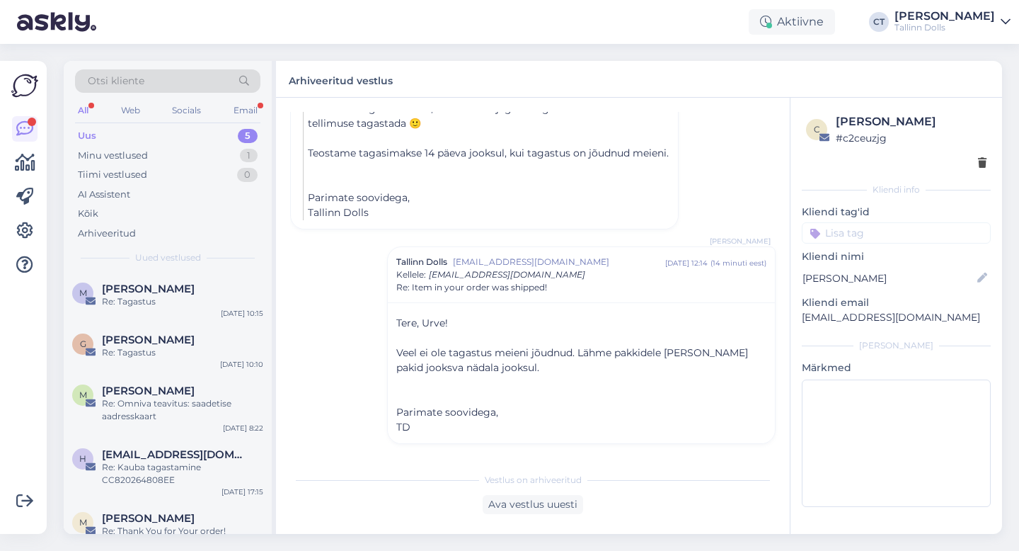
click at [111, 133] on div "Uus 5" at bounding box center [167, 136] width 185 height 20
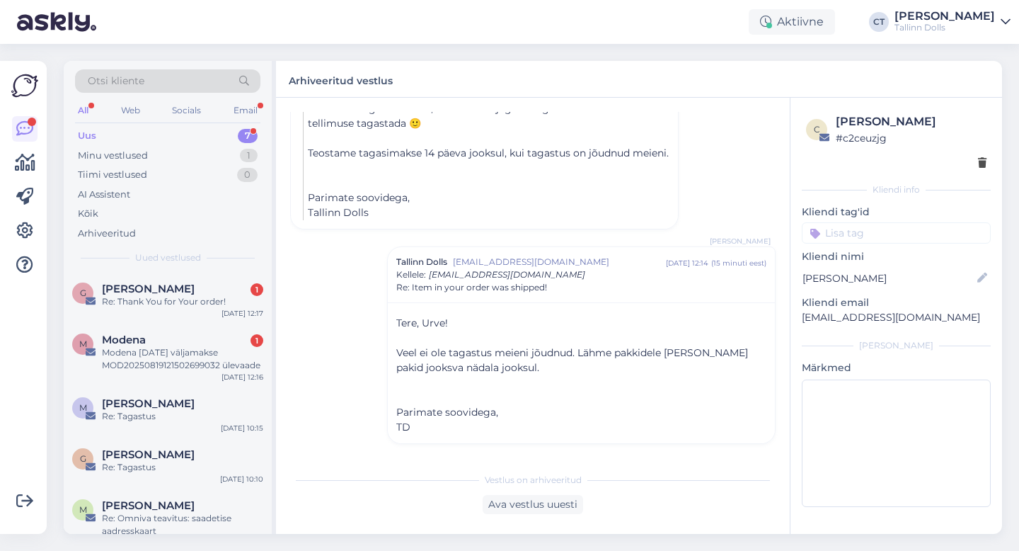
click at [166, 302] on div "Re: Thank You for Your order!" at bounding box center [182, 301] width 161 height 13
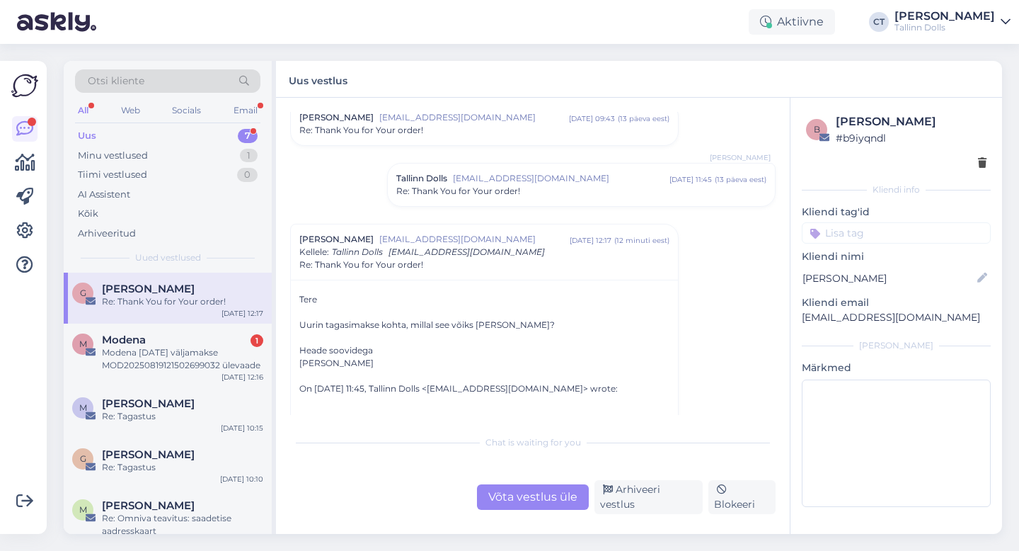
scroll to position [64, 0]
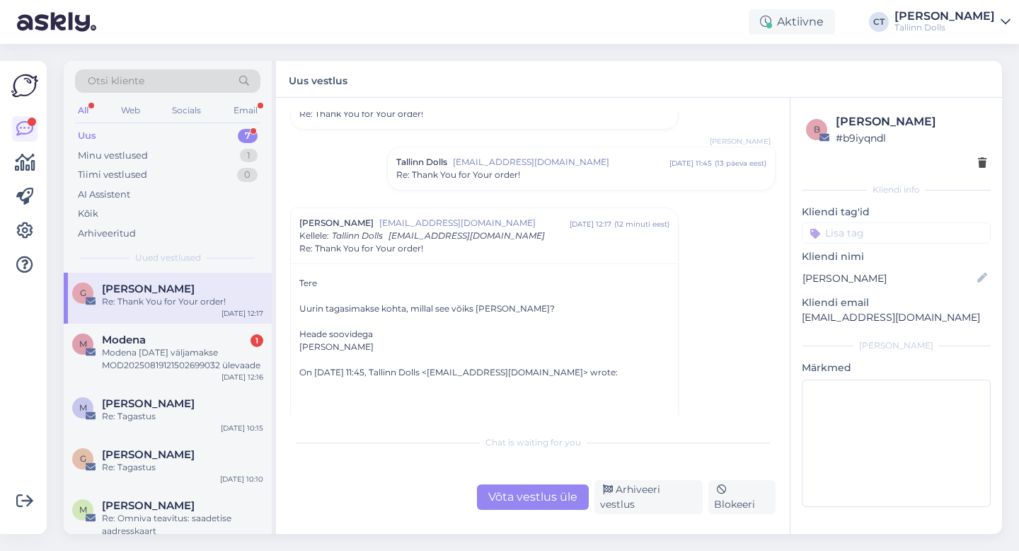
click at [546, 506] on div "Võta vestlus üle" at bounding box center [533, 496] width 112 height 25
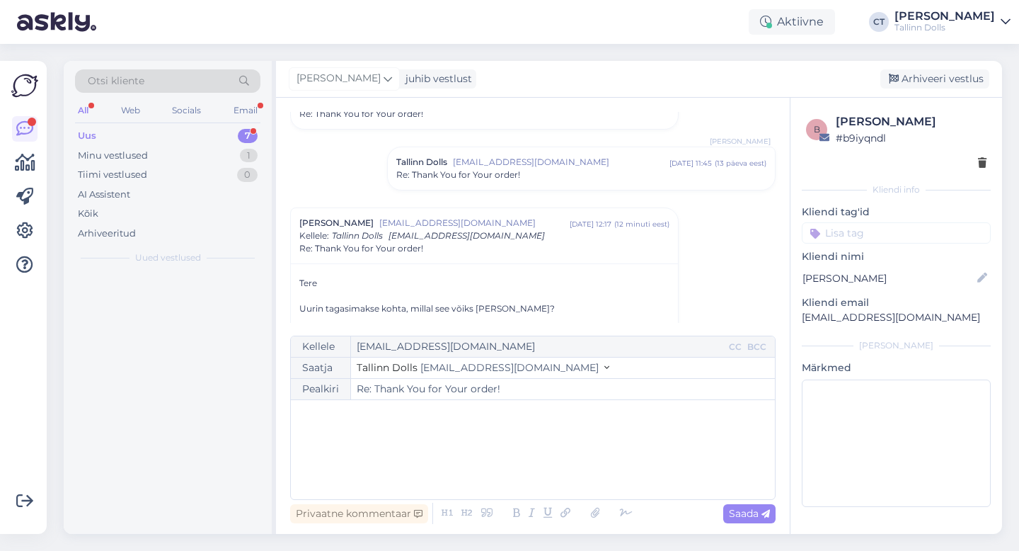
scroll to position [160, 0]
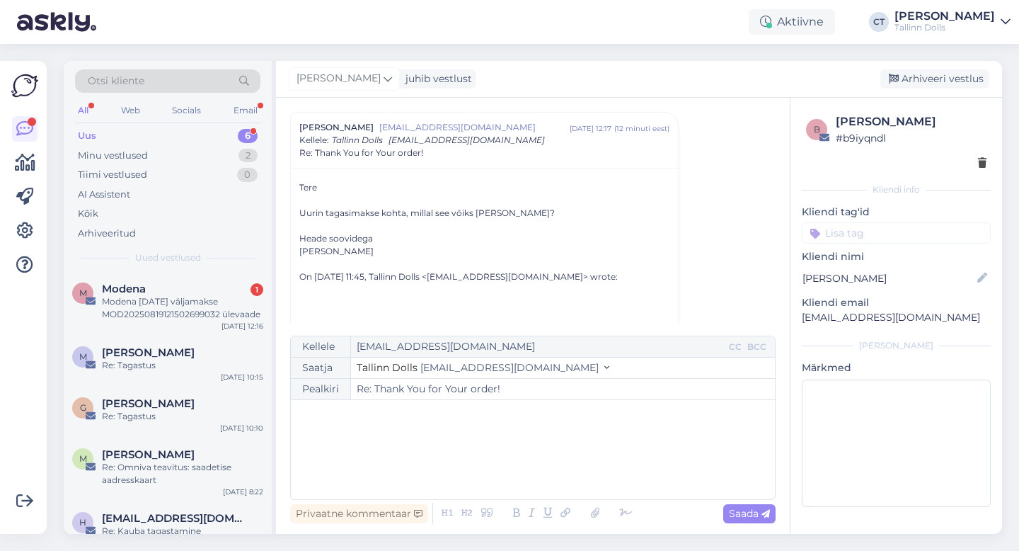
click at [581, 474] on div "﻿" at bounding box center [533, 449] width 470 height 85
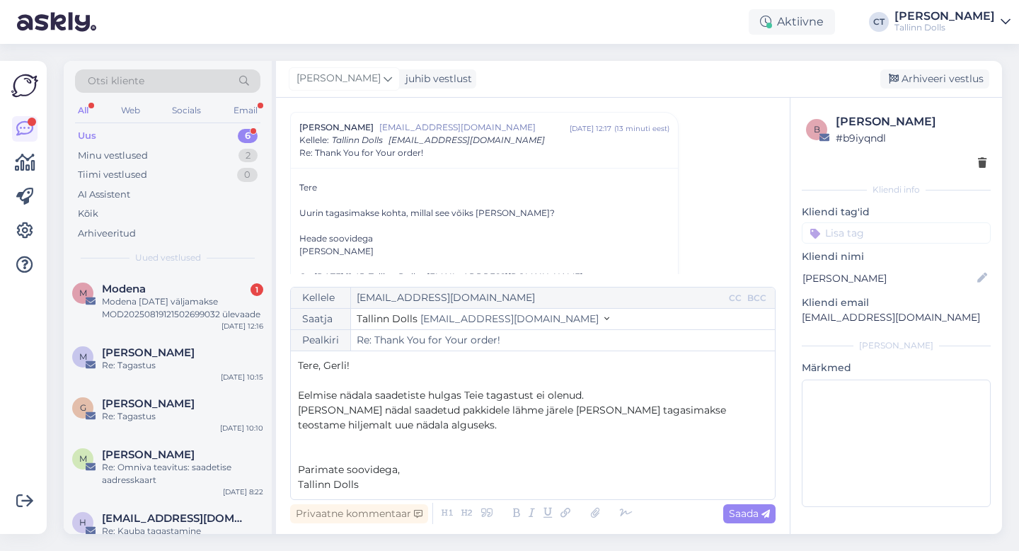
drag, startPoint x: 371, startPoint y: 486, endPoint x: 283, endPoint y: 355, distance: 157.7
click at [283, 355] on div "Vestlus algas [PERSON_NAME] [EMAIL_ADDRESS][DOMAIN_NAME] [DATE] 09:43 ( 13 päev…" at bounding box center [533, 316] width 514 height 436
copy div "Tere, Gerli! ﻿ Eelmise nädala saadetiste hulgas Teie tagastust ei olenud. Eelmi…"
click at [745, 519] on span "Saada" at bounding box center [749, 513] width 41 height 13
type input "Re: Re: Thank You for Your order!"
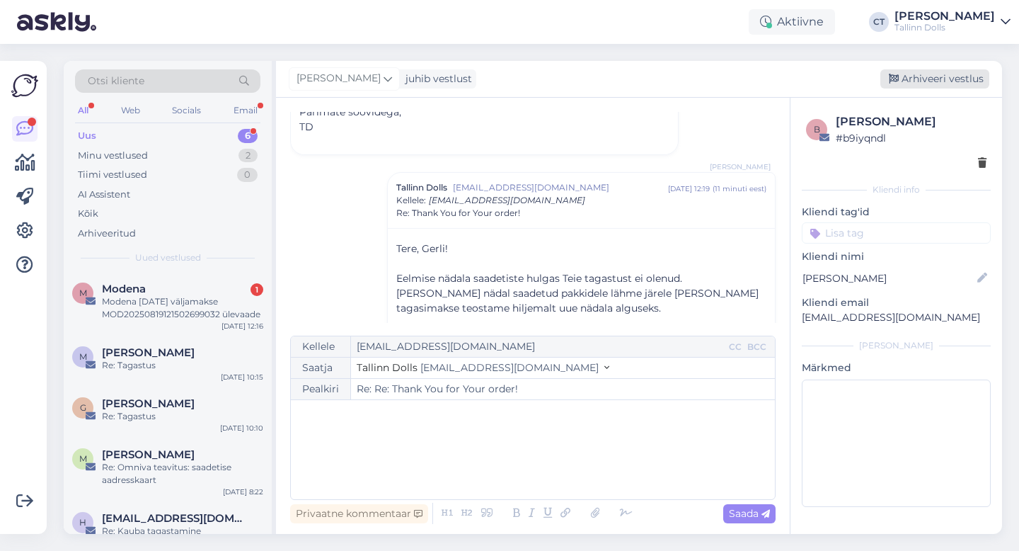
click at [966, 76] on div "Arhiveeri vestlus" at bounding box center [935, 78] width 109 height 19
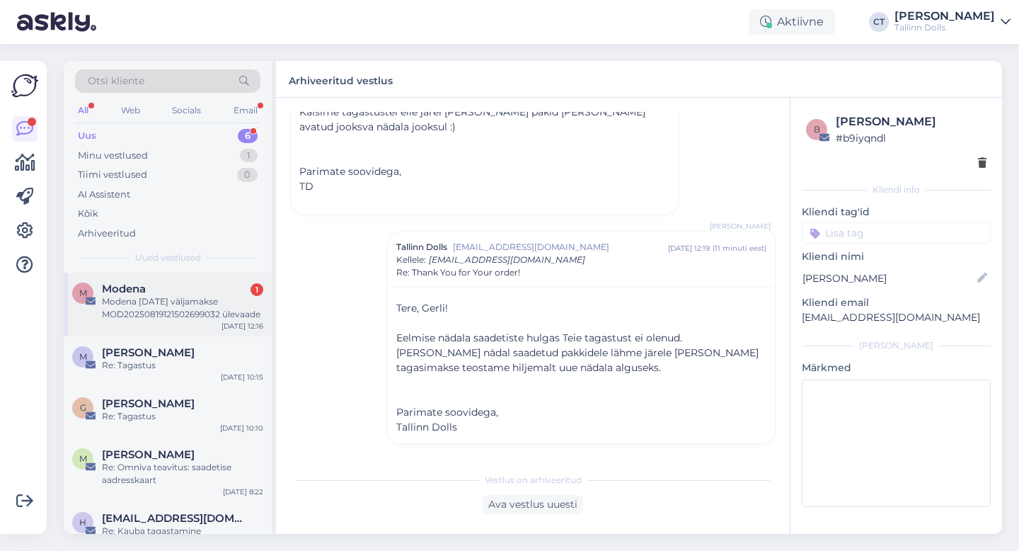
click at [207, 302] on div "Modena [DATE] väljamakse MOD20250819121502699032 ülevaade" at bounding box center [182, 307] width 161 height 25
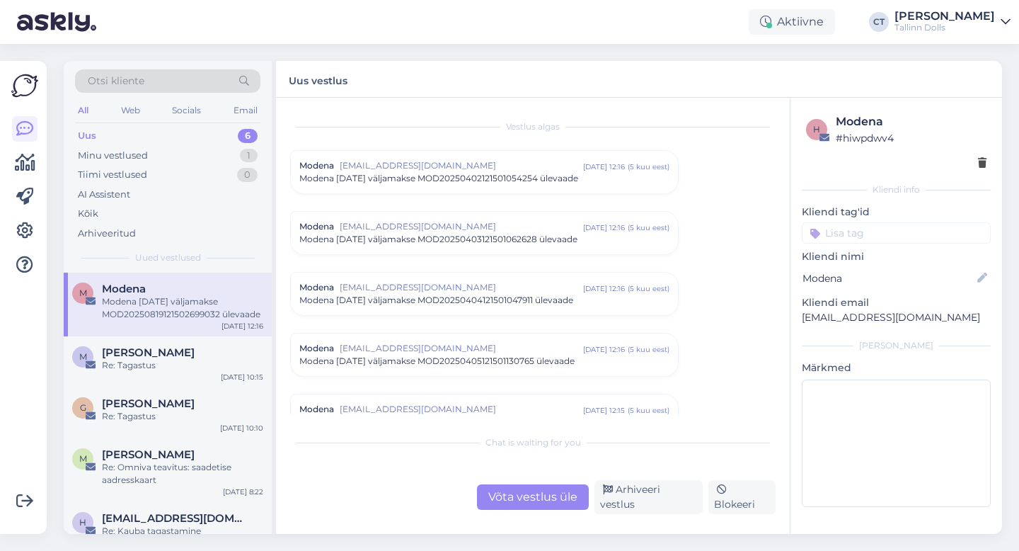
scroll to position [6008, 0]
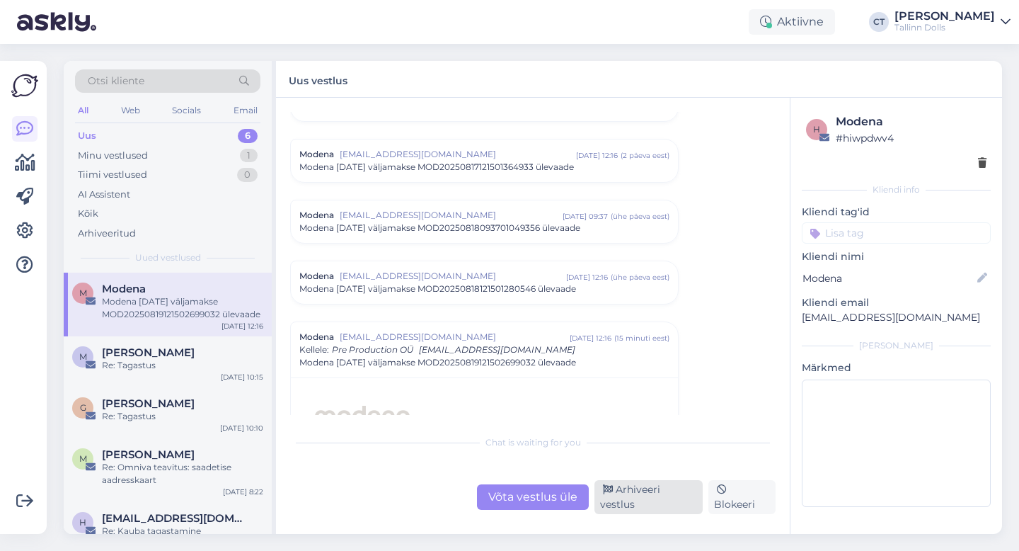
click at [659, 493] on div "Arhiveeri vestlus" at bounding box center [649, 497] width 108 height 34
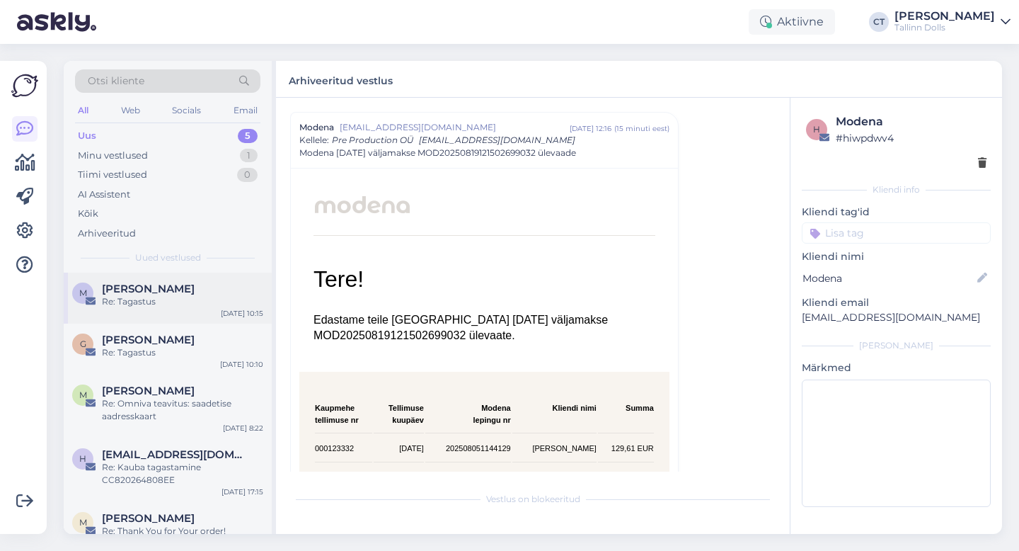
click at [176, 288] on div "[PERSON_NAME]" at bounding box center [182, 288] width 161 height 13
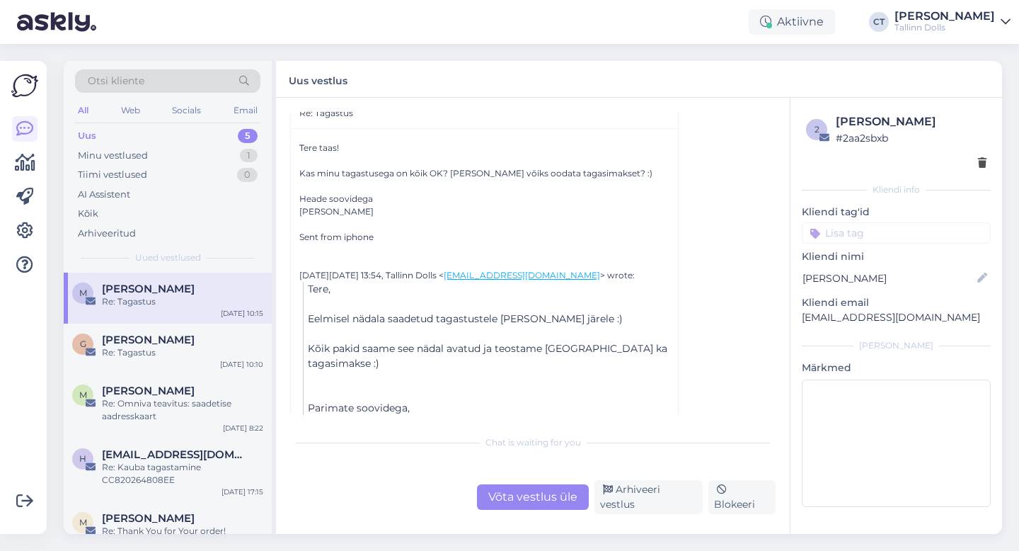
scroll to position [444, 0]
click at [529, 503] on div "Võta vestlus üle" at bounding box center [533, 496] width 112 height 25
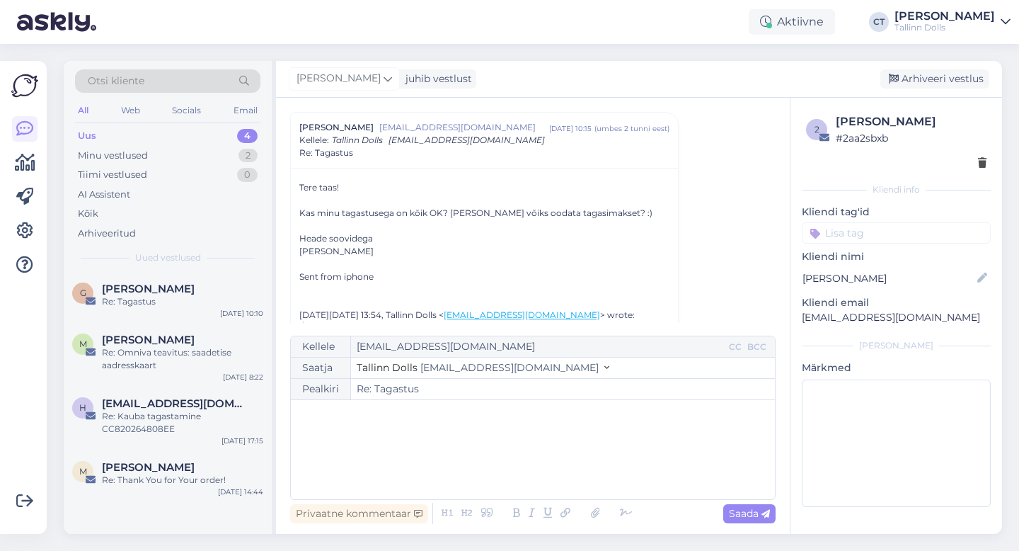
click at [559, 474] on div "﻿" at bounding box center [533, 449] width 470 height 85
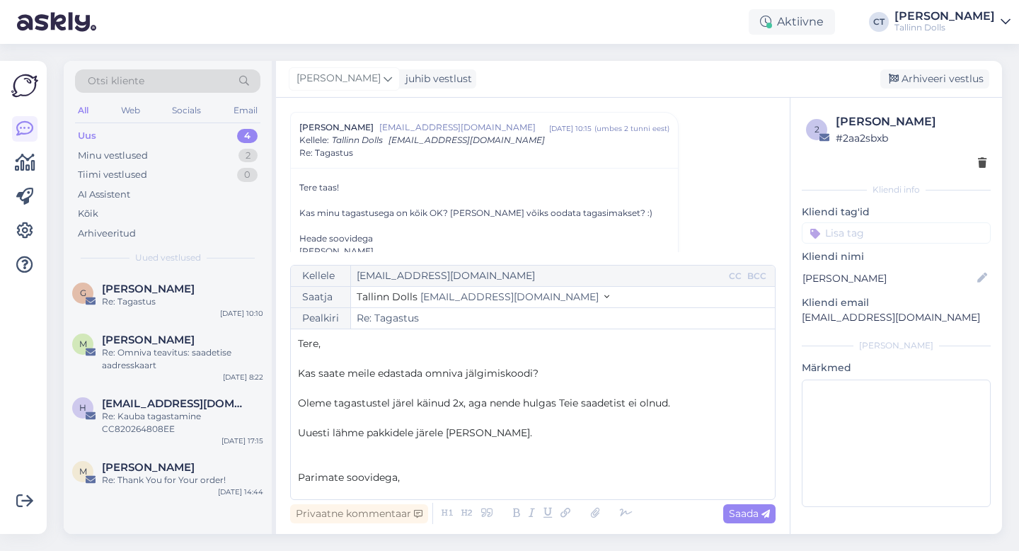
scroll to position [8, 0]
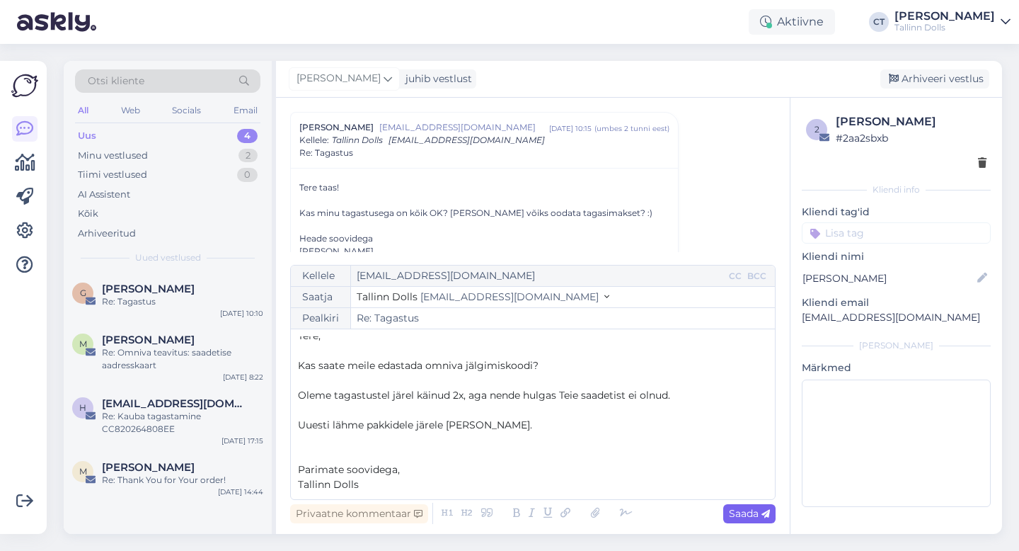
click at [760, 518] on span "Saada" at bounding box center [749, 513] width 41 height 13
type input "Re: Re: Tagastus"
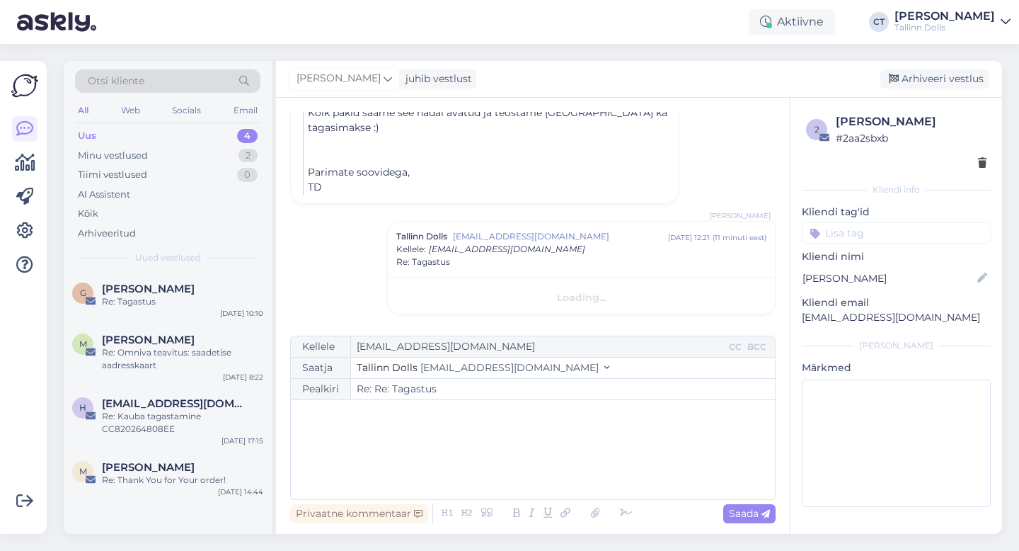
scroll to position [0, 0]
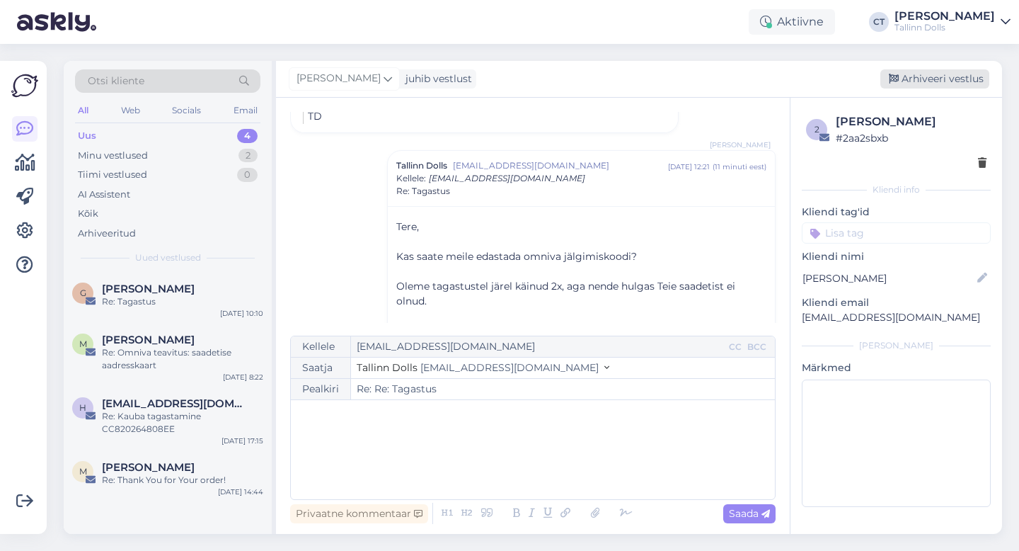
click at [932, 80] on div "Arhiveeri vestlus" at bounding box center [935, 78] width 109 height 19
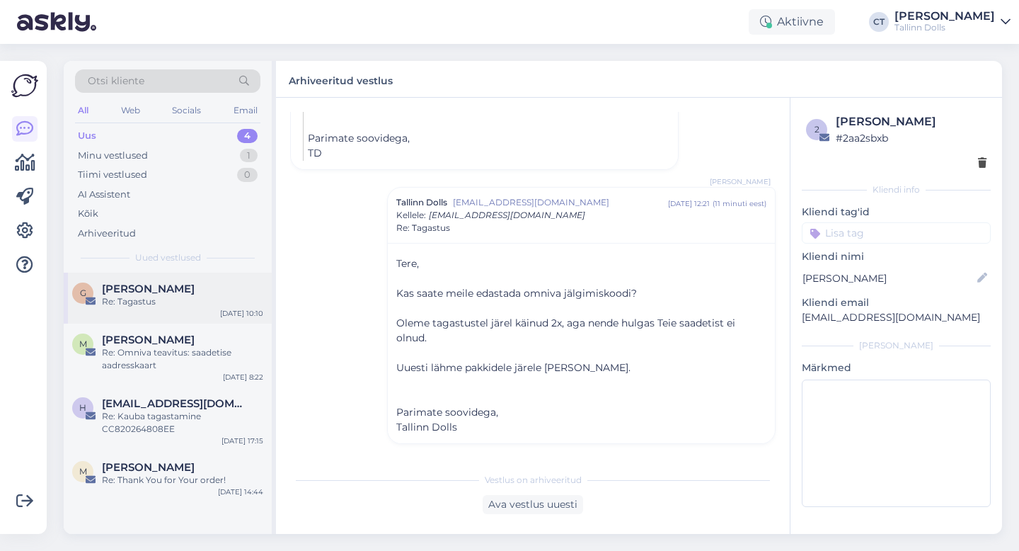
click at [218, 291] on div "[PERSON_NAME]" at bounding box center [182, 288] width 161 height 13
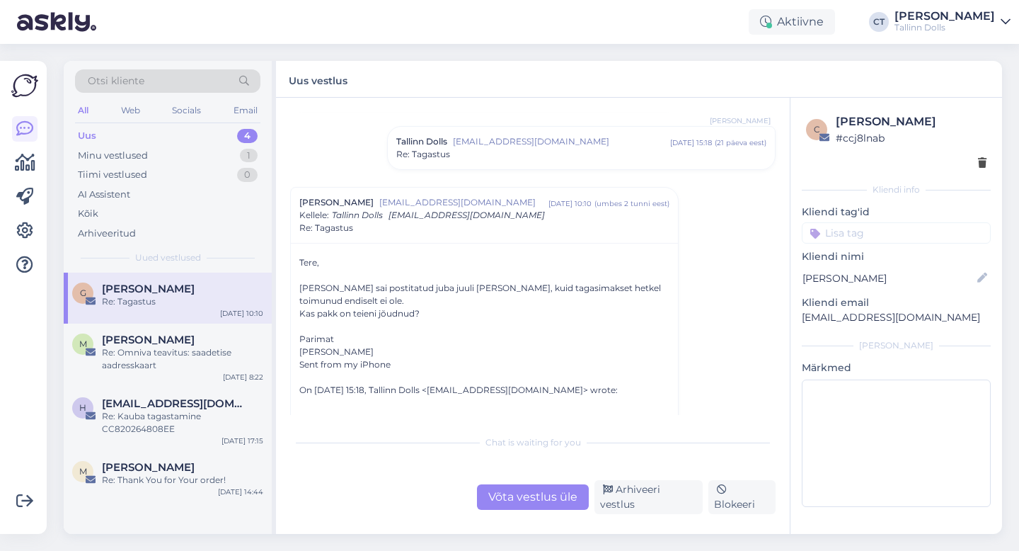
scroll to position [87, 0]
click at [549, 508] on div "Võta vestlus üle" at bounding box center [533, 496] width 112 height 25
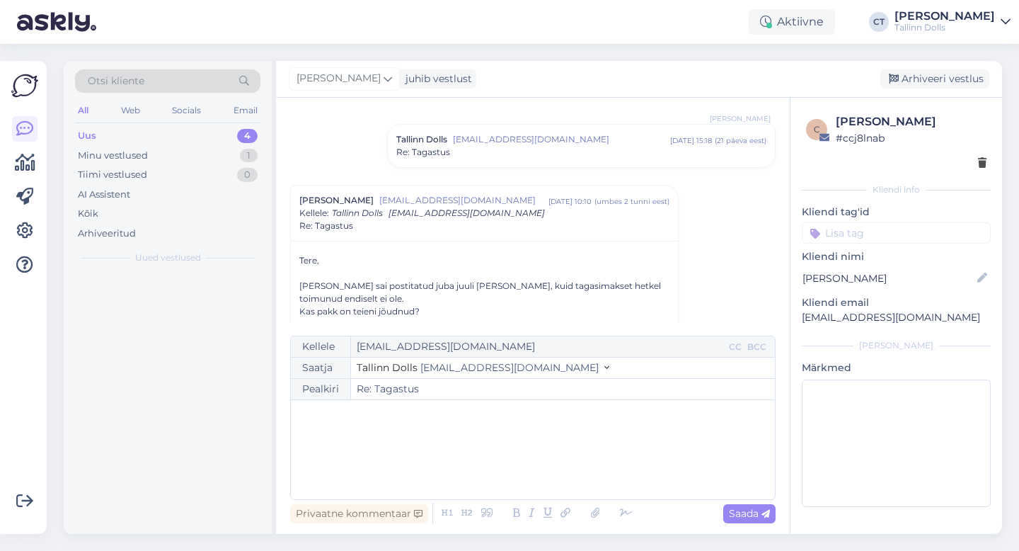
scroll to position [160, 0]
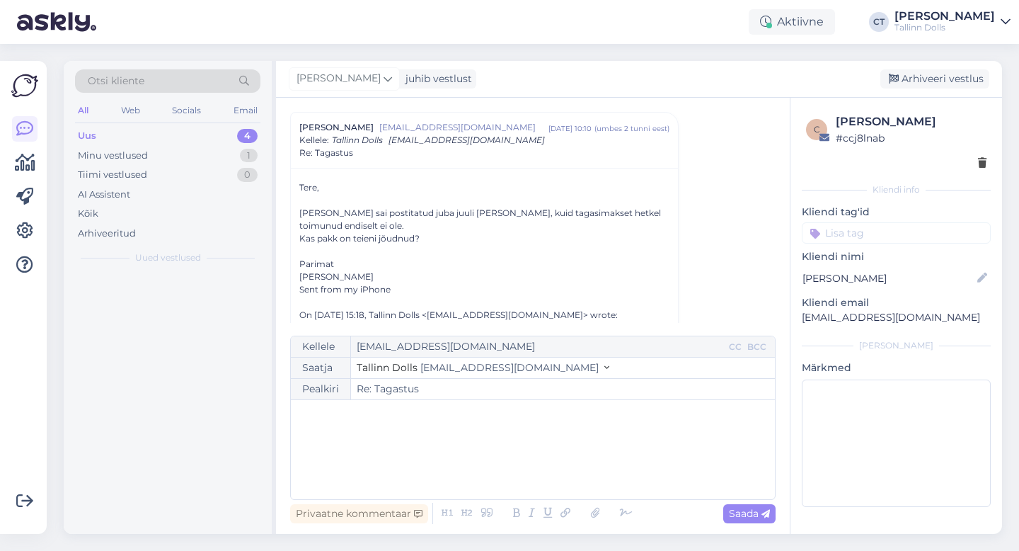
click at [579, 465] on div "﻿" at bounding box center [533, 449] width 470 height 85
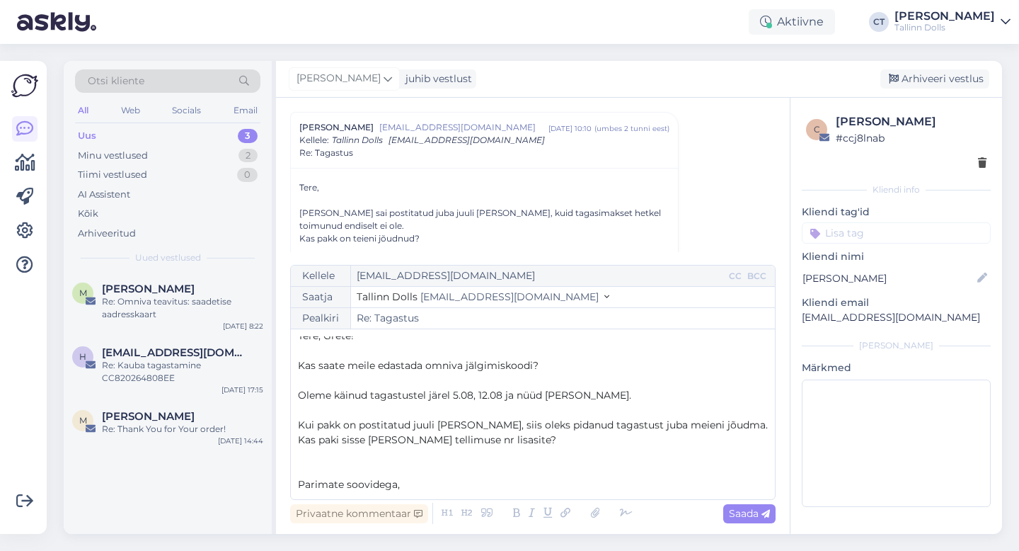
scroll to position [23, 0]
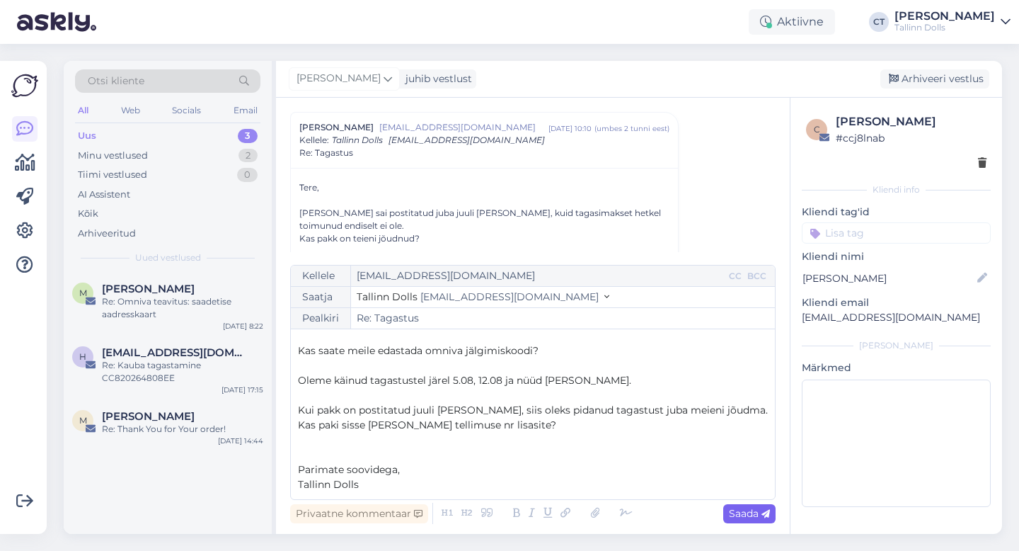
click at [771, 510] on div "Saada" at bounding box center [750, 513] width 52 height 19
type input "Re: Re: Tagastus"
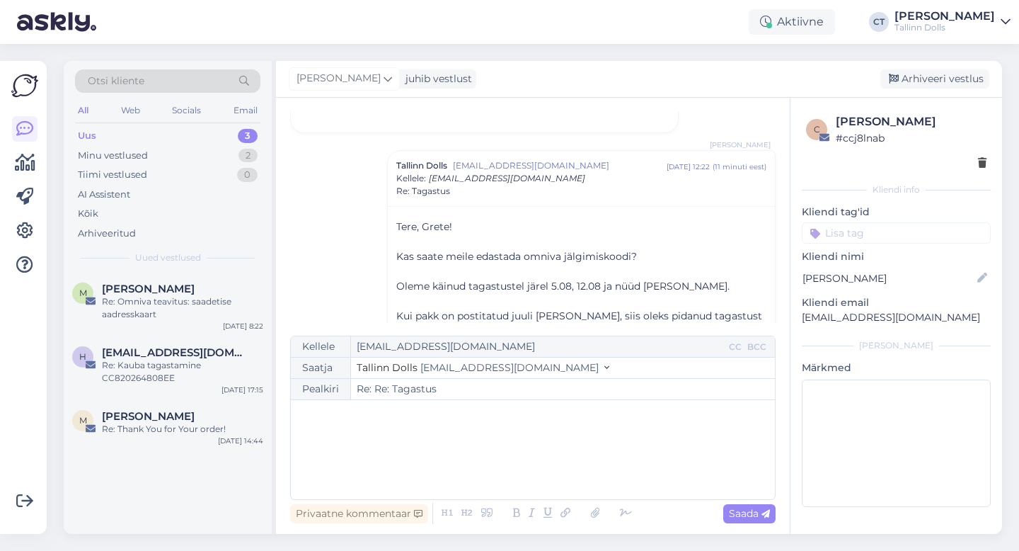
scroll to position [0, 0]
click at [937, 76] on div "Arhiveeri vestlus" at bounding box center [935, 78] width 109 height 19
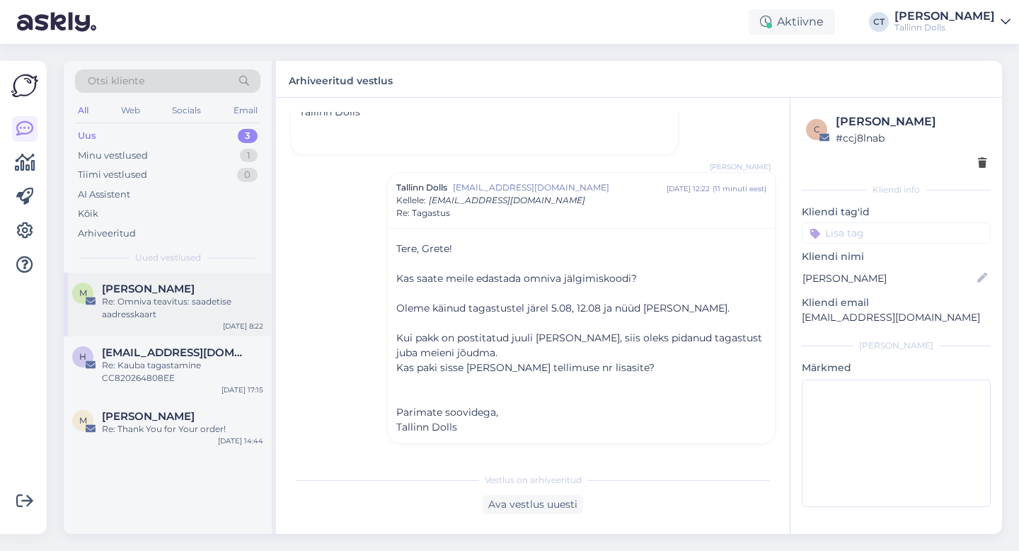
click at [180, 295] on div "Re: Omniva teavitus: saadetise aadresskaart" at bounding box center [182, 307] width 161 height 25
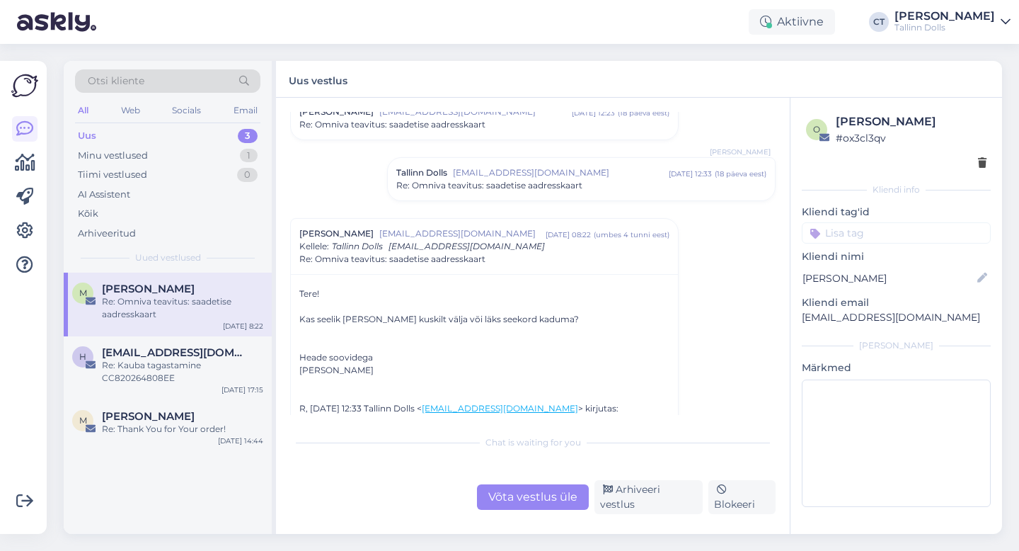
scroll to position [593, 0]
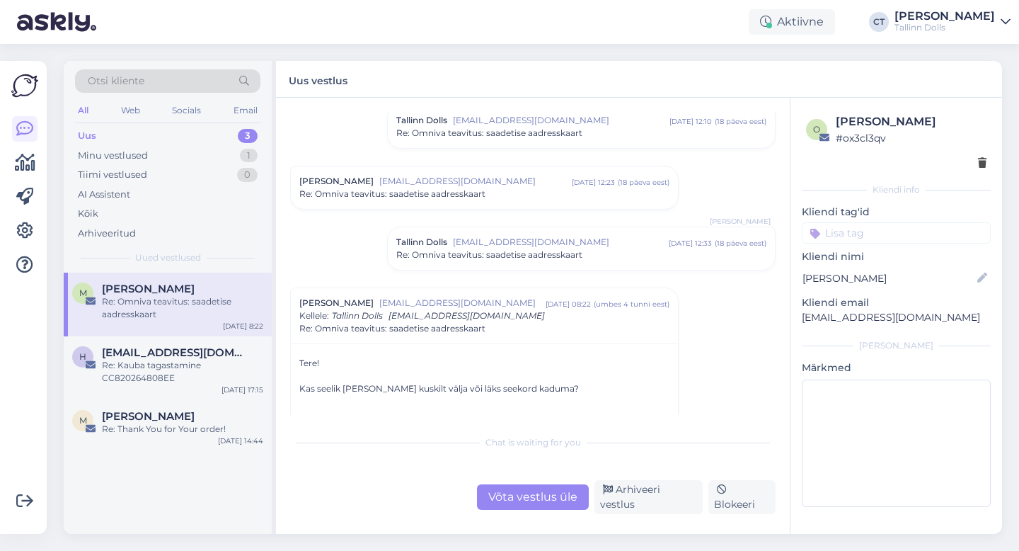
click at [464, 202] on div "[PERSON_NAME] [EMAIL_ADDRESS][DOMAIN_NAME] [DATE] 12:23 ( 18 päeva eest ) Re: O…" at bounding box center [484, 187] width 387 height 42
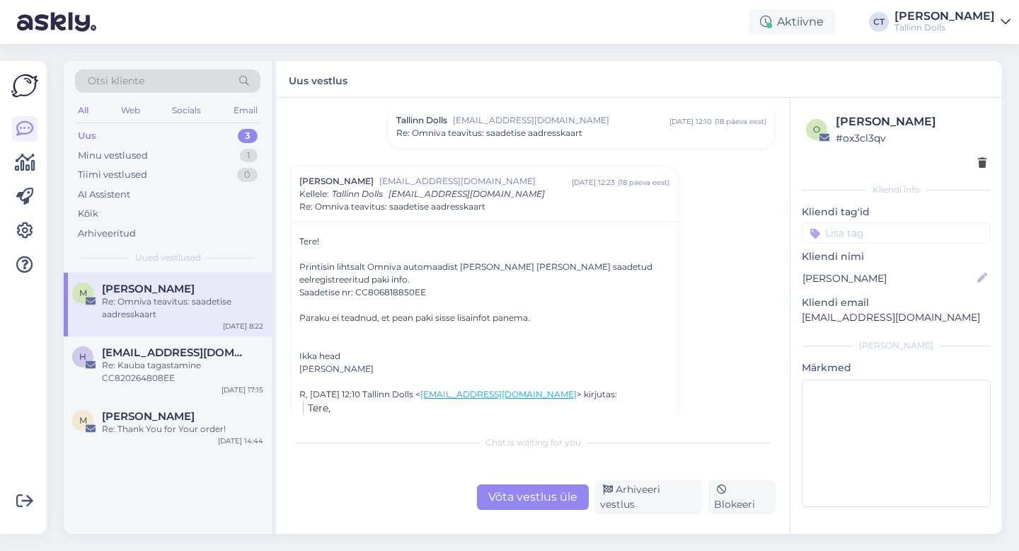
scroll to position [621, 0]
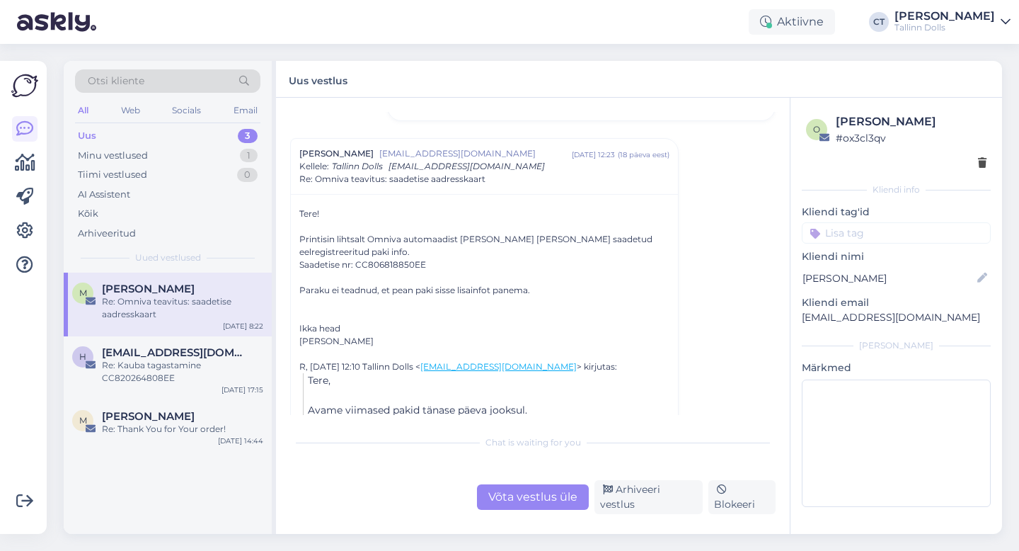
click at [697, 261] on div "Vestlus [PERSON_NAME] [EMAIL_ADDRESS][DOMAIN_NAME] [DATE] 08:11 ( 7 kuu eest ) …" at bounding box center [539, 263] width 498 height 303
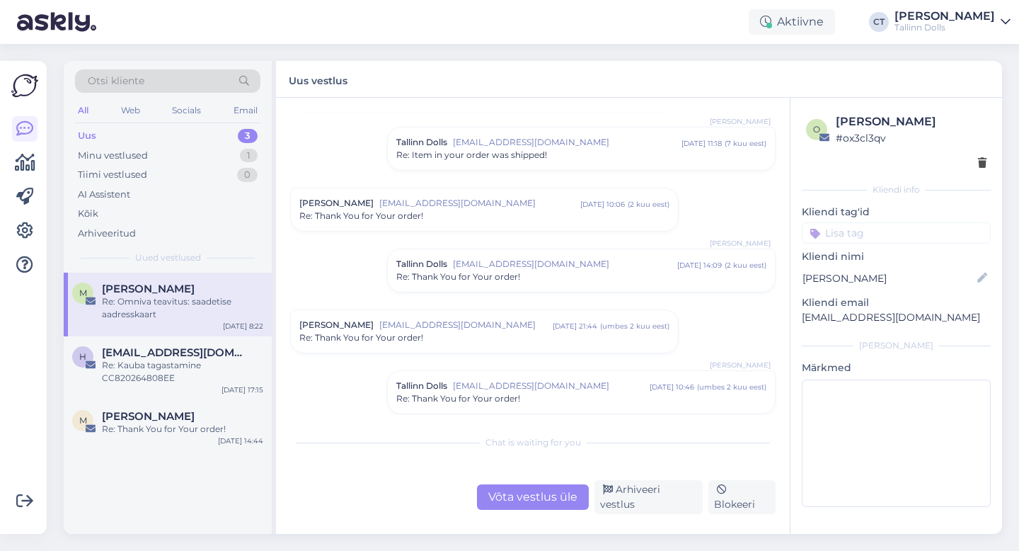
scroll to position [81, 0]
click at [421, 213] on span "Re: Thank You for Your order!" at bounding box center [361, 219] width 124 height 13
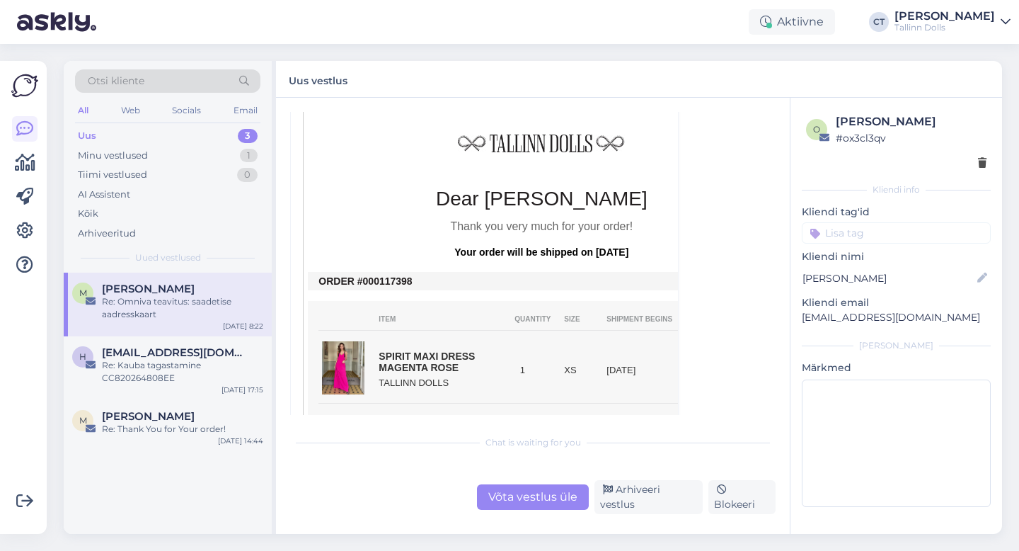
scroll to position [414, 0]
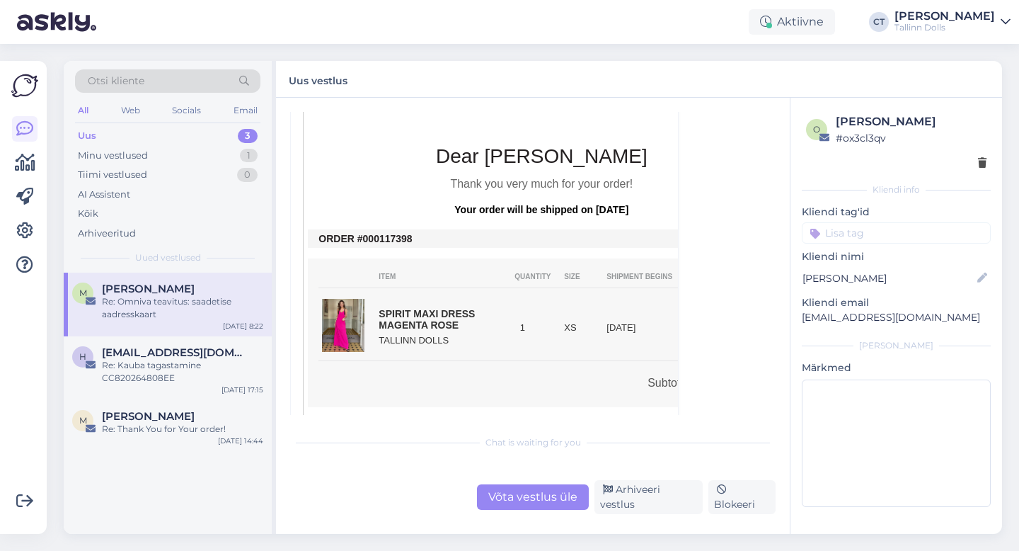
click at [417, 239] on td "ORDER #000117398" at bounding box center [542, 238] width 446 height 11
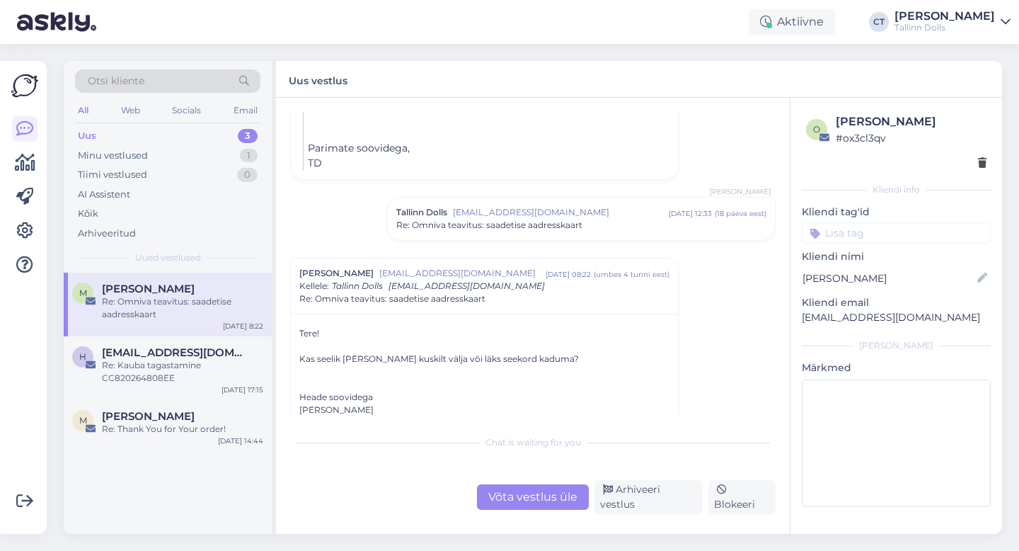
scroll to position [1798, 0]
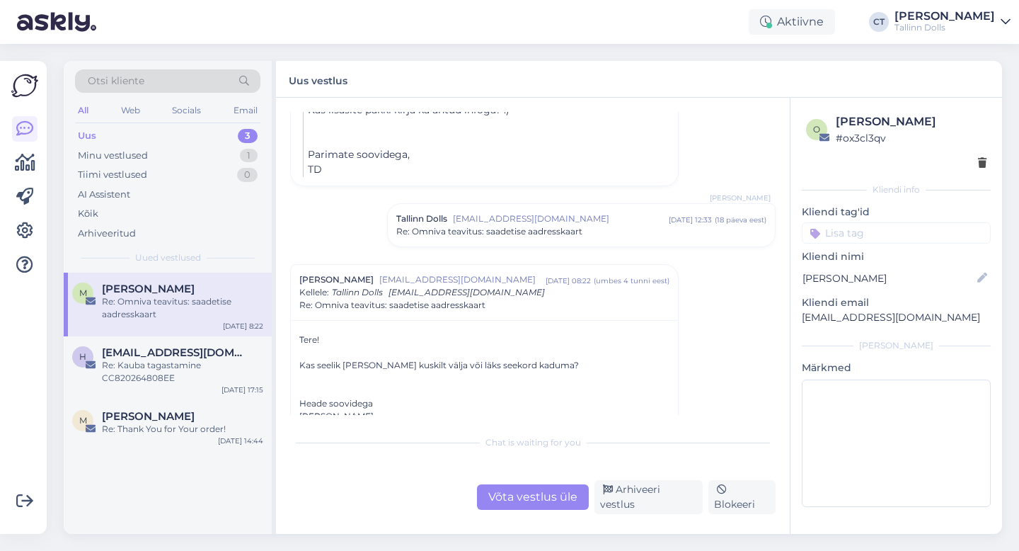
click at [523, 231] on div "Tallinn Dolls [EMAIL_ADDRESS][DOMAIN_NAME] [DATE] 12:33 ( 18 päeva eest ) Re: O…" at bounding box center [581, 225] width 387 height 42
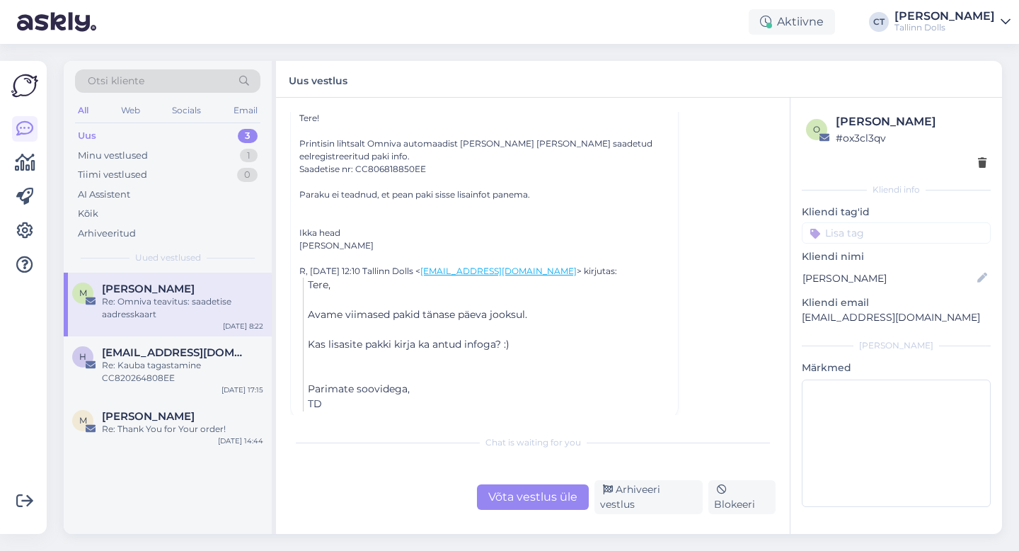
scroll to position [1560, 0]
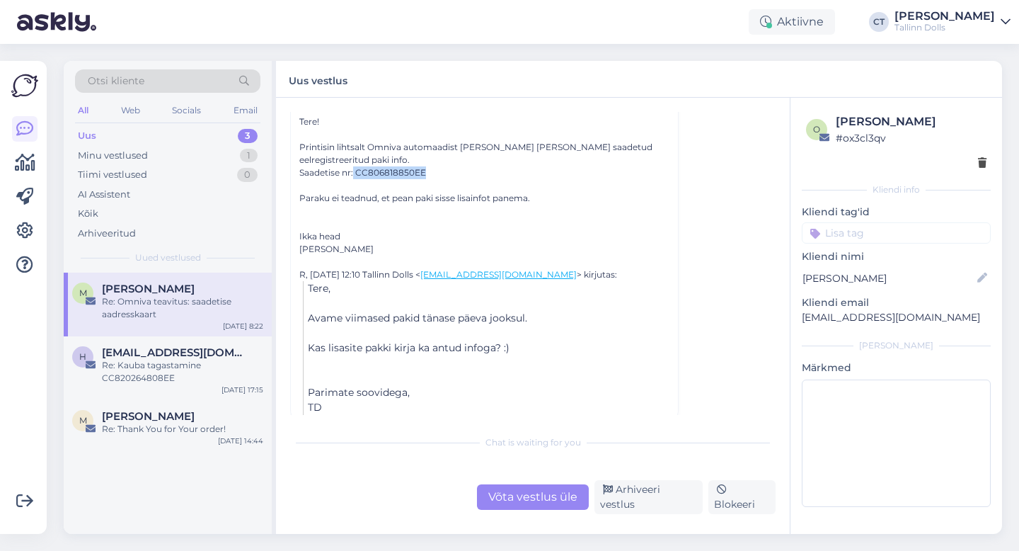
drag, startPoint x: 354, startPoint y: 161, endPoint x: 424, endPoint y: 157, distance: 70.2
click at [424, 166] on div "Saadetise nr: CC806818850EE" at bounding box center [484, 172] width 370 height 13
copy div "CC806818850EE"
click at [523, 498] on div "Võta vestlus üle" at bounding box center [533, 496] width 112 height 25
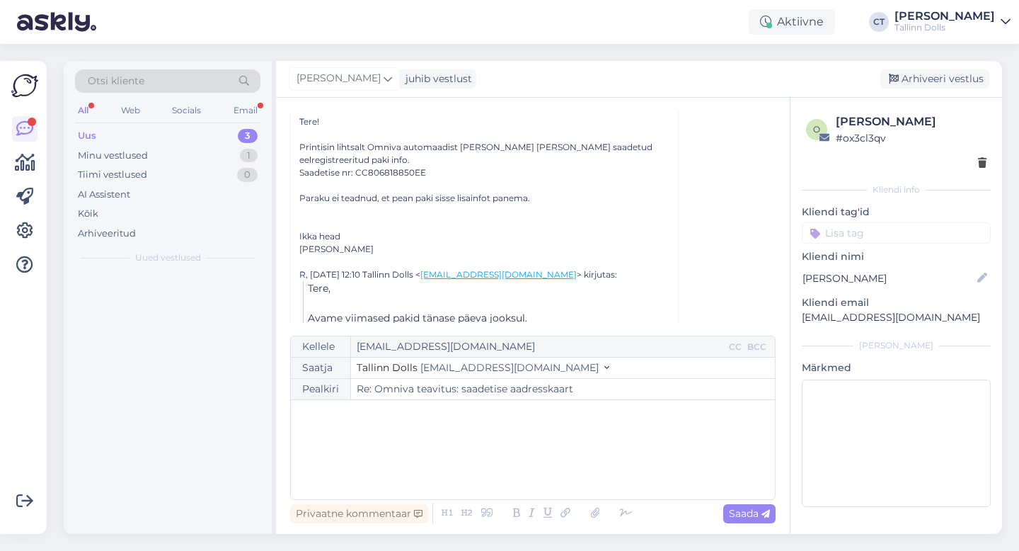
scroll to position [2076, 0]
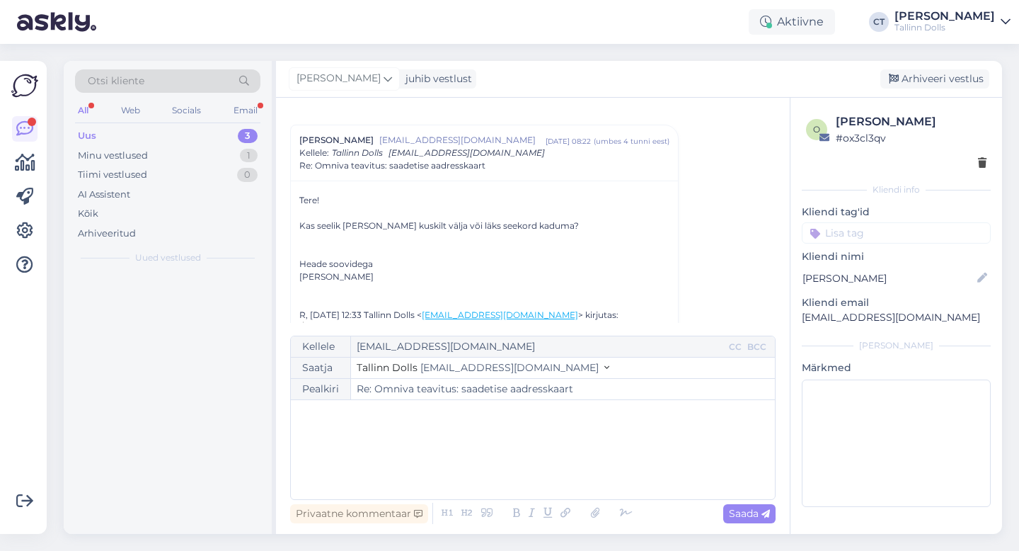
click at [551, 469] on div "﻿" at bounding box center [533, 449] width 470 height 85
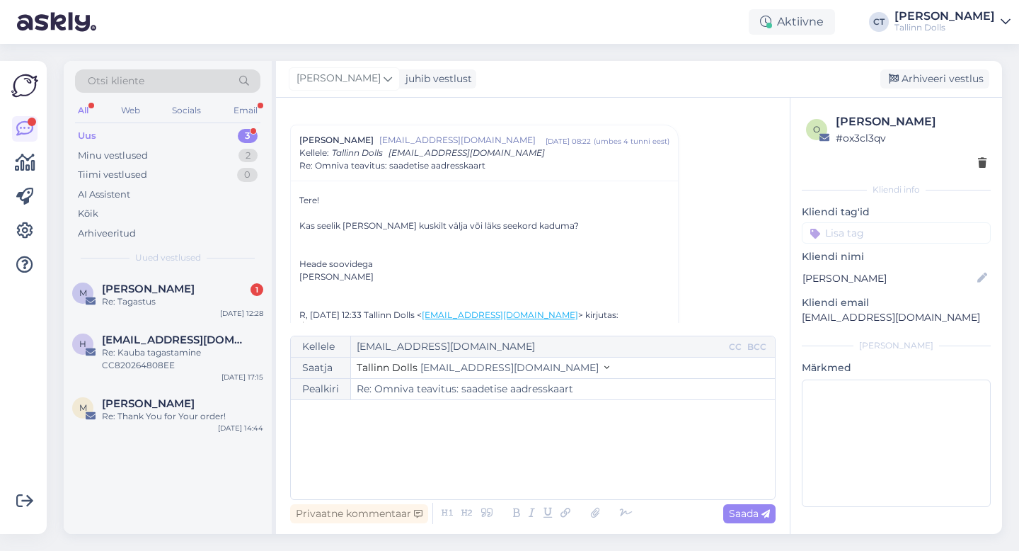
click at [551, 469] on div "﻿" at bounding box center [533, 449] width 470 height 85
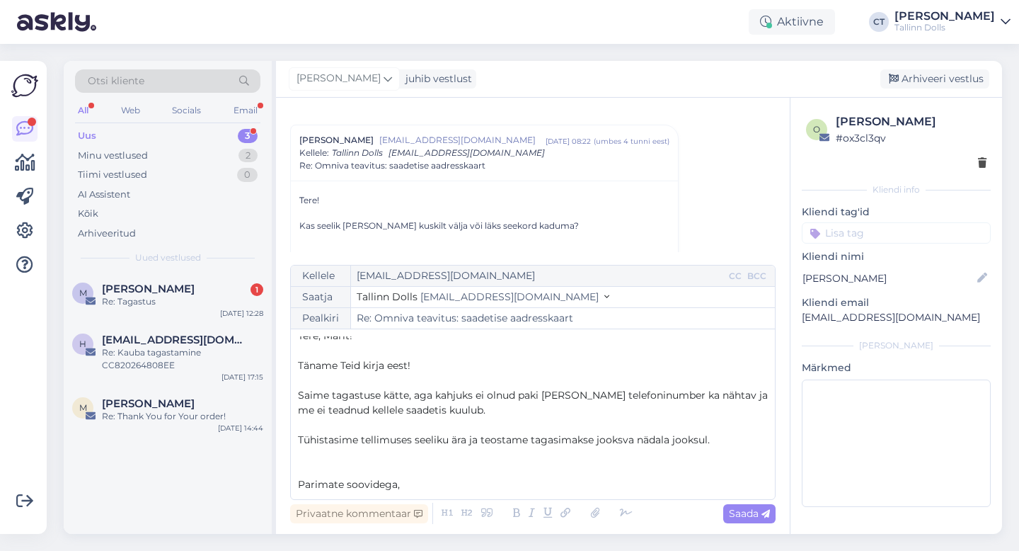
scroll to position [23, 0]
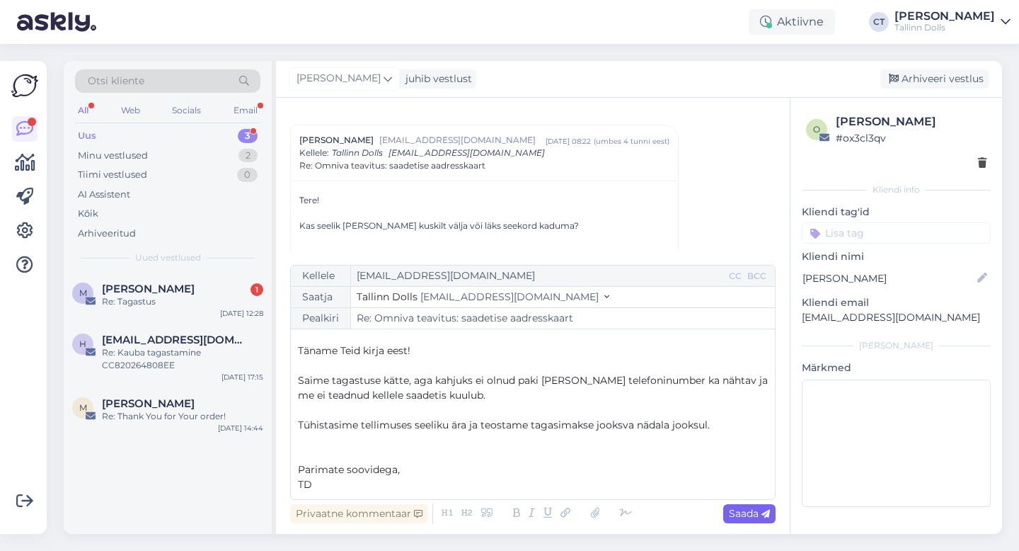
click at [749, 505] on div "Saada" at bounding box center [750, 513] width 52 height 19
type input "Re: Re: Omniva teavitus: saadetise aadresskaart"
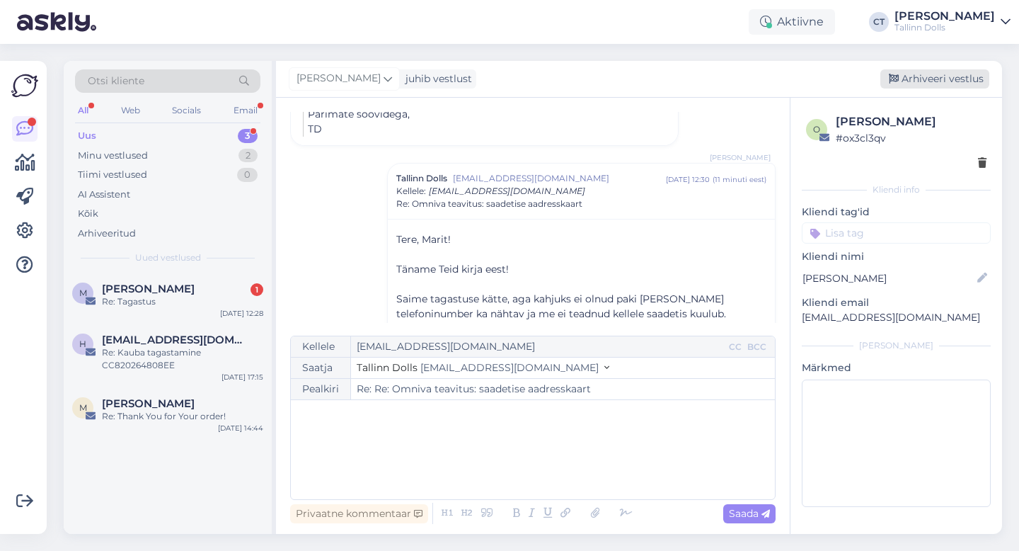
scroll to position [0, 0]
click at [939, 74] on div "Arhiveeri vestlus" at bounding box center [935, 78] width 109 height 19
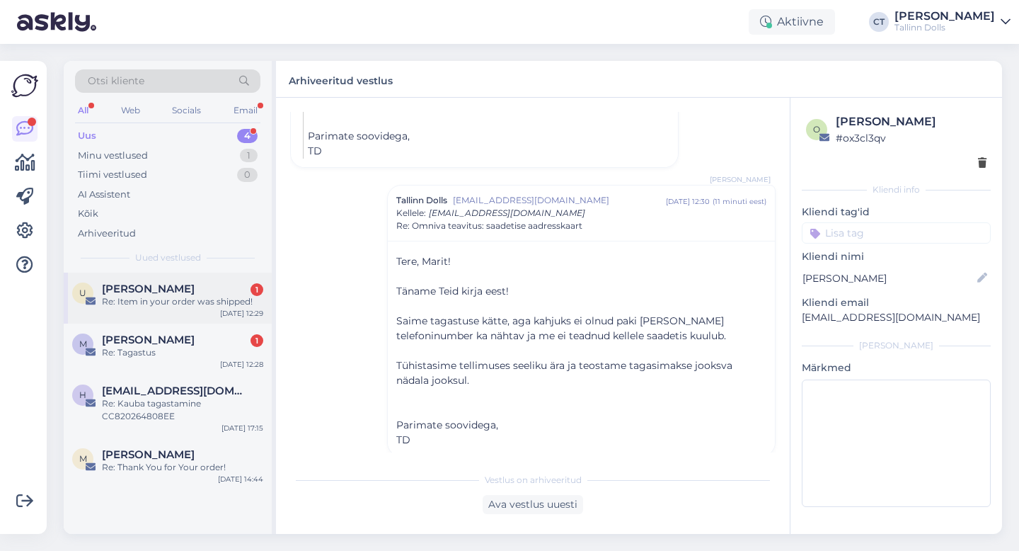
click at [154, 307] on div "Re: Item in your order was shipped!" at bounding box center [182, 301] width 161 height 13
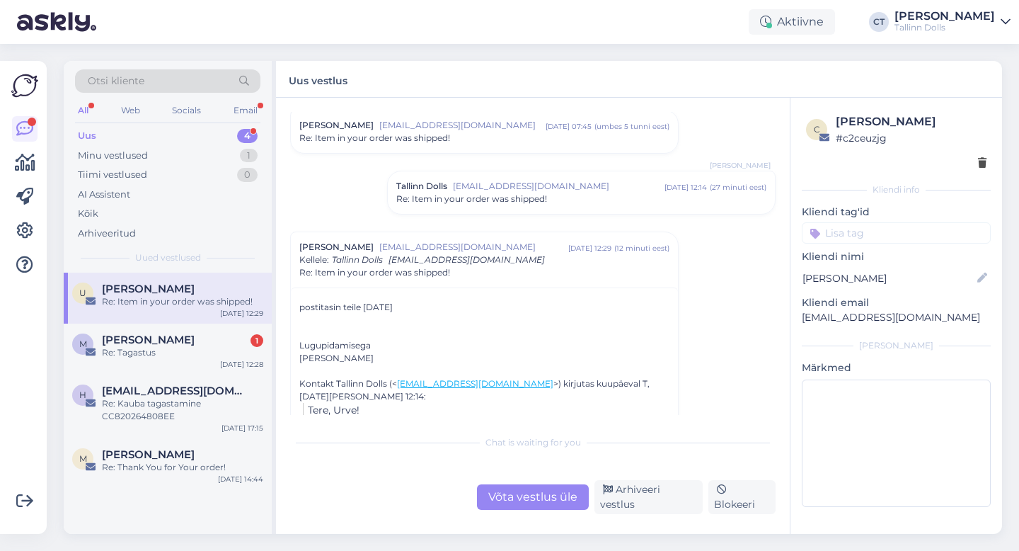
scroll to position [198, 0]
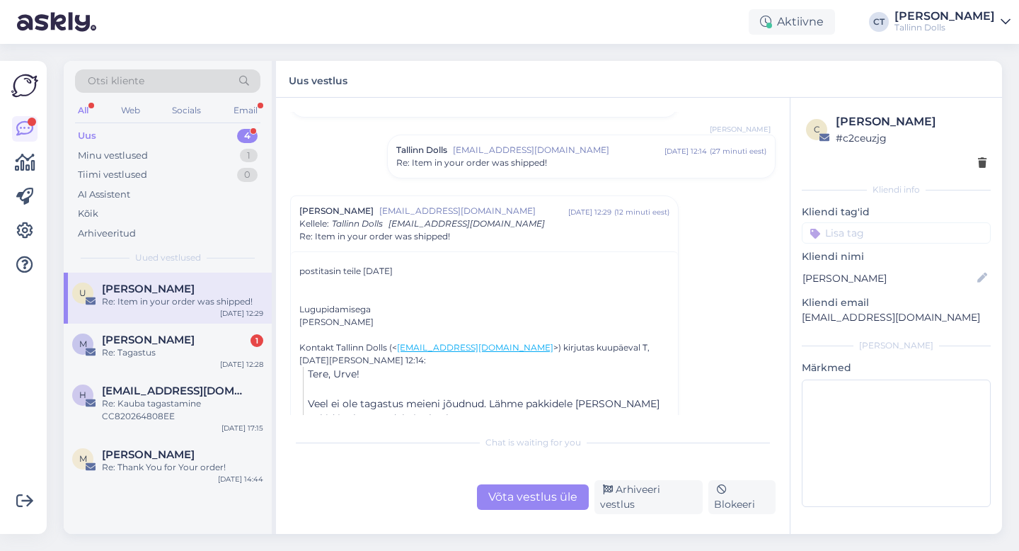
click at [537, 502] on div "Võta vestlus üle" at bounding box center [533, 496] width 112 height 25
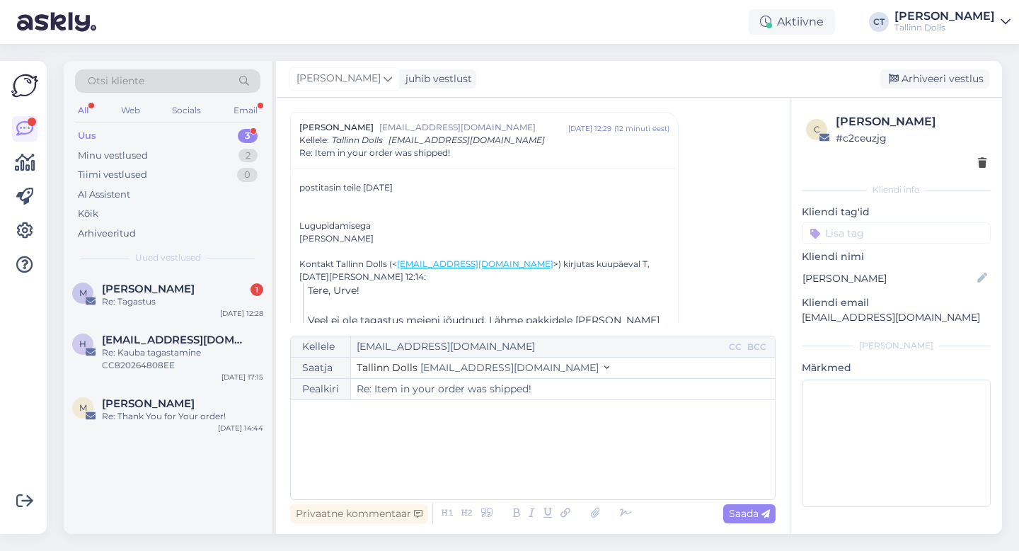
click at [556, 475] on div "﻿" at bounding box center [533, 449] width 470 height 85
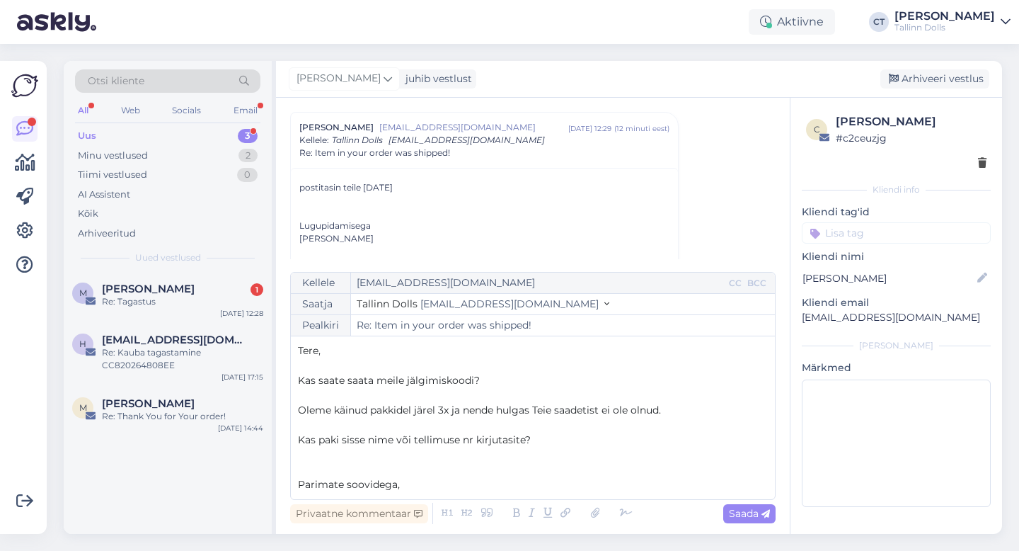
scroll to position [8, 0]
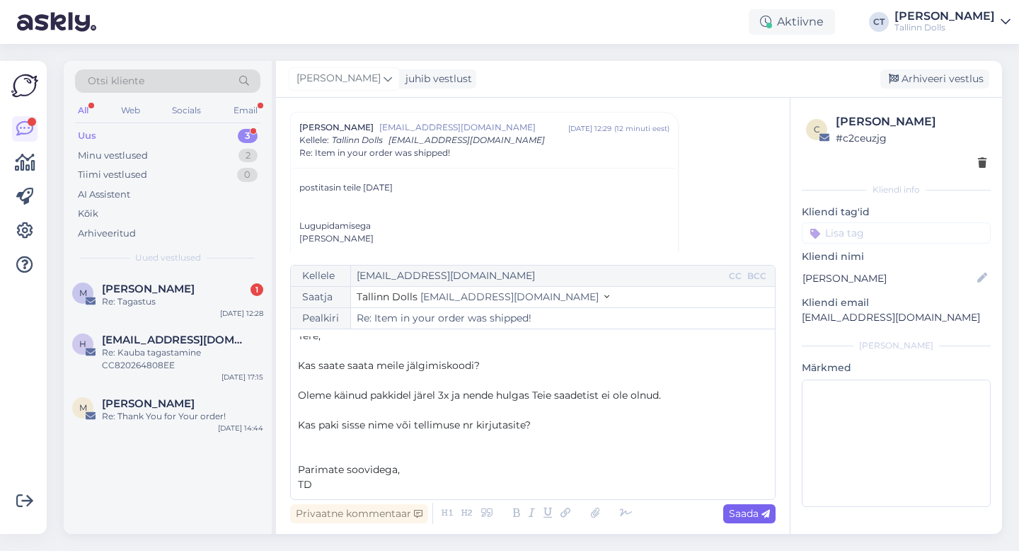
click at [750, 513] on span "Saada" at bounding box center [749, 513] width 41 height 13
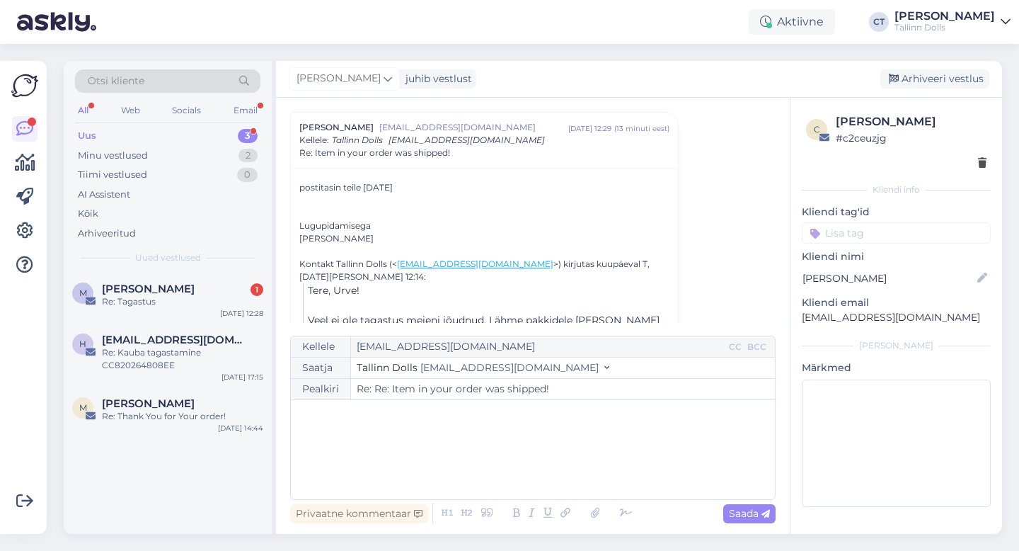
type input "Re: Re: Item in your order was shipped!"
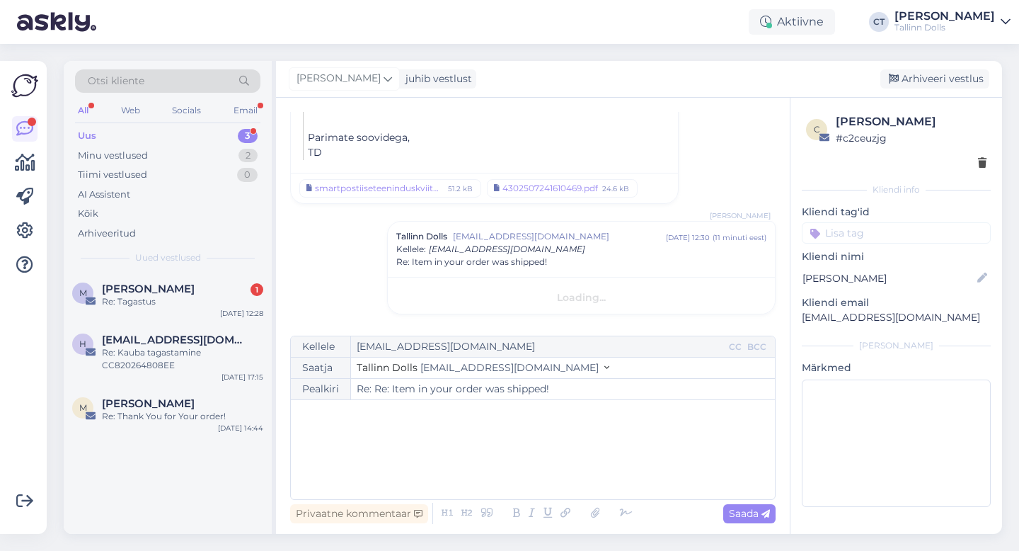
scroll to position [0, 0]
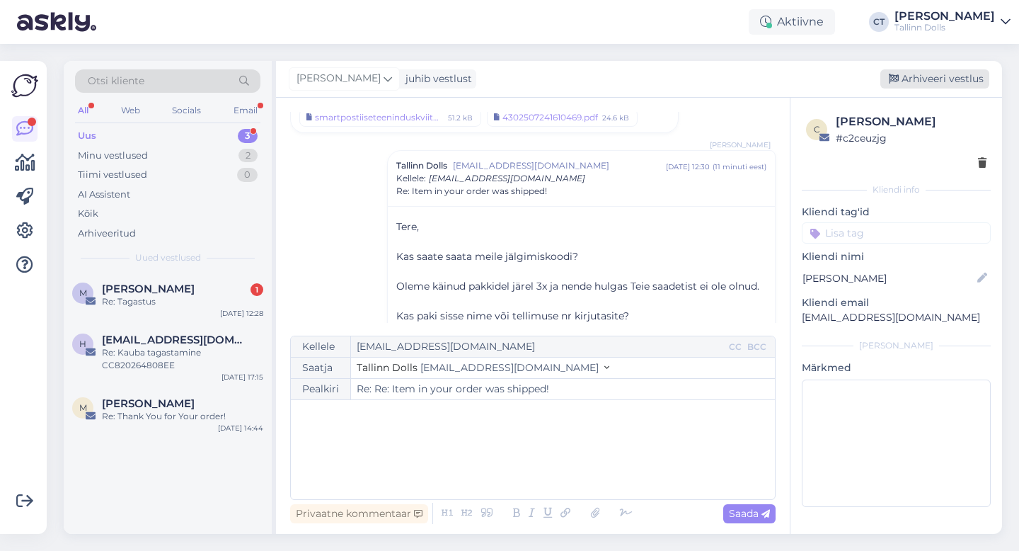
click at [956, 73] on div "Arhiveeri vestlus" at bounding box center [935, 78] width 109 height 19
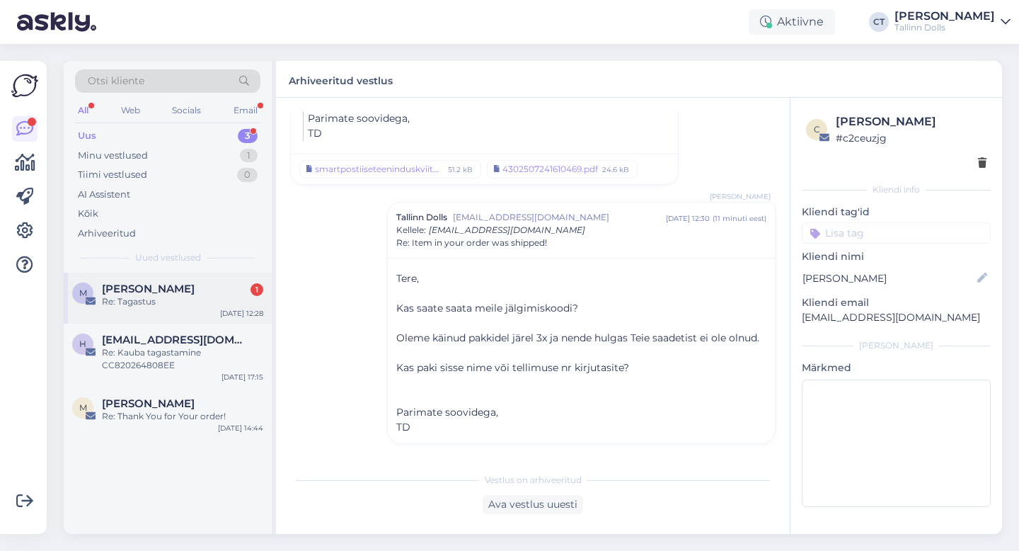
click at [231, 306] on div "Re: Tagastus" at bounding box center [182, 301] width 161 height 13
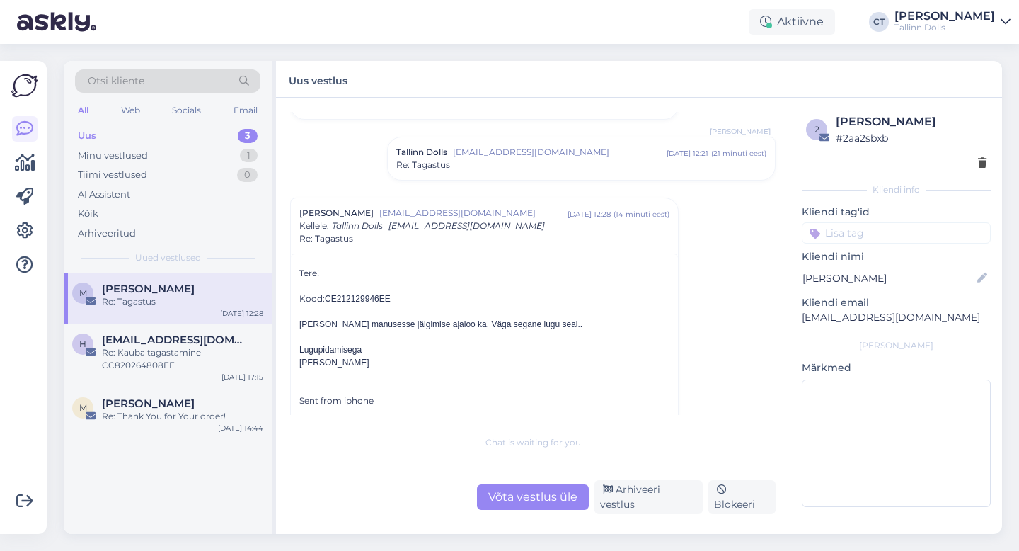
scroll to position [442, 0]
drag, startPoint x: 395, startPoint y: 291, endPoint x: 326, endPoint y: 292, distance: 69.4
click at [326, 292] on div "Kood: CE212129946EE" at bounding box center [484, 296] width 370 height 13
copy div "CE212129946EE"
click at [529, 506] on div "Võta vestlus üle" at bounding box center [533, 496] width 112 height 25
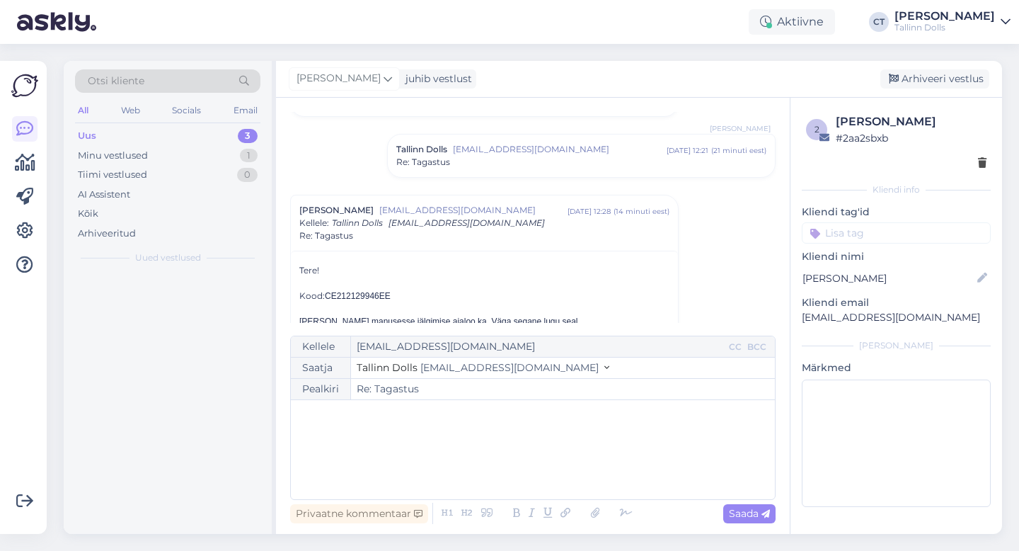
scroll to position [525, 0]
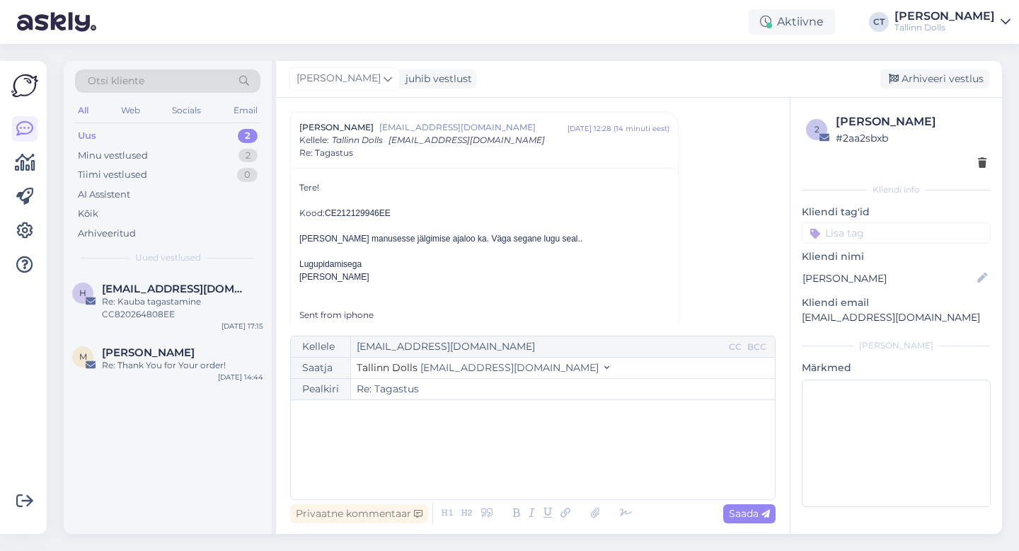
click at [556, 467] on div "﻿" at bounding box center [533, 449] width 470 height 85
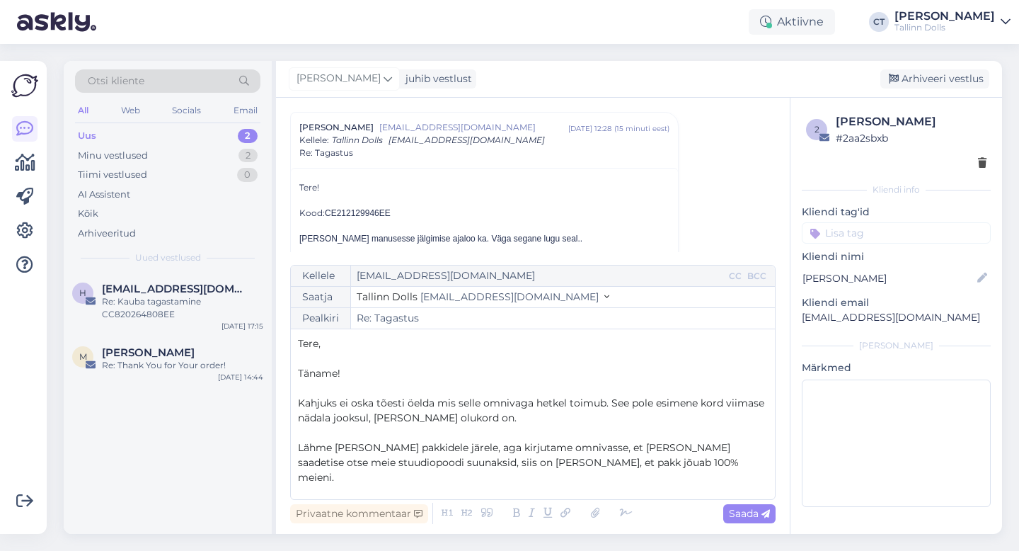
scroll to position [24, 0]
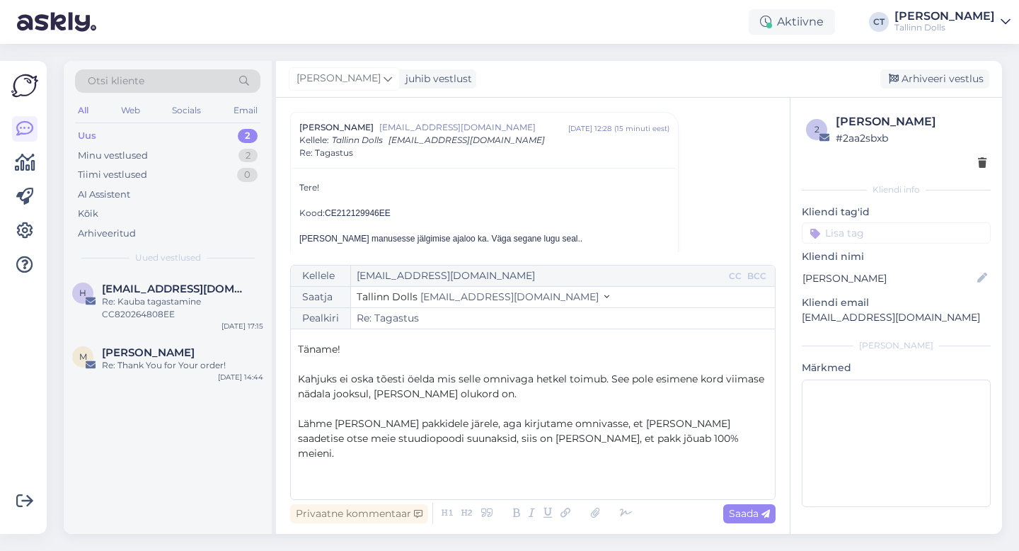
click at [437, 374] on span "Kahjuks ei oska tõesti öelda mis selle omnivaga hetkel toimub. See pole esimene…" at bounding box center [532, 386] width 469 height 28
click at [624, 394] on p "Kahjuks ei oska tõesti öelda, mis selle omnivaga hetkel toimub. See pole esimen…" at bounding box center [533, 387] width 470 height 30
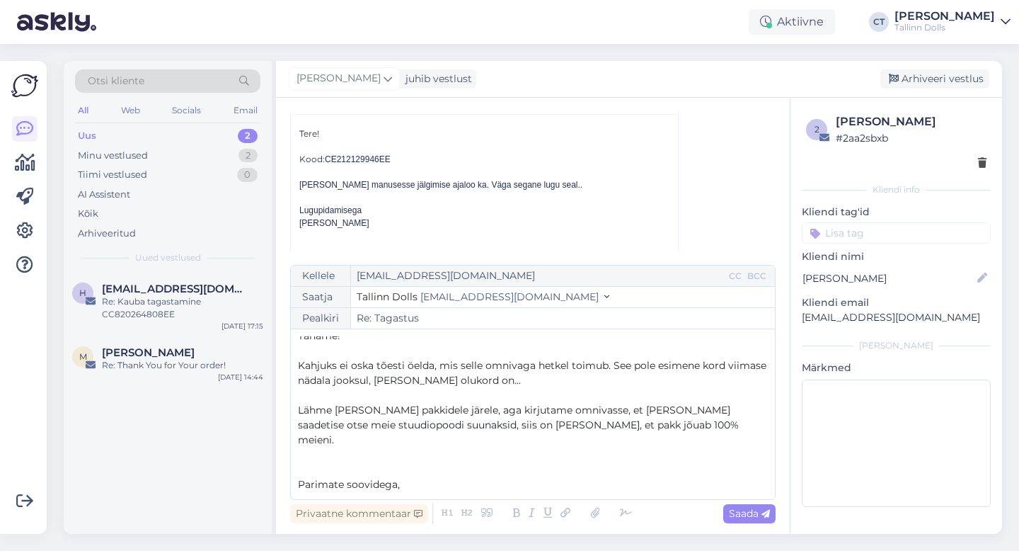
scroll to position [592, 0]
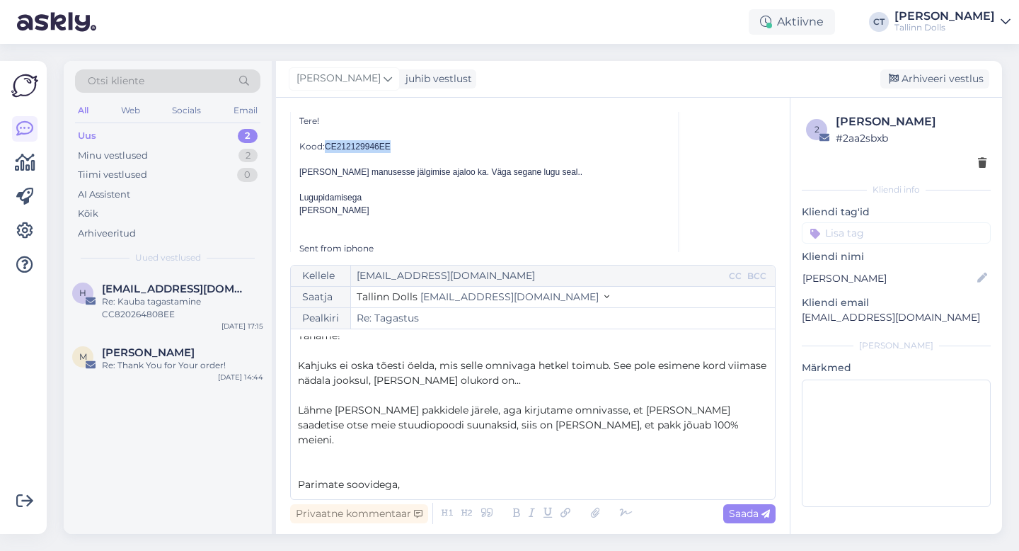
drag, startPoint x: 328, startPoint y: 144, endPoint x: 394, endPoint y: 144, distance: 66.5
click at [394, 144] on div "Kood: CE212129946EE" at bounding box center [484, 146] width 370 height 13
copy span "CE212129946EE"
click at [760, 508] on span "Saada" at bounding box center [749, 513] width 41 height 13
type input "Re: Tagastus"
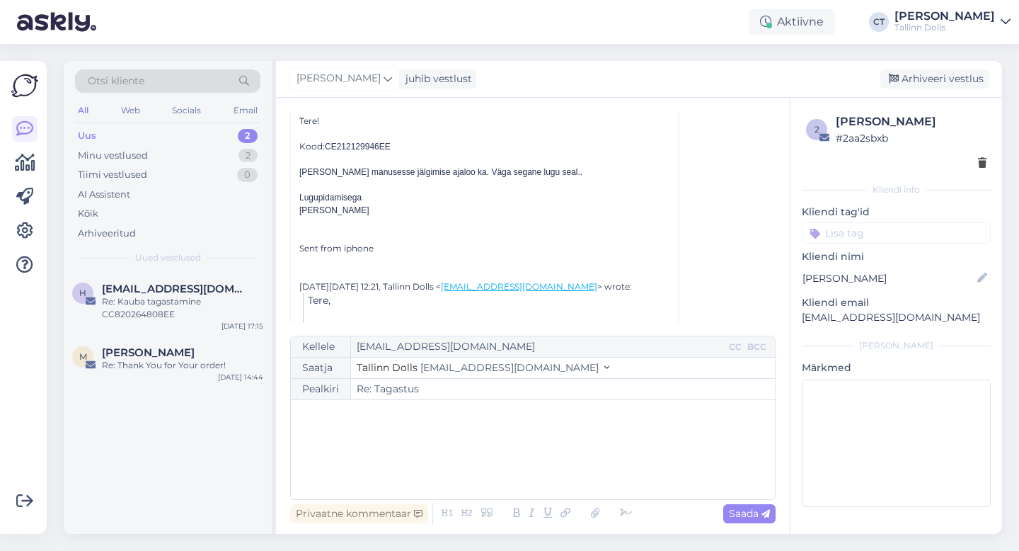
scroll to position [903, 0]
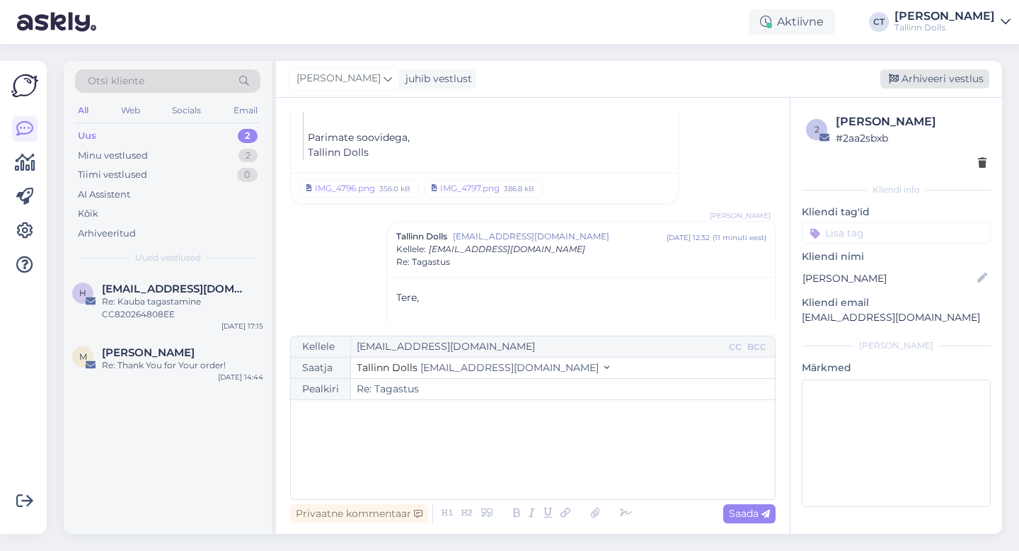
click at [929, 77] on div "Arhiveeri vestlus" at bounding box center [935, 78] width 109 height 19
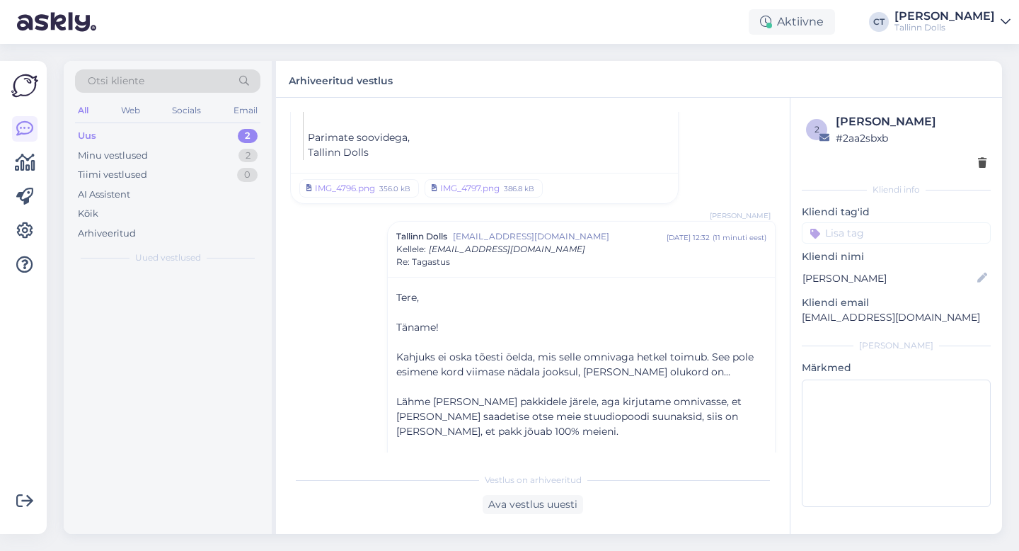
scroll to position [967, 0]
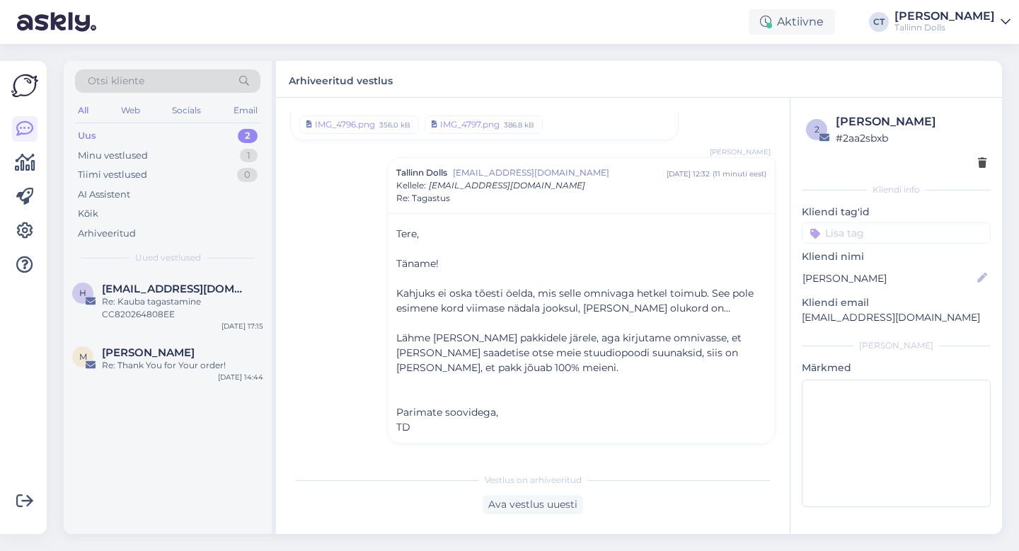
click at [112, 129] on div "Uus 2" at bounding box center [167, 136] width 185 height 20
click at [151, 346] on span "[PERSON_NAME]" at bounding box center [148, 352] width 93 height 13
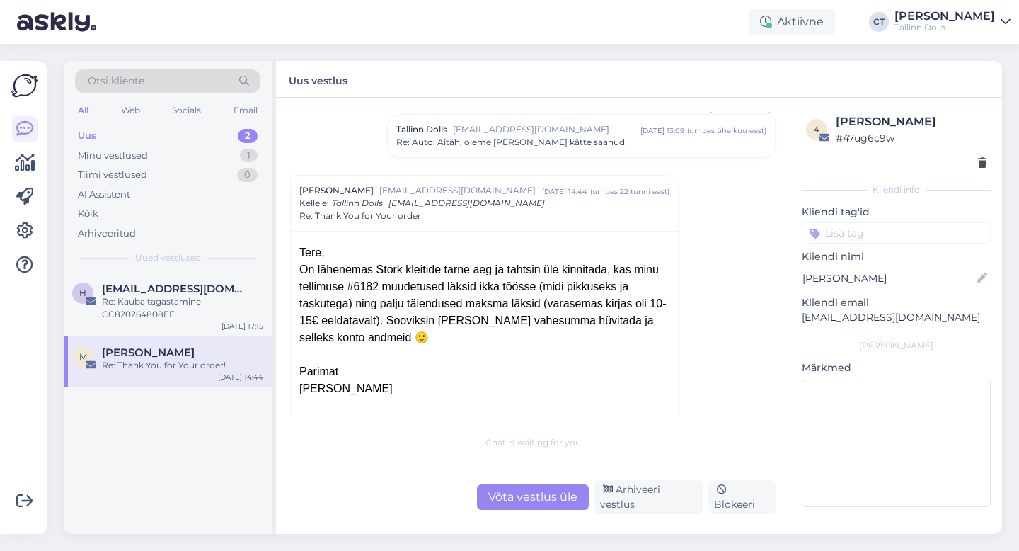
scroll to position [1833, 0]
click at [557, 510] on div "Võta vestlus üle" at bounding box center [533, 496] width 112 height 25
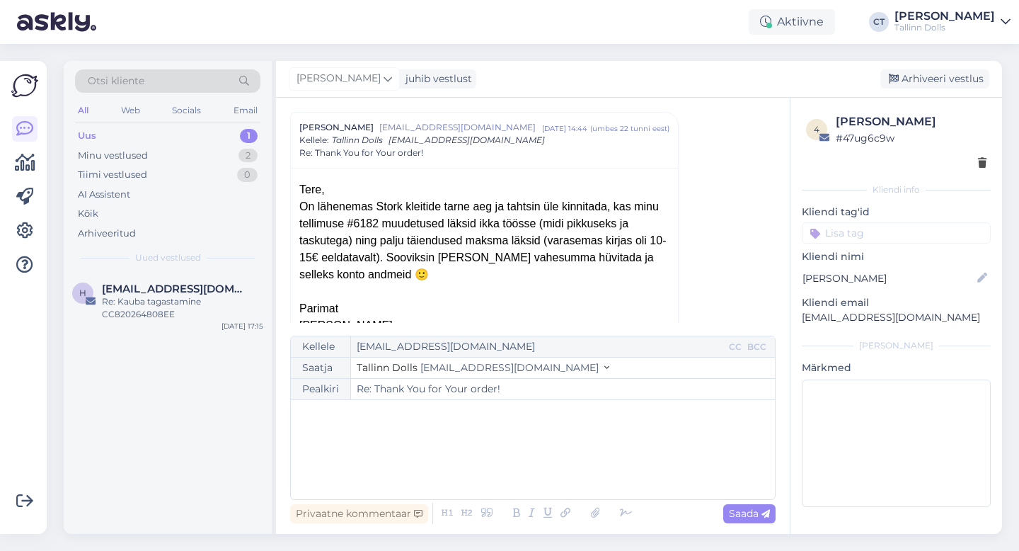
click at [568, 487] on div "﻿" at bounding box center [533, 449] width 470 height 85
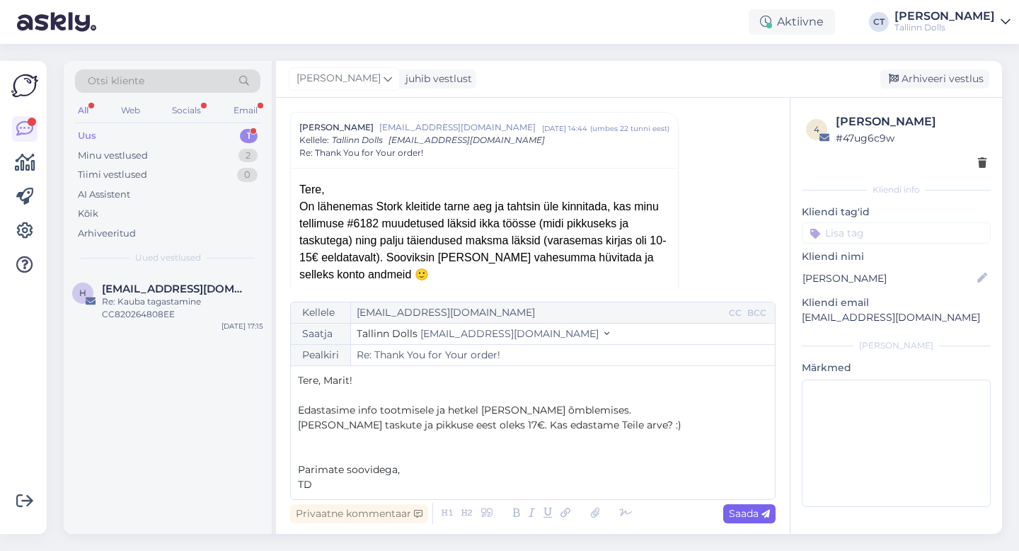
click at [767, 513] on icon at bounding box center [766, 514] width 8 height 8
type input "Re: Re: Thank You for Your order!"
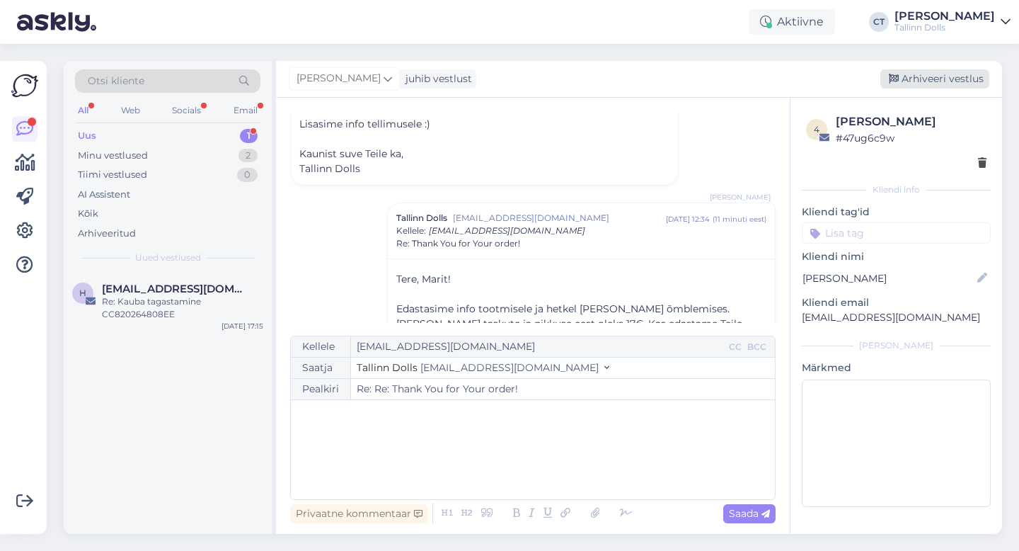
click at [941, 85] on div "Arhiveeri vestlus" at bounding box center [935, 78] width 109 height 19
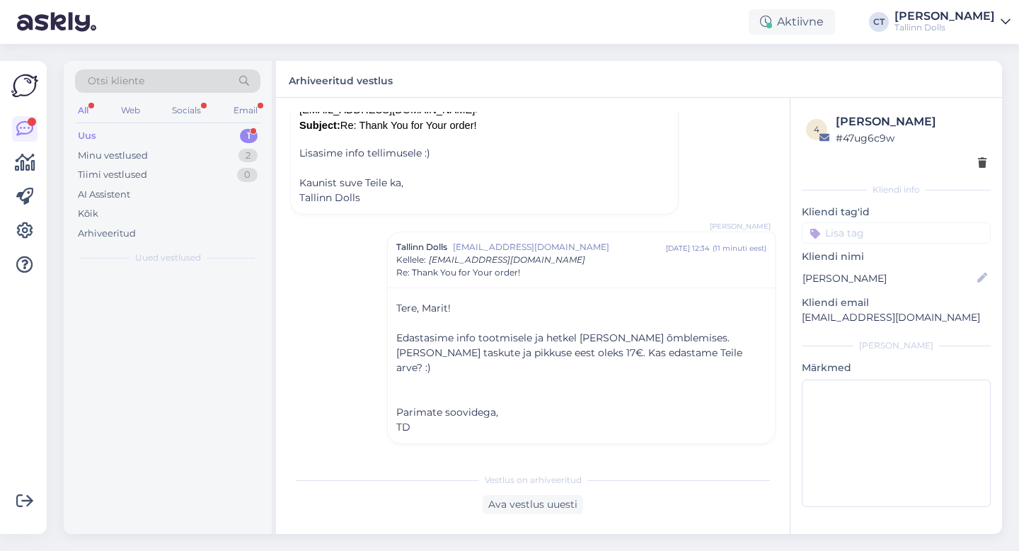
scroll to position [2198, 0]
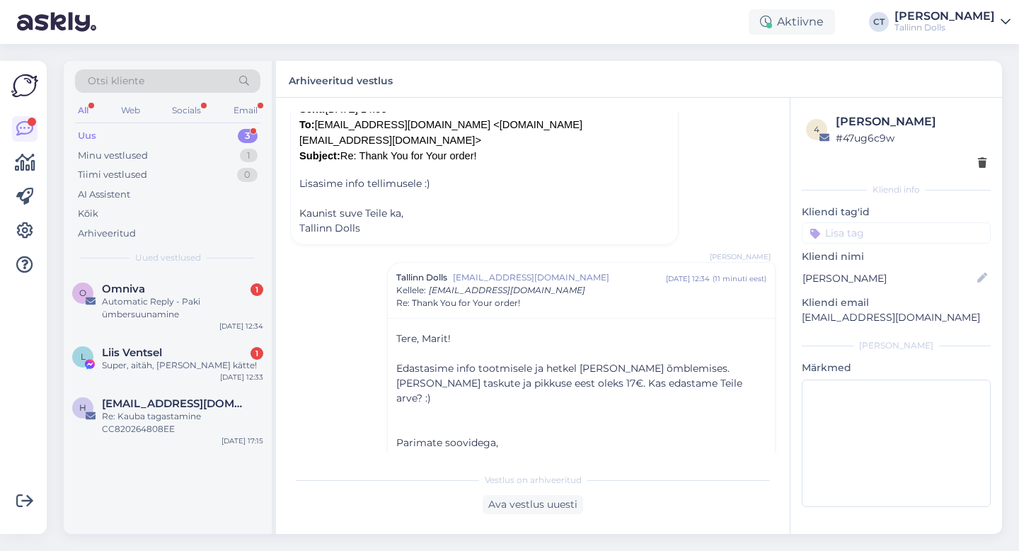
click at [190, 131] on div "Uus 3" at bounding box center [167, 136] width 185 height 20
click at [204, 300] on div "Automatic Reply - Paki ümbersuunamine" at bounding box center [182, 307] width 161 height 25
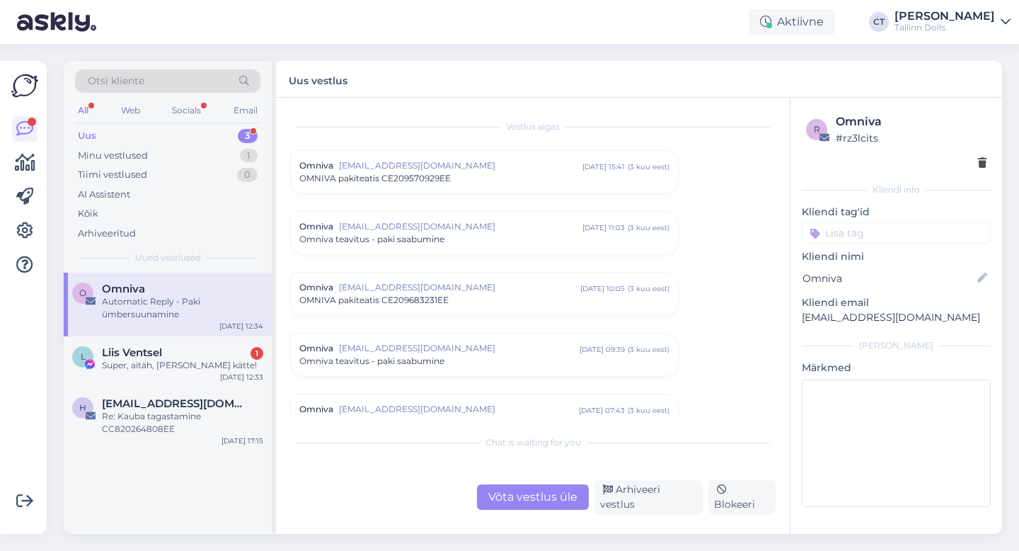
scroll to position [6069, 0]
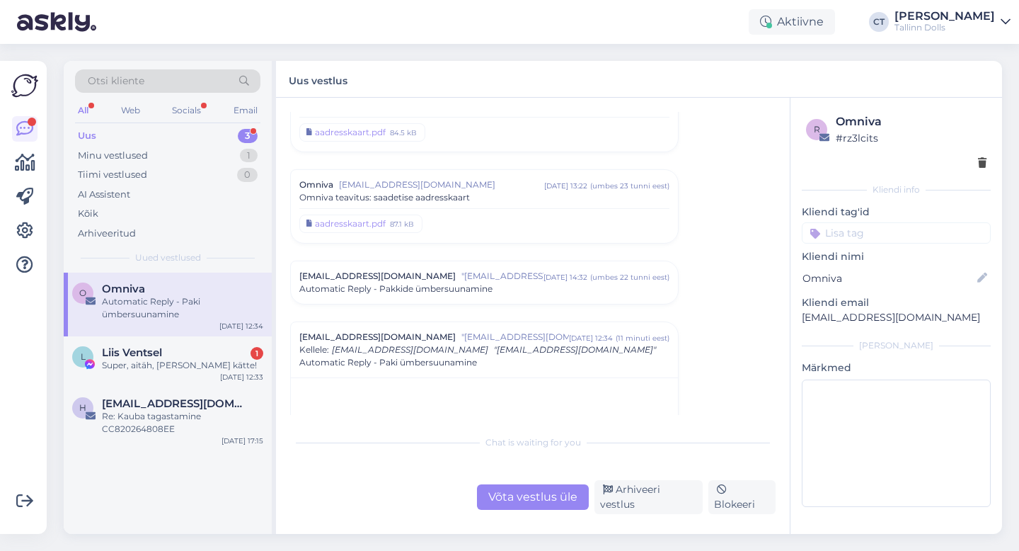
click at [639, 489] on div "Võta vestlus üle Arhiveeri vestlus Blokeeri" at bounding box center [533, 497] width 486 height 34
click at [641, 498] on div "Arhiveeri vestlus" at bounding box center [649, 497] width 108 height 34
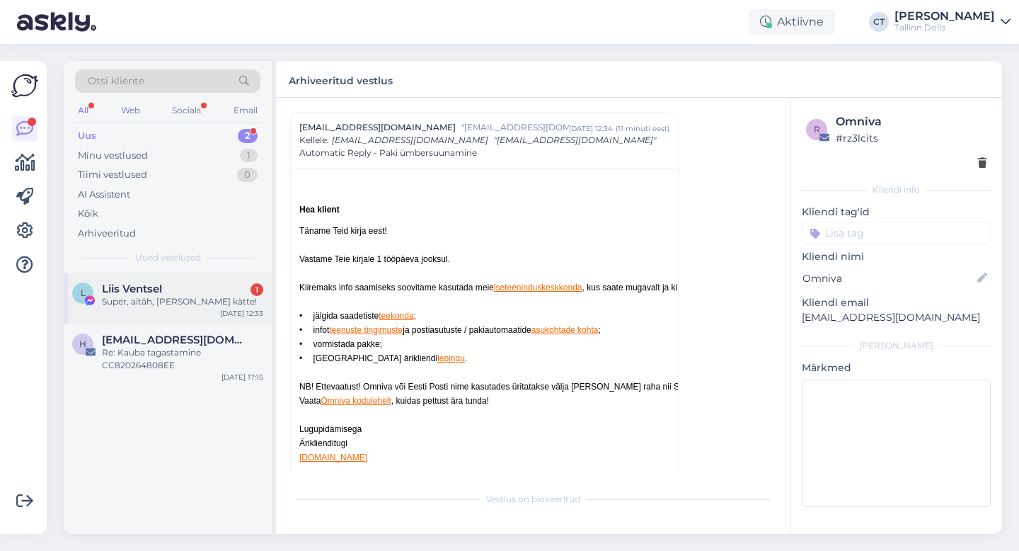
click at [179, 299] on div "Super, aitäh, [PERSON_NAME] kätte!" at bounding box center [182, 301] width 161 height 13
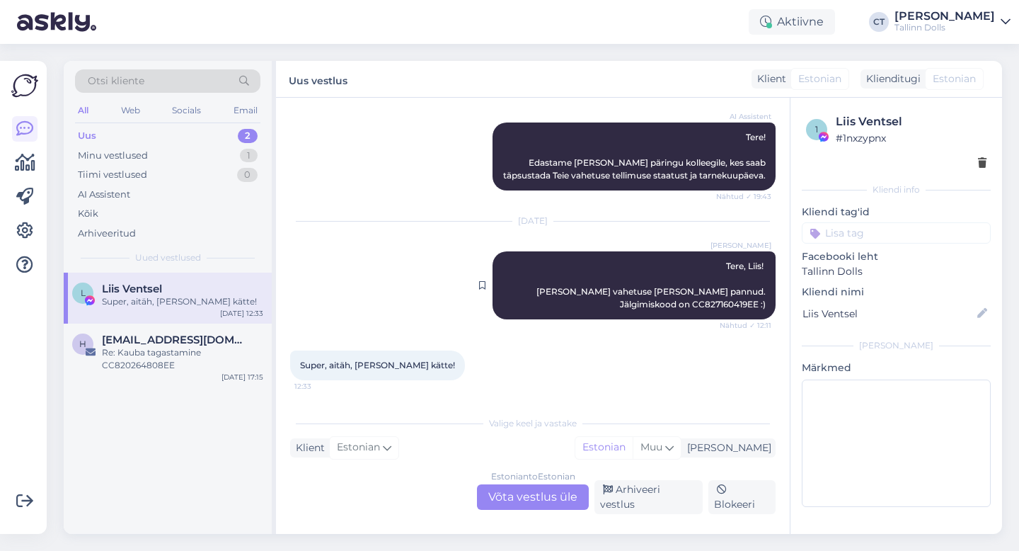
scroll to position [1075, 0]
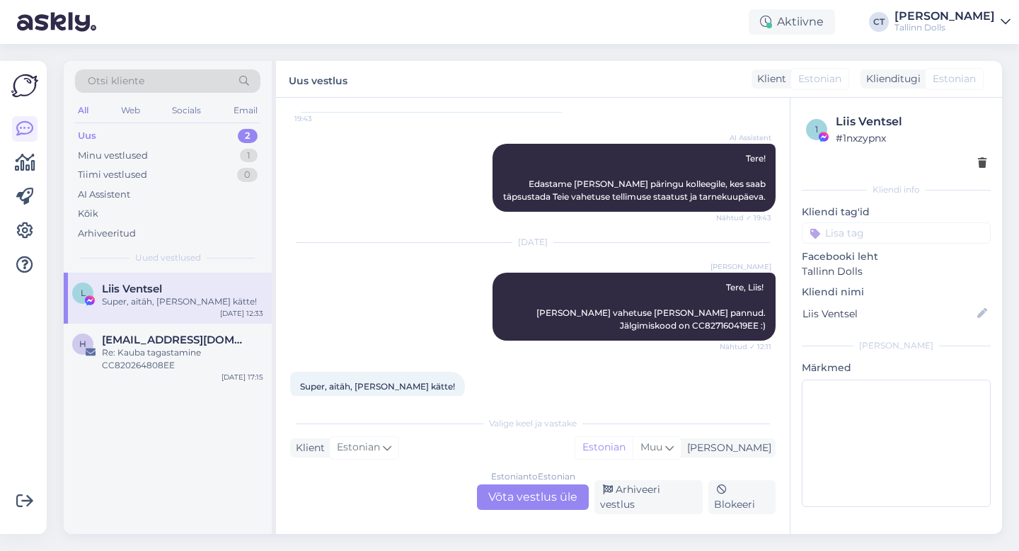
click at [564, 504] on div "Estonian to Estonian Võta vestlus üle" at bounding box center [533, 496] width 112 height 25
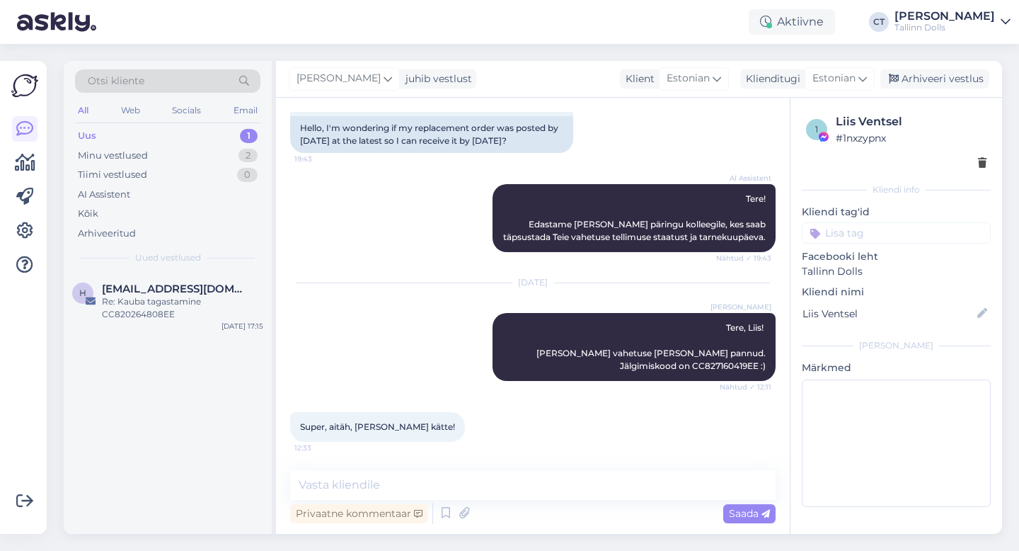
scroll to position [1022, 0]
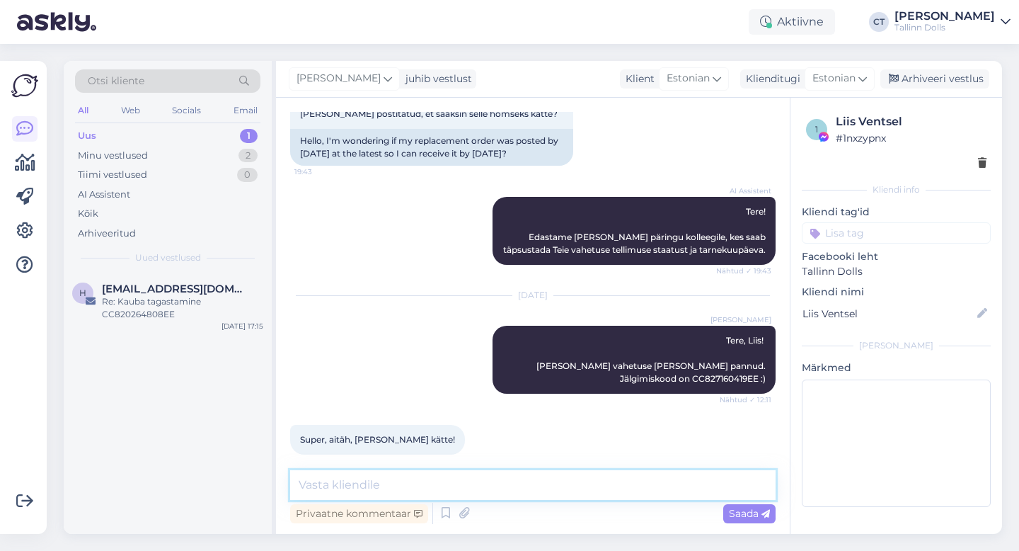
click at [589, 490] on textarea at bounding box center [533, 485] width 486 height 30
type textarea "S"
type textarea "Suurepärane! :)"
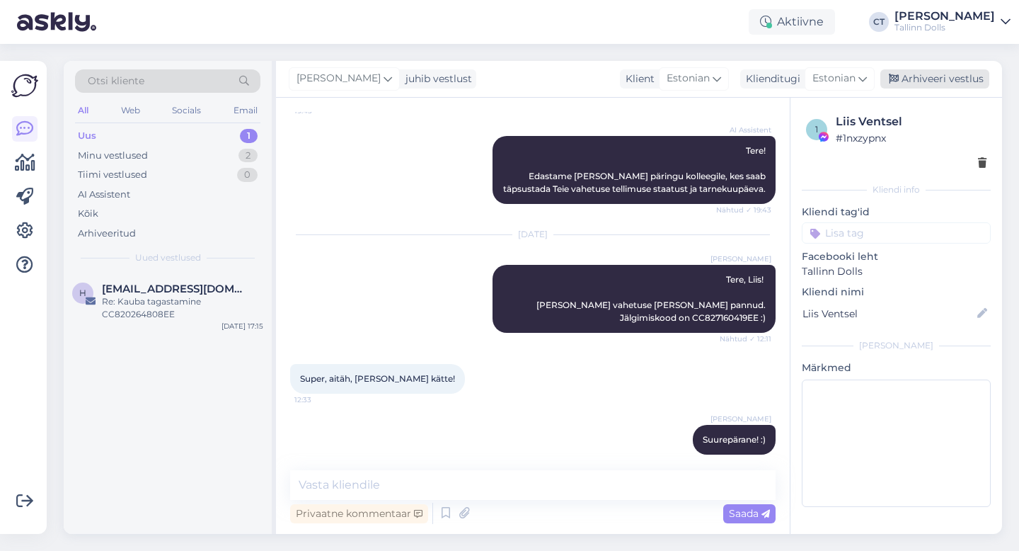
click at [964, 71] on div "Arhiveeri vestlus" at bounding box center [935, 78] width 109 height 19
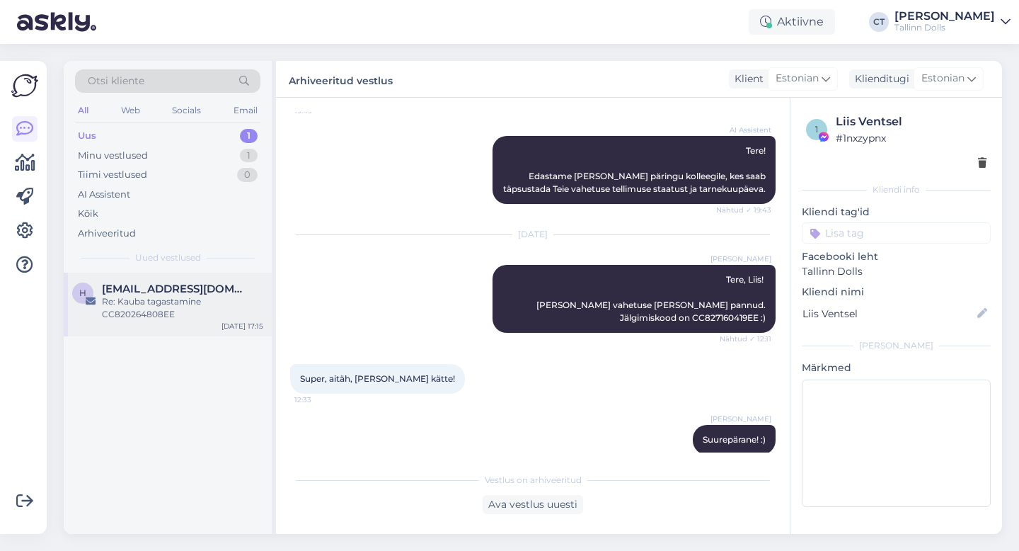
click at [172, 306] on div "Re: Kauba tagastamine CC820264808EE" at bounding box center [182, 307] width 161 height 25
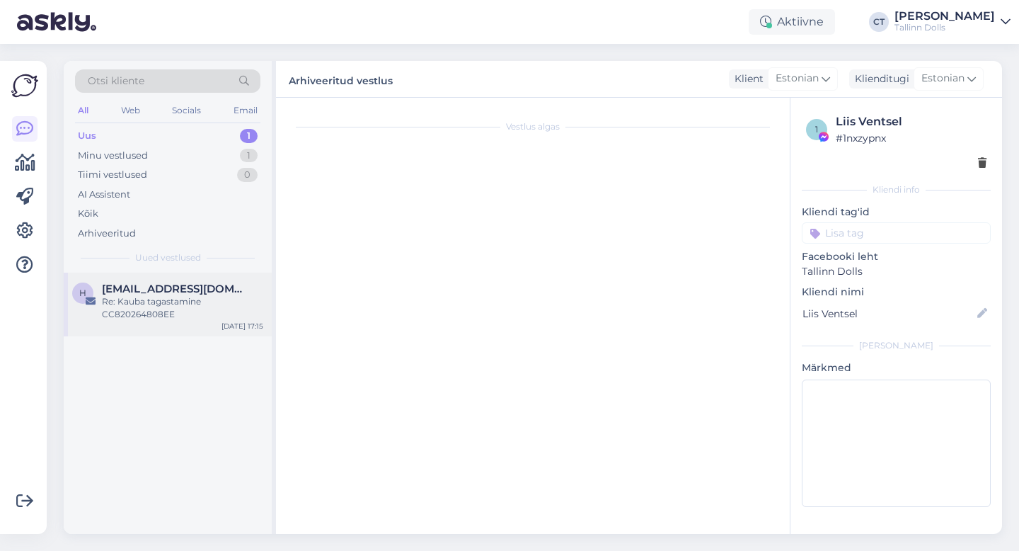
scroll to position [0, 0]
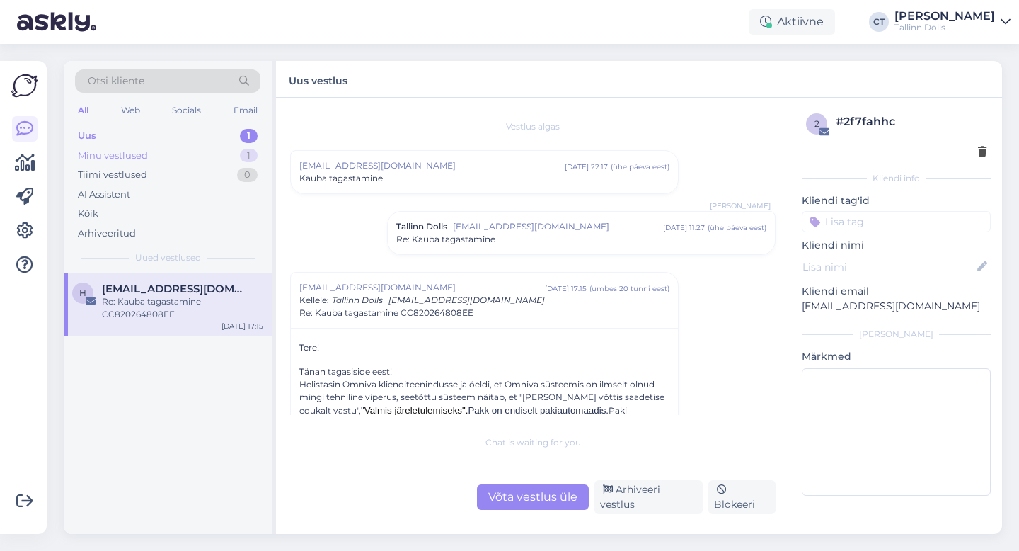
click at [167, 157] on div "Minu vestlused 1" at bounding box center [167, 156] width 185 height 20
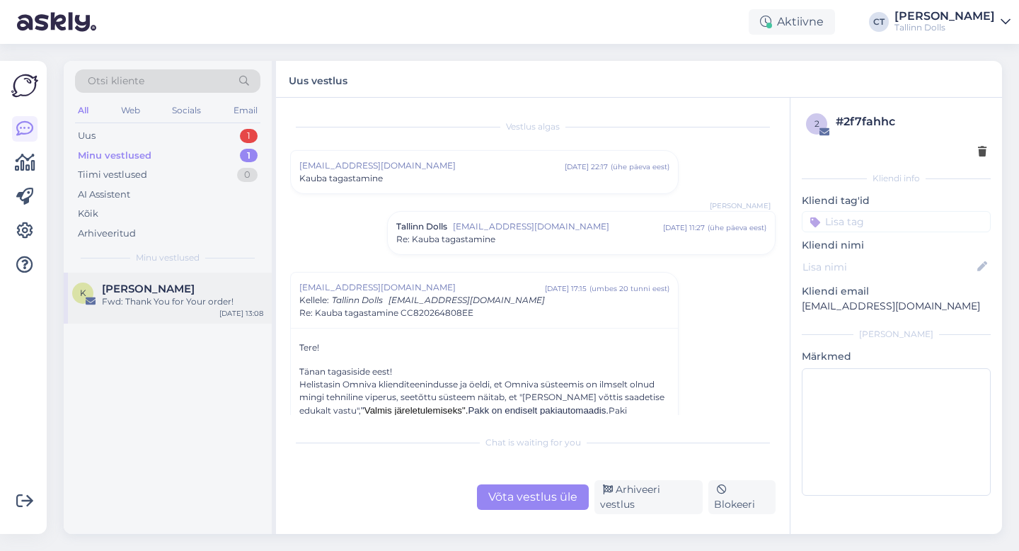
click at [167, 287] on div "[PERSON_NAME]" at bounding box center [182, 288] width 161 height 13
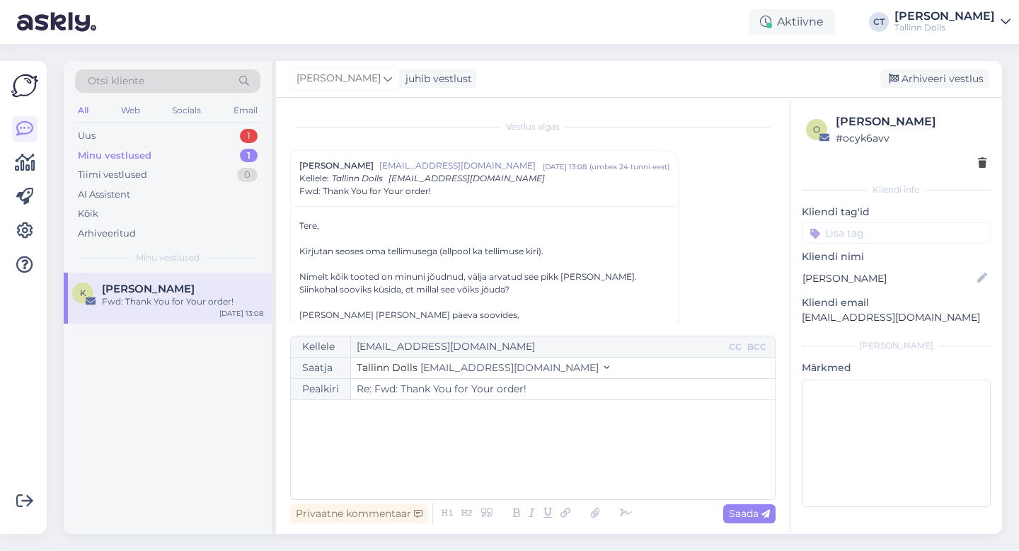
click at [537, 431] on div "﻿" at bounding box center [533, 449] width 470 height 85
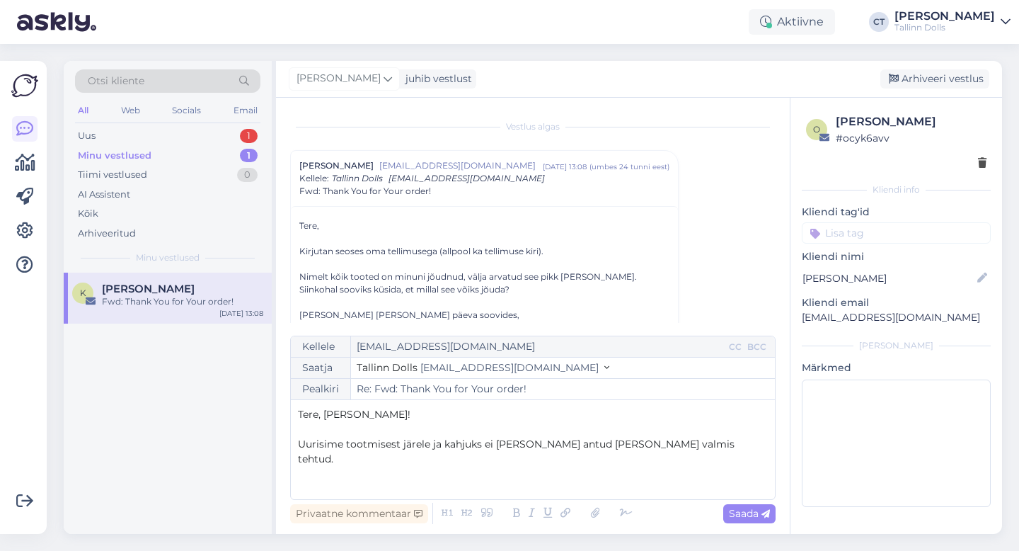
click at [704, 447] on p "Uurisime tootmisest järele ja kahjuks ei [PERSON_NAME] antud [PERSON_NAME] valm…" at bounding box center [533, 452] width 470 height 30
drag, startPoint x: 704, startPoint y: 447, endPoint x: 484, endPoint y: 439, distance: 220.3
click at [484, 439] on p "Uurisime tootmisest järele ja kahjuks ei [PERSON_NAME] antud [PERSON_NAME] valm…" at bounding box center [533, 452] width 470 height 30
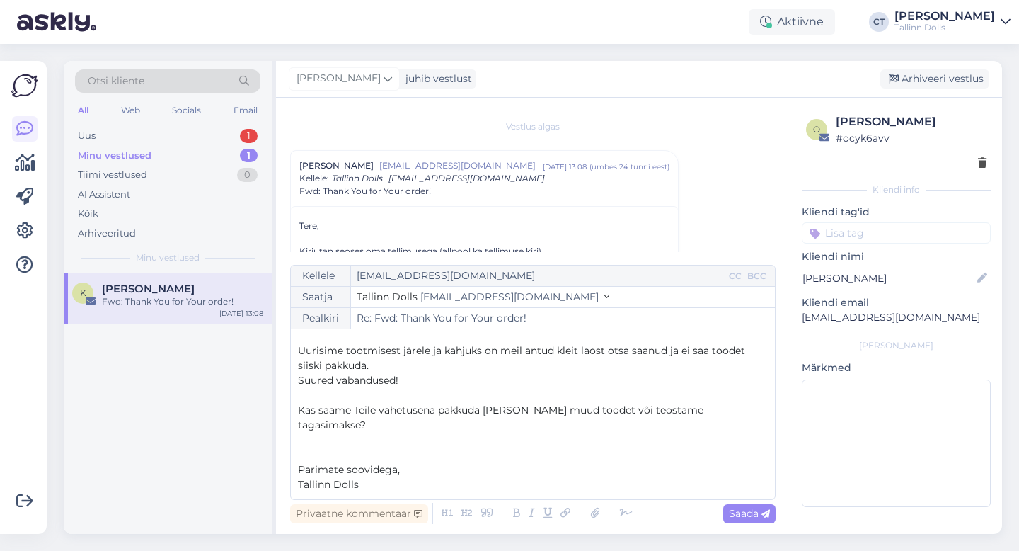
scroll to position [8, 0]
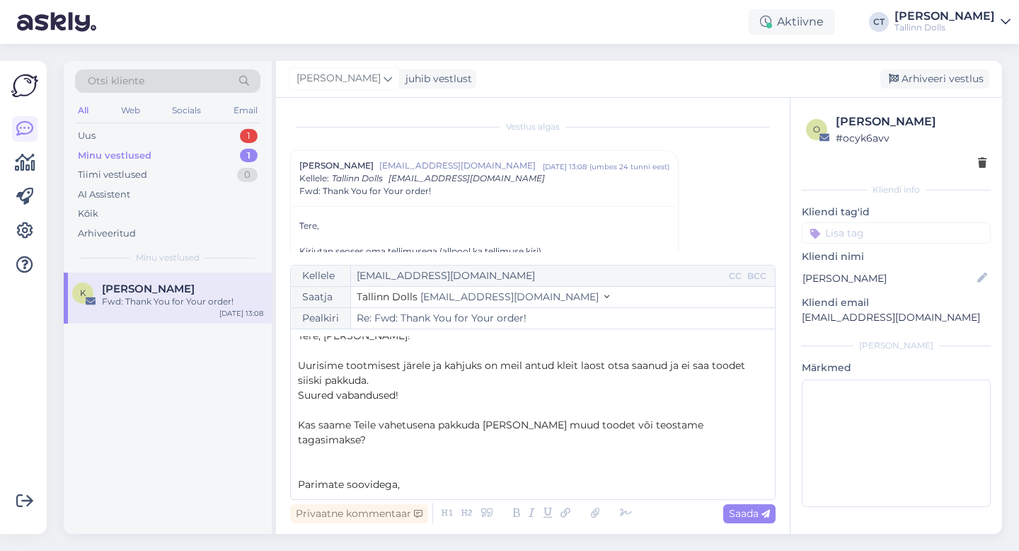
click at [757, 501] on div "Privaatne kommentaar Saada" at bounding box center [533, 513] width 486 height 27
click at [758, 507] on span "Saada" at bounding box center [749, 513] width 41 height 13
type input "Re: Fwd: Thank You for Your order!"
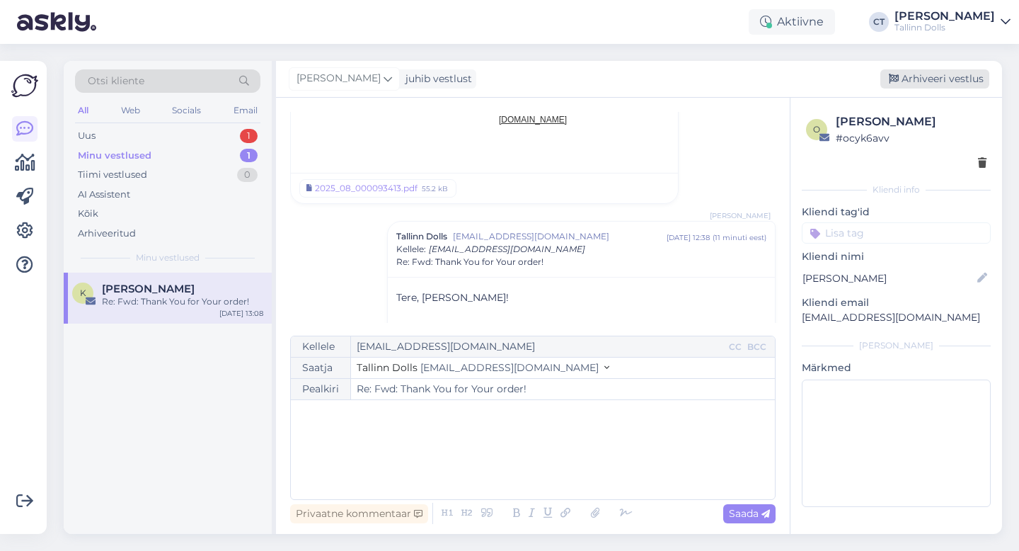
click at [928, 80] on div "Arhiveeri vestlus" at bounding box center [935, 78] width 109 height 19
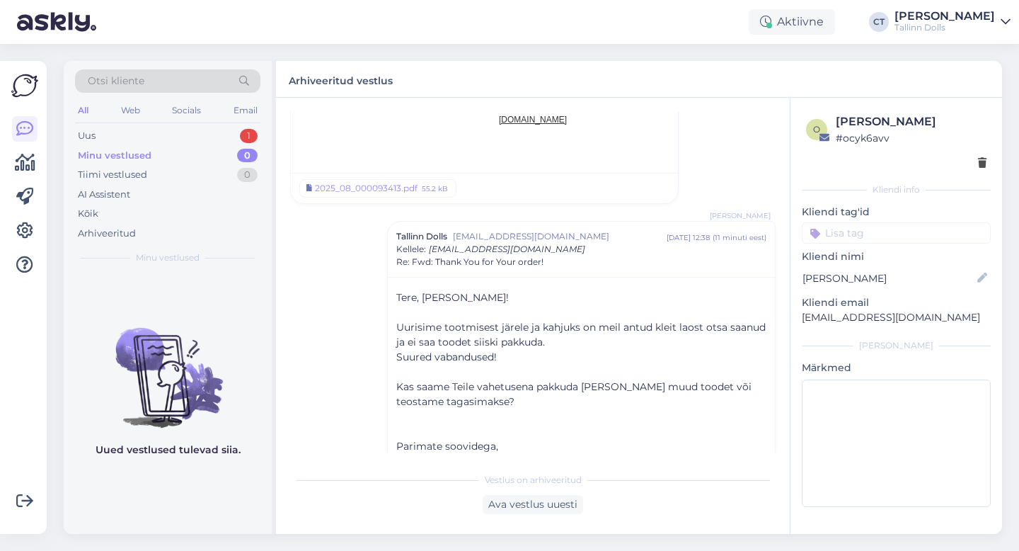
scroll to position [1197, 0]
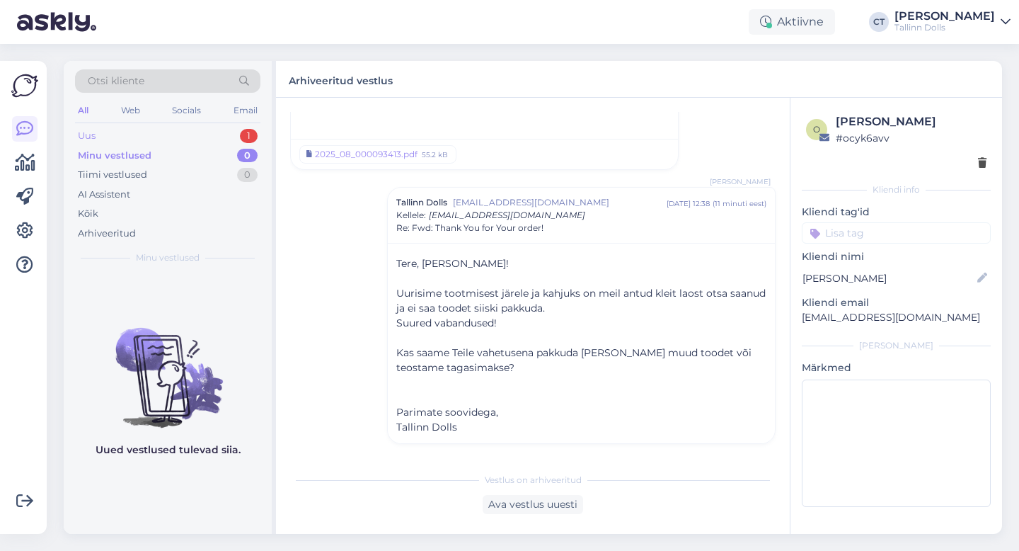
click at [159, 132] on div "Uus 1" at bounding box center [167, 136] width 185 height 20
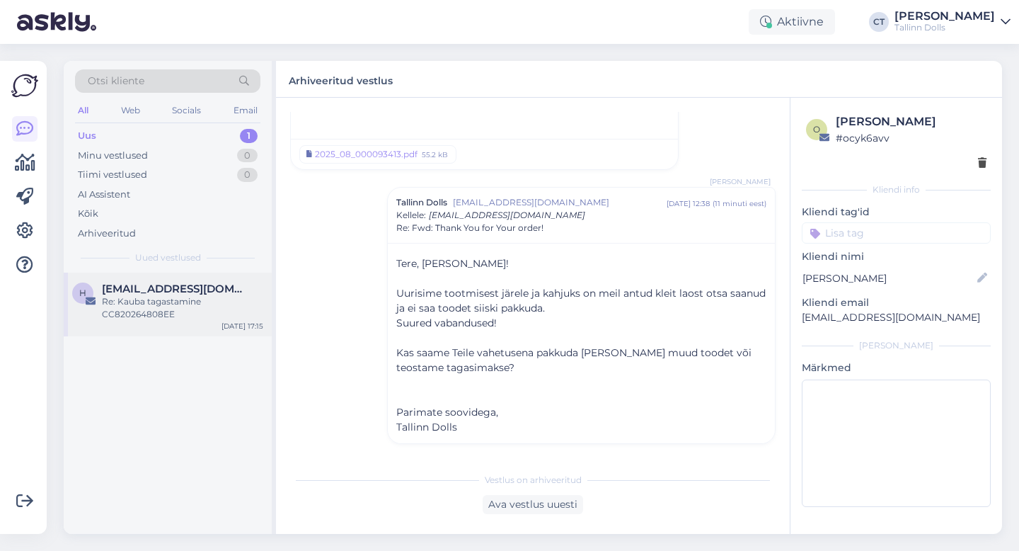
click at [176, 283] on span "[EMAIL_ADDRESS][DOMAIN_NAME]" at bounding box center [175, 288] width 147 height 13
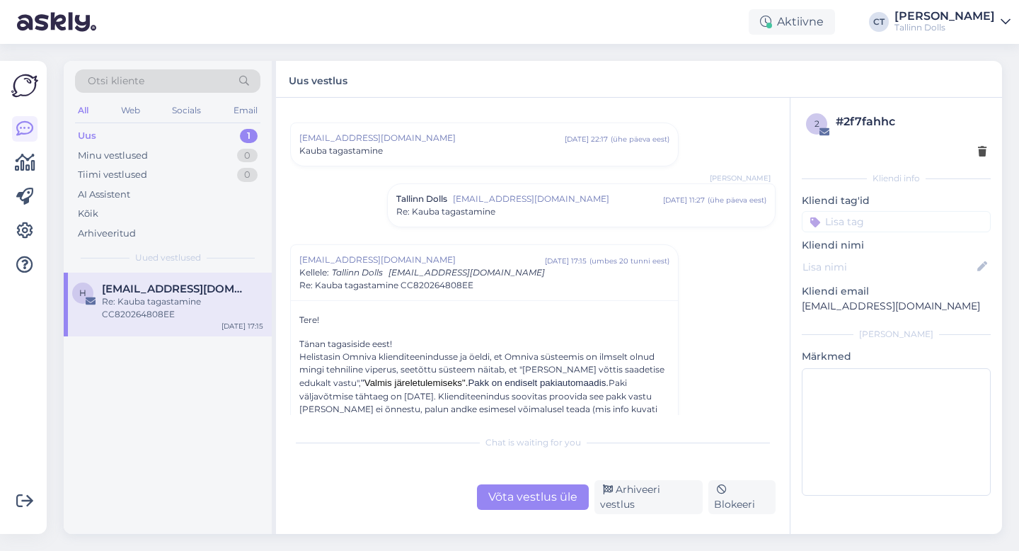
scroll to position [12, 0]
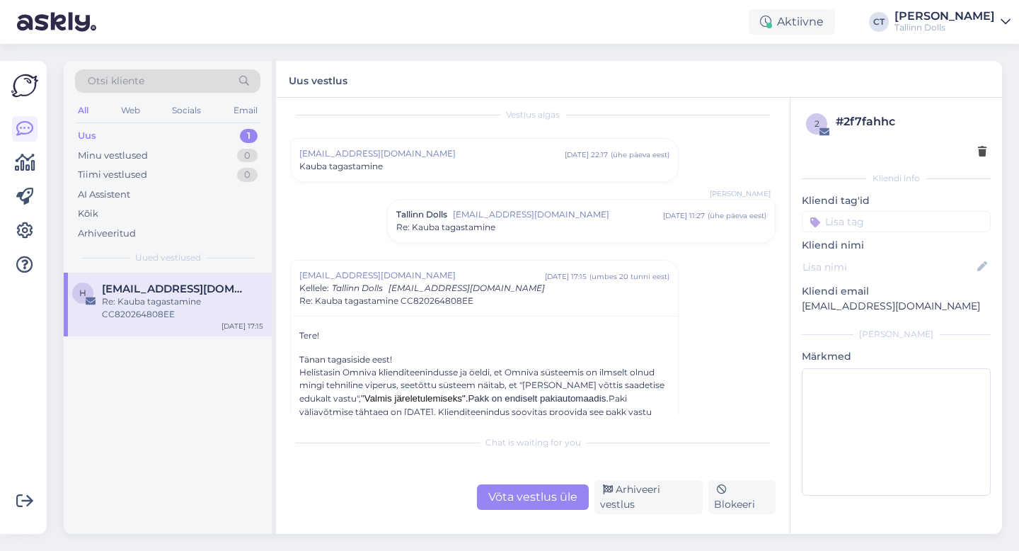
click at [516, 232] on div "Re: Kauba tagastamine" at bounding box center [581, 227] width 370 height 13
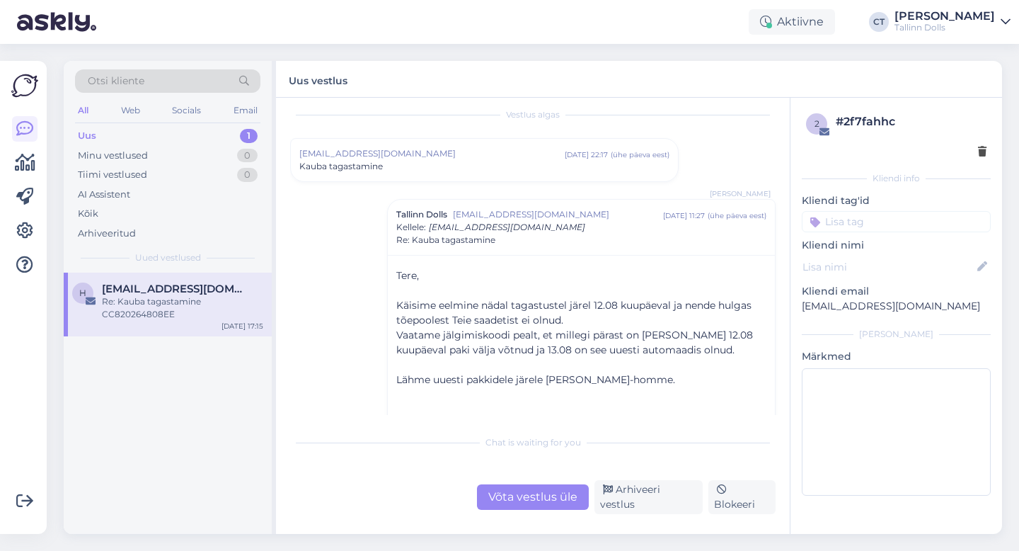
scroll to position [0, 0]
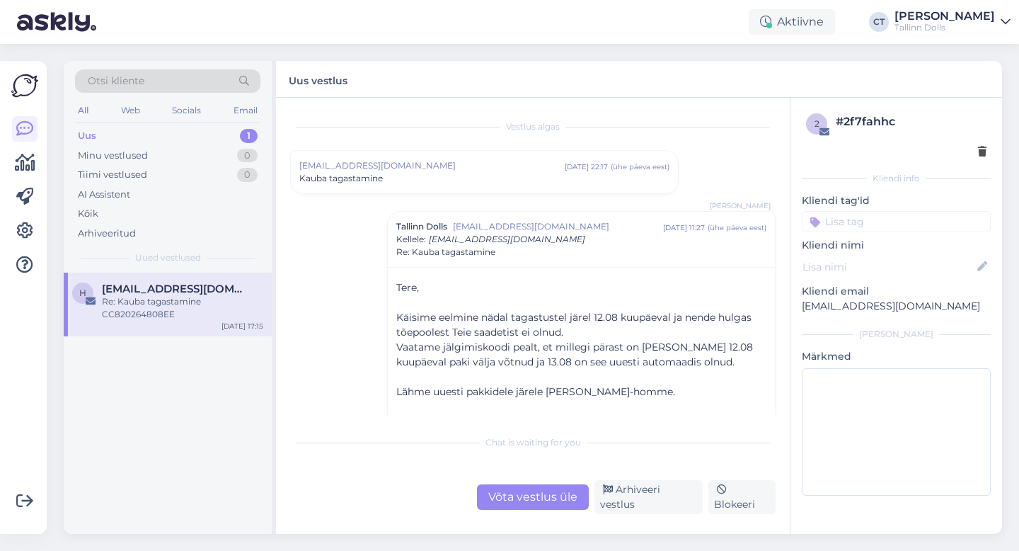
click at [505, 172] on div "Kauba tagastamine" at bounding box center [484, 178] width 370 height 13
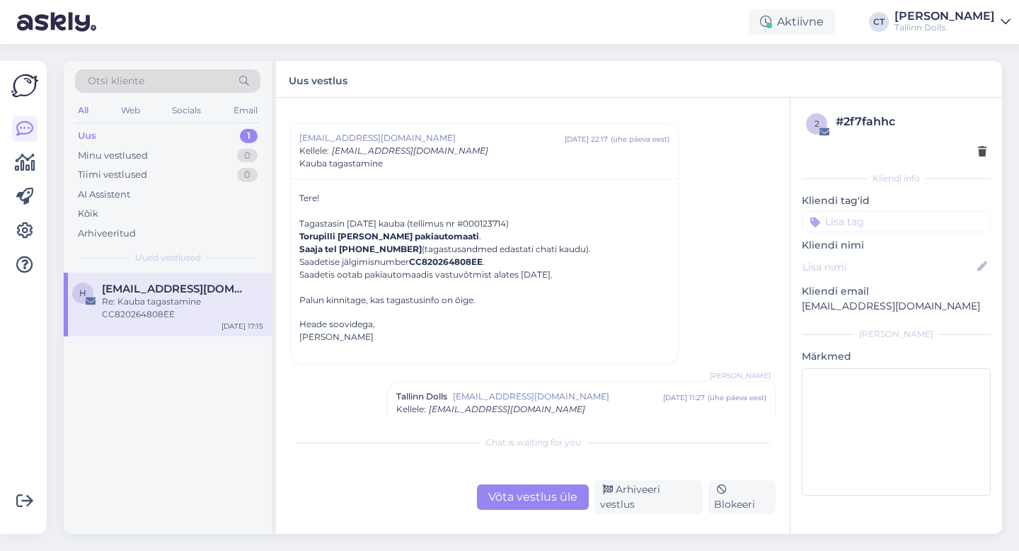
scroll to position [31, 0]
drag, startPoint x: 414, startPoint y: 256, endPoint x: 486, endPoint y: 257, distance: 71.5
click at [486, 257] on p "Tere! Tagastasin [DATE] kauba (tellimus nr #000123714) Torupilli Selveri Omniva…" at bounding box center [484, 245] width 370 height 115
copy strong "CC820264808EE"
click at [568, 297] on p "Tere! Tagastasin [DATE] kauba (tellimus nr #000123714) Torupilli Selveri Omniva…" at bounding box center [484, 245] width 370 height 115
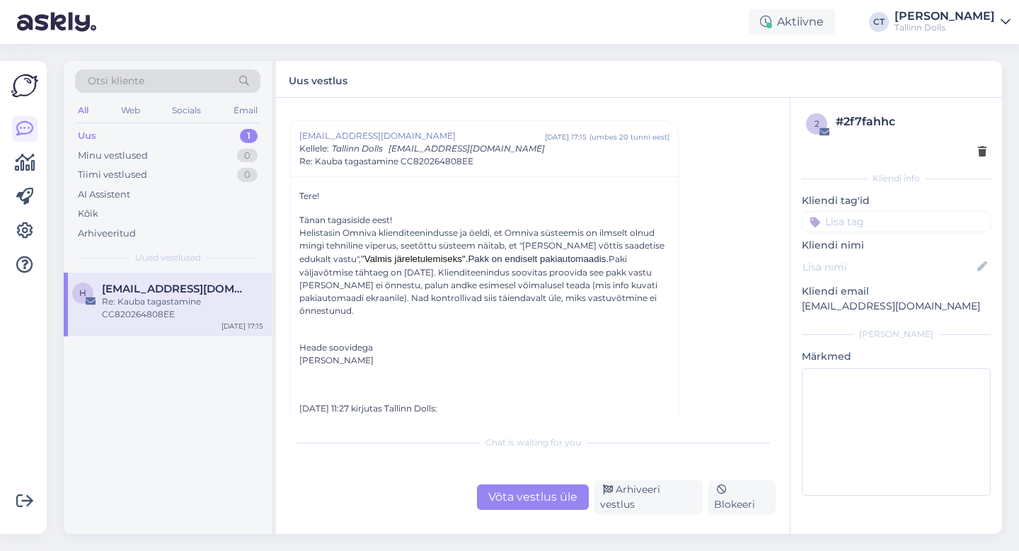
scroll to position [563, 0]
click at [545, 499] on div "Võta vestlus üle" at bounding box center [533, 496] width 112 height 25
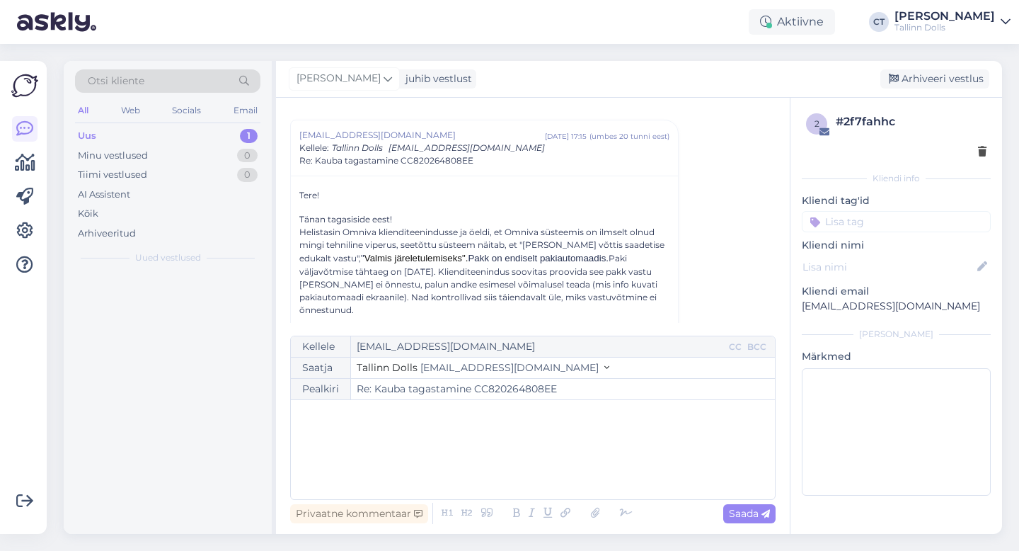
scroll to position [571, 0]
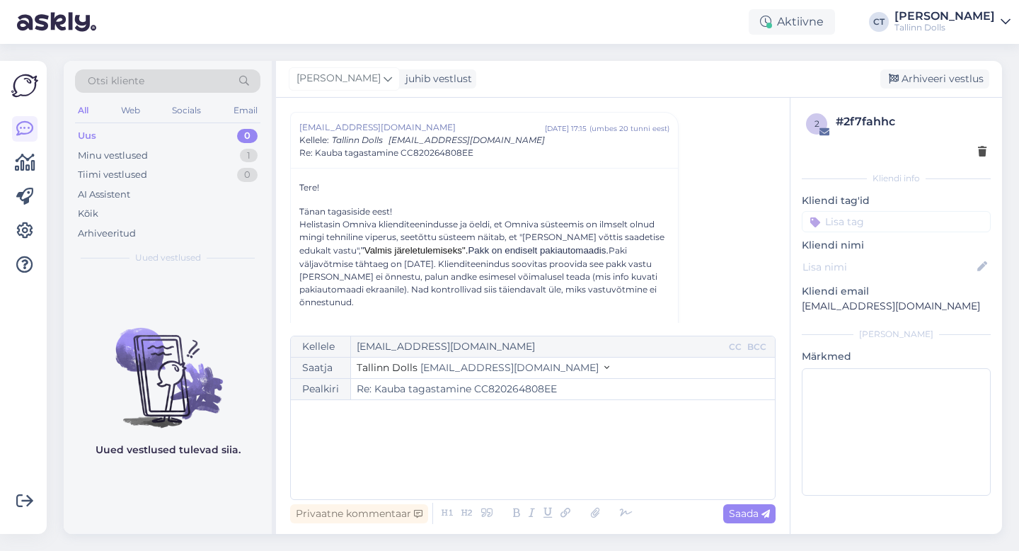
click at [556, 481] on div "﻿" at bounding box center [533, 449] width 470 height 85
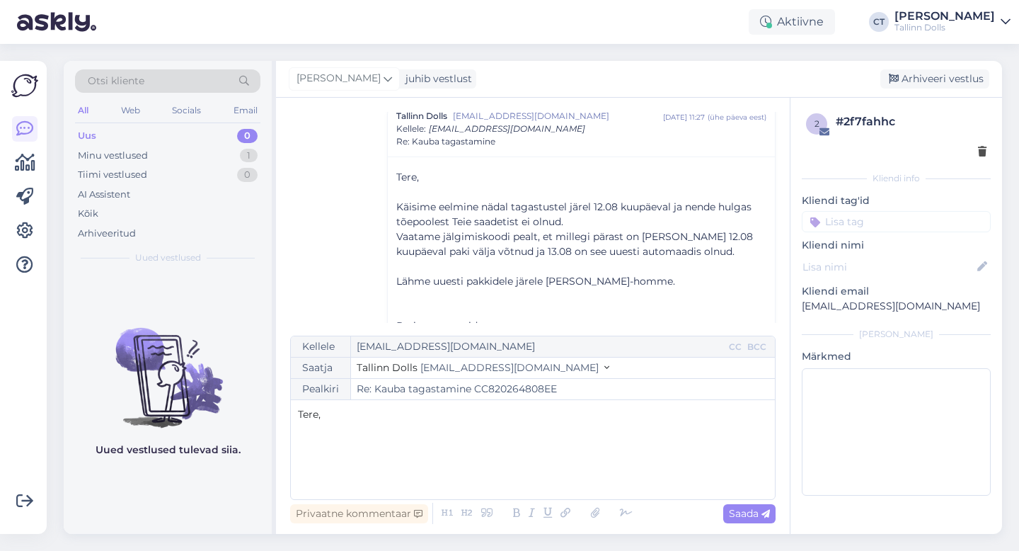
scroll to position [151, 0]
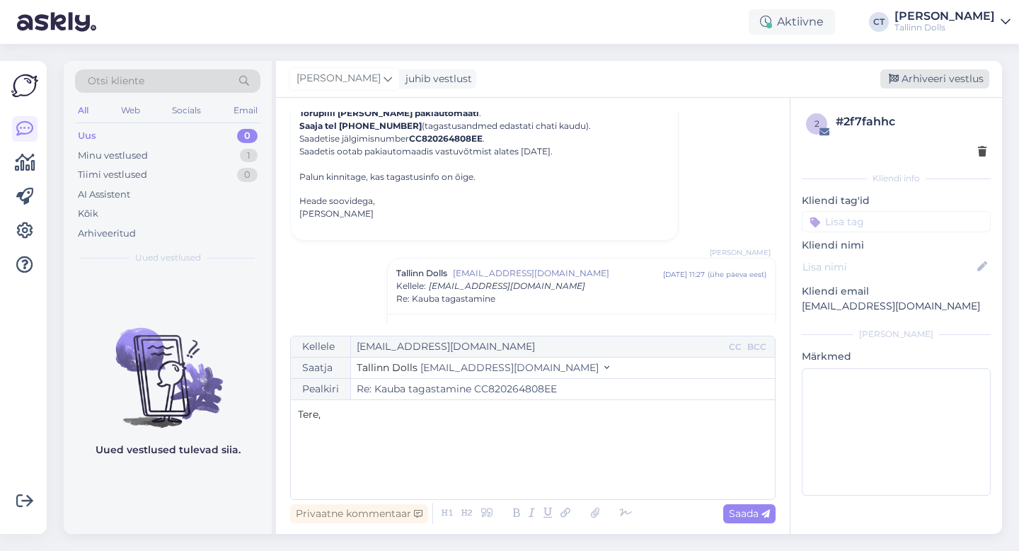
click at [938, 82] on div "Arhiveeri vestlus" at bounding box center [935, 78] width 109 height 19
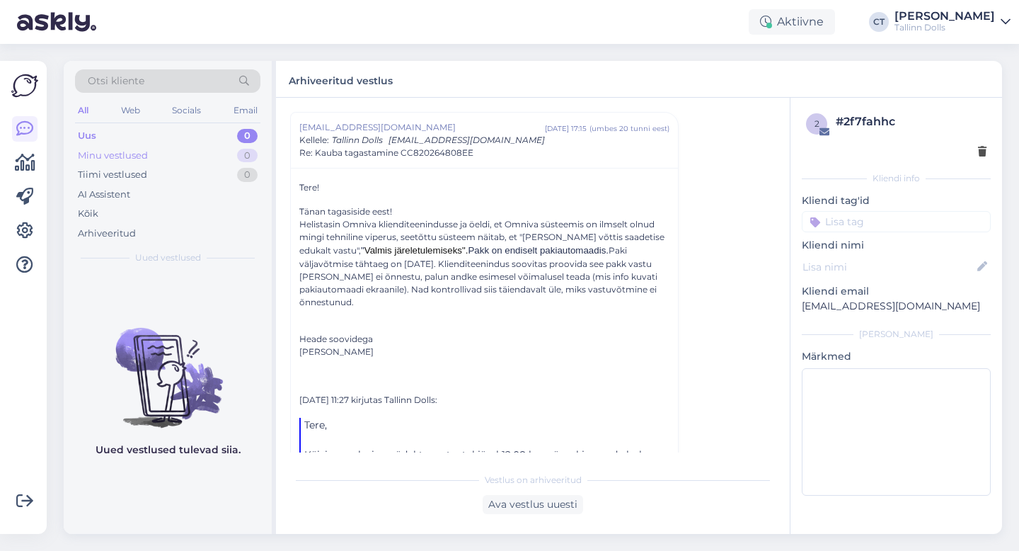
click at [193, 162] on div "Minu vestlused 0" at bounding box center [167, 156] width 185 height 20
click at [188, 146] on div "Minu vestlused 0" at bounding box center [167, 156] width 185 height 20
click at [131, 131] on div "Uus 0" at bounding box center [167, 136] width 185 height 20
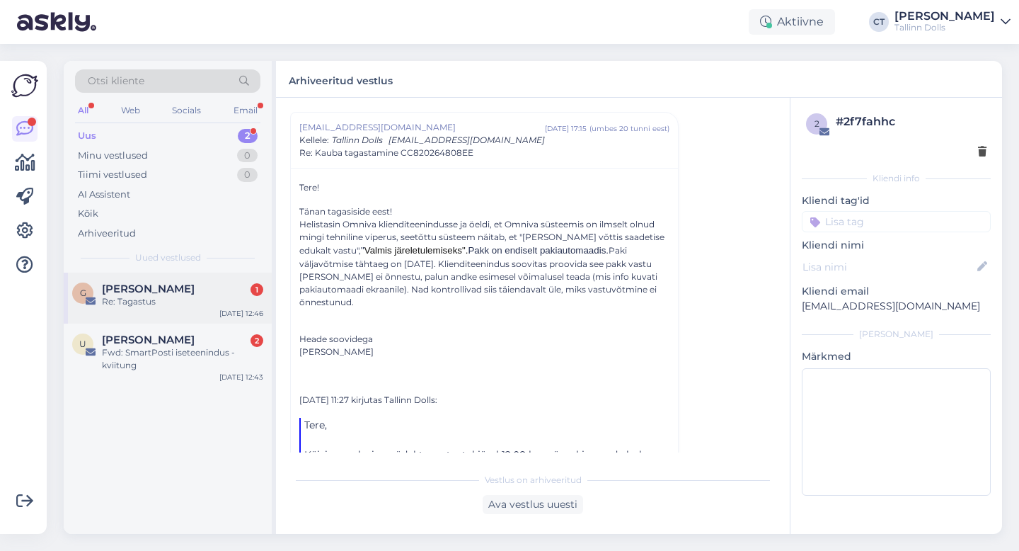
click at [180, 283] on div "[PERSON_NAME] 1" at bounding box center [182, 288] width 161 height 13
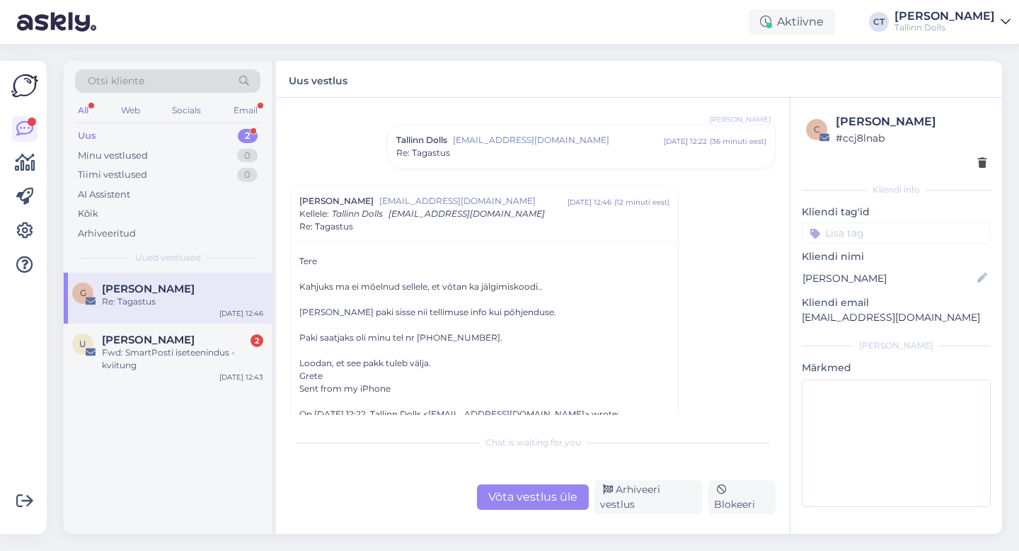
scroll to position [239, 0]
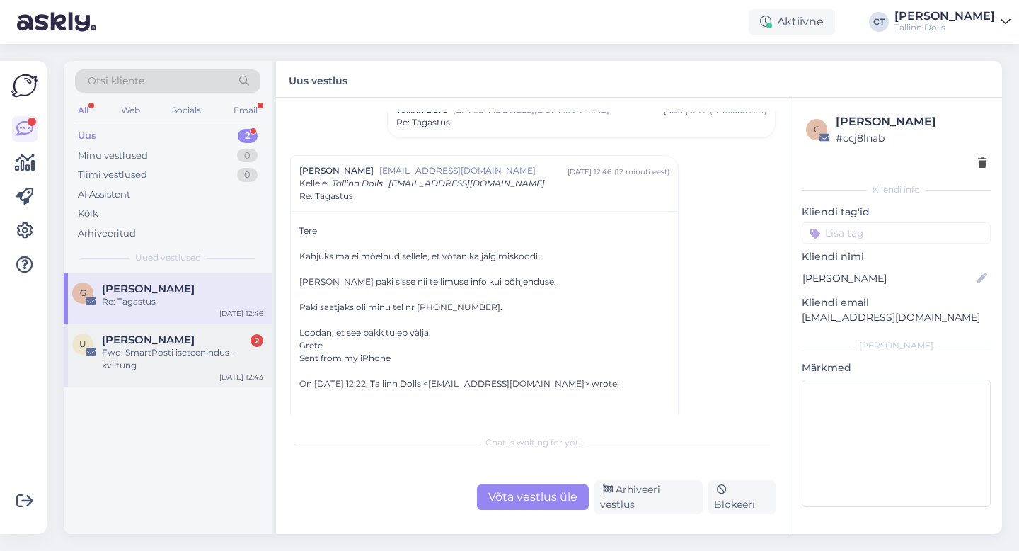
click at [136, 346] on div "Fwd: SmartPosti iseteenindus - kviitung" at bounding box center [182, 358] width 161 height 25
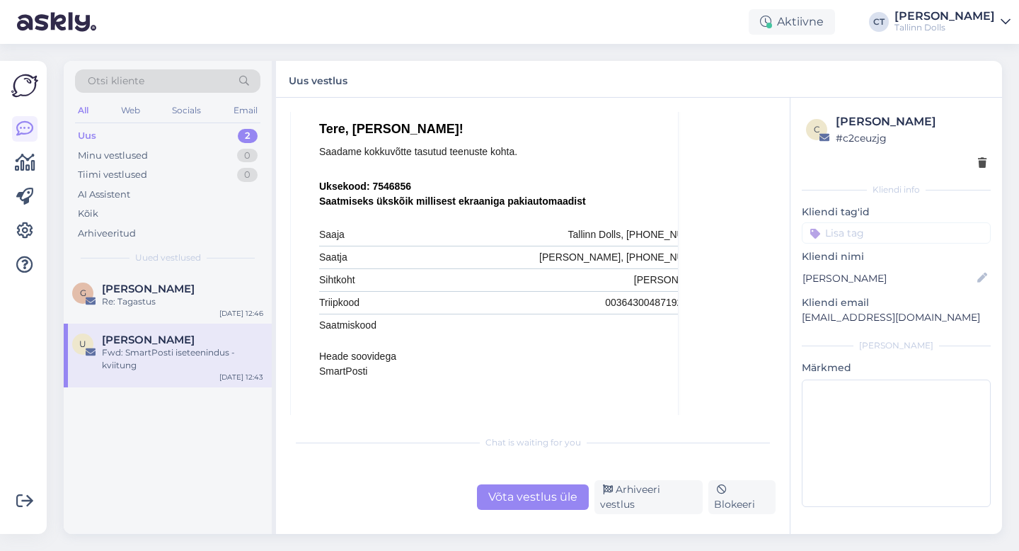
scroll to position [1215, 0]
